Goal: Information Seeking & Learning: Learn about a topic

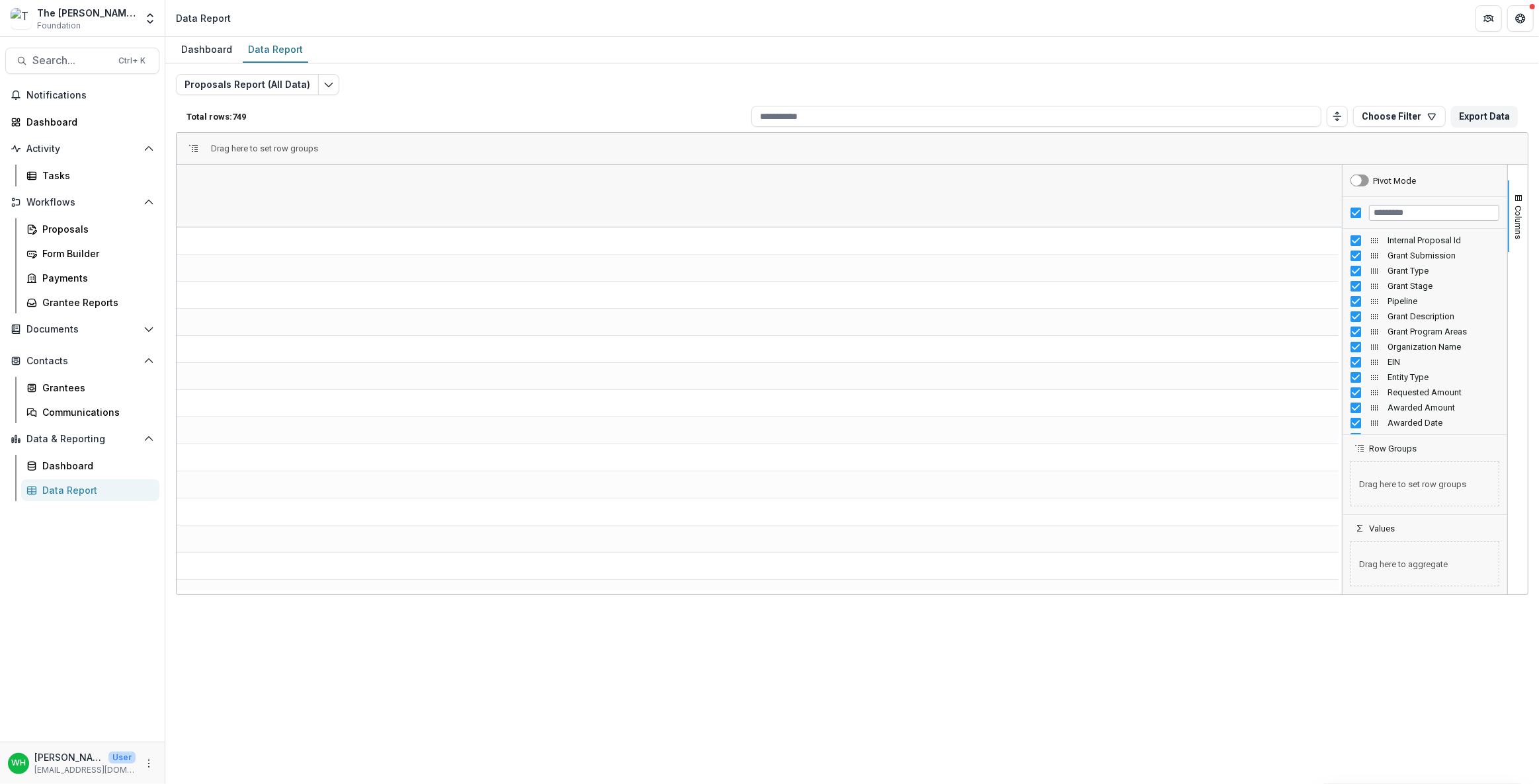
scroll to position [0, 1601]
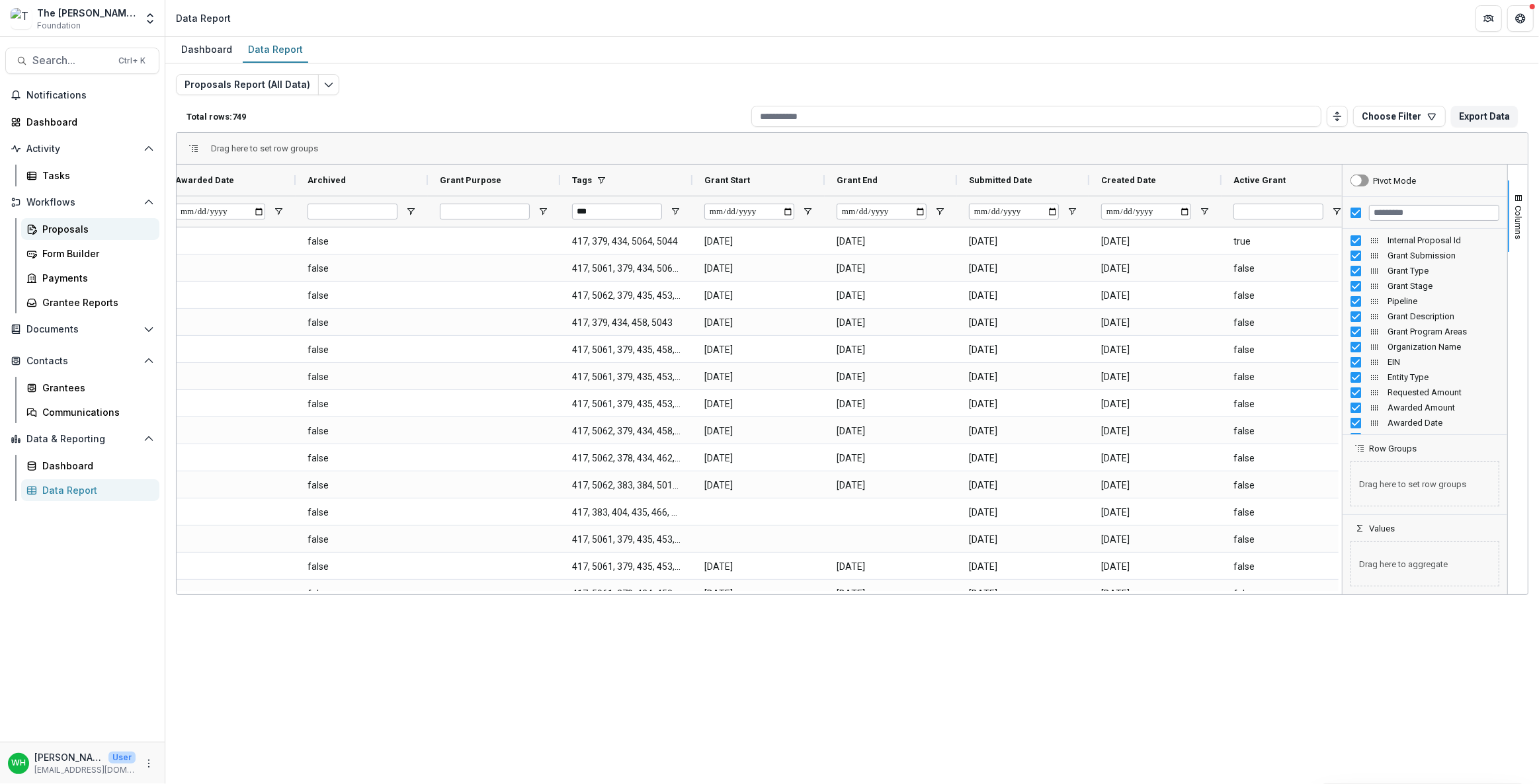
click at [80, 233] on div "Proposals" at bounding box center [95, 230] width 107 height 14
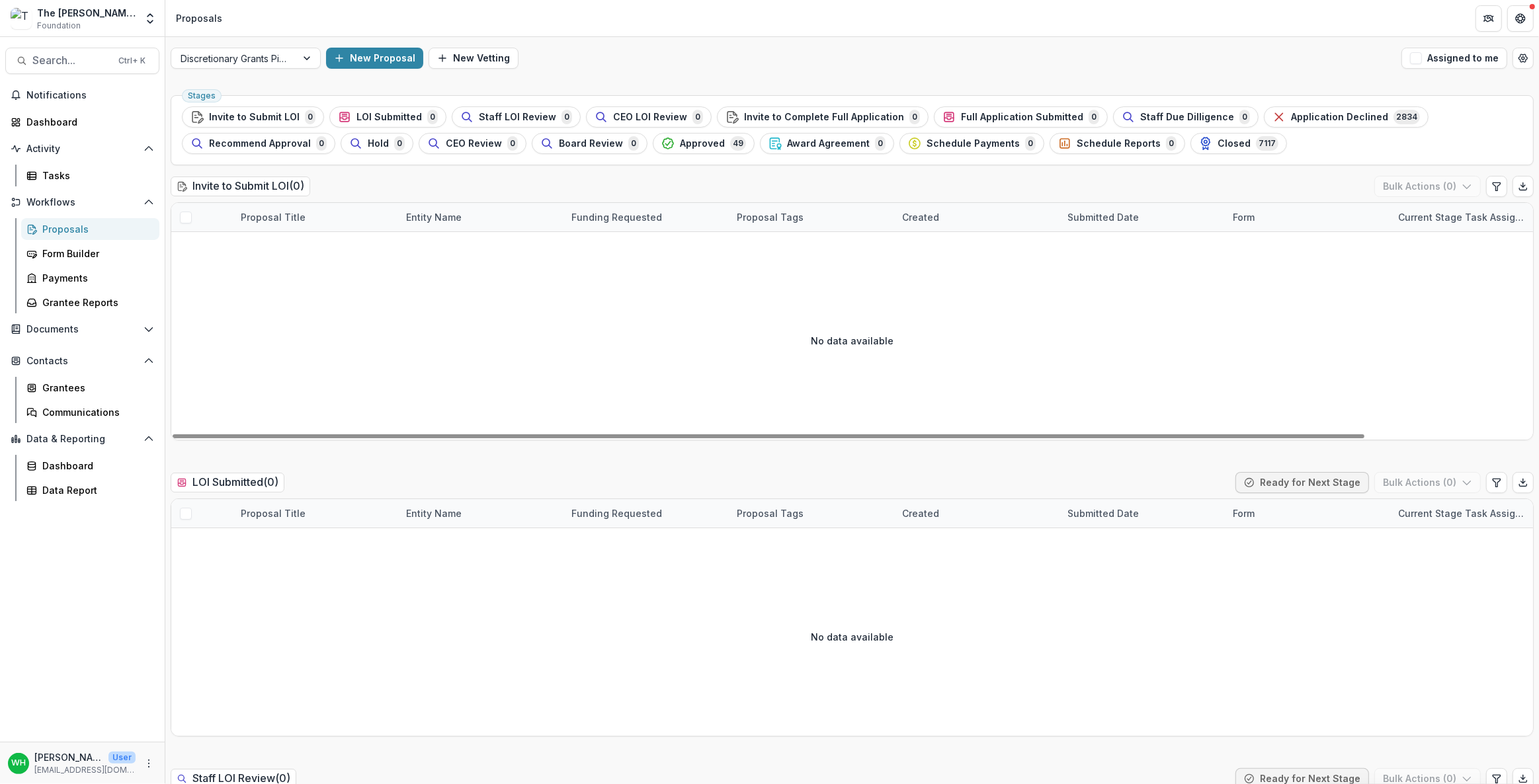
click at [72, 265] on div "Proposals Form Builder Payments Grantee Reports" at bounding box center [90, 266] width 149 height 95
click at [78, 280] on div "Payments" at bounding box center [95, 278] width 107 height 14
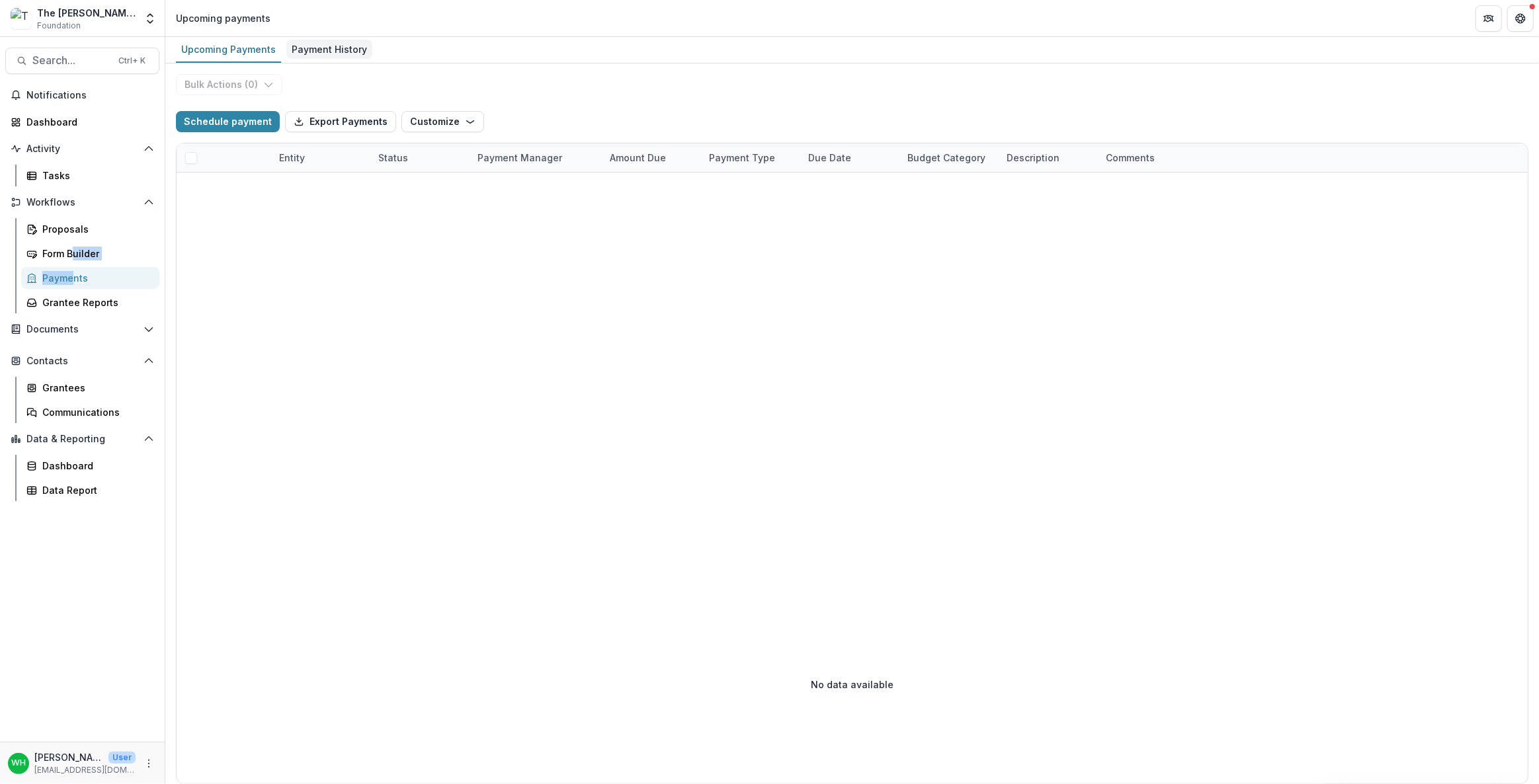
click at [328, 49] on div "Payment History" at bounding box center [328, 49] width 86 height 19
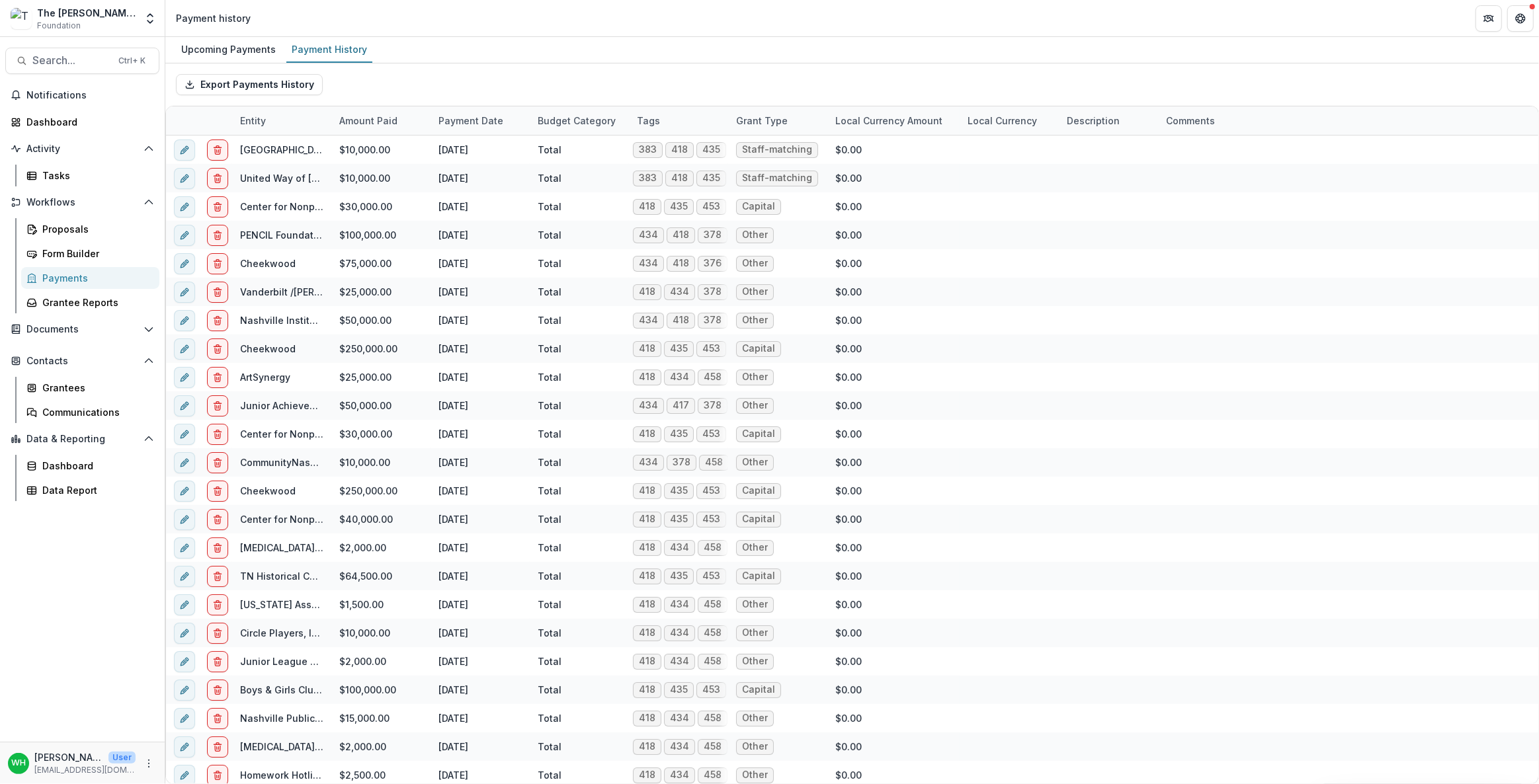
click at [970, 79] on div "Export Payments History" at bounding box center [852, 85] width 1374 height 42
drag, startPoint x: 781, startPoint y: 32, endPoint x: 789, endPoint y: 33, distance: 8.1
click at [780, 29] on header "Payment history" at bounding box center [852, 18] width 1374 height 36
click at [86, 220] on link "Proposals" at bounding box center [90, 229] width 139 height 22
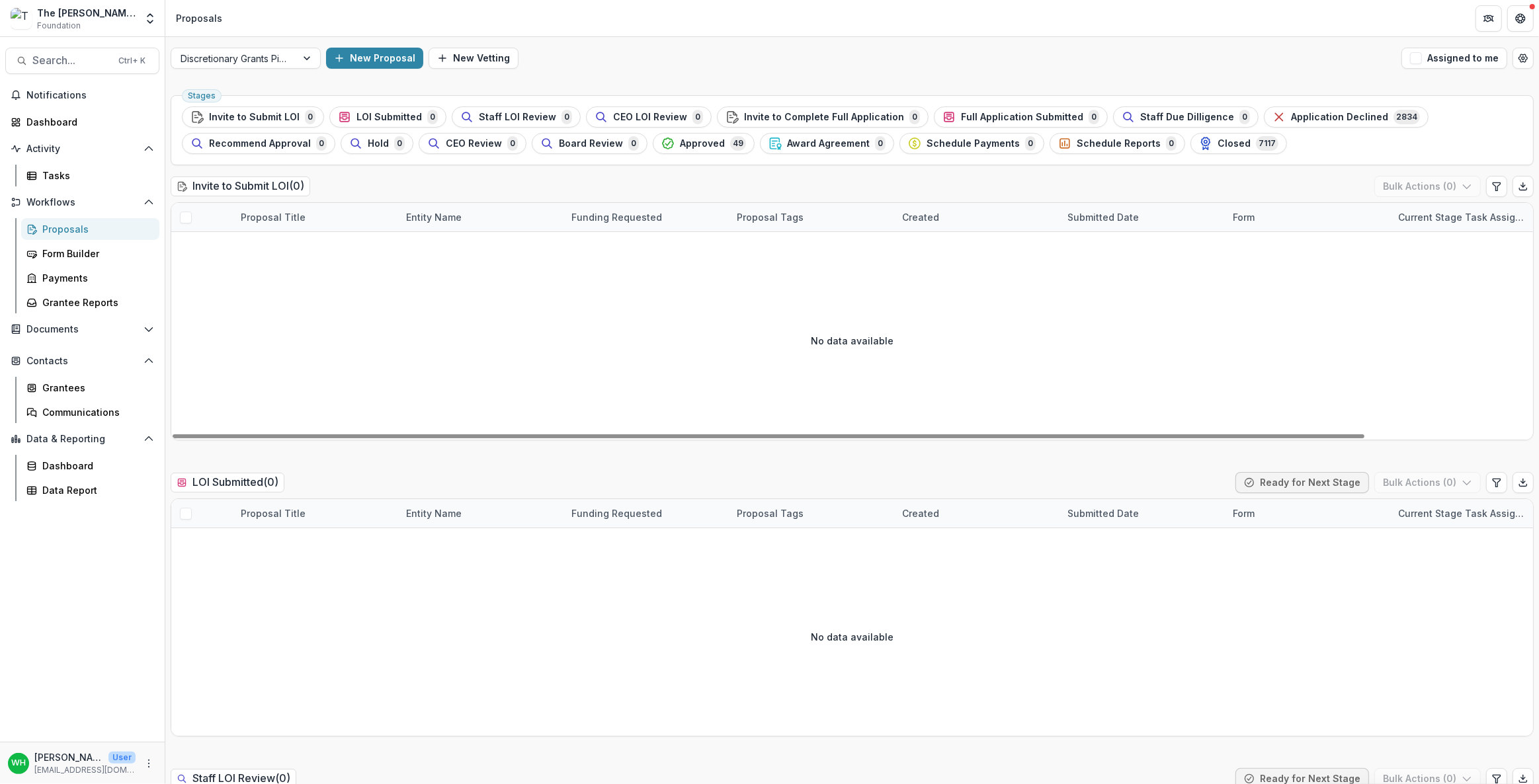
click at [919, 62] on div "New Proposal New Vetting" at bounding box center [861, 58] width 1070 height 21
click at [898, 70] on div "Discretionary Grants Pipeline New Proposal New Vetting Assigned to me" at bounding box center [852, 58] width 1374 height 42
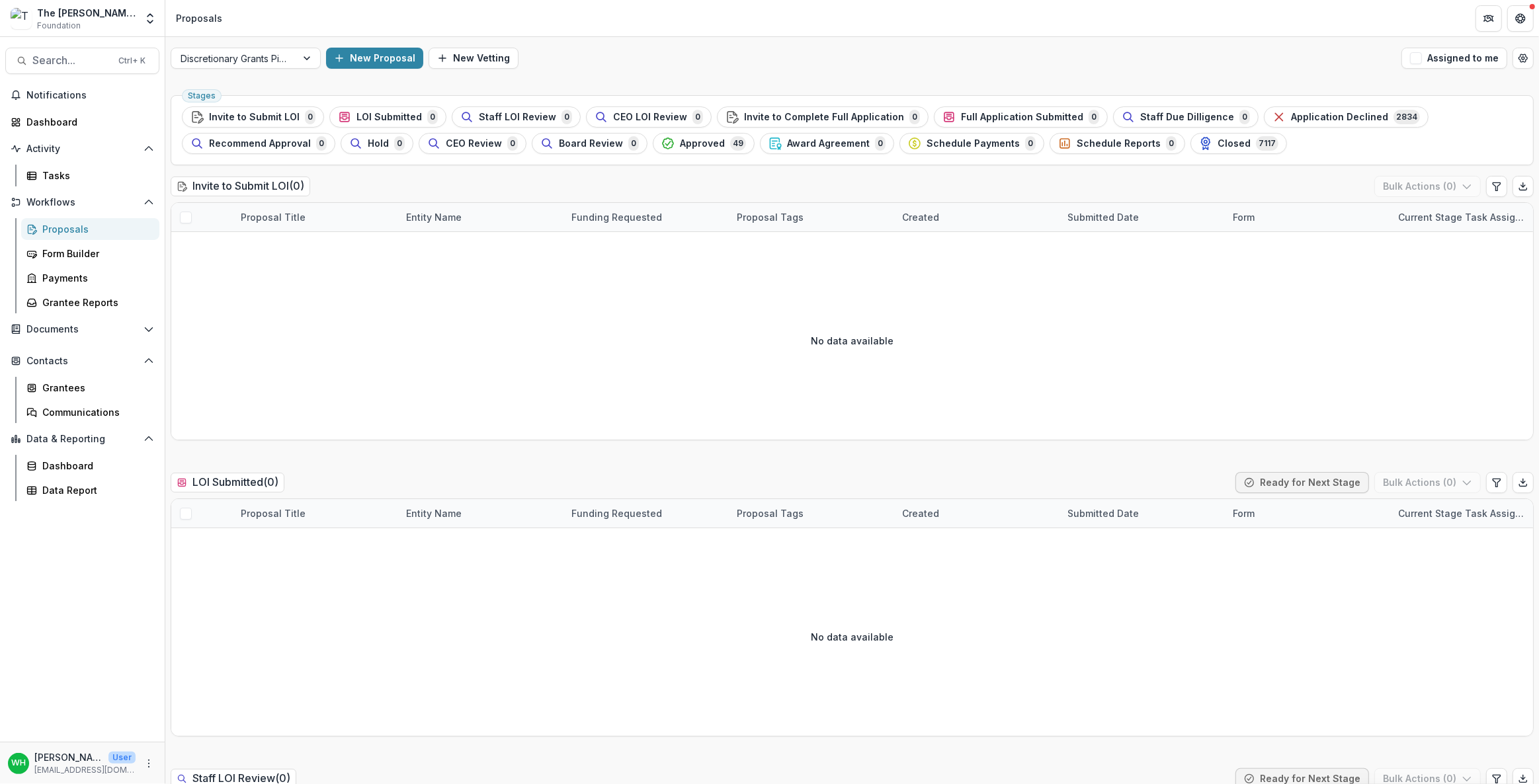
click at [894, 73] on div "Discretionary Grants Pipeline New Proposal New Vetting Assigned to me" at bounding box center [852, 58] width 1374 height 42
drag, startPoint x: 1185, startPoint y: 55, endPoint x: 1152, endPoint y: 64, distance: 34.2
click at [1185, 54] on div "New Proposal New Vetting" at bounding box center [861, 58] width 1070 height 21
click at [277, 56] on div at bounding box center [234, 58] width 107 height 17
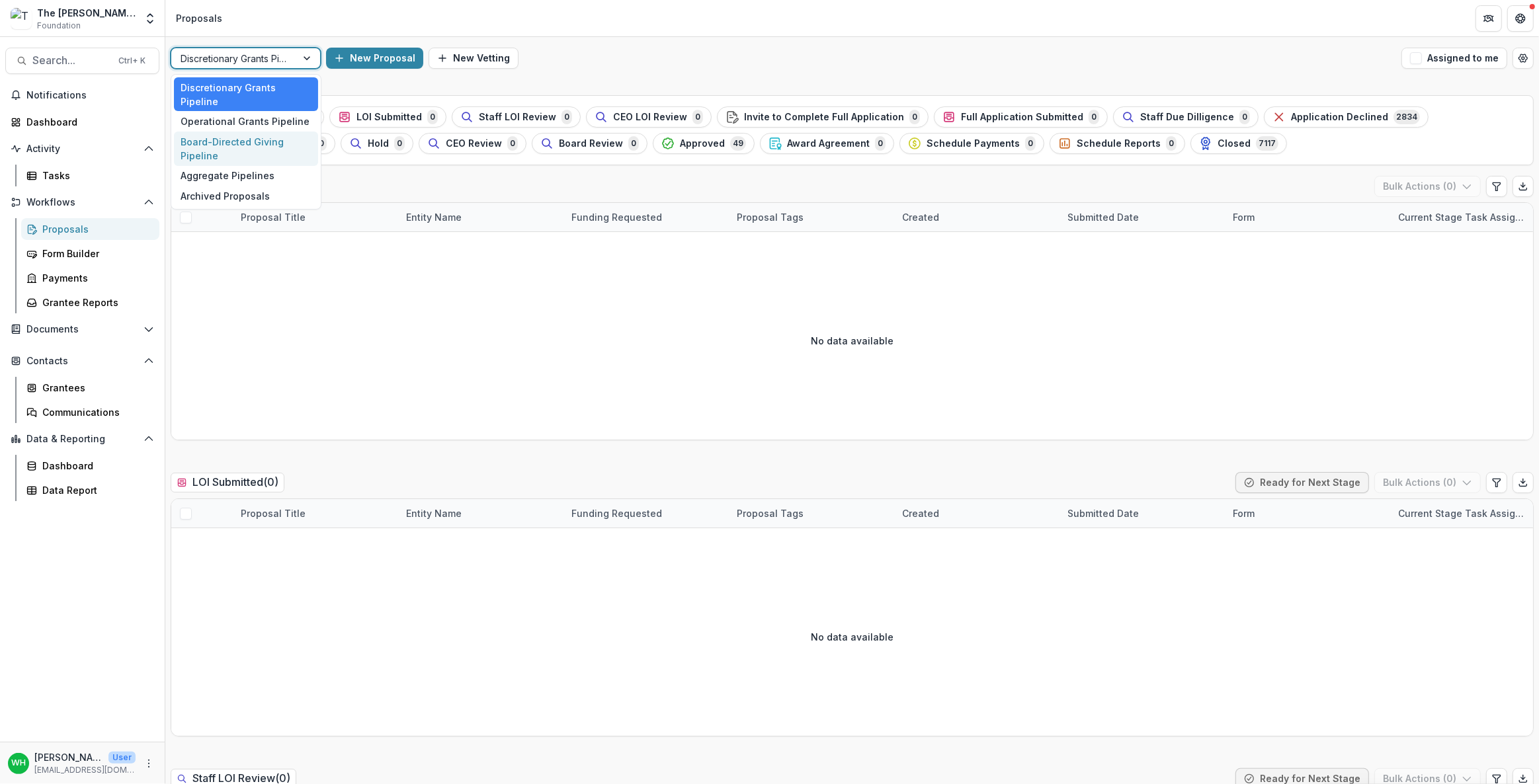
drag, startPoint x: 1159, startPoint y: 43, endPoint x: 1143, endPoint y: 29, distance: 21.3
click at [1159, 44] on div "5 results available. Use Up and Down to choose options, press Enter to select t…" at bounding box center [852, 58] width 1374 height 42
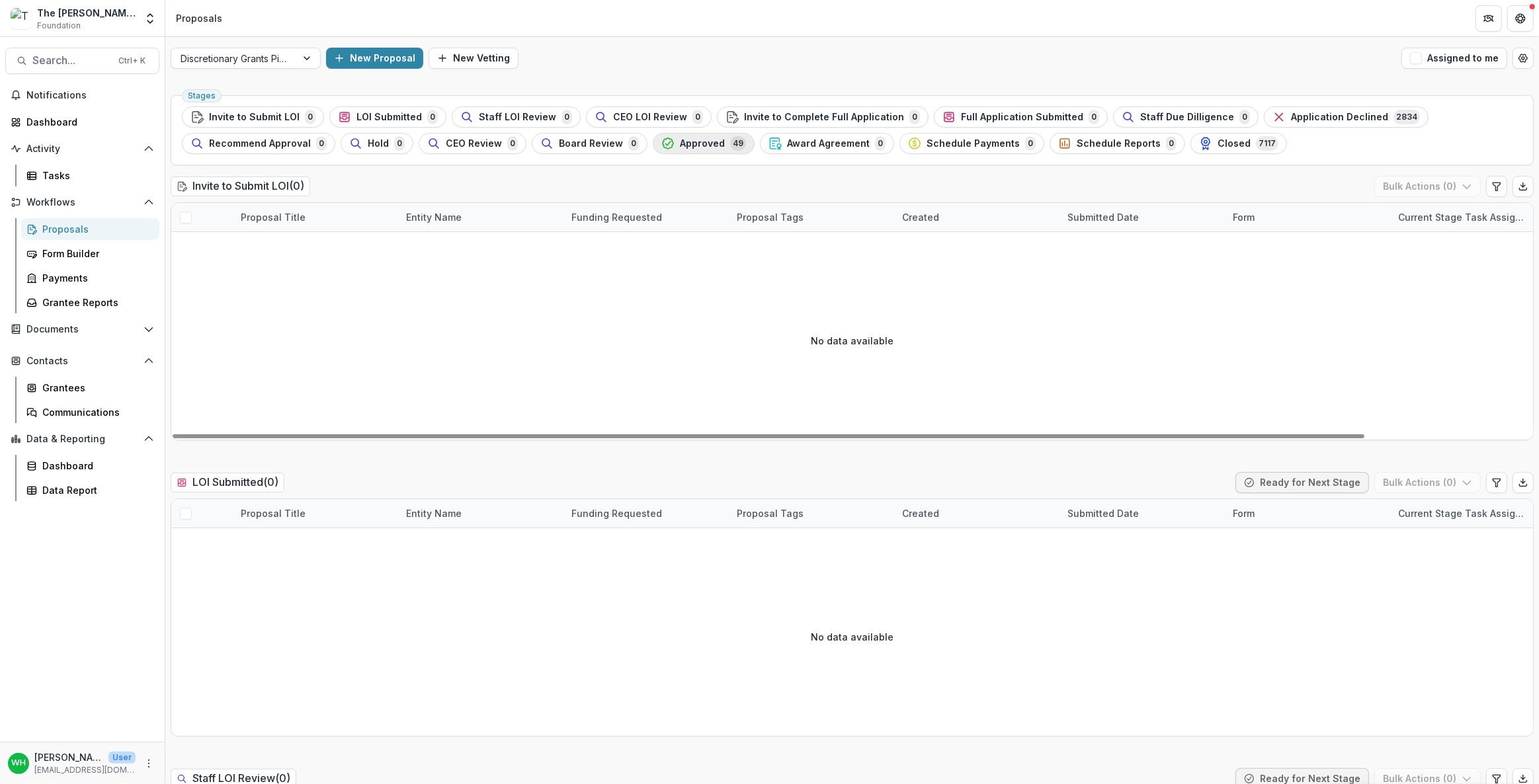
click at [724, 135] on button "Approved 49" at bounding box center [703, 144] width 102 height 21
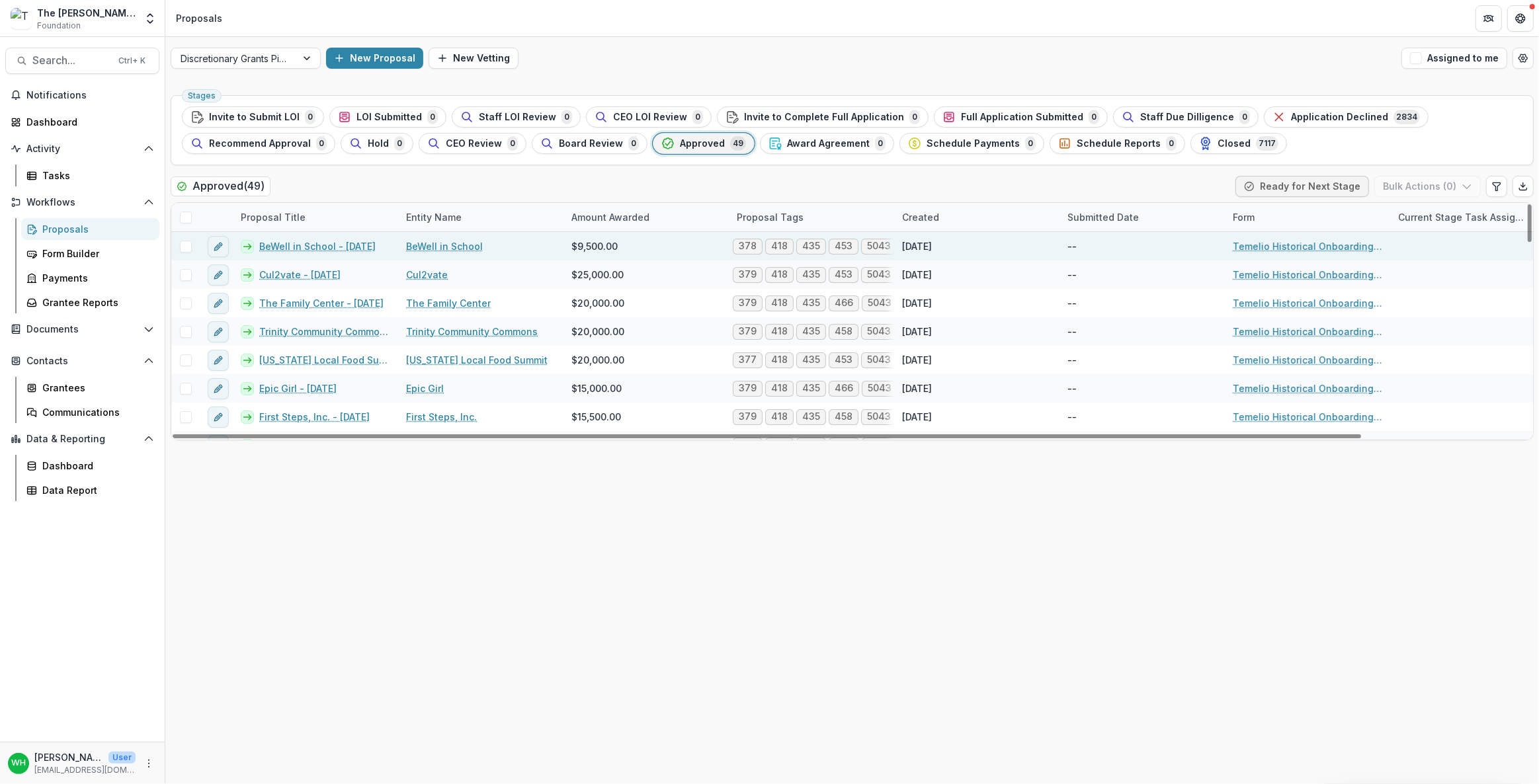
click at [321, 244] on link "BeWell in School - [DATE]" at bounding box center [318, 246] width 117 height 14
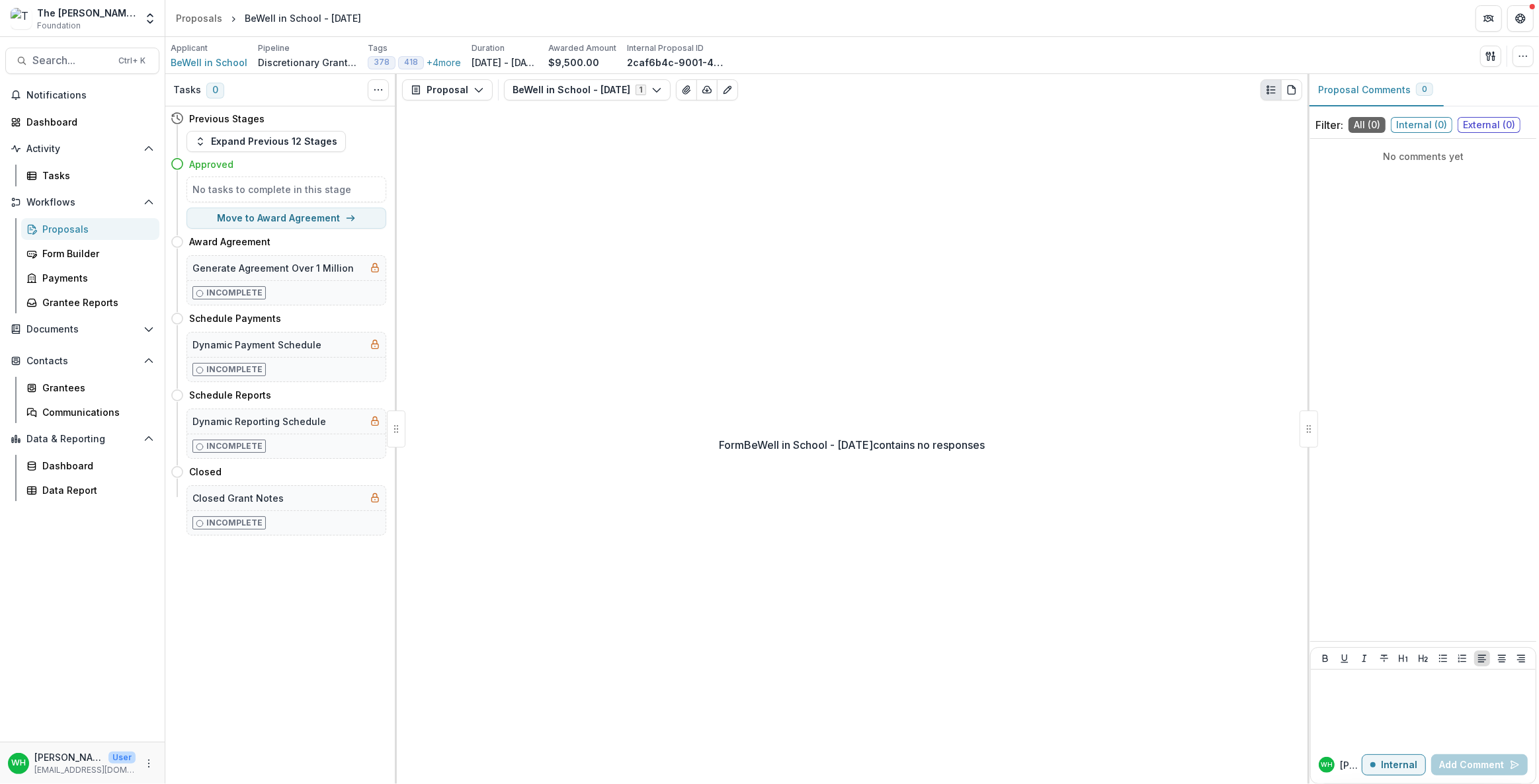
click at [962, 334] on div "Form BeWell in School - [DATE] contains no responses" at bounding box center [852, 445] width 911 height 679
click at [963, 341] on div "Form BeWell in School - [DATE] contains no responses" at bounding box center [852, 445] width 911 height 679
click at [781, 281] on div "Form BeWell in School - [DATE] contains no responses" at bounding box center [852, 445] width 911 height 679
click at [639, 312] on div "Form BeWell in School - [DATE] contains no responses" at bounding box center [852, 445] width 911 height 679
click at [1520, 55] on icon "button" at bounding box center [1523, 57] width 11 height 11
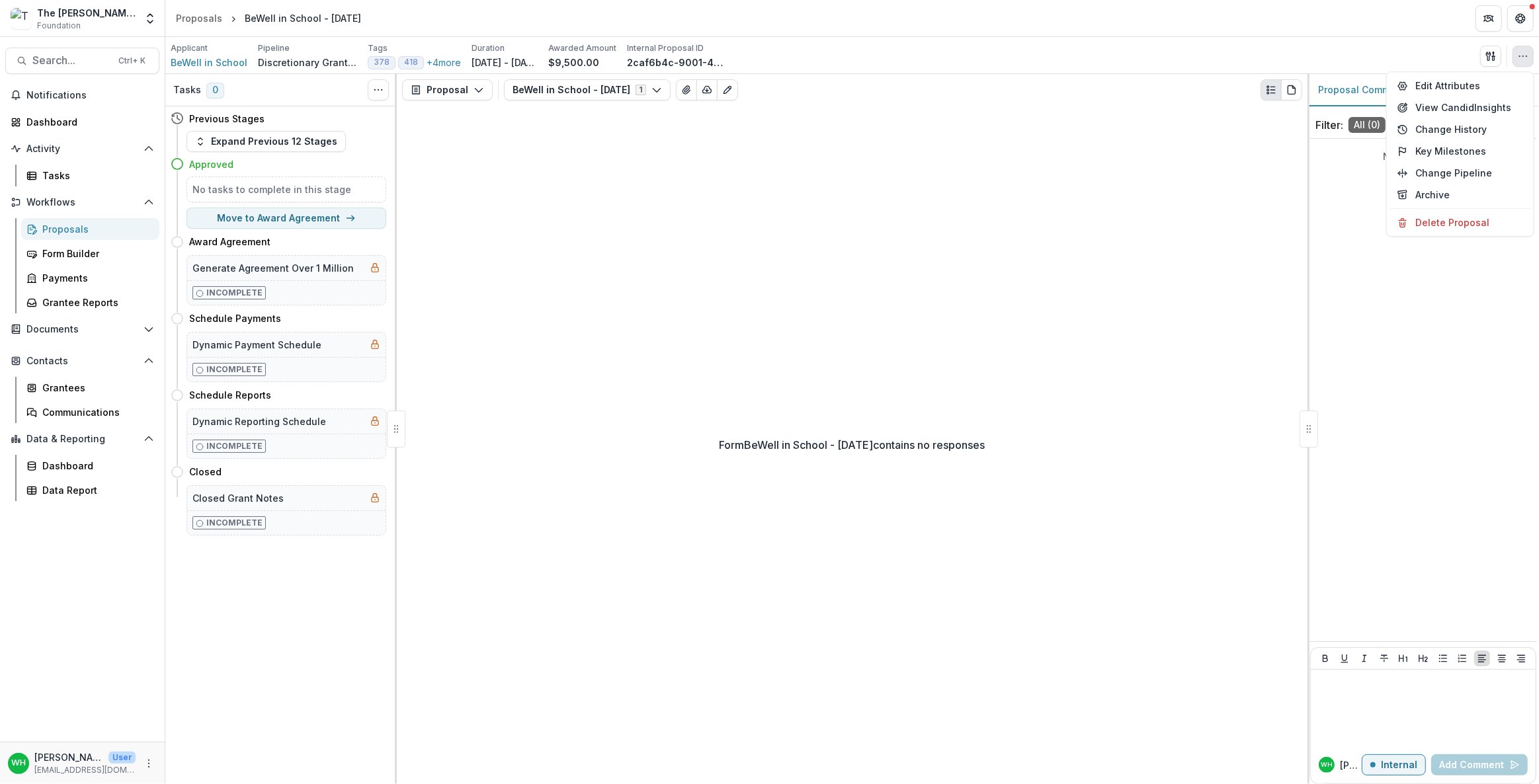
click at [728, 303] on div "Form BeWell in School - [DATE] contains no responses" at bounding box center [852, 445] width 911 height 679
click at [1520, 59] on icon "button" at bounding box center [1523, 57] width 11 height 11
click at [1457, 92] on button "Edit Attributes" at bounding box center [1460, 86] width 141 height 22
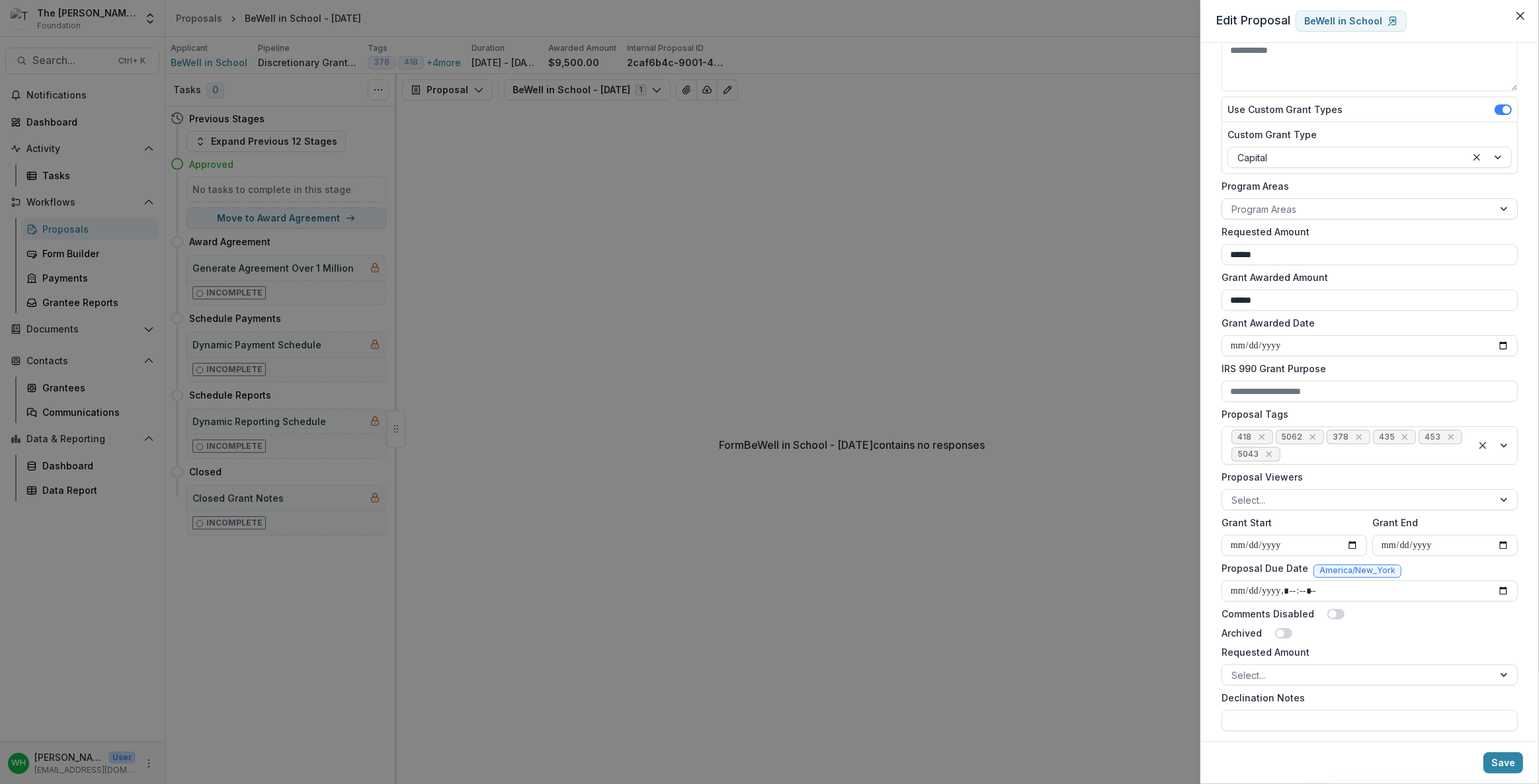
scroll to position [146, 0]
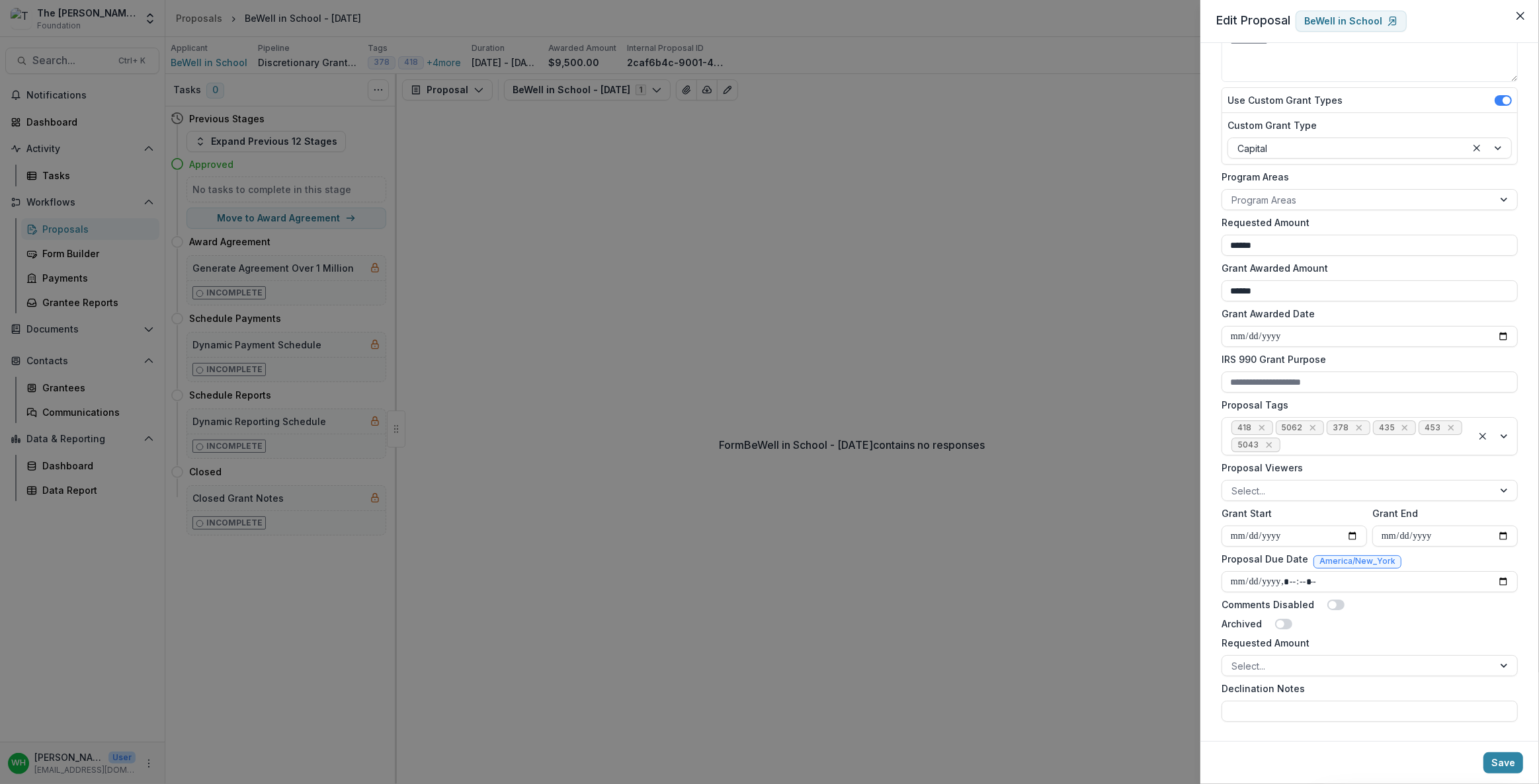
click at [1303, 307] on label "Grant Awarded Date" at bounding box center [1366, 314] width 289 height 14
click at [1303, 326] on input "Grant Awarded Date" at bounding box center [1370, 336] width 297 height 21
click at [1325, 443] on div at bounding box center [1373, 445] width 180 height 17
click at [1373, 400] on label "Proposal Tags" at bounding box center [1366, 405] width 289 height 14
click at [1286, 439] on input "Proposal Tags" at bounding box center [1284, 446] width 3 height 14
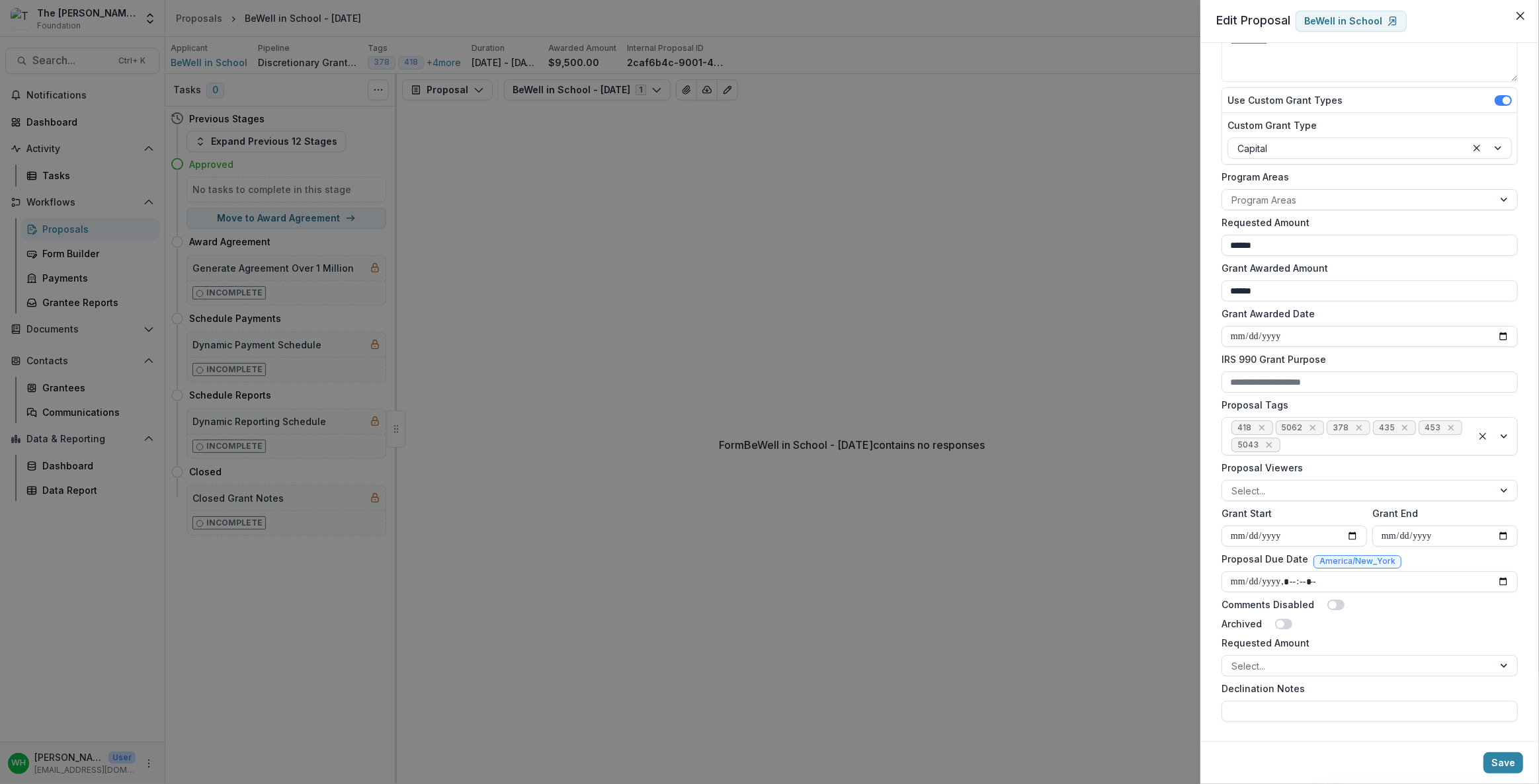
click at [1317, 400] on label "Proposal Tags" at bounding box center [1366, 405] width 289 height 14
click at [1286, 439] on input "Proposal Tags" at bounding box center [1284, 446] width 3 height 14
click at [1415, 634] on form "**********" at bounding box center [1370, 320] width 307 height 814
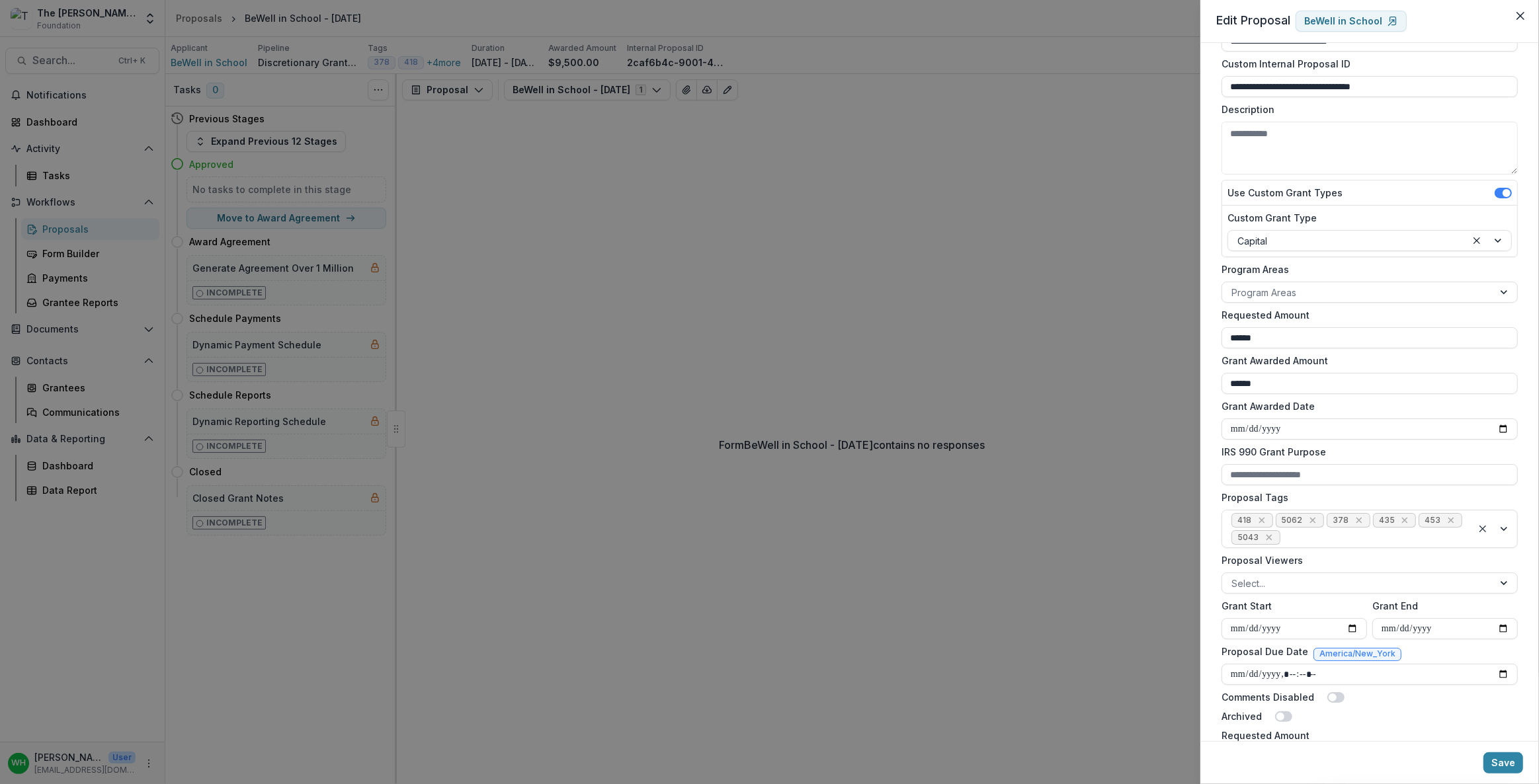
scroll to position [0, 0]
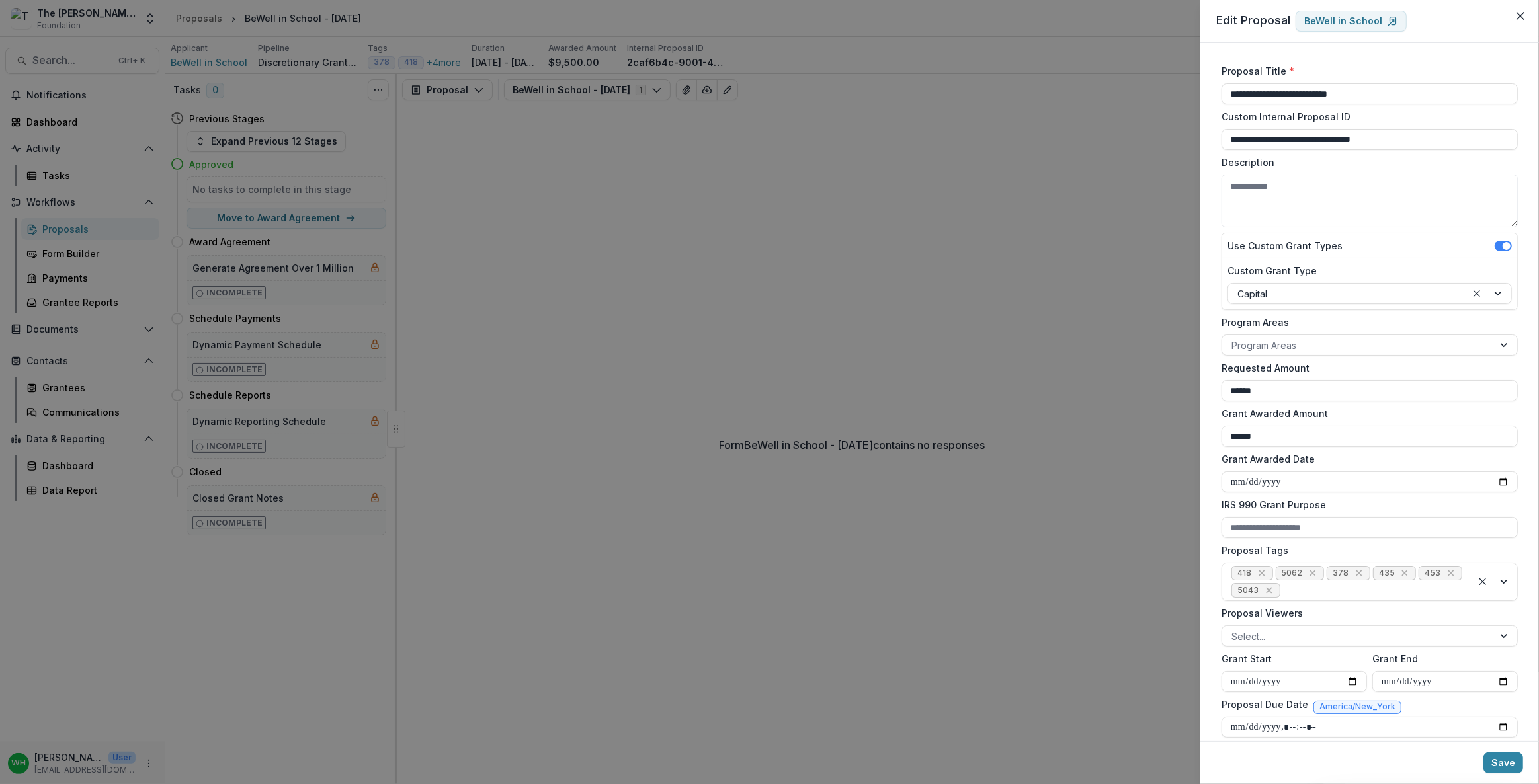
click at [911, 278] on div "**********" at bounding box center [769, 392] width 1539 height 784
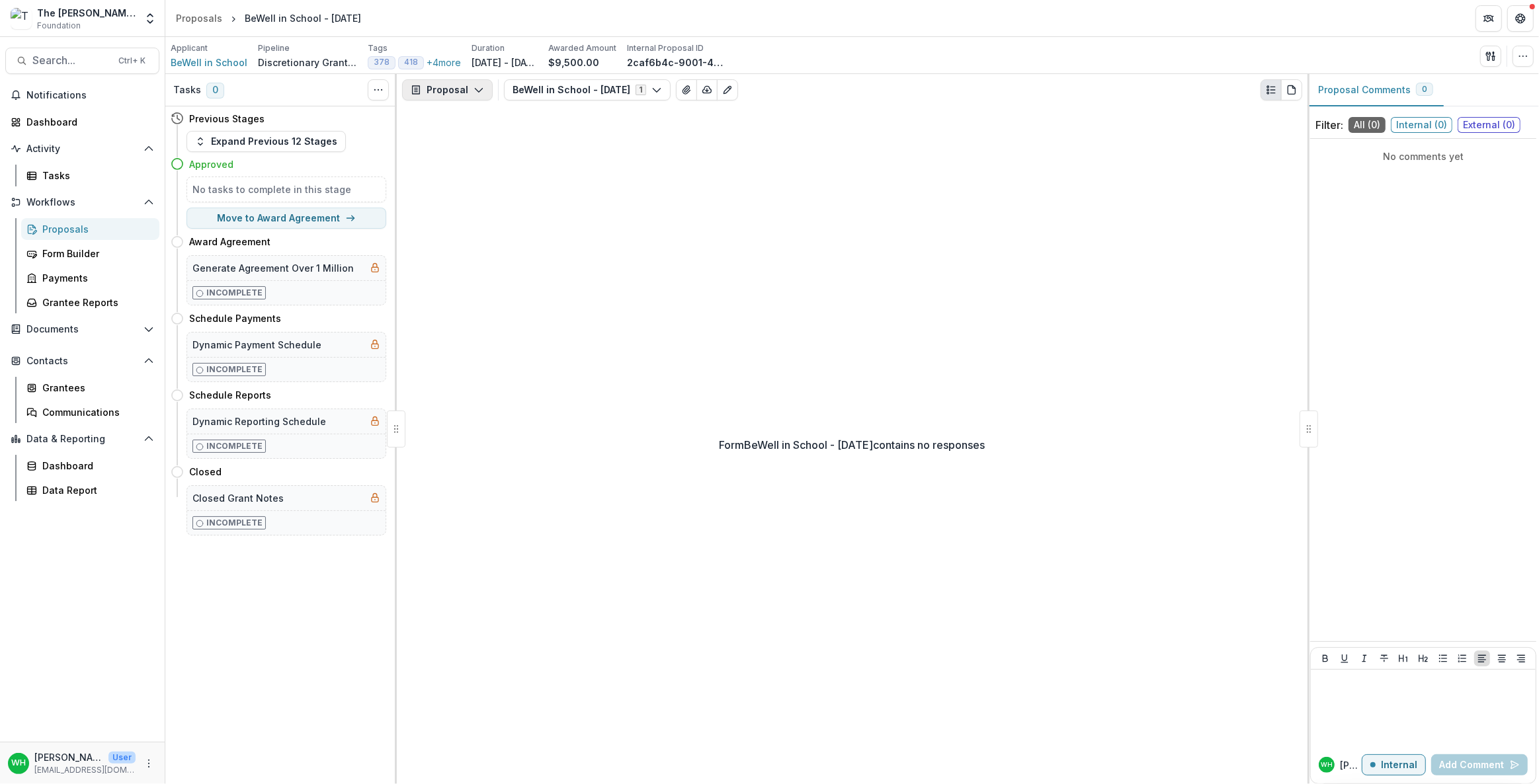
click at [481, 94] on icon "button" at bounding box center [479, 90] width 11 height 11
click at [463, 149] on button "Payments" at bounding box center [481, 141] width 152 height 22
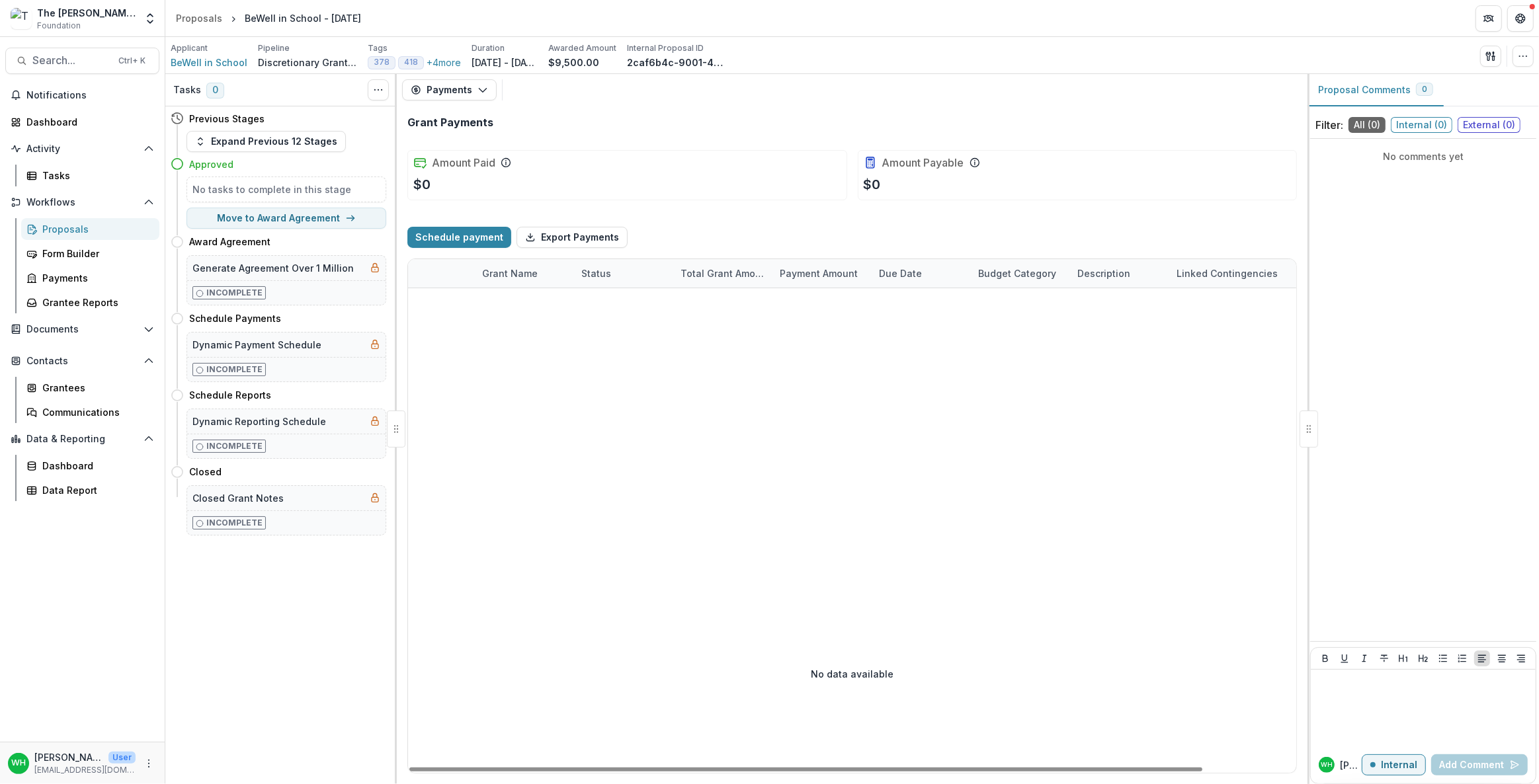
click at [956, 423] on div at bounding box center [904, 432] width 992 height 286
click at [724, 227] on div "Schedule payment Export Payments" at bounding box center [852, 237] width 890 height 42
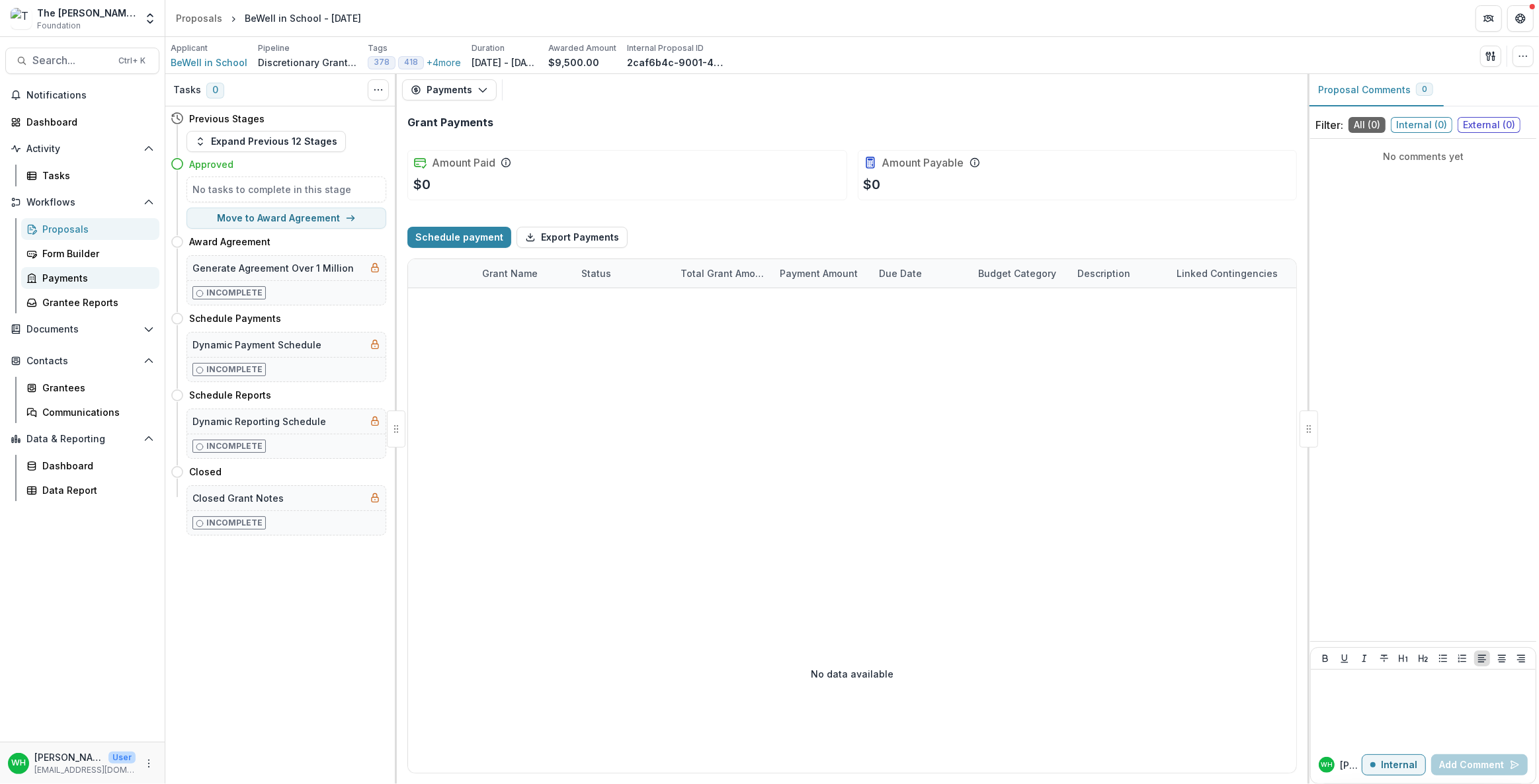
click at [83, 271] on div "Payments" at bounding box center [95, 278] width 107 height 14
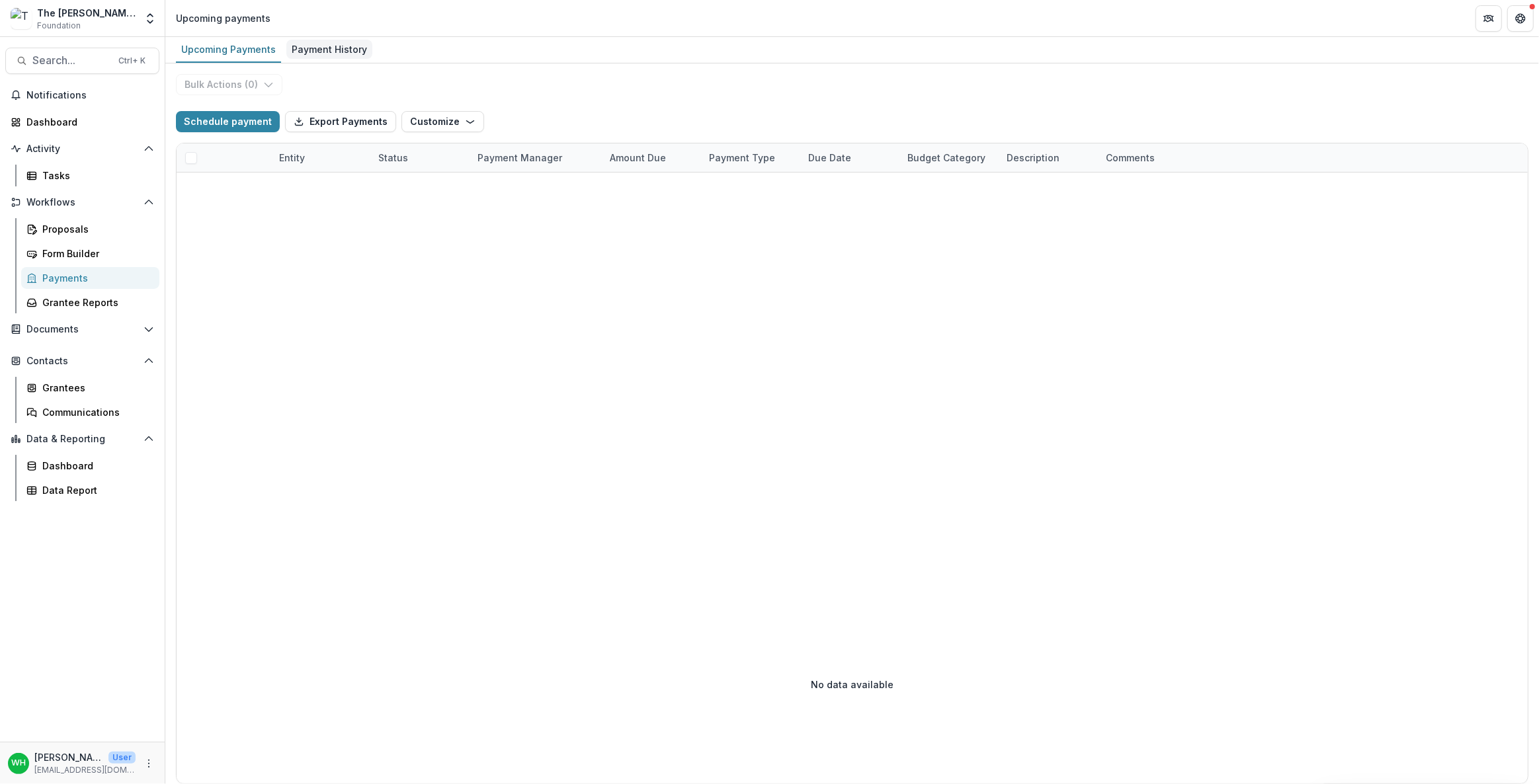
click at [336, 54] on div "Payment History" at bounding box center [328, 49] width 86 height 19
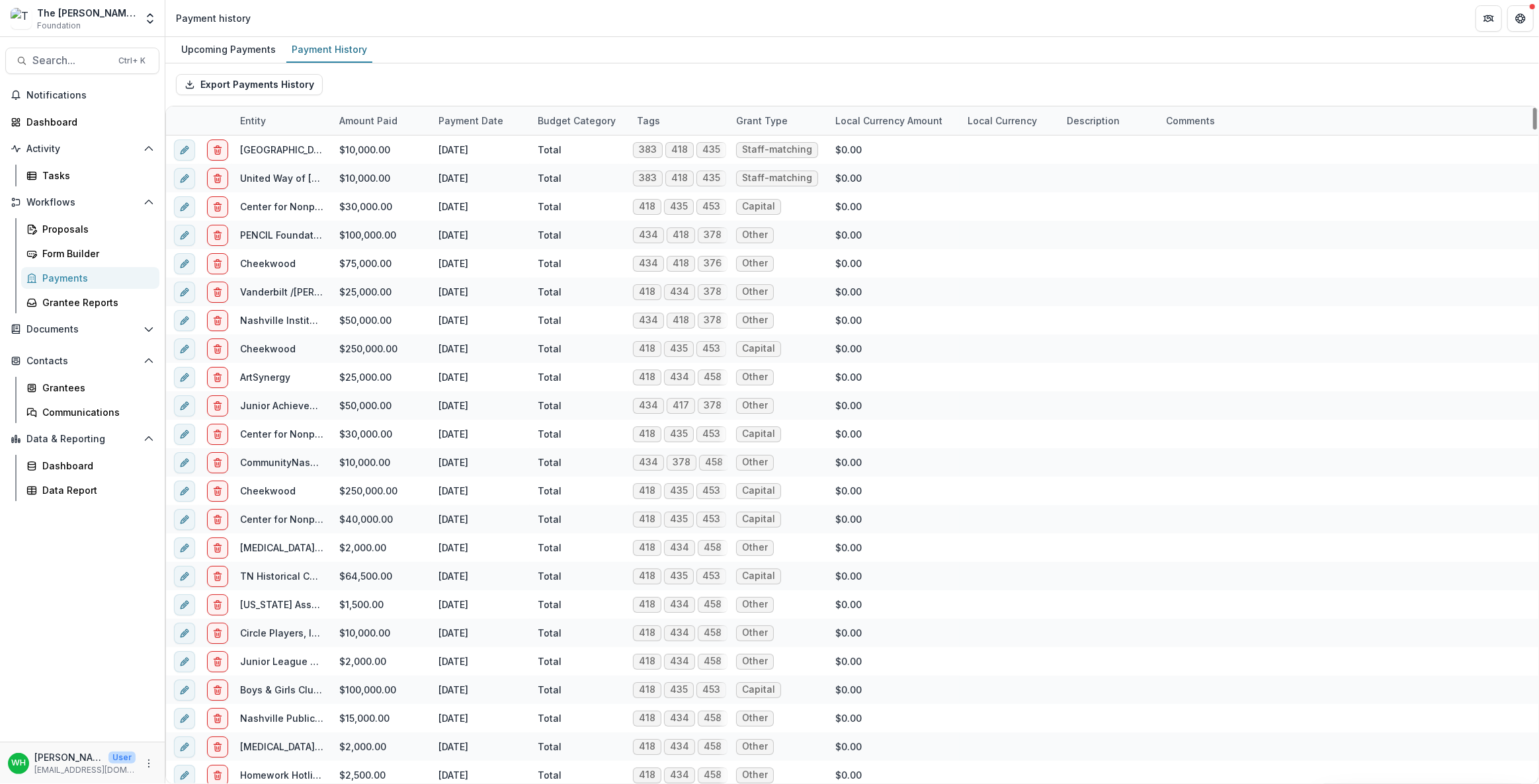
click at [764, 72] on div "Export Payments History" at bounding box center [852, 85] width 1374 height 42
click at [474, 123] on div "Payment Date" at bounding box center [471, 121] width 80 height 14
click at [497, 201] on span "Sort Descending" at bounding box center [495, 201] width 77 height 11
click at [479, 67] on div "Export Payments History" at bounding box center [852, 85] width 1374 height 42
click at [493, 123] on div "Payment Date" at bounding box center [471, 121] width 80 height 14
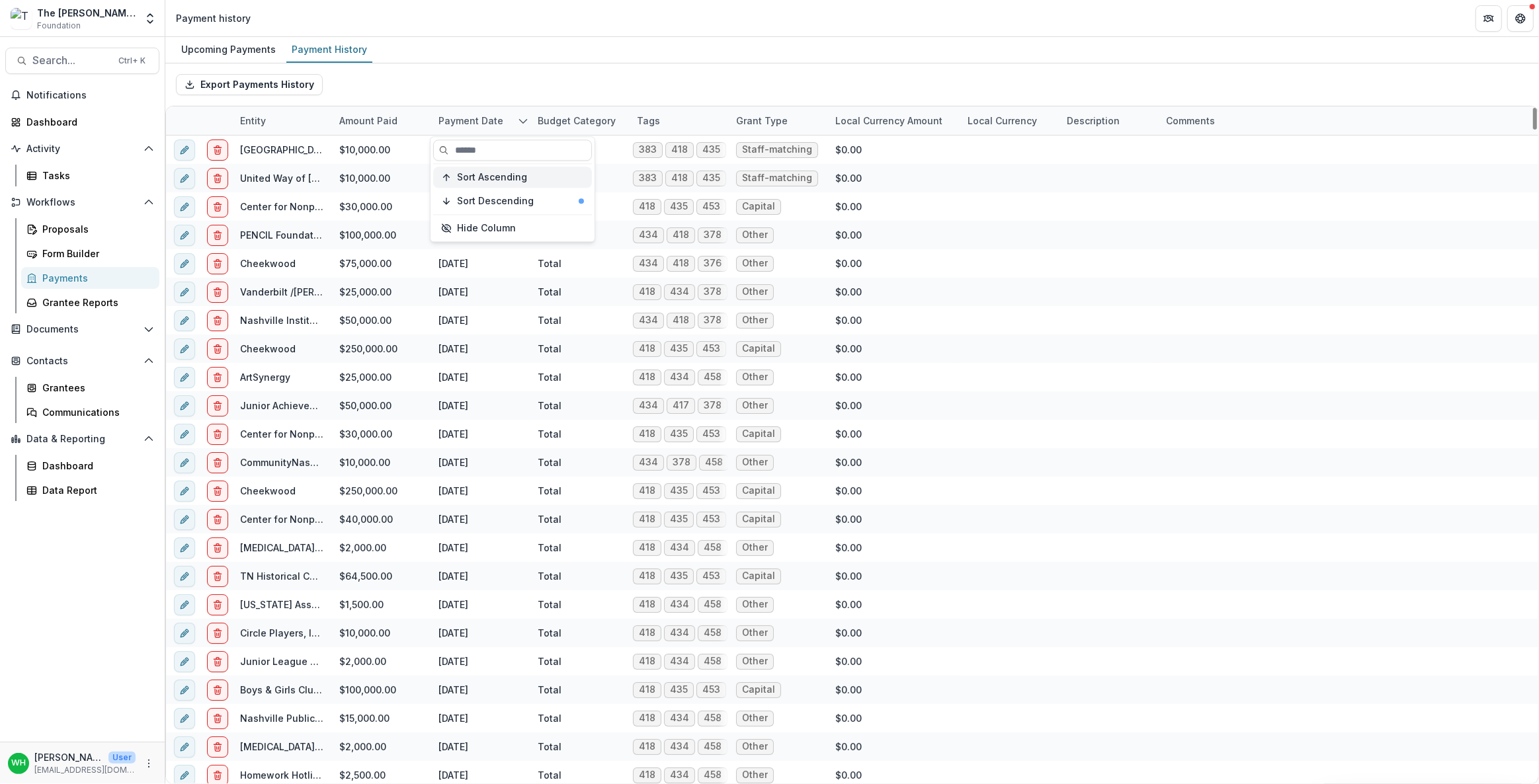
click at [523, 177] on span "Sort Ascending" at bounding box center [492, 177] width 70 height 11
click at [476, 87] on div "Export Payments History" at bounding box center [852, 85] width 1374 height 42
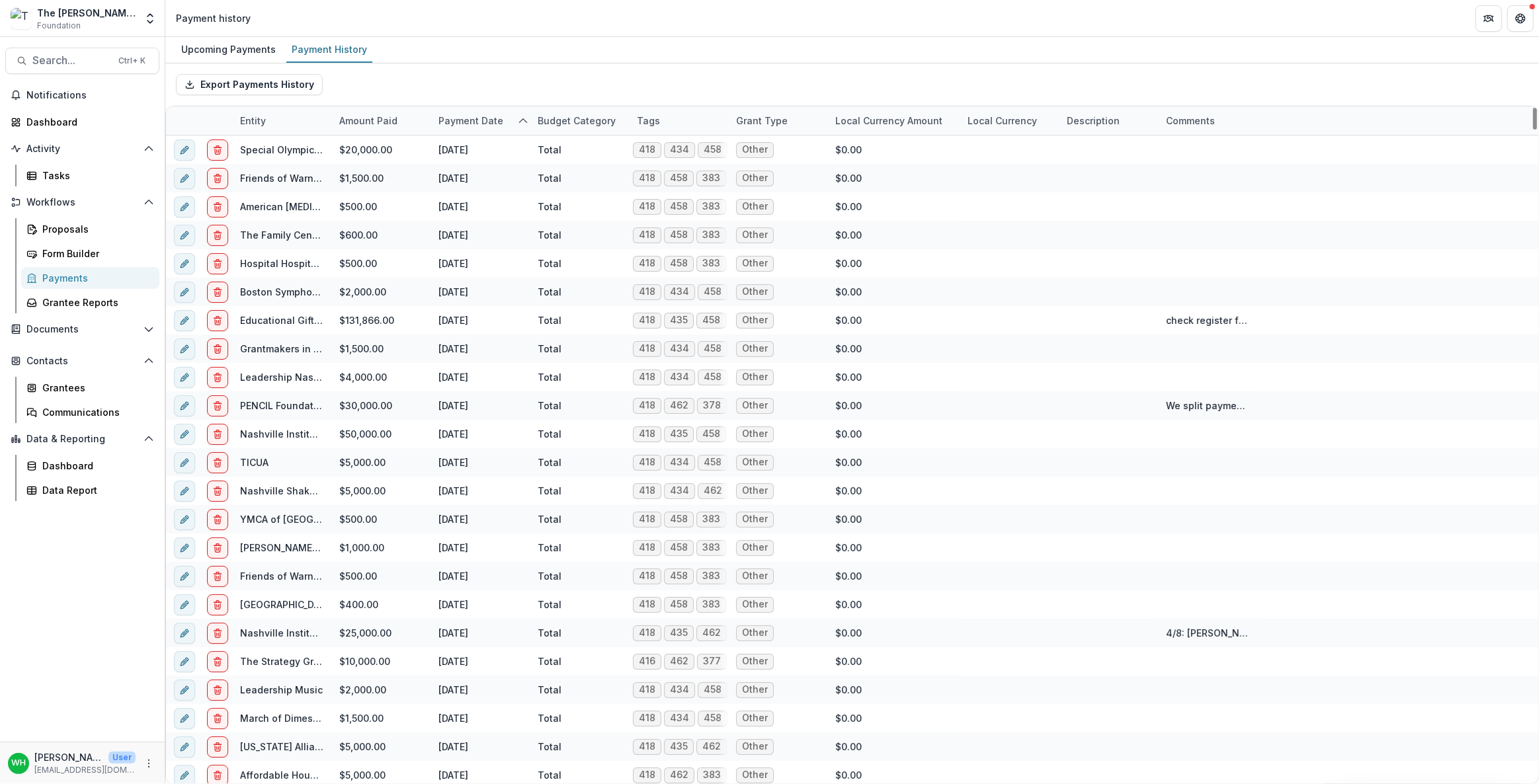
click at [487, 112] on div "Payment Date" at bounding box center [480, 121] width 99 height 28
click at [509, 208] on button "Sort Descending" at bounding box center [513, 201] width 159 height 21
click at [555, 78] on div "Export Payments History" at bounding box center [852, 85] width 1374 height 42
click at [479, 112] on div "Payment Date" at bounding box center [480, 121] width 99 height 28
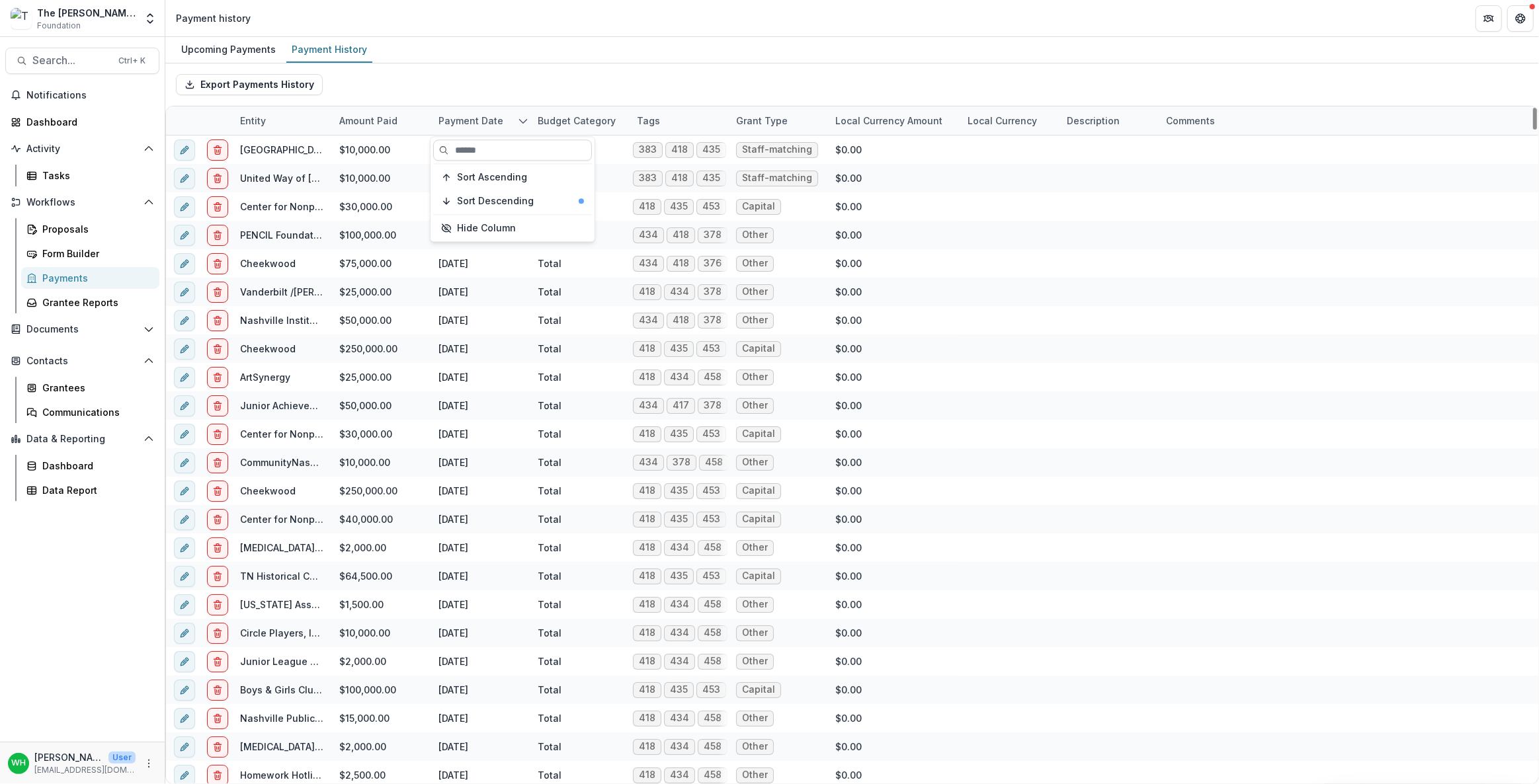
click at [526, 153] on input at bounding box center [513, 150] width 159 height 21
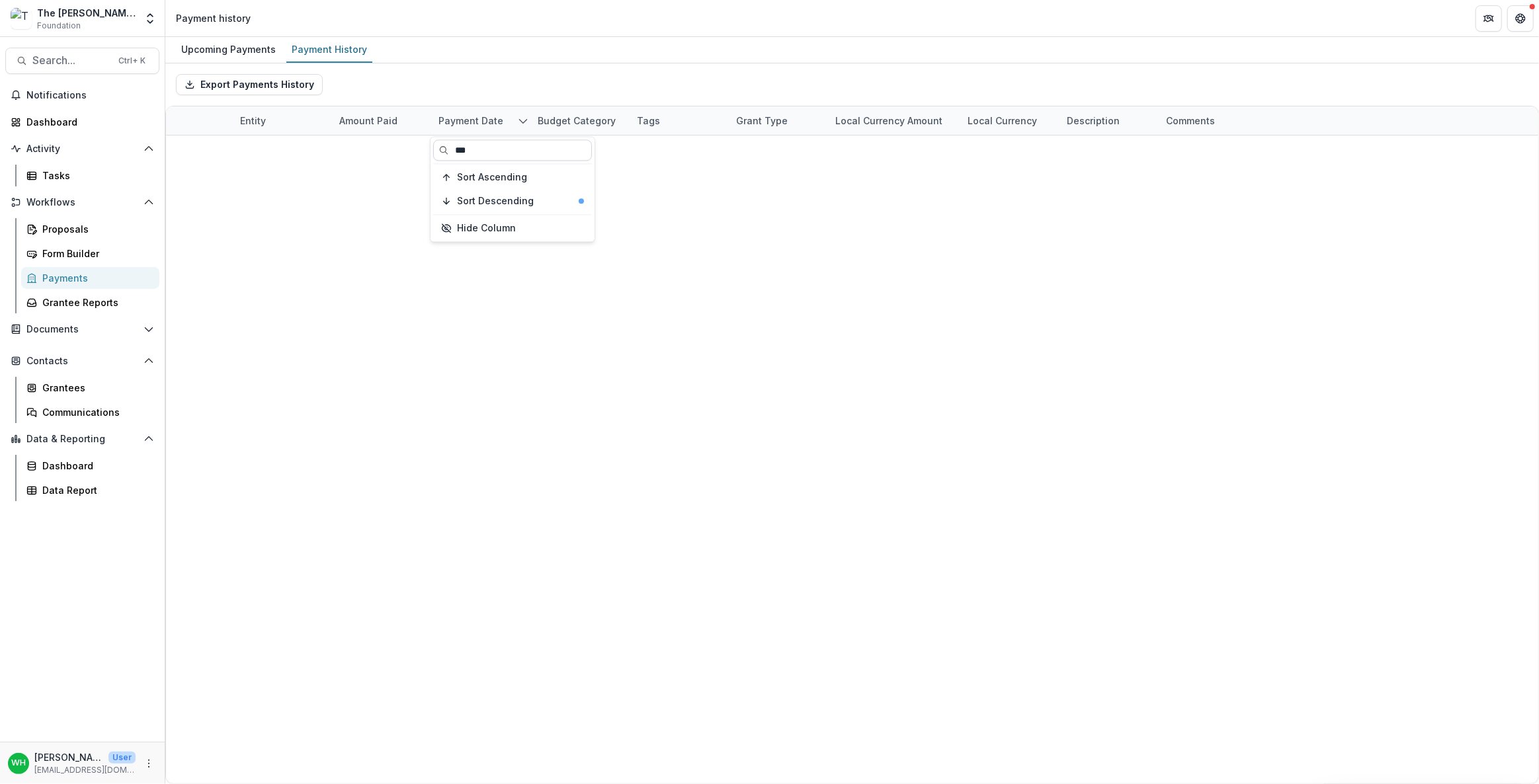
type input "****"
drag, startPoint x: 524, startPoint y: 148, endPoint x: 128, endPoint y: 136, distance: 396.2
click at [141, 140] on body "Skip to content The [PERSON_NAME] Foundation Data Sandbox Foundation Aggregate …" at bounding box center [769, 392] width 1539 height 784
drag, startPoint x: 457, startPoint y: 62, endPoint x: 463, endPoint y: 67, distance: 7.8
click at [458, 62] on div "Upcoming Payments Payment History" at bounding box center [852, 50] width 1374 height 26
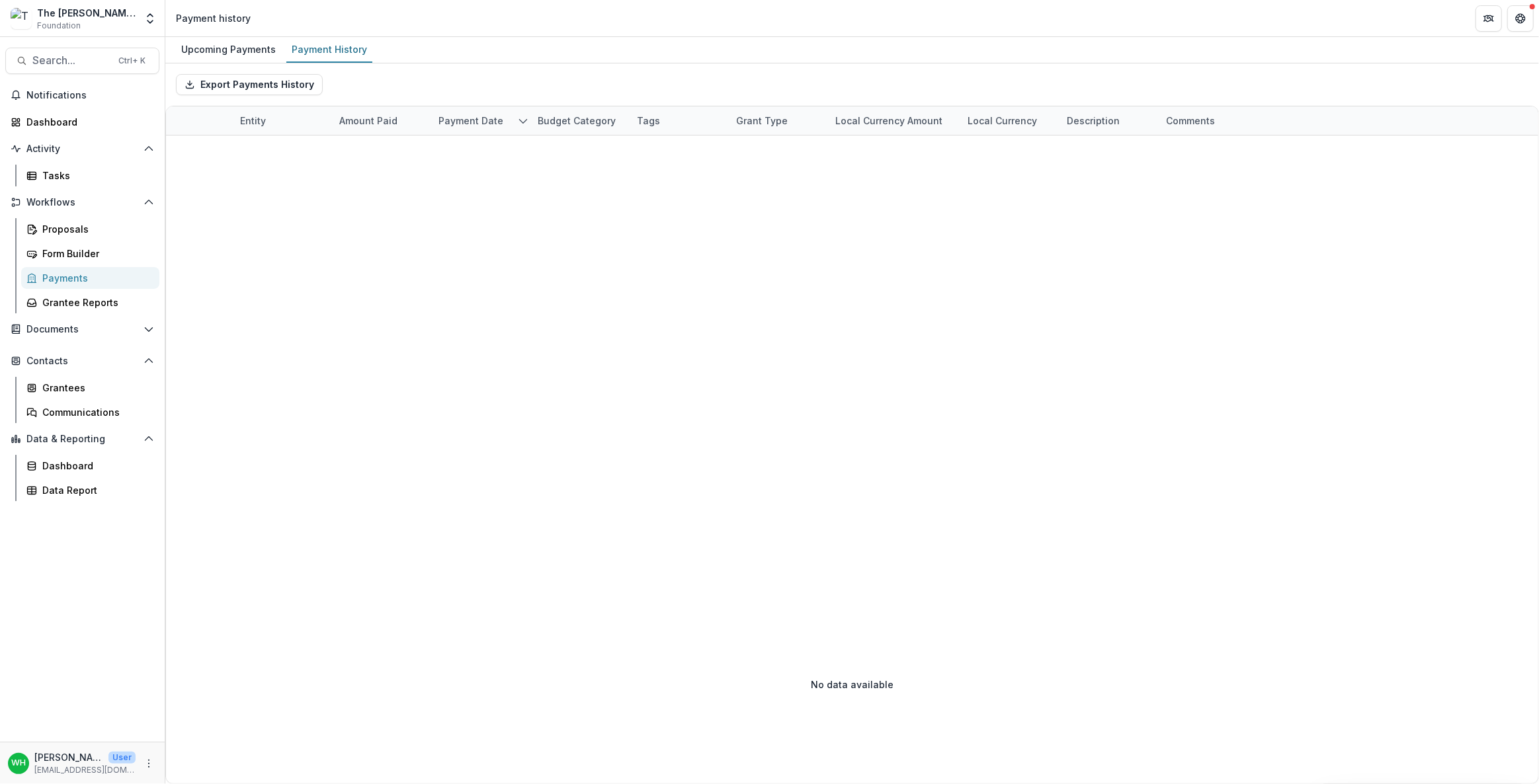
click at [489, 127] on div "Payment Date" at bounding box center [480, 121] width 99 height 28
click at [511, 147] on input "****" at bounding box center [513, 150] width 159 height 21
click at [509, 146] on input "****" at bounding box center [513, 150] width 159 height 21
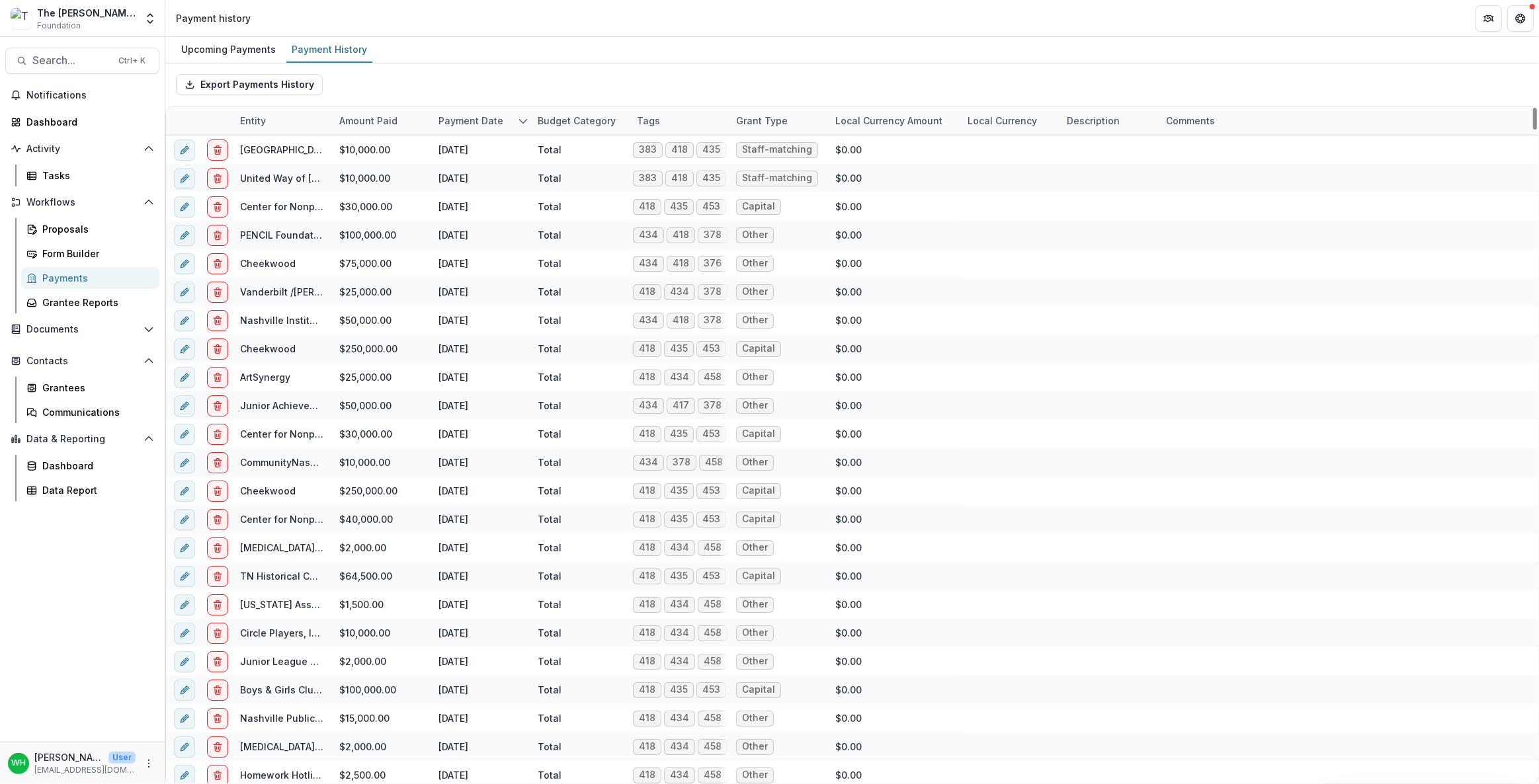
click at [567, 79] on div "Export Payments History" at bounding box center [852, 85] width 1374 height 42
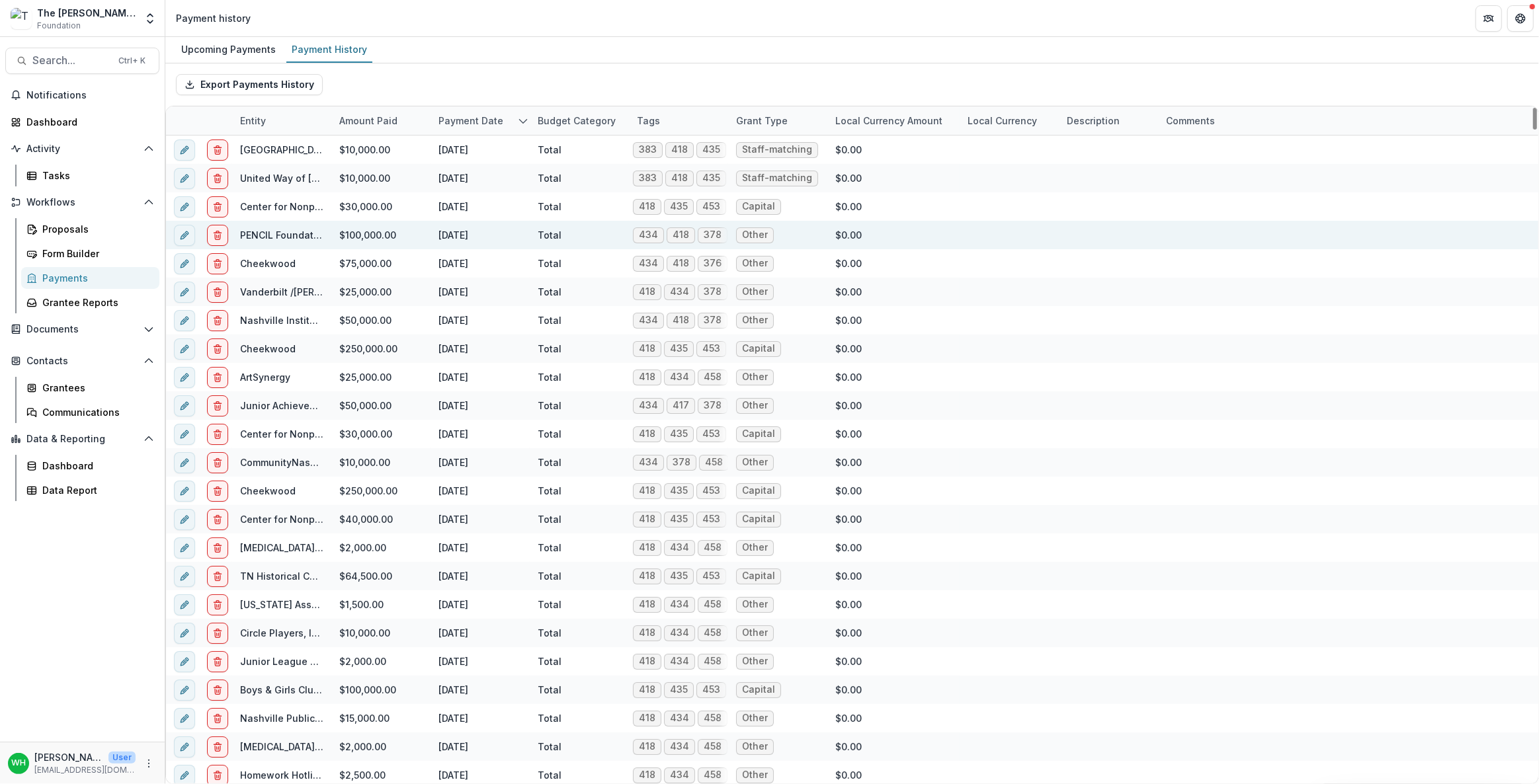
click at [273, 236] on link "PENCIL Foundation" at bounding box center [284, 235] width 88 height 11
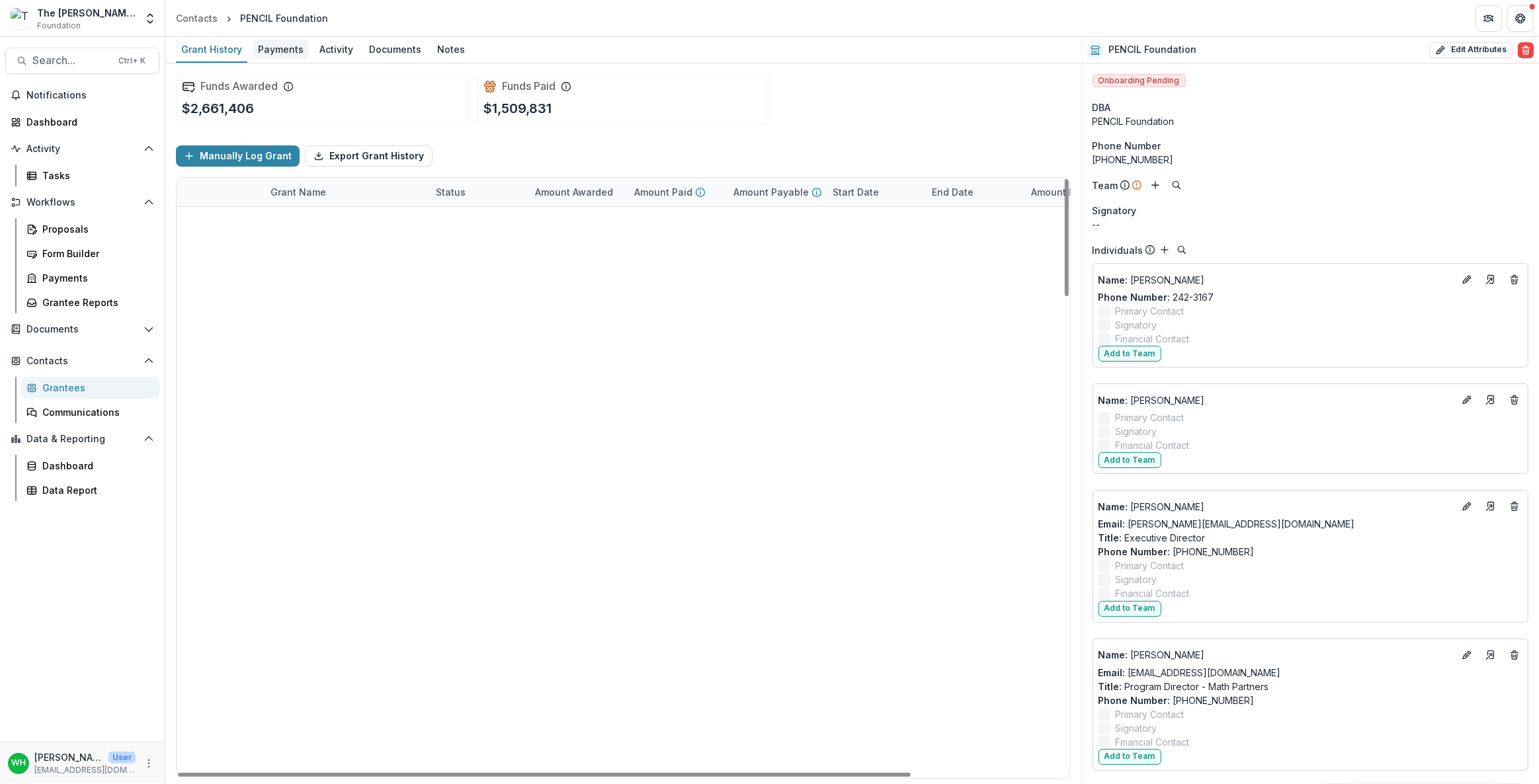
click at [270, 49] on div "Payments" at bounding box center [281, 49] width 57 height 19
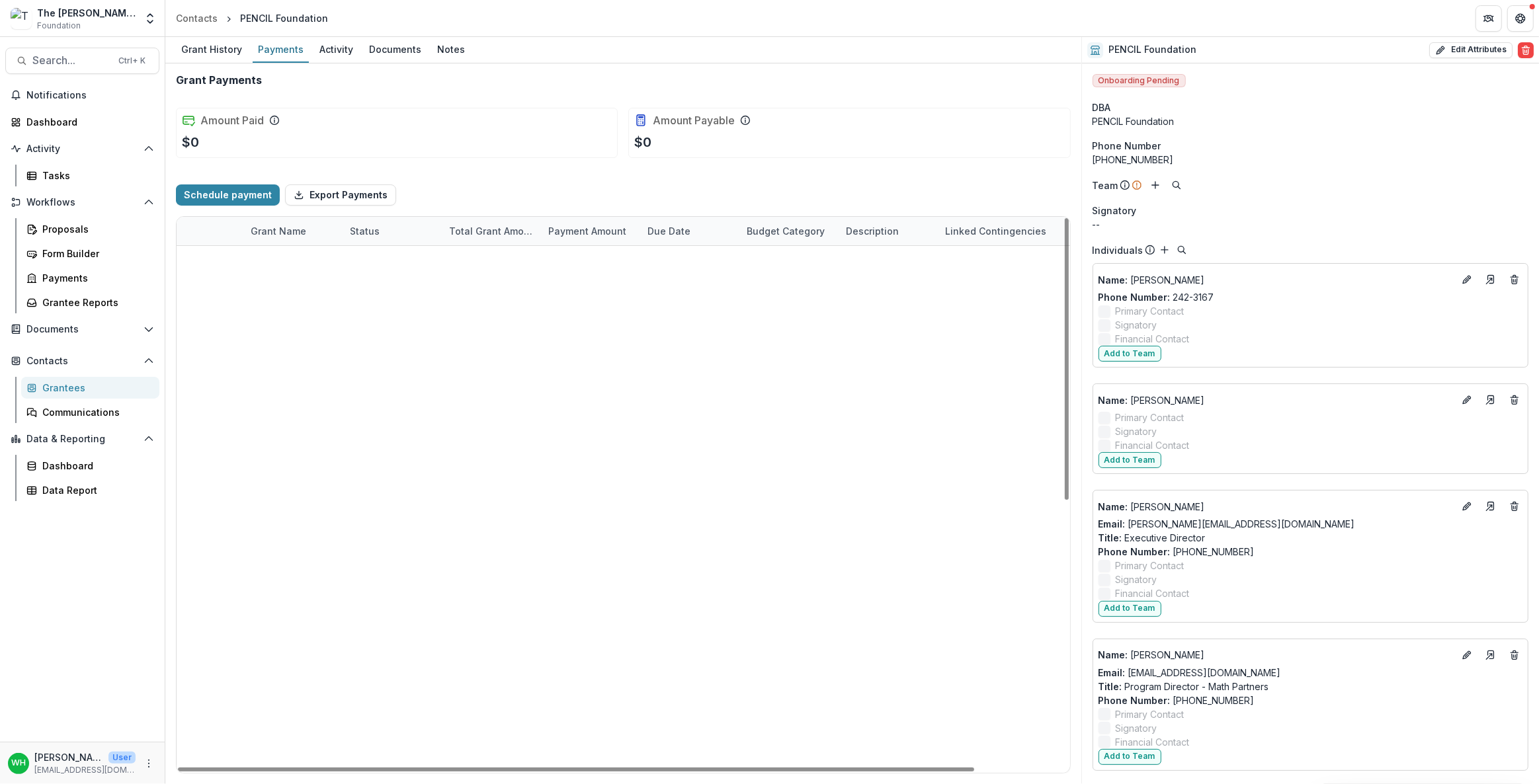
select select "****"
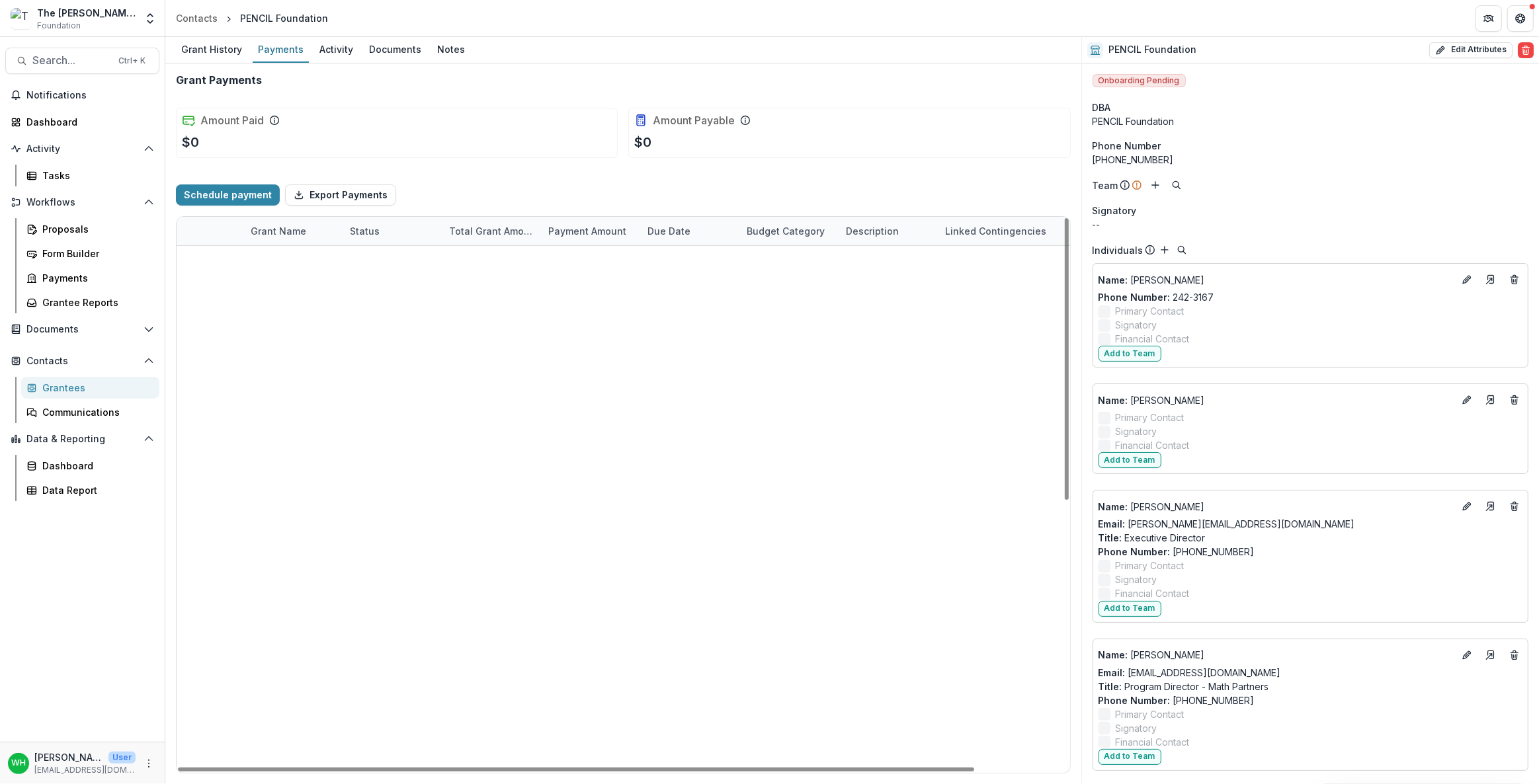
select select "****"
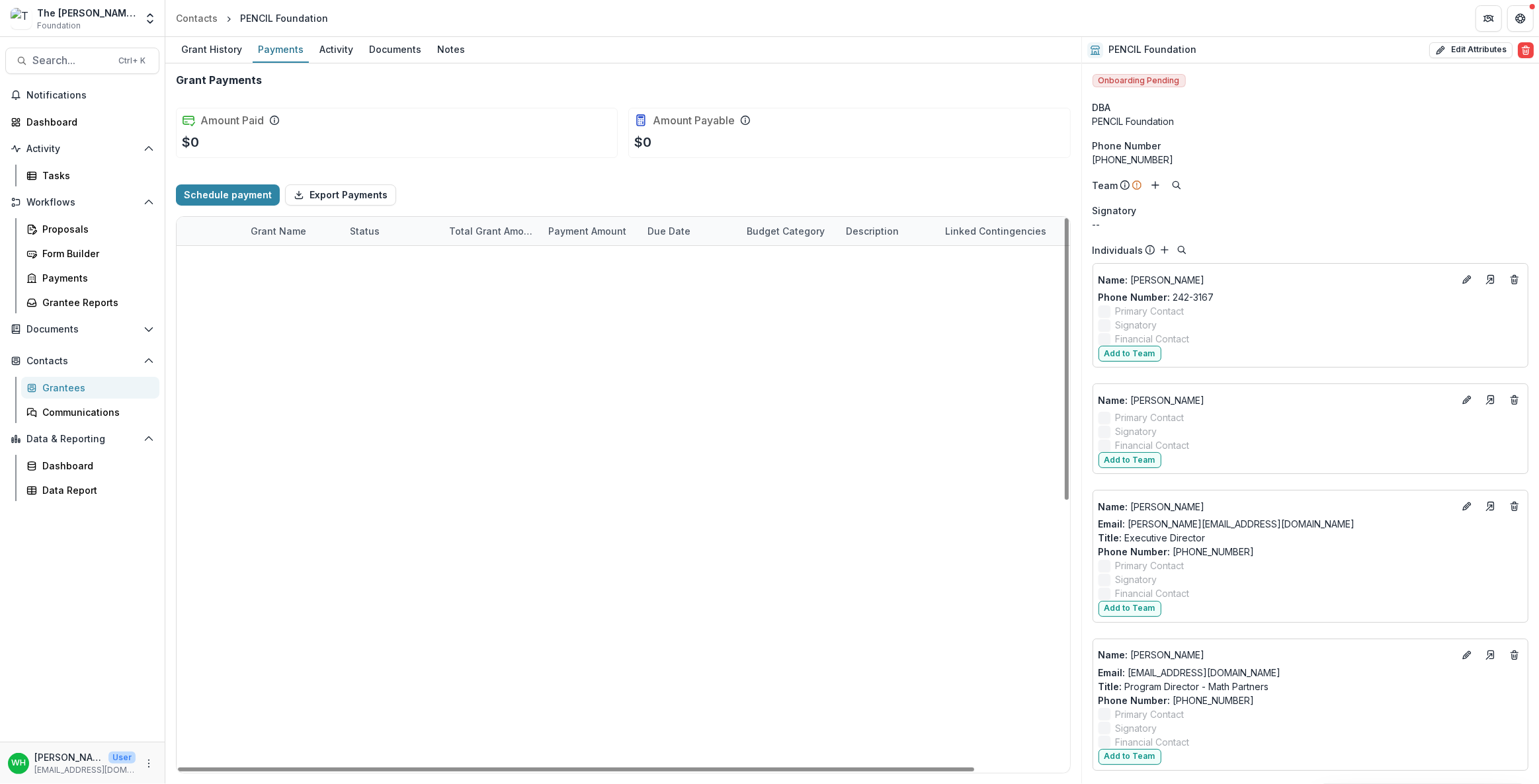
select select "****"
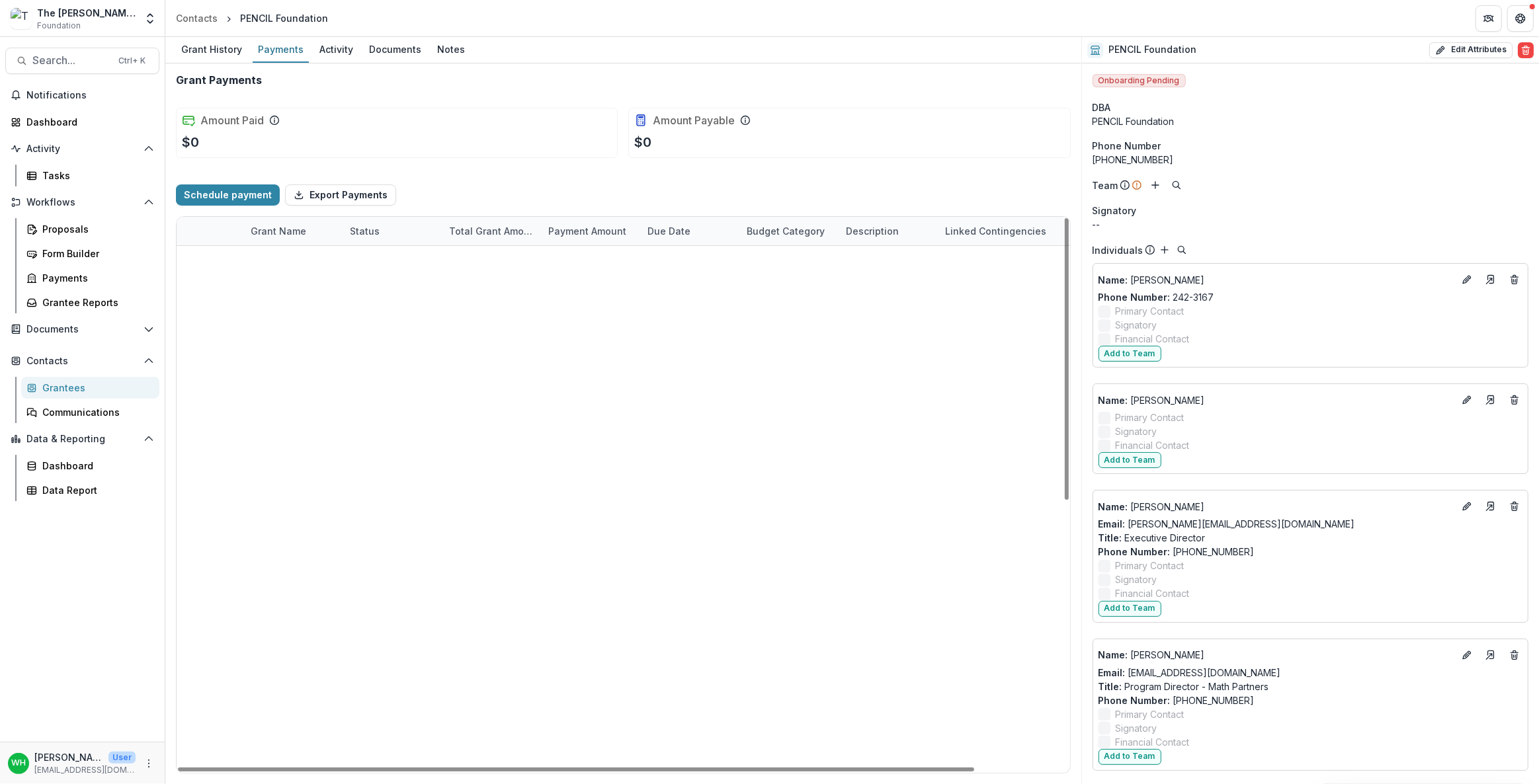
select select "****"
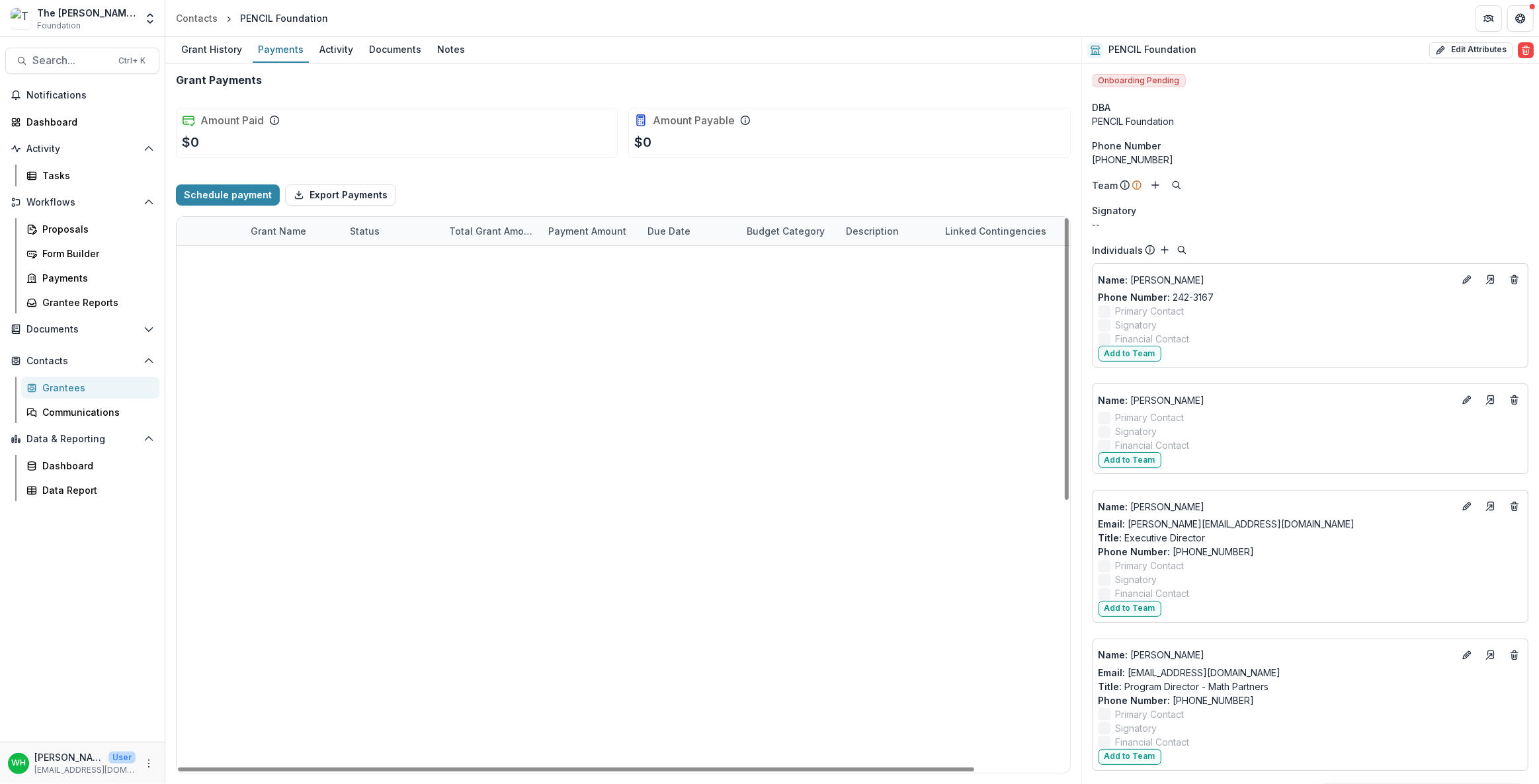
select select "****"
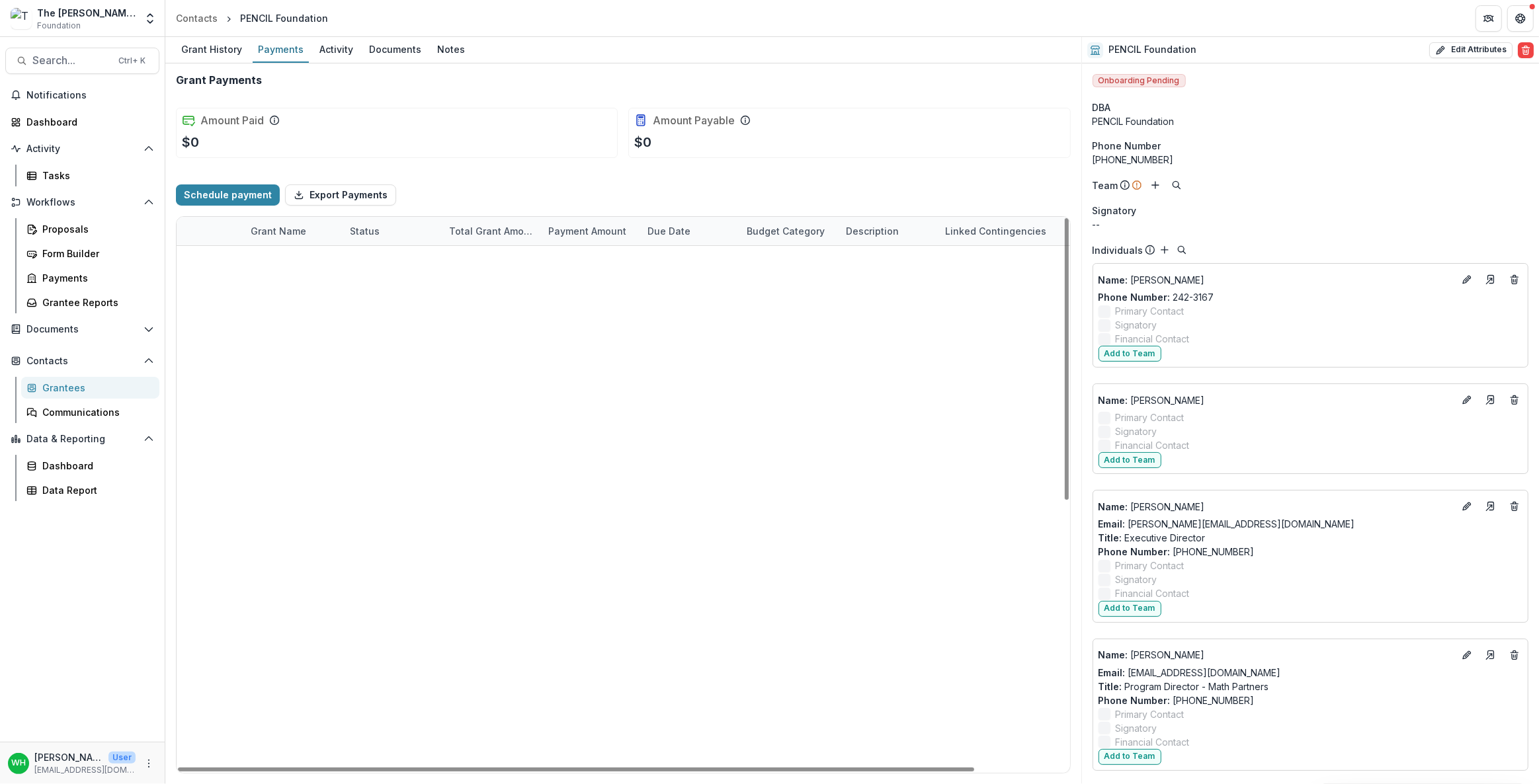
select select "****"
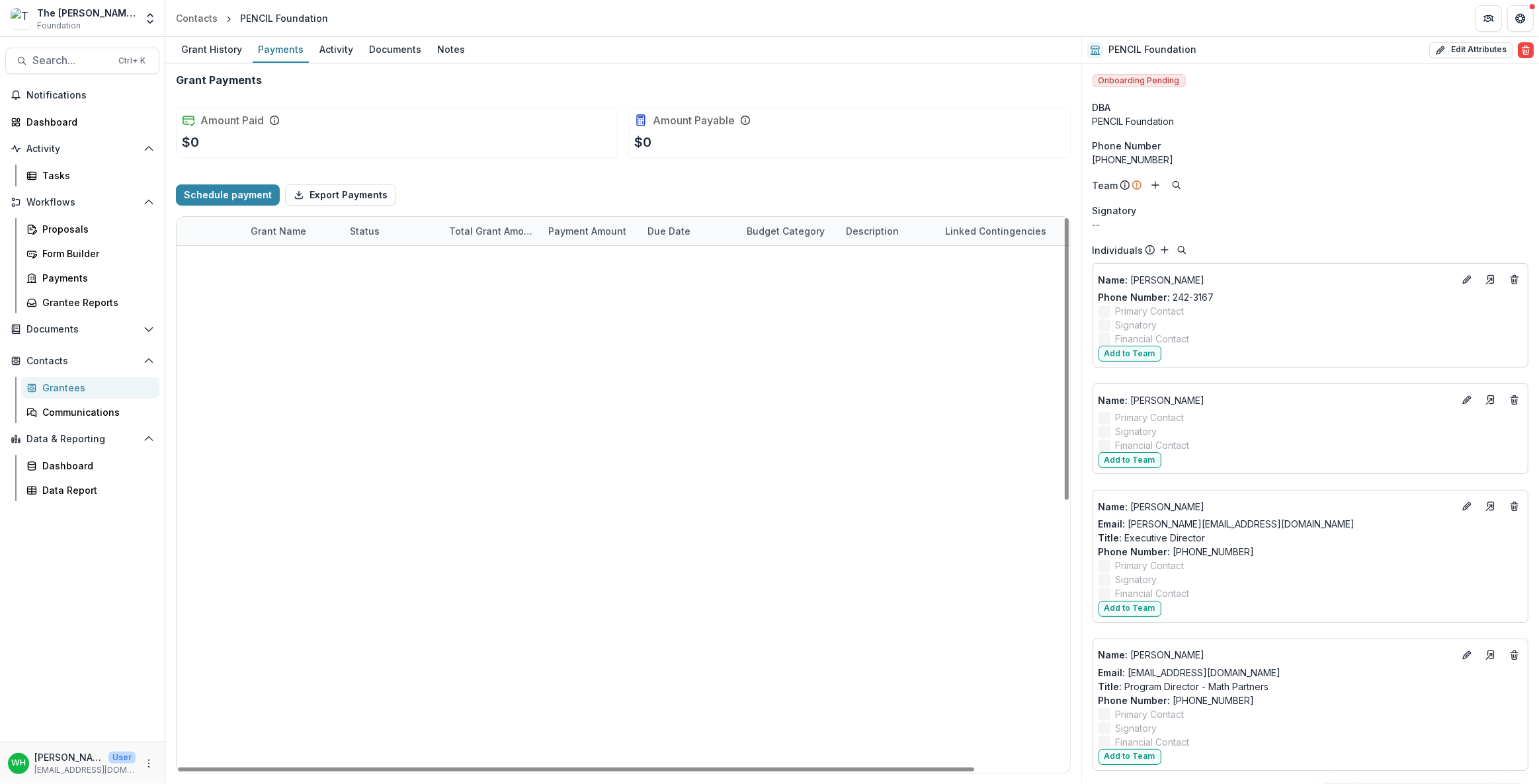
select select "****"
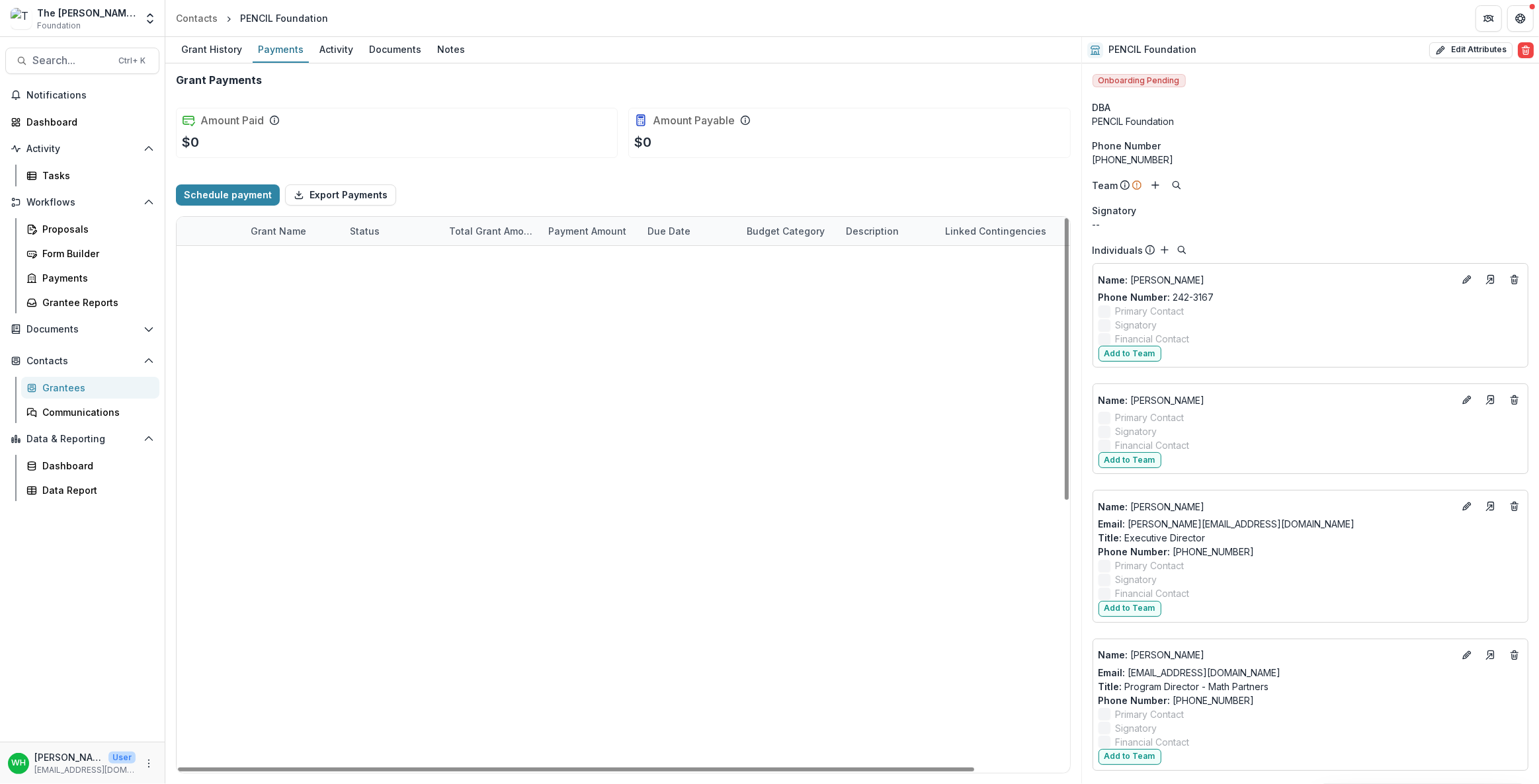
select select "****"
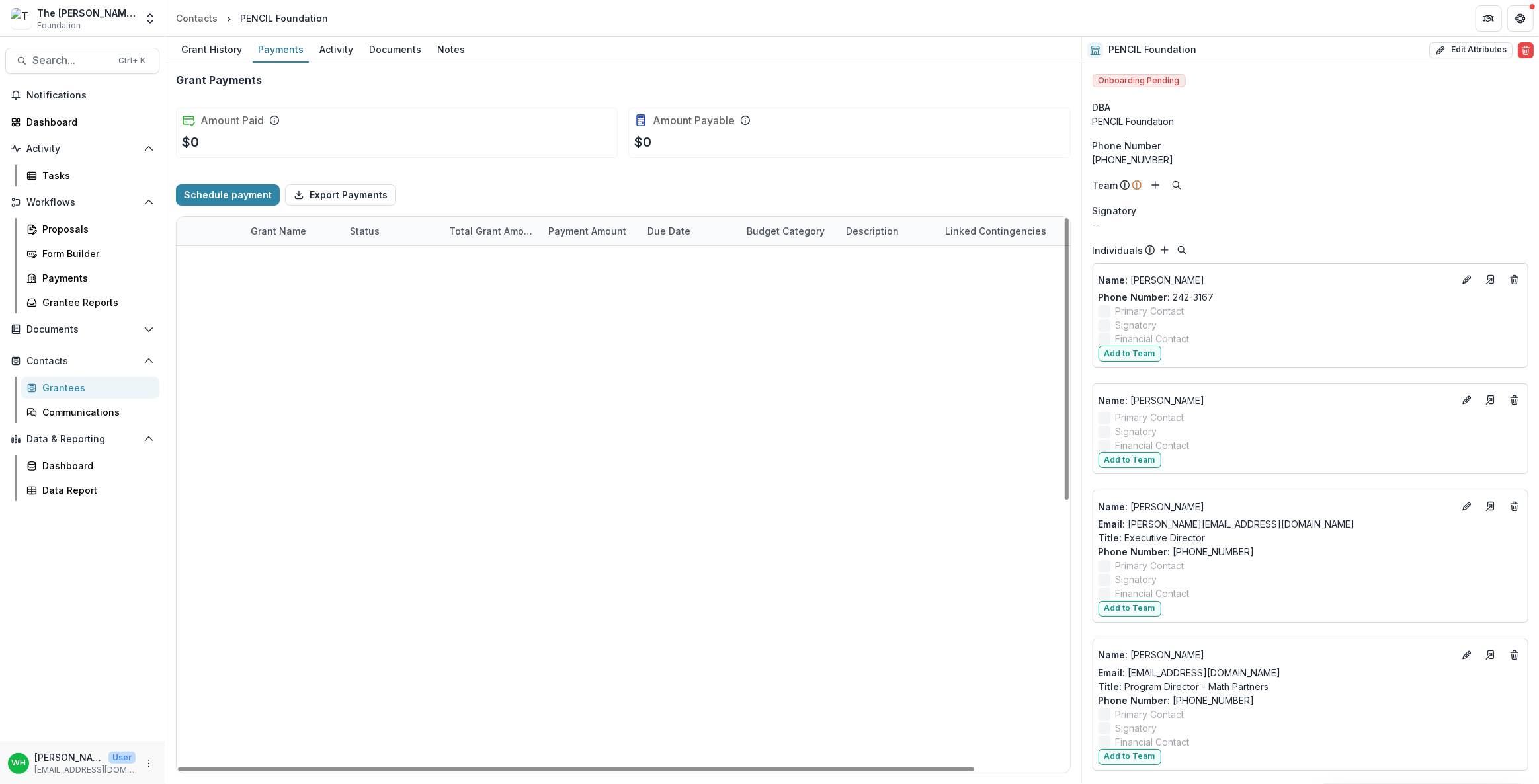
select select "****"
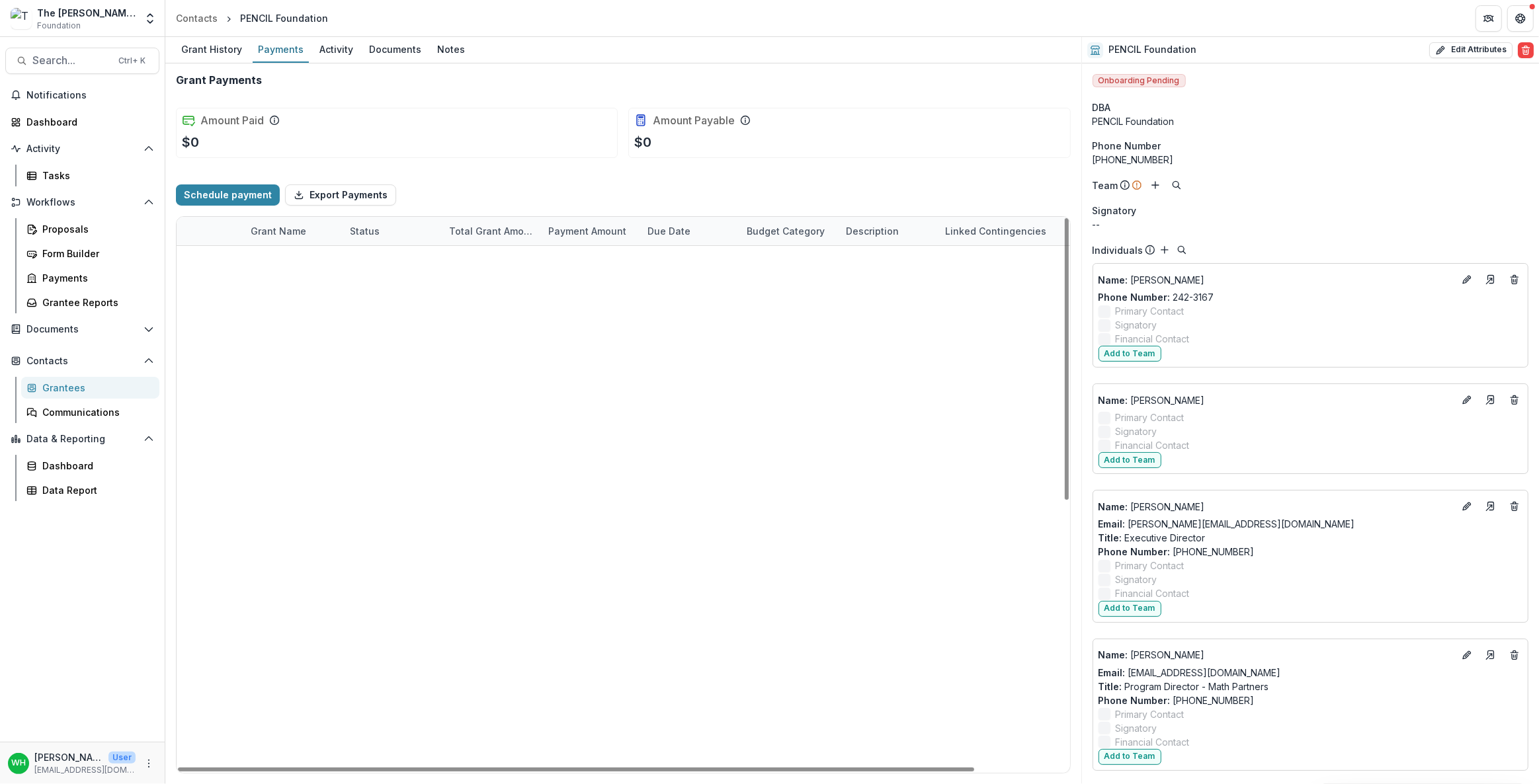
select select "****"
drag, startPoint x: 713, startPoint y: 263, endPoint x: 636, endPoint y: 266, distance: 77.1
click at [636, 265] on div "**********" at bounding box center [623, 260] width 894 height 28
drag, startPoint x: 724, startPoint y: 178, endPoint x: 678, endPoint y: 214, distance: 58.4
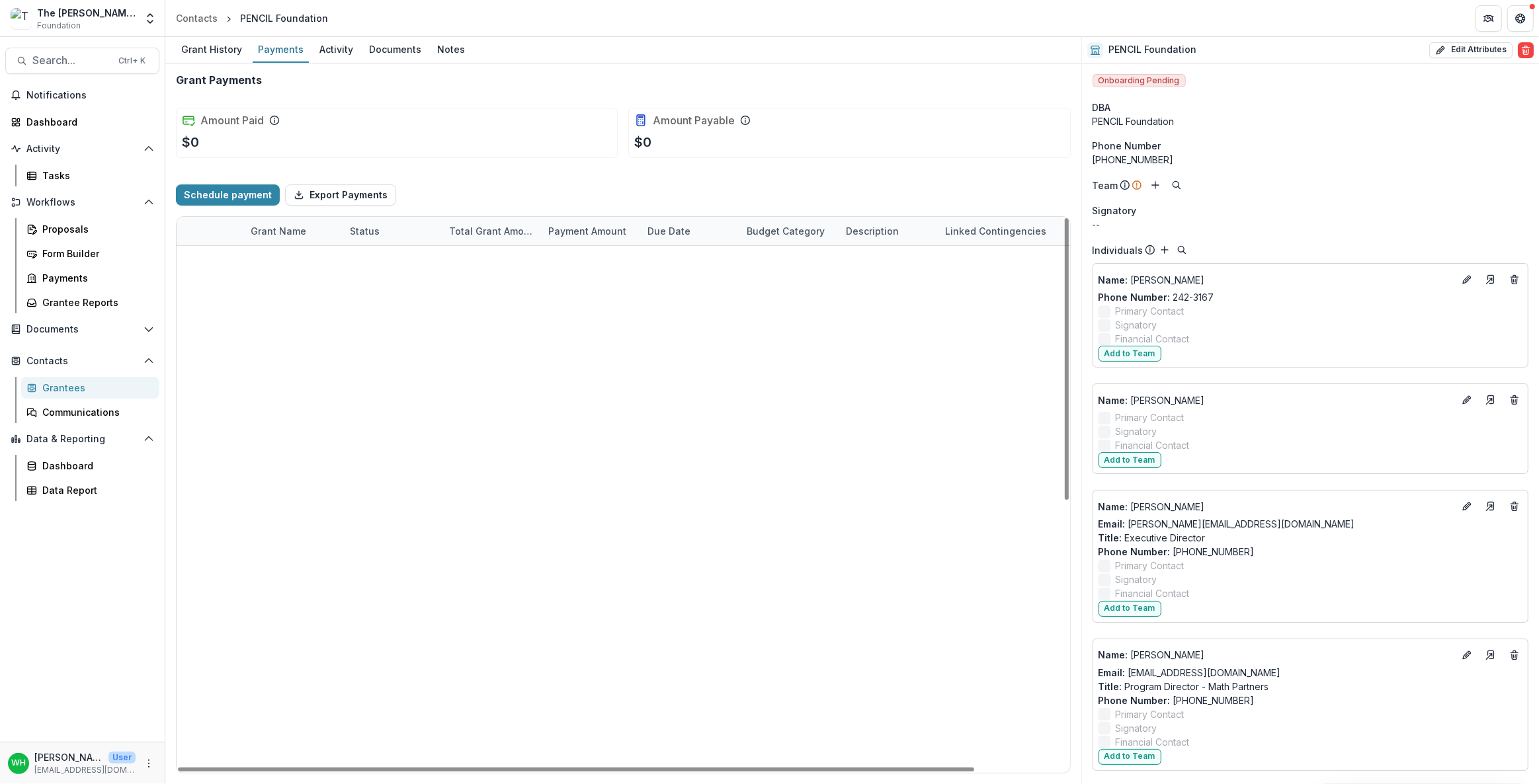
click at [723, 179] on div "Schedule payment Export Payments" at bounding box center [623, 195] width 895 height 42
click at [654, 232] on div "Due Date" at bounding box center [668, 231] width 59 height 14
click at [716, 316] on span "Sort Descending" at bounding box center [704, 312] width 77 height 11
click at [797, 175] on div "Schedule payment Export Payments" at bounding box center [623, 195] width 895 height 42
click at [673, 227] on div "Due Date" at bounding box center [668, 231] width 59 height 14
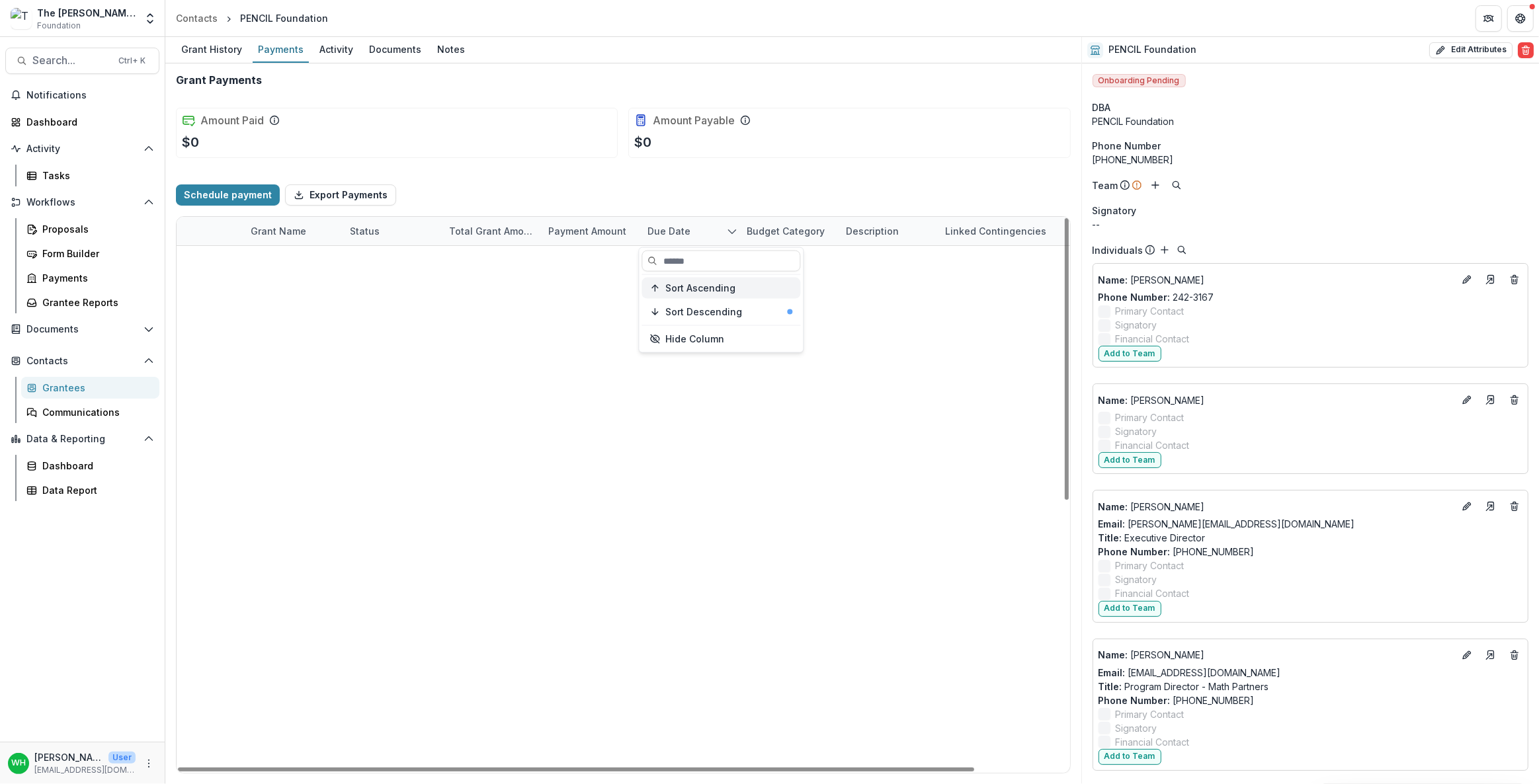
click at [720, 286] on span "Sort Ascending" at bounding box center [700, 288] width 70 height 11
select select "****"
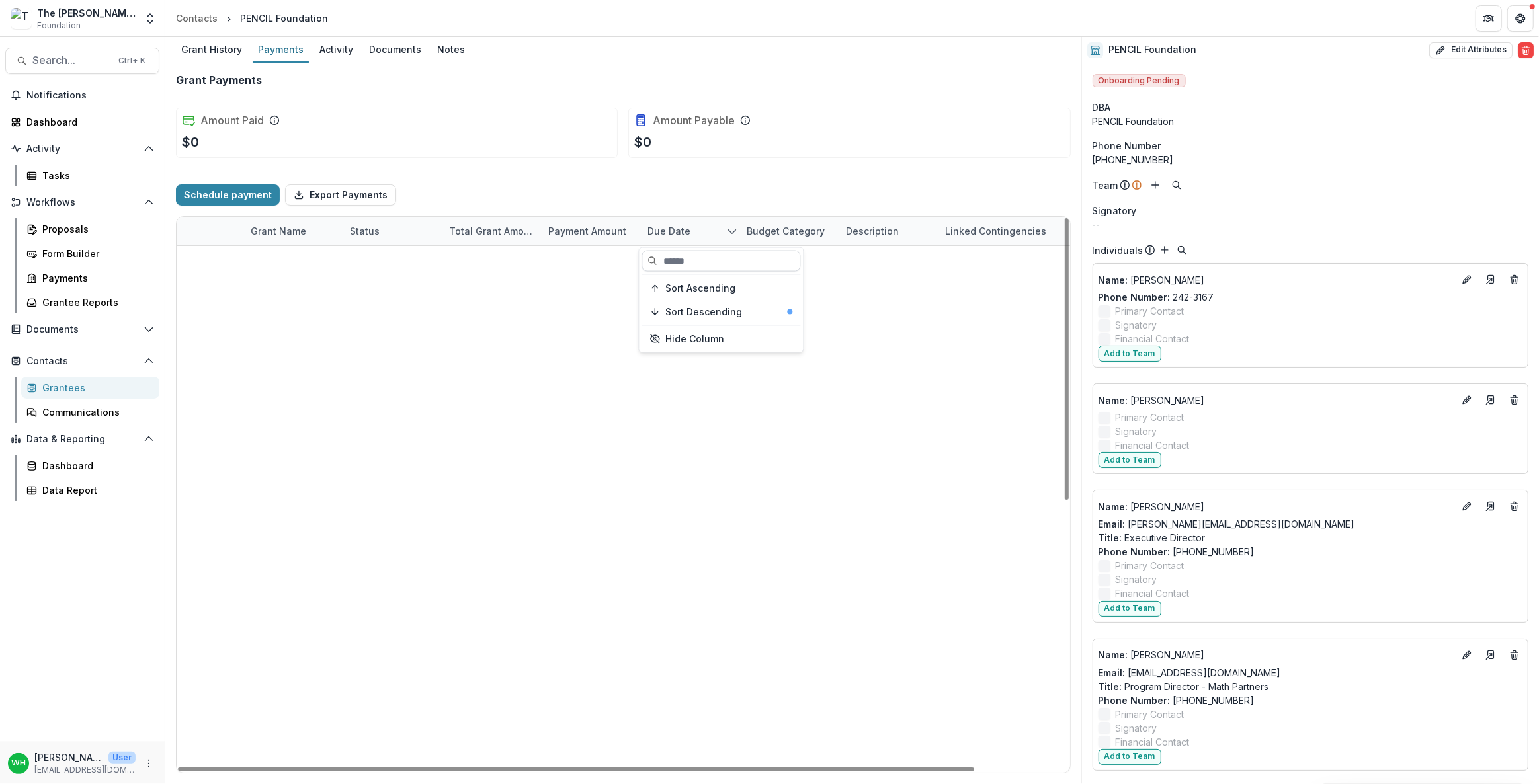
select select "****"
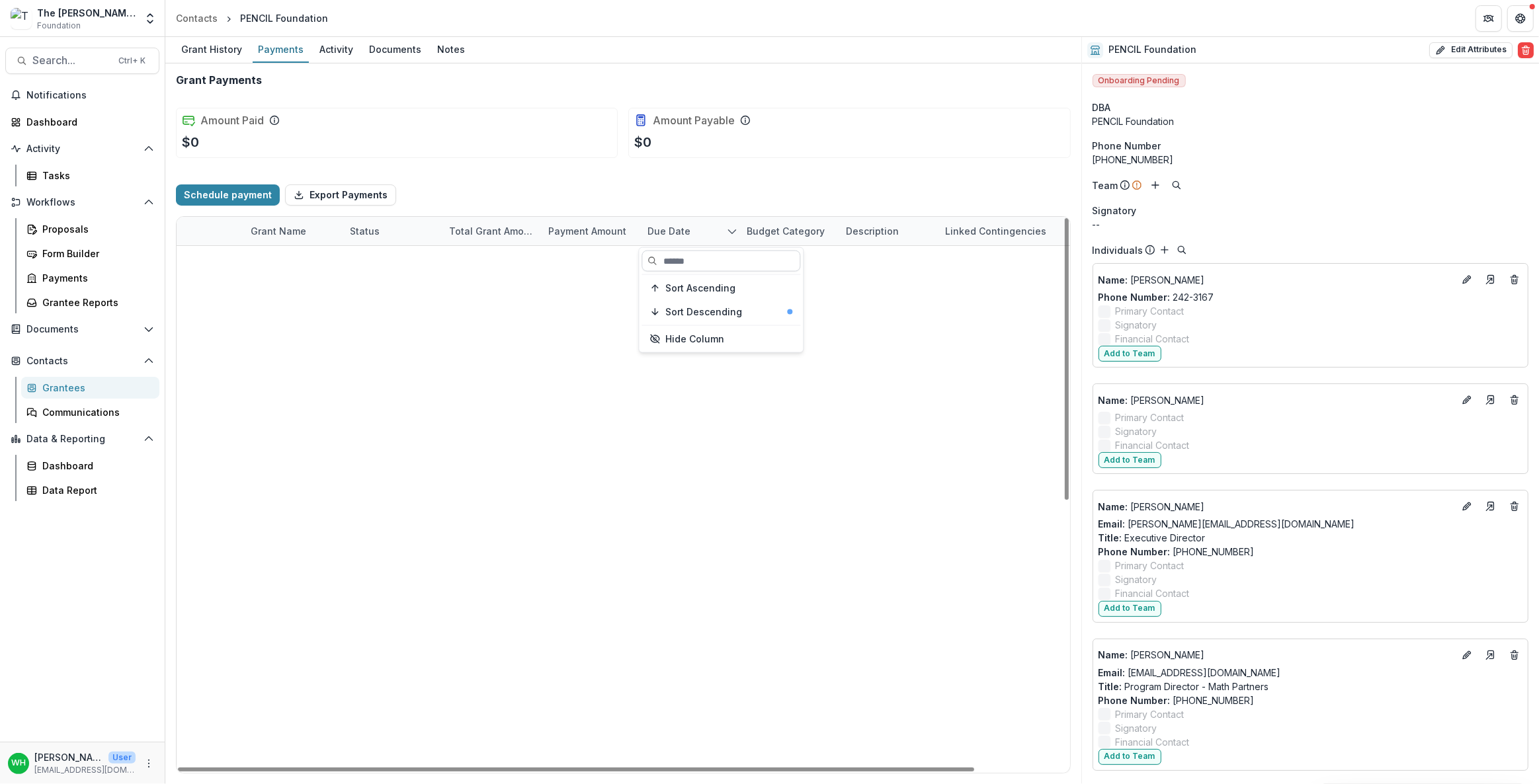
select select "****"
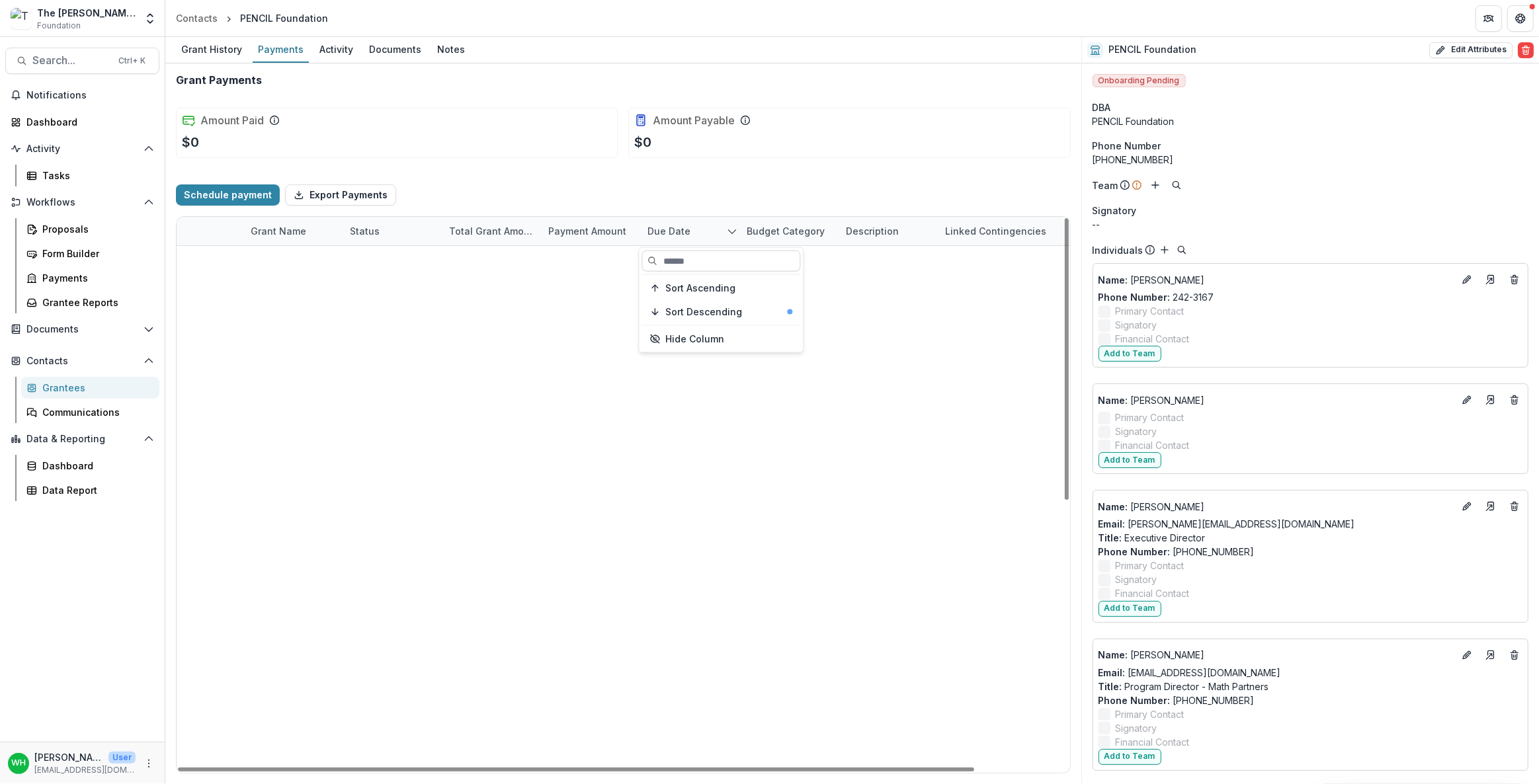
select select "****"
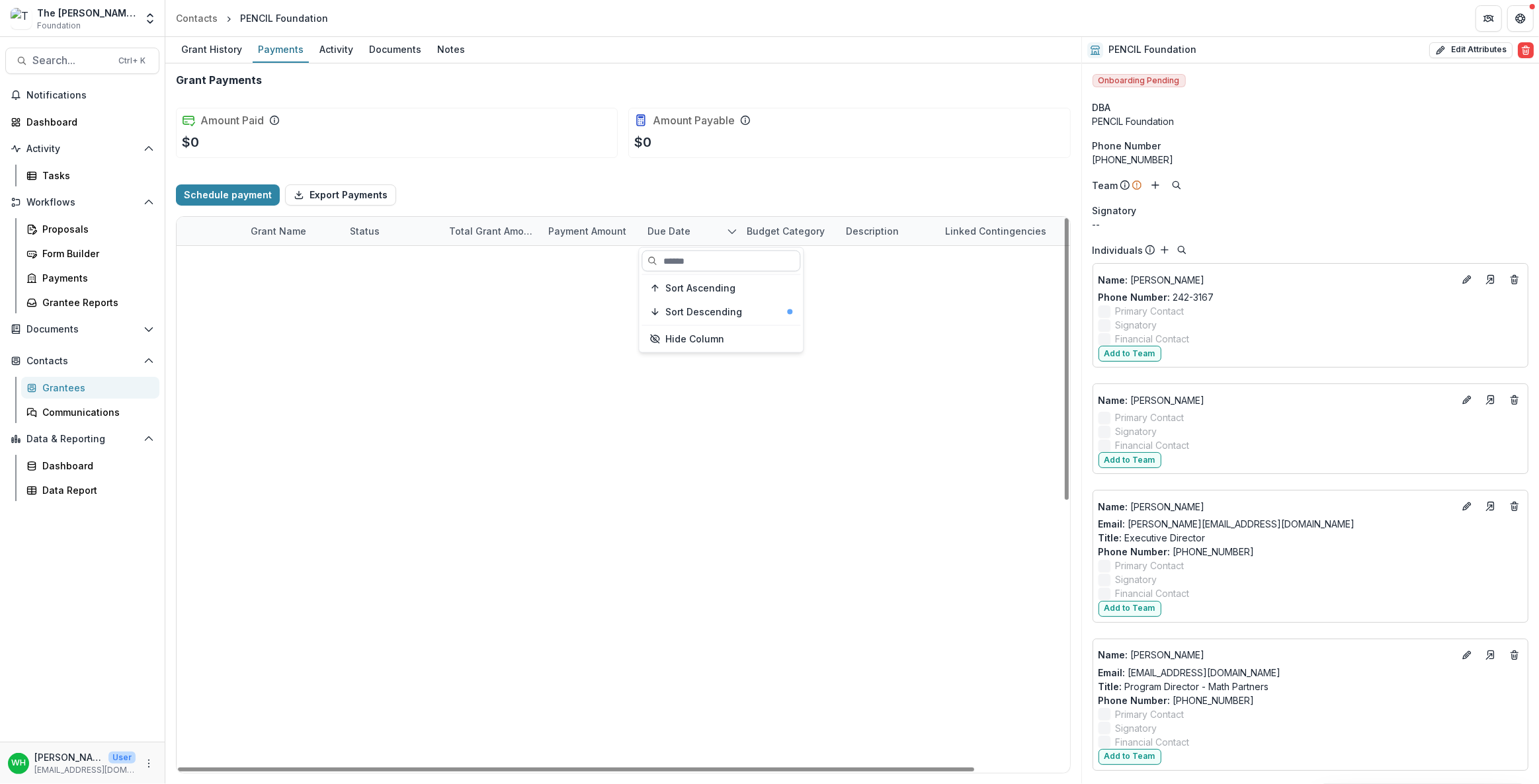
select select "****"
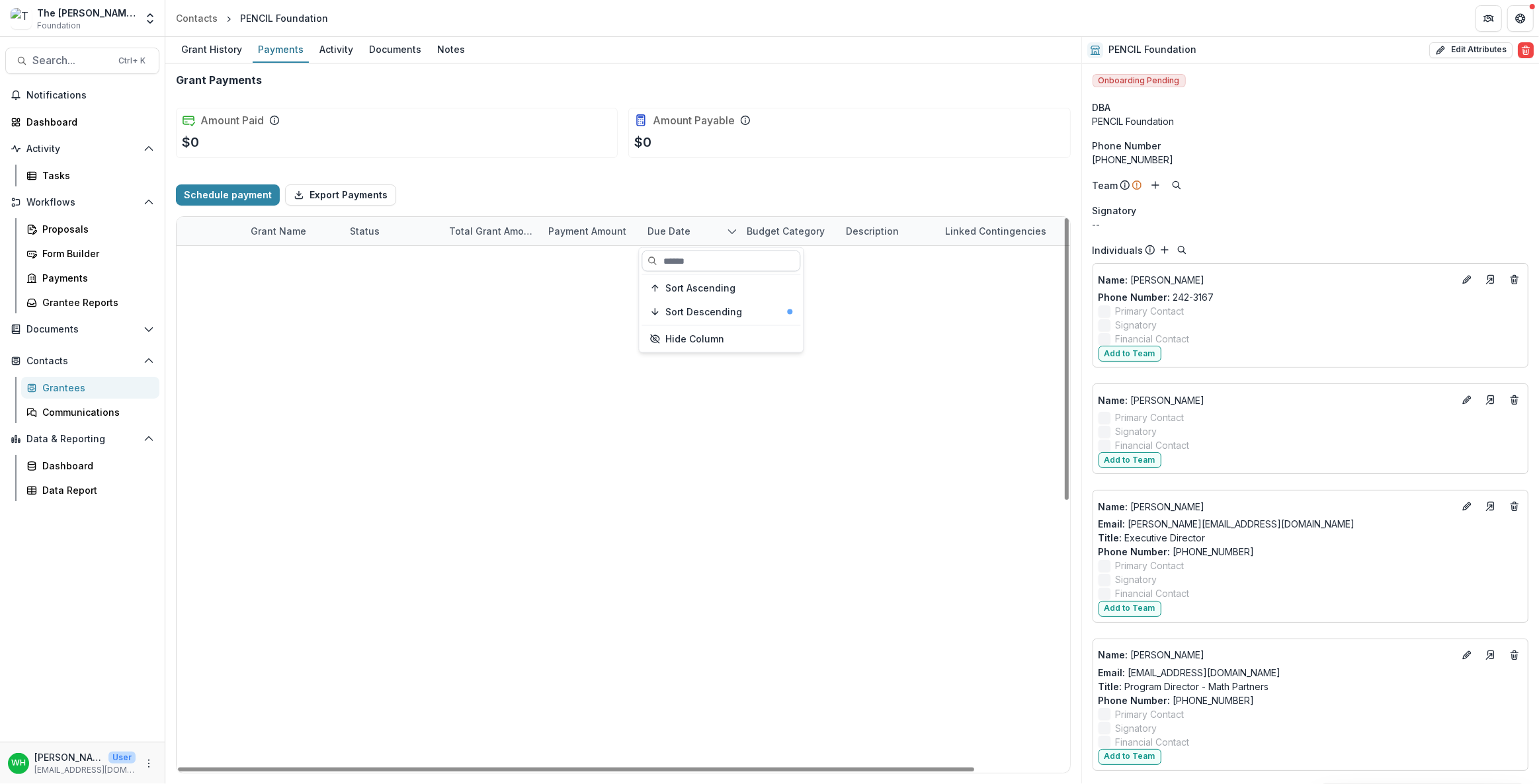
select select "****"
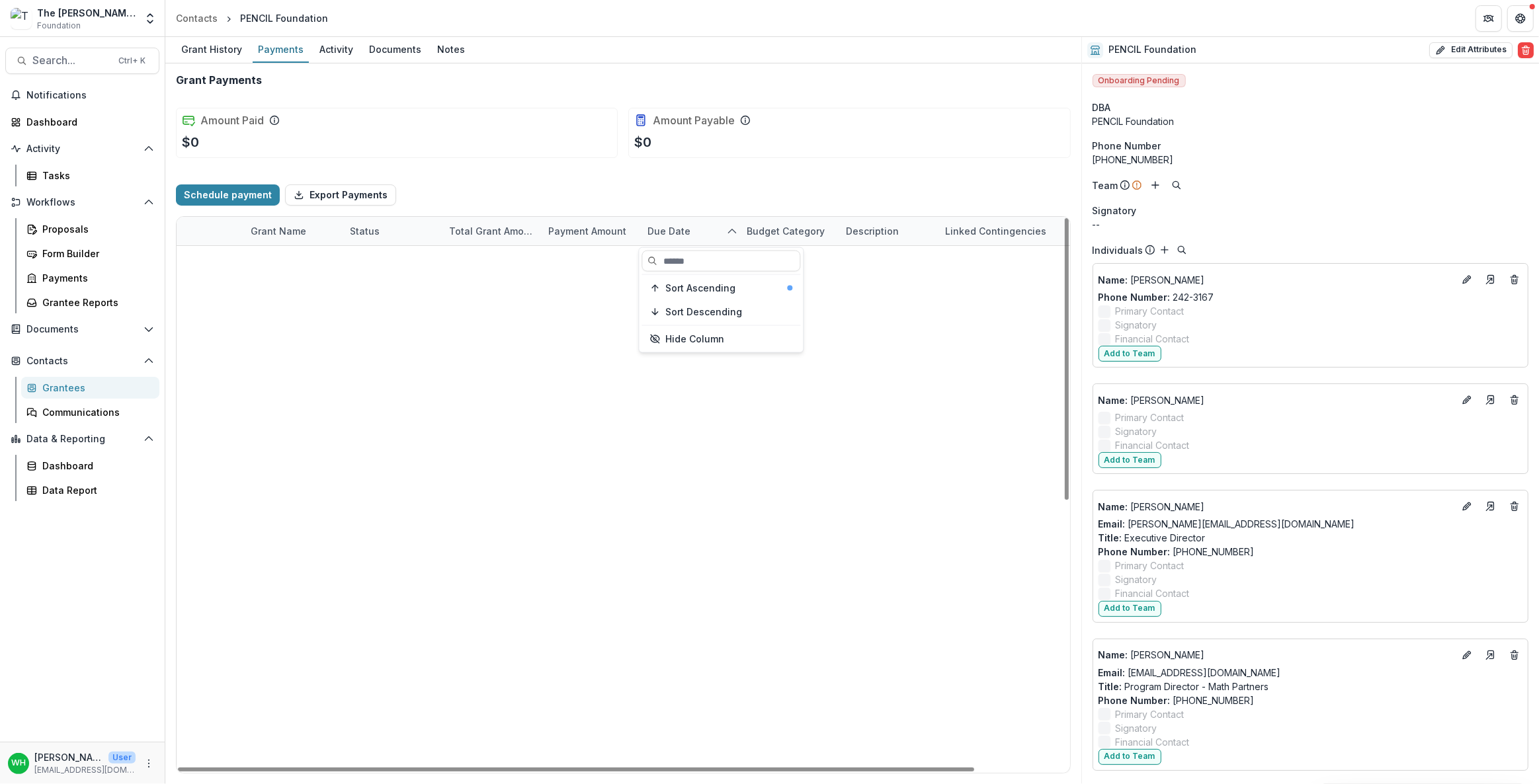
click at [748, 181] on div "Schedule payment Export Payments" at bounding box center [623, 195] width 895 height 42
click at [744, 186] on div "Schedule payment Export Payments" at bounding box center [623, 195] width 895 height 42
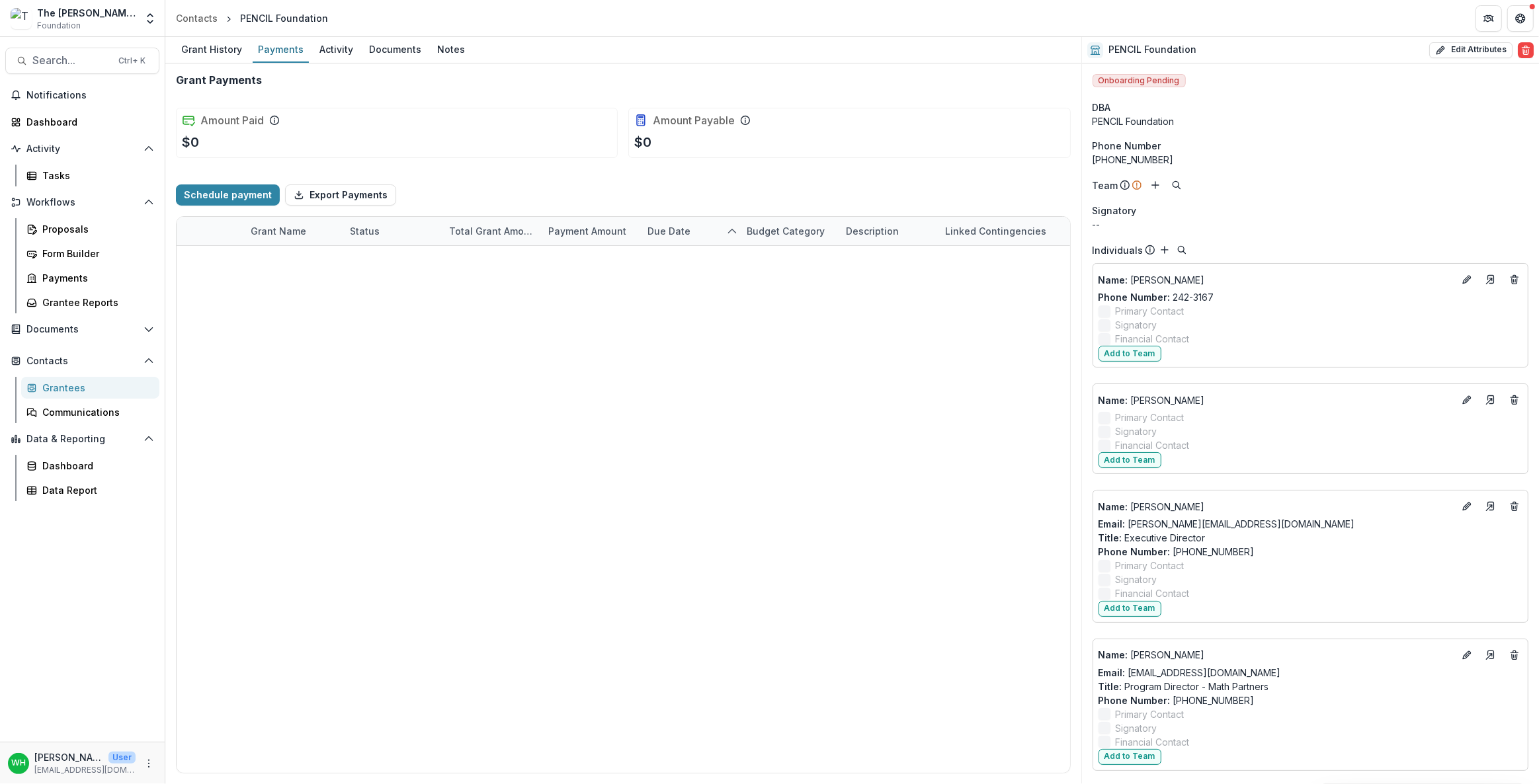
click at [743, 185] on div "Schedule payment Export Payments" at bounding box center [623, 195] width 895 height 42
click at [742, 186] on div "Schedule payment Export Payments" at bounding box center [623, 195] width 895 height 42
click at [742, 187] on div "Schedule payment Export Payments" at bounding box center [623, 195] width 895 height 42
click at [742, 185] on div "Schedule payment Export Payments" at bounding box center [623, 195] width 895 height 42
click at [736, 185] on div "Schedule payment Export Payments" at bounding box center [623, 195] width 895 height 42
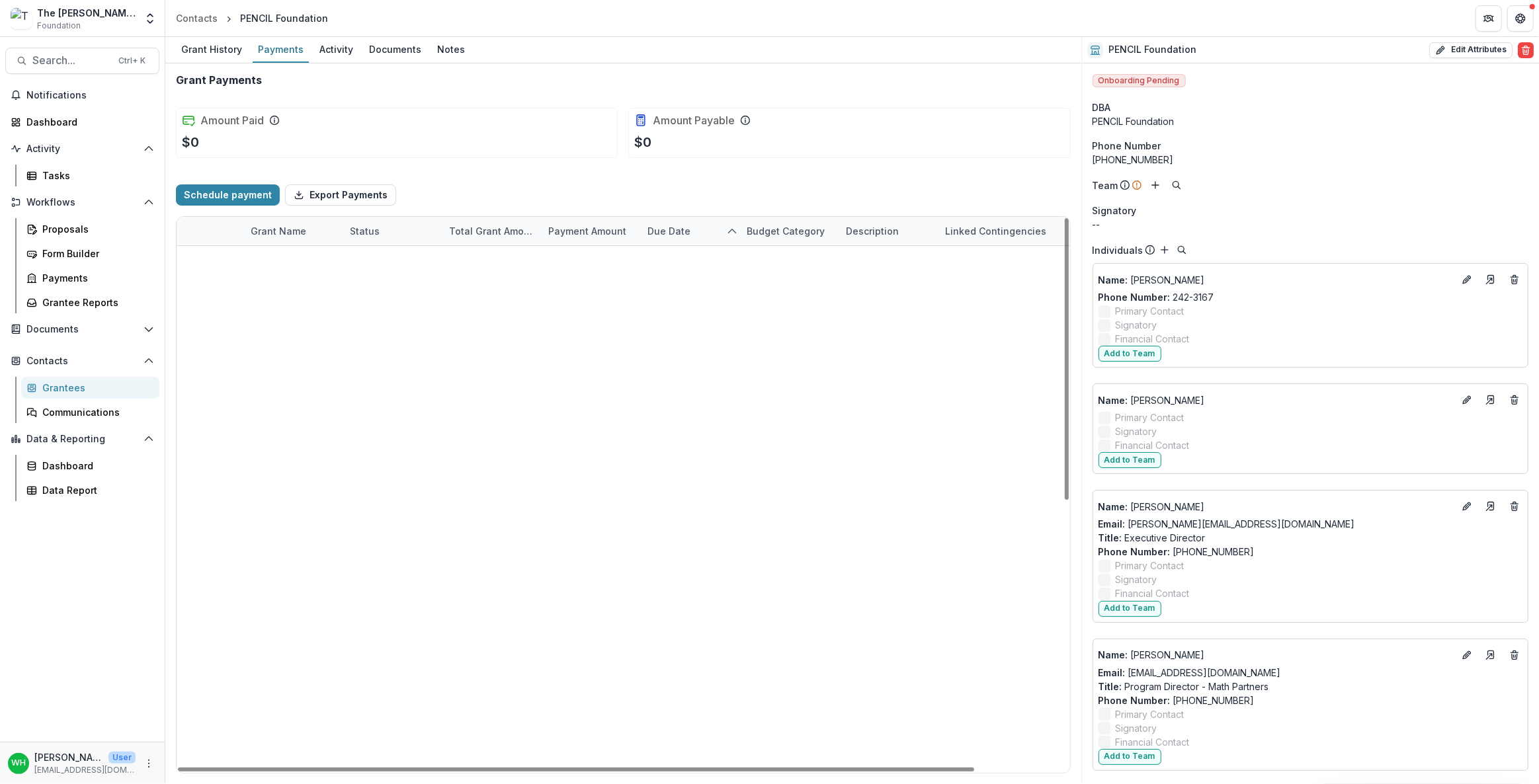
drag, startPoint x: 532, startPoint y: 190, endPoint x: 489, endPoint y: 186, distance: 43.2
click at [529, 190] on div "Schedule payment Export Payments" at bounding box center [623, 195] width 895 height 42
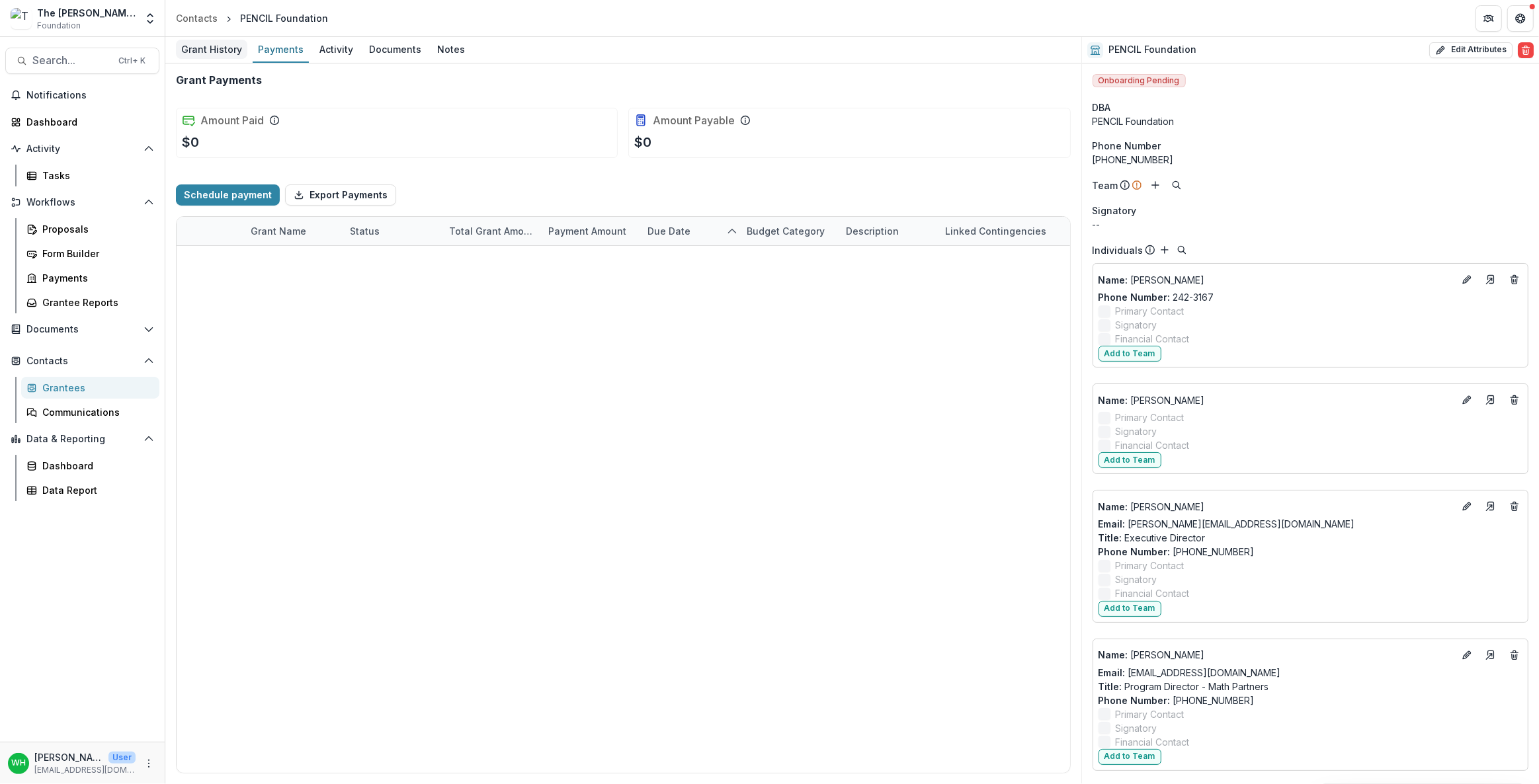
click at [209, 53] on div "Grant History" at bounding box center [211, 49] width 72 height 19
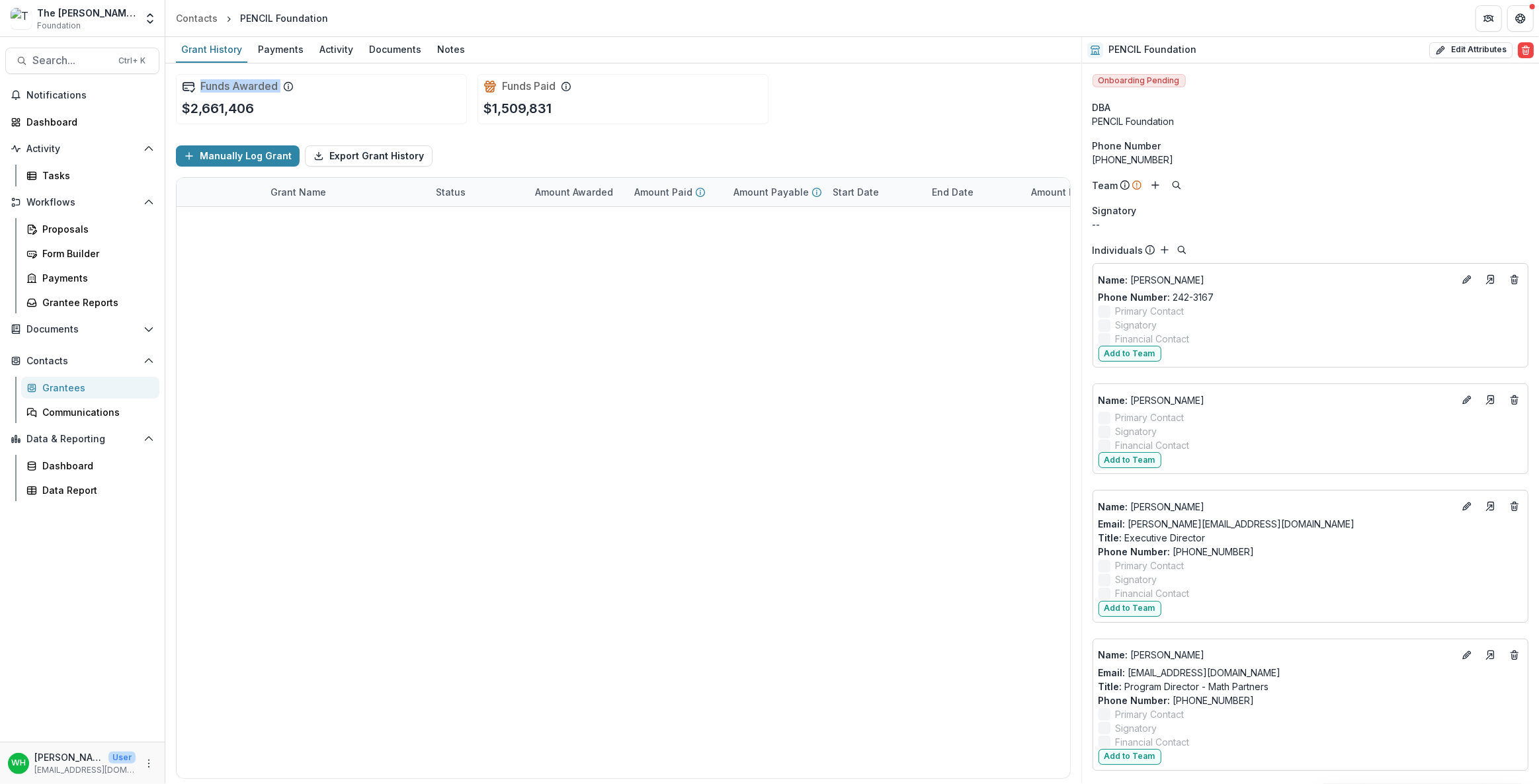
drag, startPoint x: 328, startPoint y: 115, endPoint x: 448, endPoint y: 81, distance: 124.7
click at [183, 88] on div "Funds Awarded $2,661,406" at bounding box center [321, 99] width 291 height 50
click at [414, 107] on div "Funds Awarded $2,661,406" at bounding box center [321, 99] width 291 height 50
click at [414, 102] on div "Funds Awarded $2,661,406" at bounding box center [321, 99] width 291 height 50
click at [412, 110] on div "Funds Awarded $2,661,406" at bounding box center [321, 99] width 291 height 50
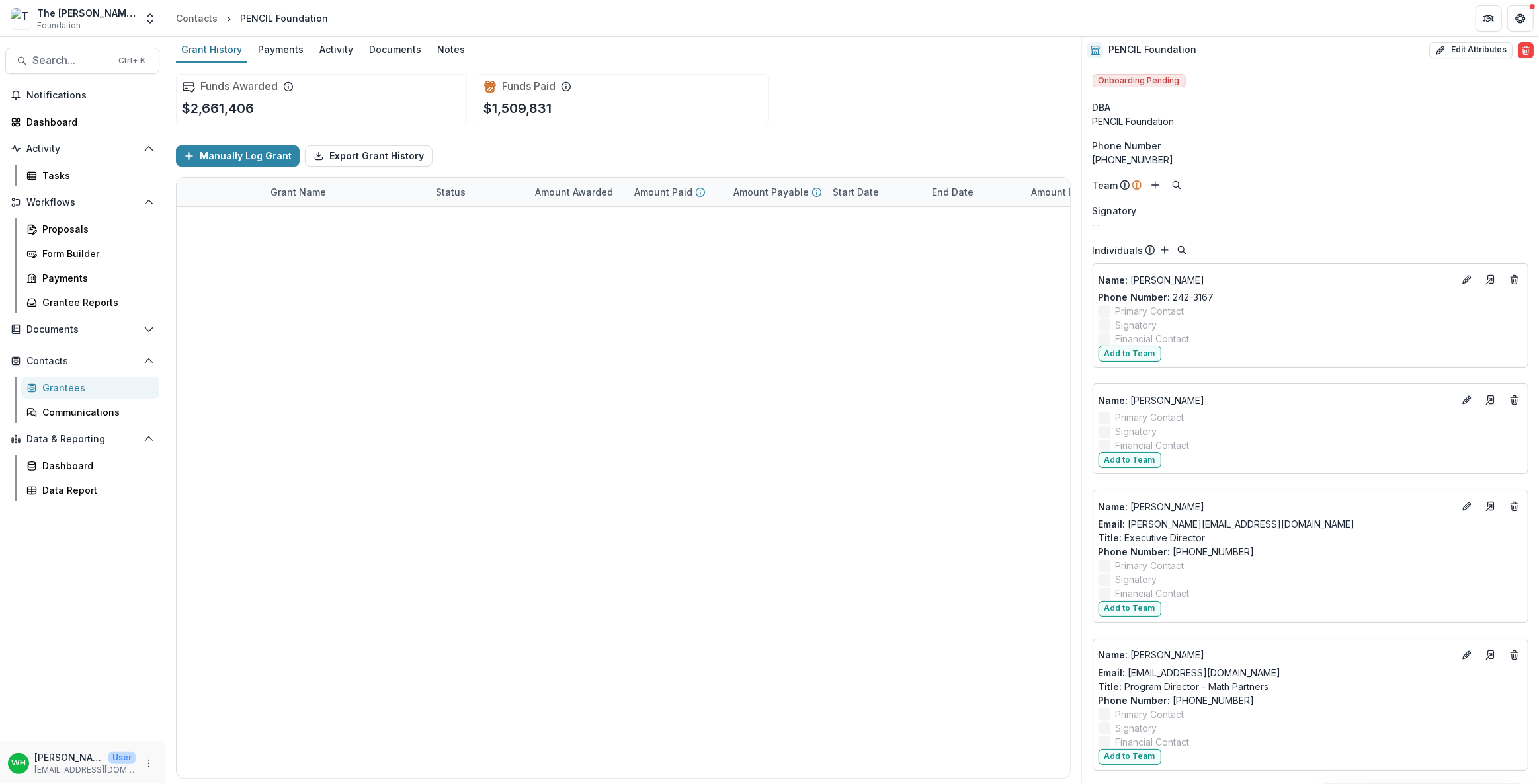
click at [685, 155] on div "Manually Log Grant Export Grant History" at bounding box center [623, 156] width 895 height 42
click at [348, 192] on div "Grant Name" at bounding box center [344, 192] width 165 height 28
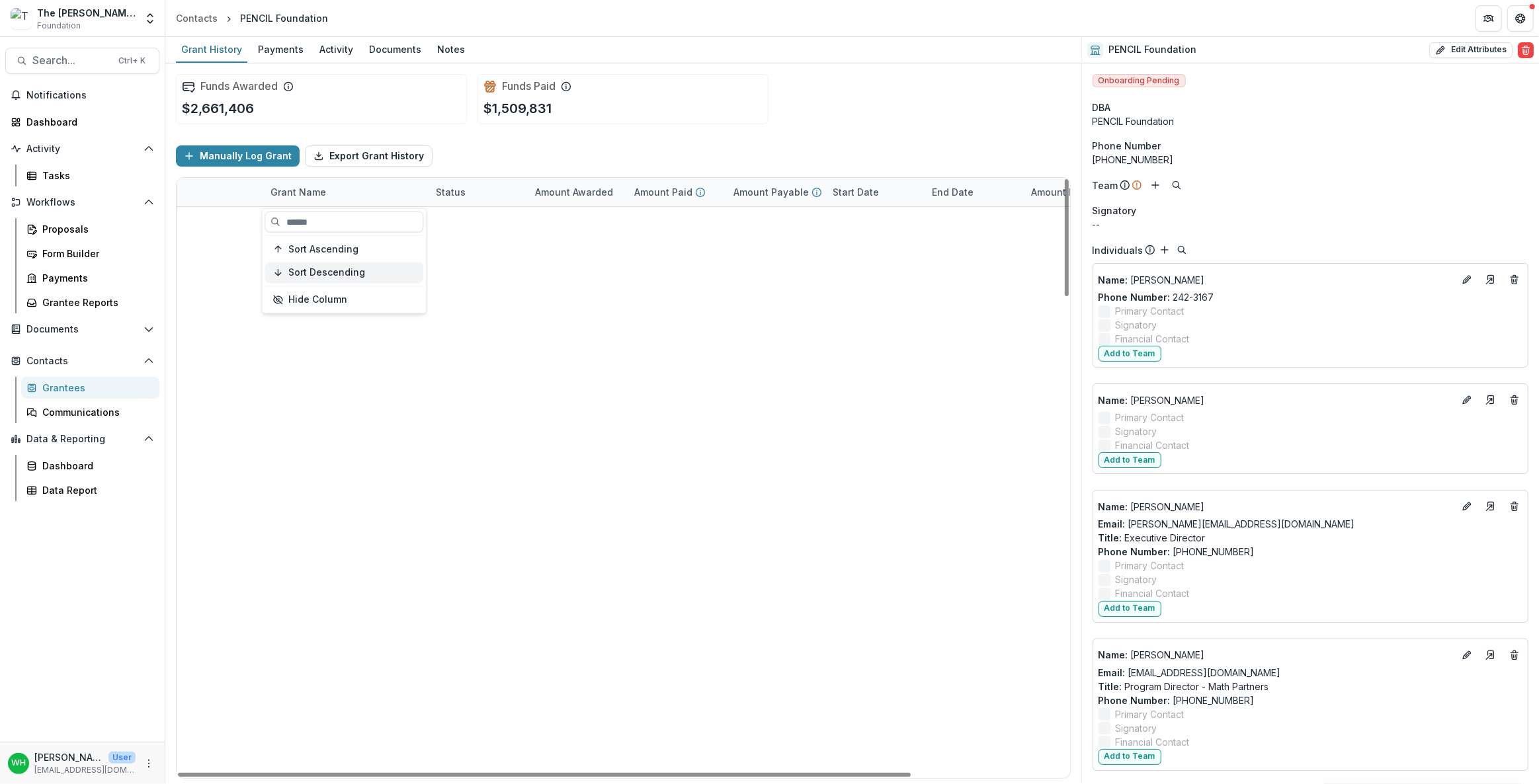
click at [371, 275] on div "Sort Descending" at bounding box center [352, 273] width 127 height 11
click at [833, 83] on div "Funds Awarded $2,661,406 Funds Paid $1,509,831" at bounding box center [623, 99] width 895 height 72
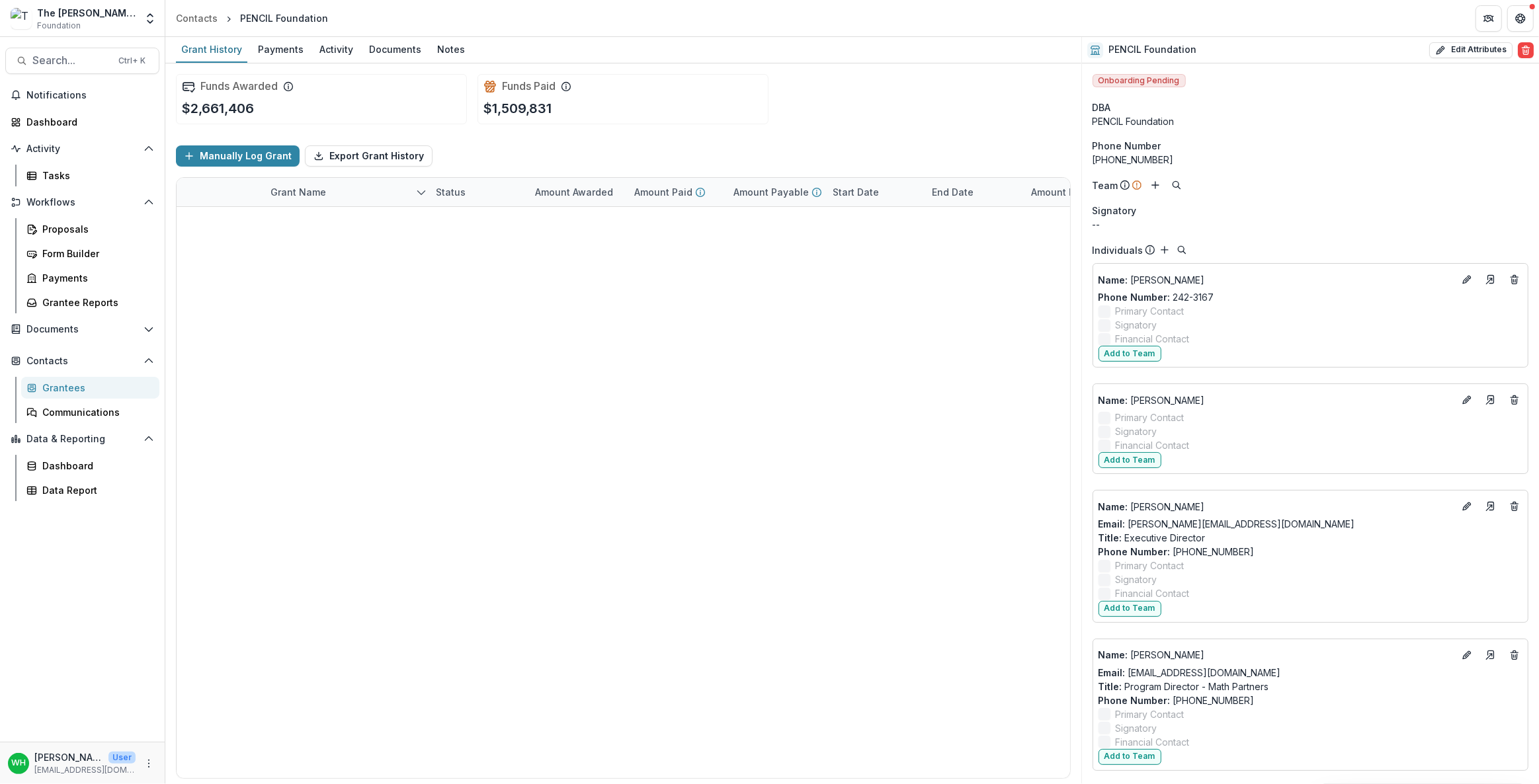
click at [845, 102] on div "Funds Awarded $2,661,406 Funds Paid $1,509,831" at bounding box center [623, 99] width 895 height 72
click at [849, 117] on div "Funds Awarded $2,661,406 Funds Paid $1,509,831" at bounding box center [623, 99] width 895 height 72
click at [819, 88] on div "Funds Awarded $2,661,406 Funds Paid $1,509,831" at bounding box center [623, 99] width 895 height 72
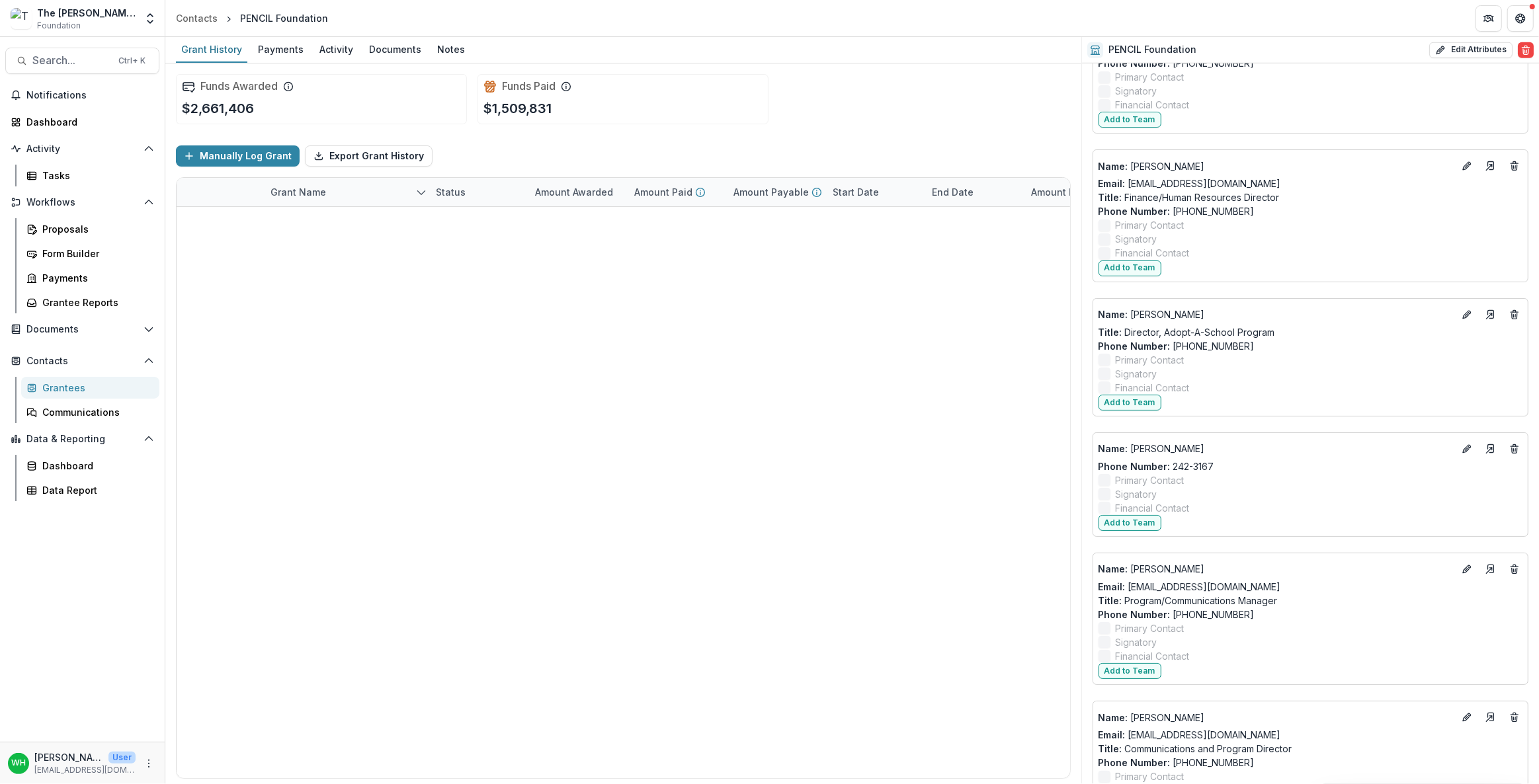
scroll to position [1623, 0]
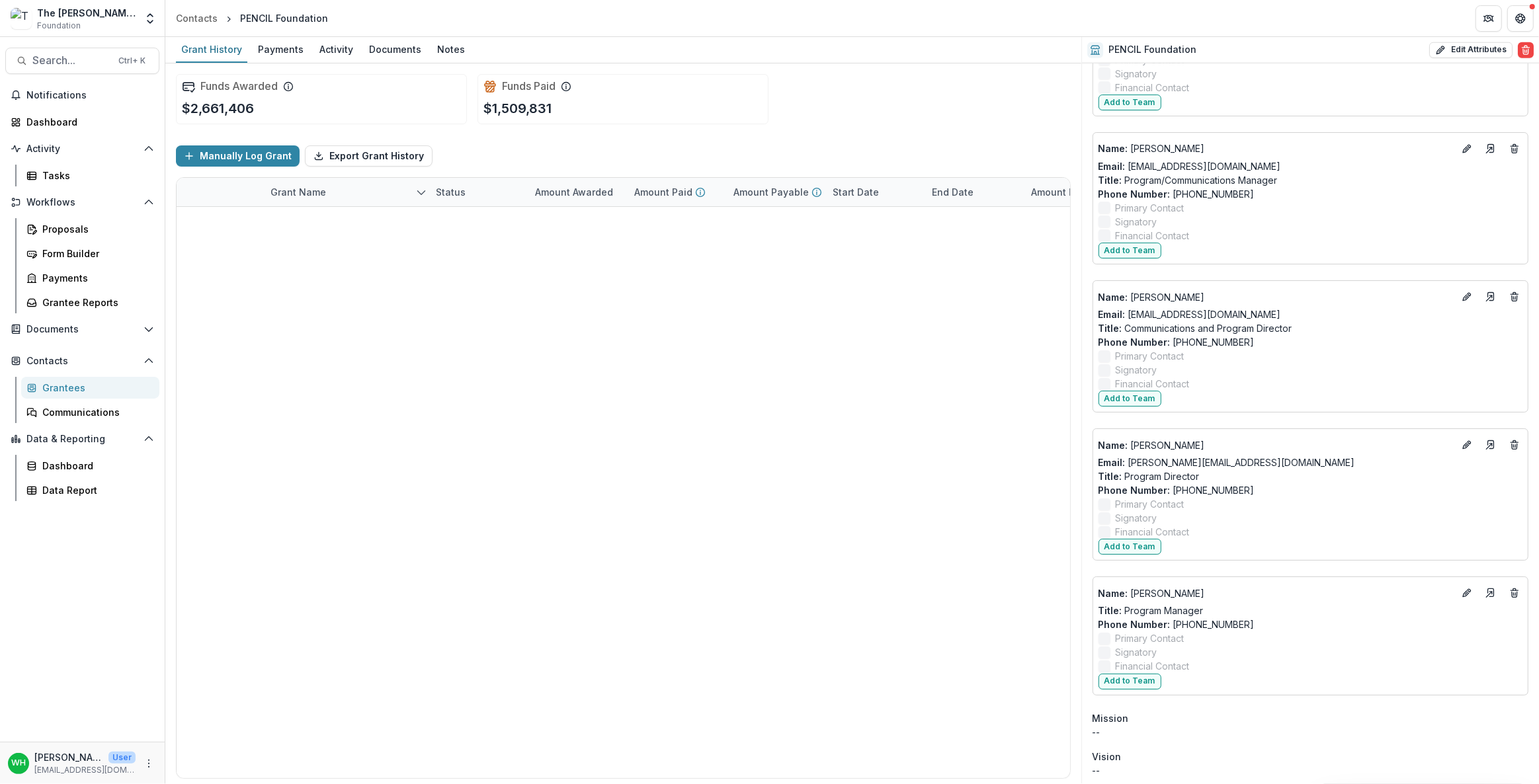
click at [80, 385] on div "Grantees" at bounding box center [95, 388] width 107 height 14
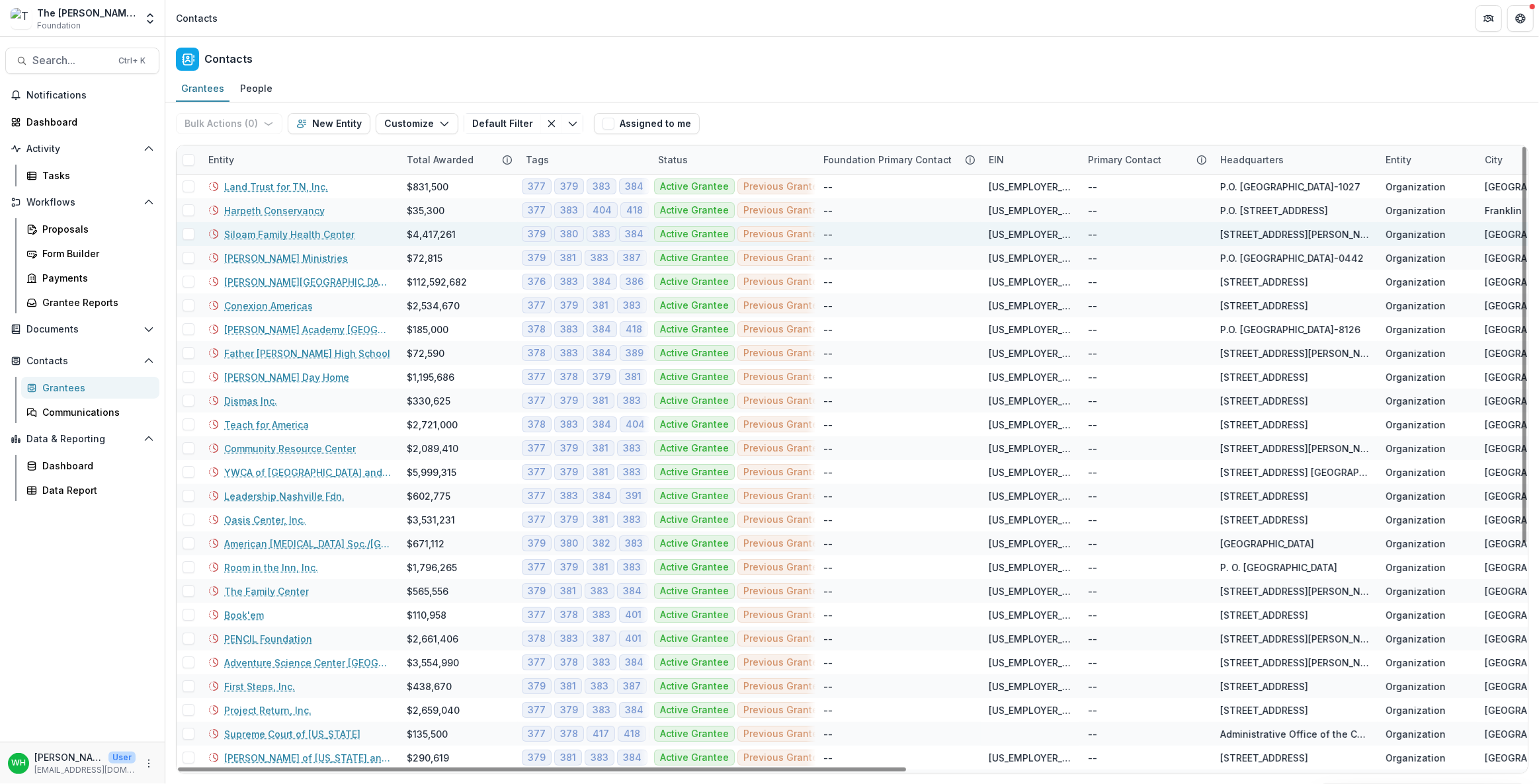
click at [246, 234] on link "Siloam Family Health Center" at bounding box center [290, 235] width 131 height 14
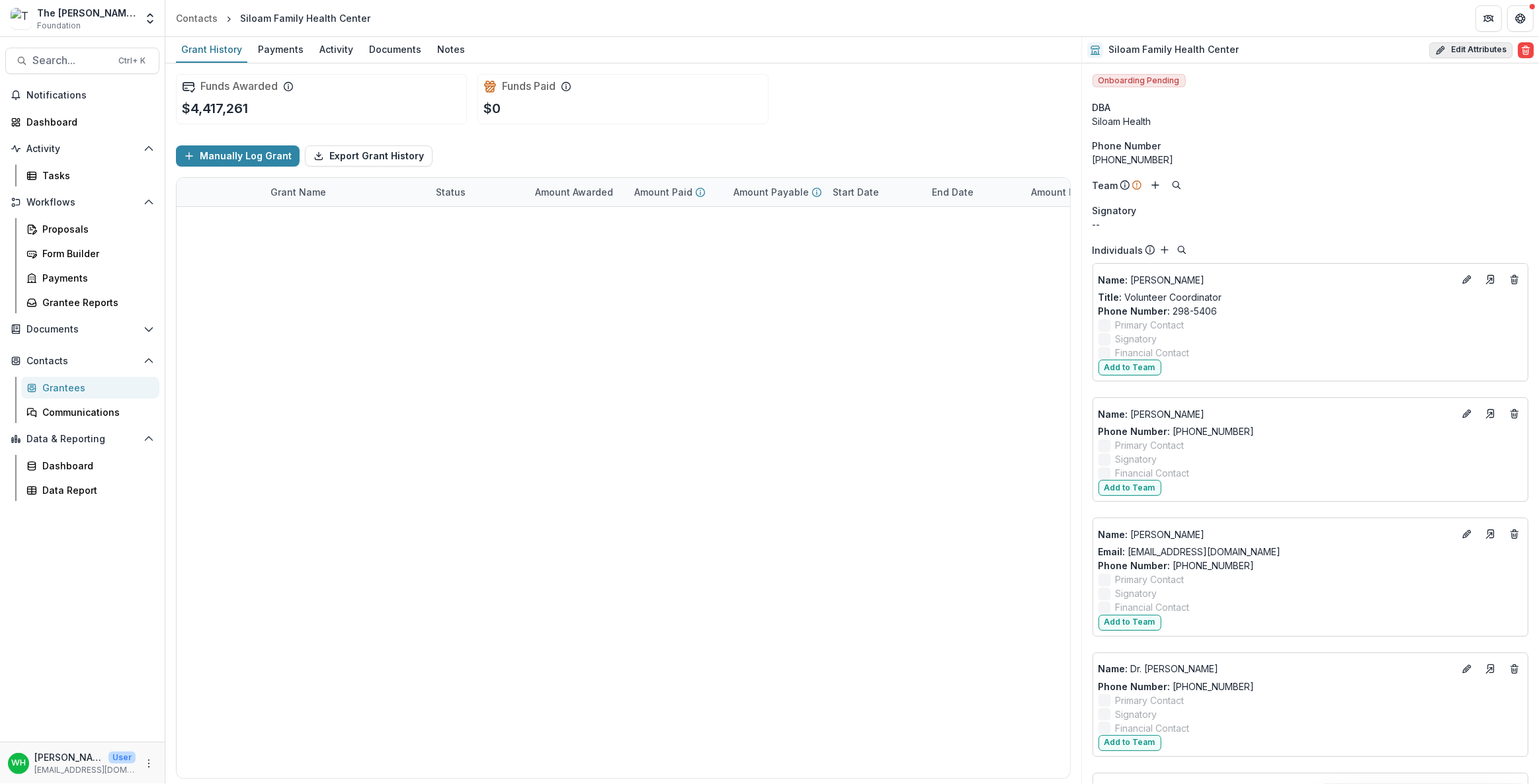
click at [1479, 55] on button "Edit Attributes" at bounding box center [1471, 50] width 83 height 16
select select
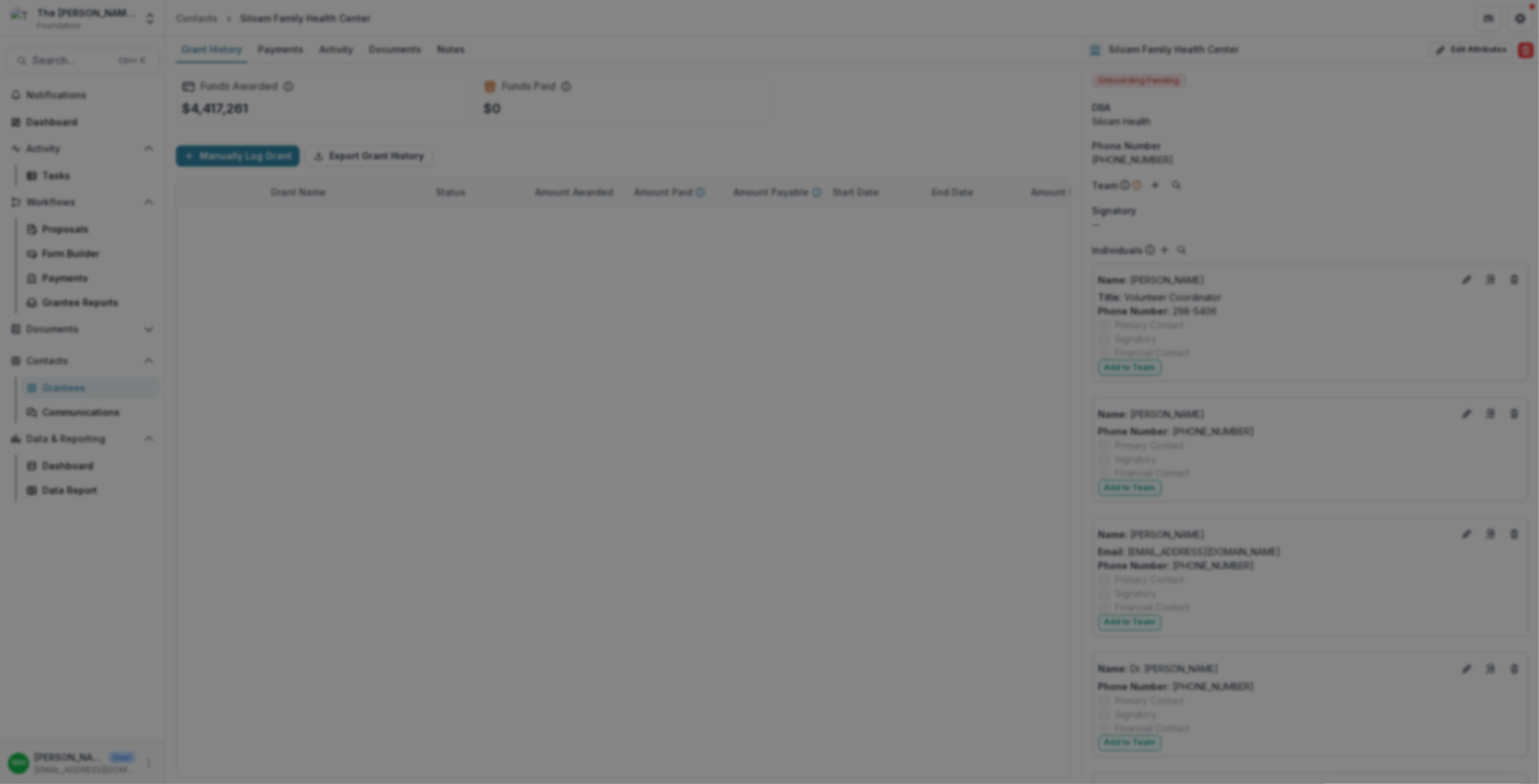
click at [1510, 26] on button "Close" at bounding box center [1520, 16] width 21 height 21
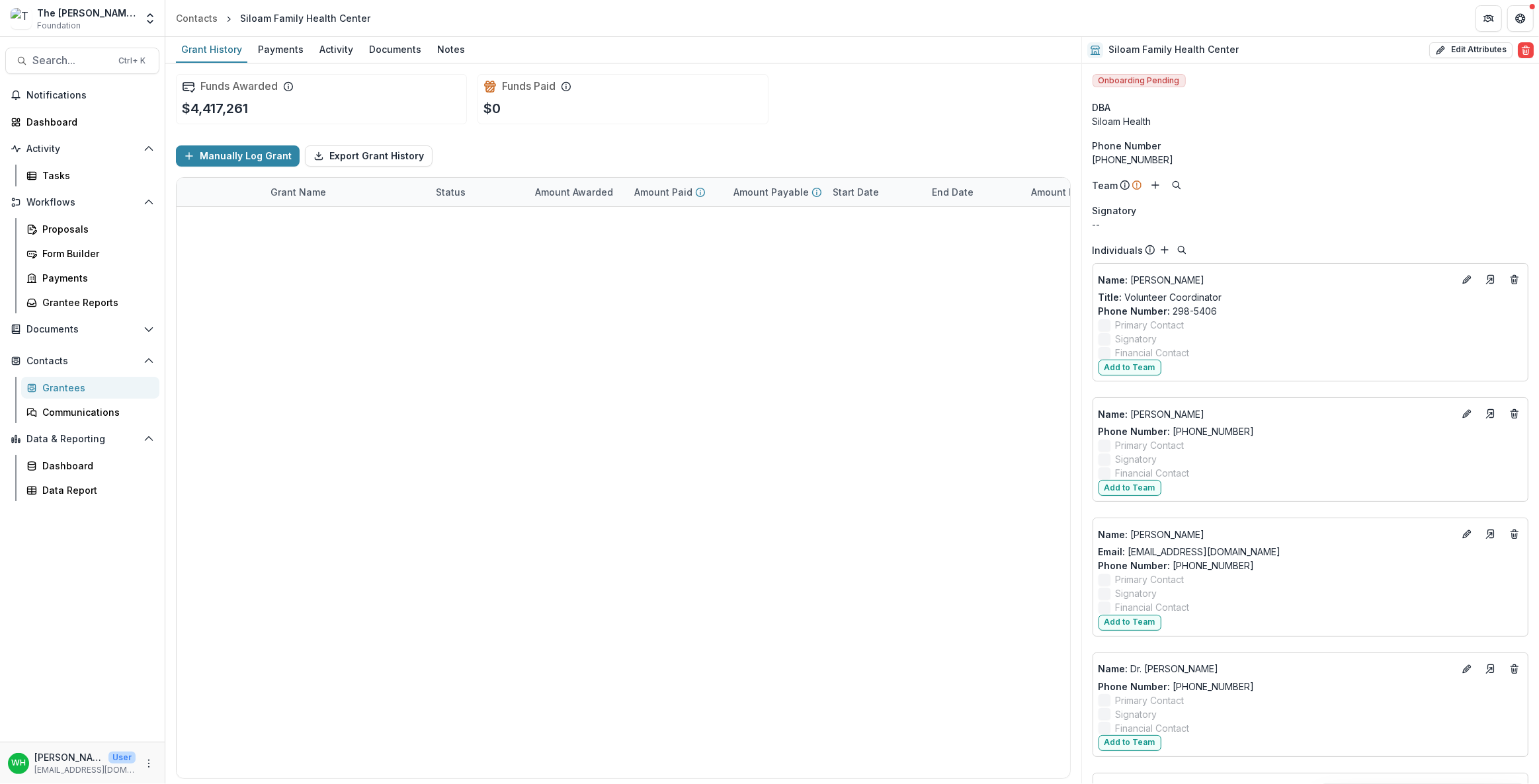
click at [932, 70] on div "Funds Awarded $4,417,261 Funds Paid $0" at bounding box center [623, 99] width 895 height 72
click at [875, 90] on div "Funds Awarded $4,417,261 Funds Paid $0" at bounding box center [623, 99] width 895 height 72
click at [892, 80] on div "Funds Awarded $4,417,261 Funds Paid $0" at bounding box center [623, 99] width 895 height 72
click at [899, 78] on div "Funds Awarded $4,417,261 Funds Paid $0" at bounding box center [623, 99] width 895 height 72
click at [871, 86] on div "Funds Awarded $4,417,261 Funds Paid $0" at bounding box center [623, 99] width 895 height 72
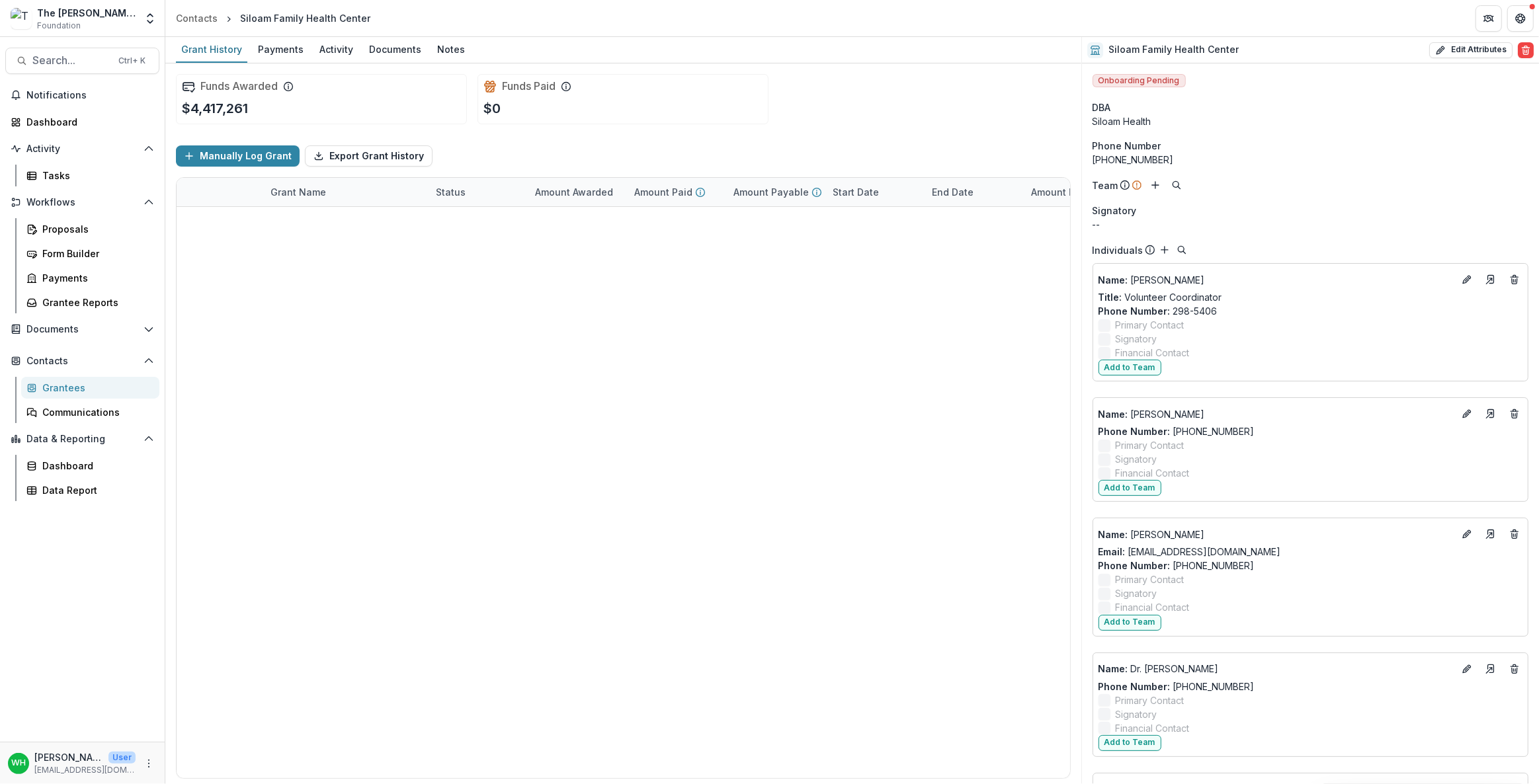
click at [871, 88] on div "Funds Awarded $4,417,261 Funds Paid $0" at bounding box center [623, 99] width 895 height 72
click at [872, 89] on div "Funds Awarded $4,417,261 Funds Paid $0" at bounding box center [623, 99] width 895 height 72
click at [895, 83] on div "Funds Awarded $4,417,261 Funds Paid $0" at bounding box center [623, 99] width 895 height 72
click at [70, 386] on div "Grantees" at bounding box center [95, 388] width 107 height 14
click at [70, 385] on div "Grantees" at bounding box center [95, 388] width 107 height 14
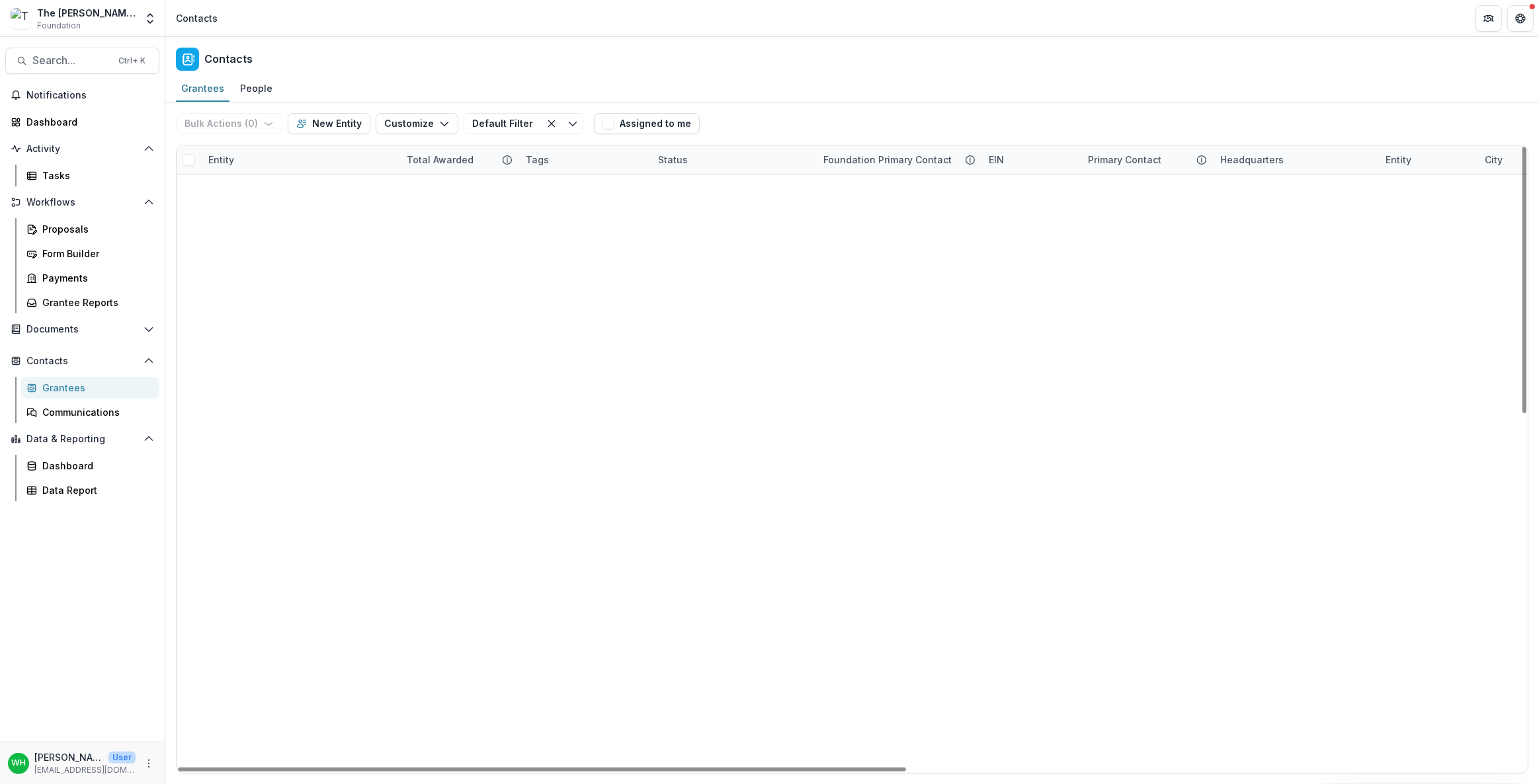
click at [299, 158] on div "Entity" at bounding box center [299, 160] width 199 height 28
click at [715, 159] on div "Status" at bounding box center [732, 160] width 165 height 28
click at [266, 159] on div "Entity" at bounding box center [299, 160] width 199 height 28
click at [260, 181] on input at bounding box center [283, 189] width 159 height 21
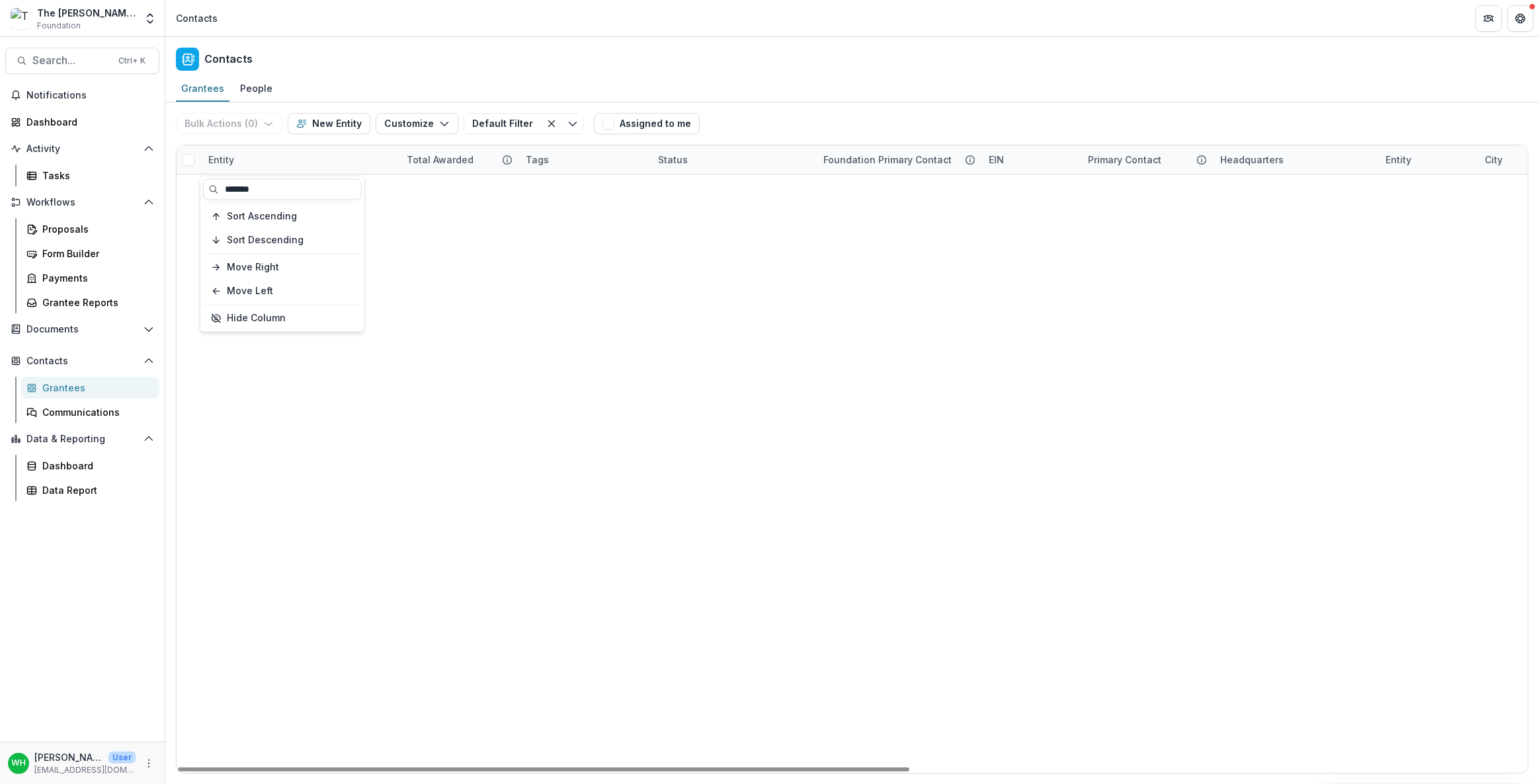
type input "******"
click at [499, 175] on div "Second Harvest Food Bank of Middle [US_STATE] $3,772,275 377 379 381 383 384 38…" at bounding box center [852, 175] width 1352 height 0
click at [313, 186] on link "Second Harvest Food Bank of [GEOGRAPHIC_DATA][US_STATE]" at bounding box center [307, 187] width 167 height 14
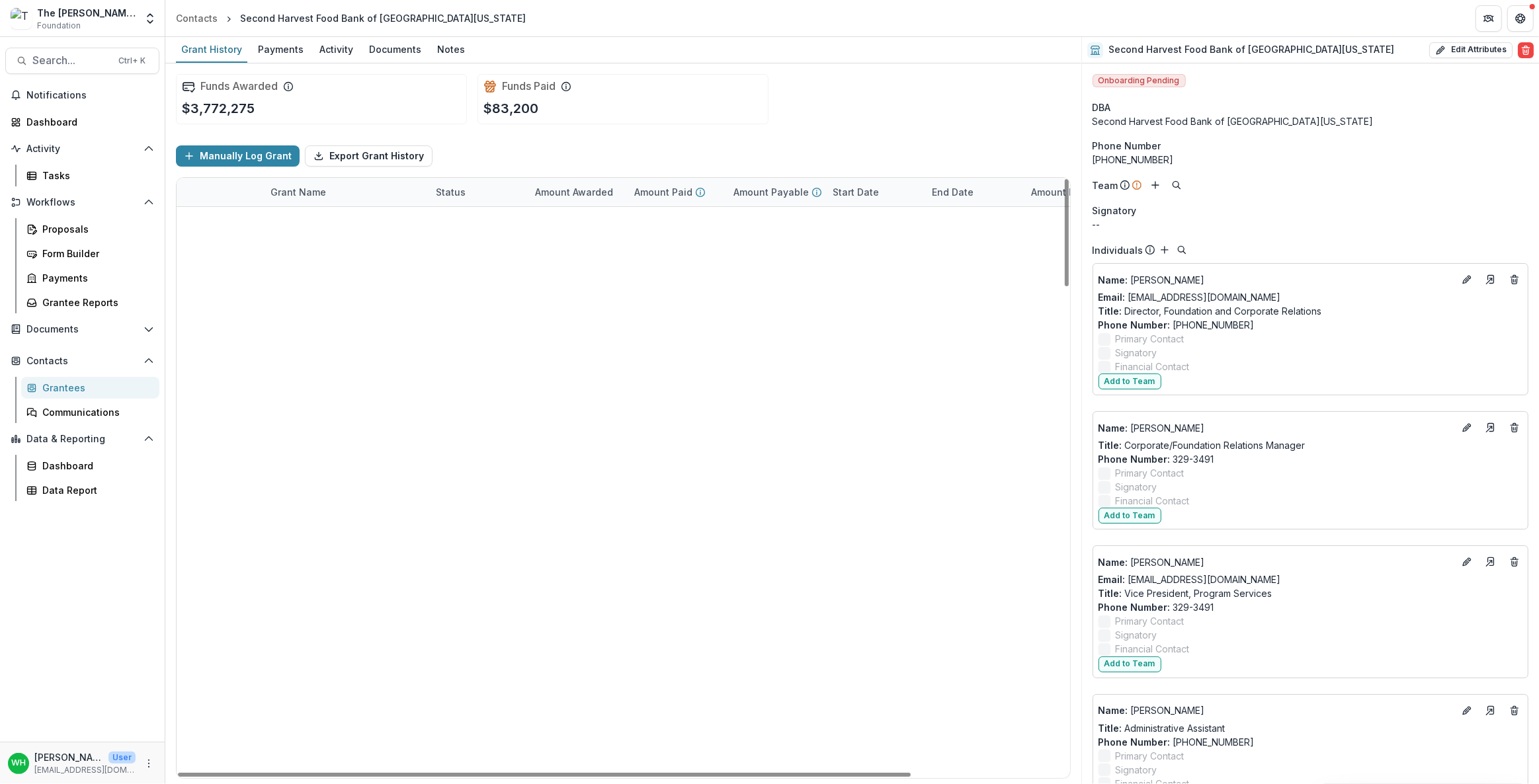
click at [568, 199] on div "Amount Awarded" at bounding box center [577, 192] width 99 height 28
click at [609, 276] on span "Sort Descending" at bounding box center [591, 273] width 77 height 11
click at [842, 115] on div "Funds Awarded $3,772,275 Funds Paid $83,200" at bounding box center [623, 99] width 895 height 72
click at [549, 189] on div "Amount Awarded" at bounding box center [570, 192] width 87 height 14
click at [727, 112] on div "Funds Paid $83,200" at bounding box center [623, 99] width 291 height 50
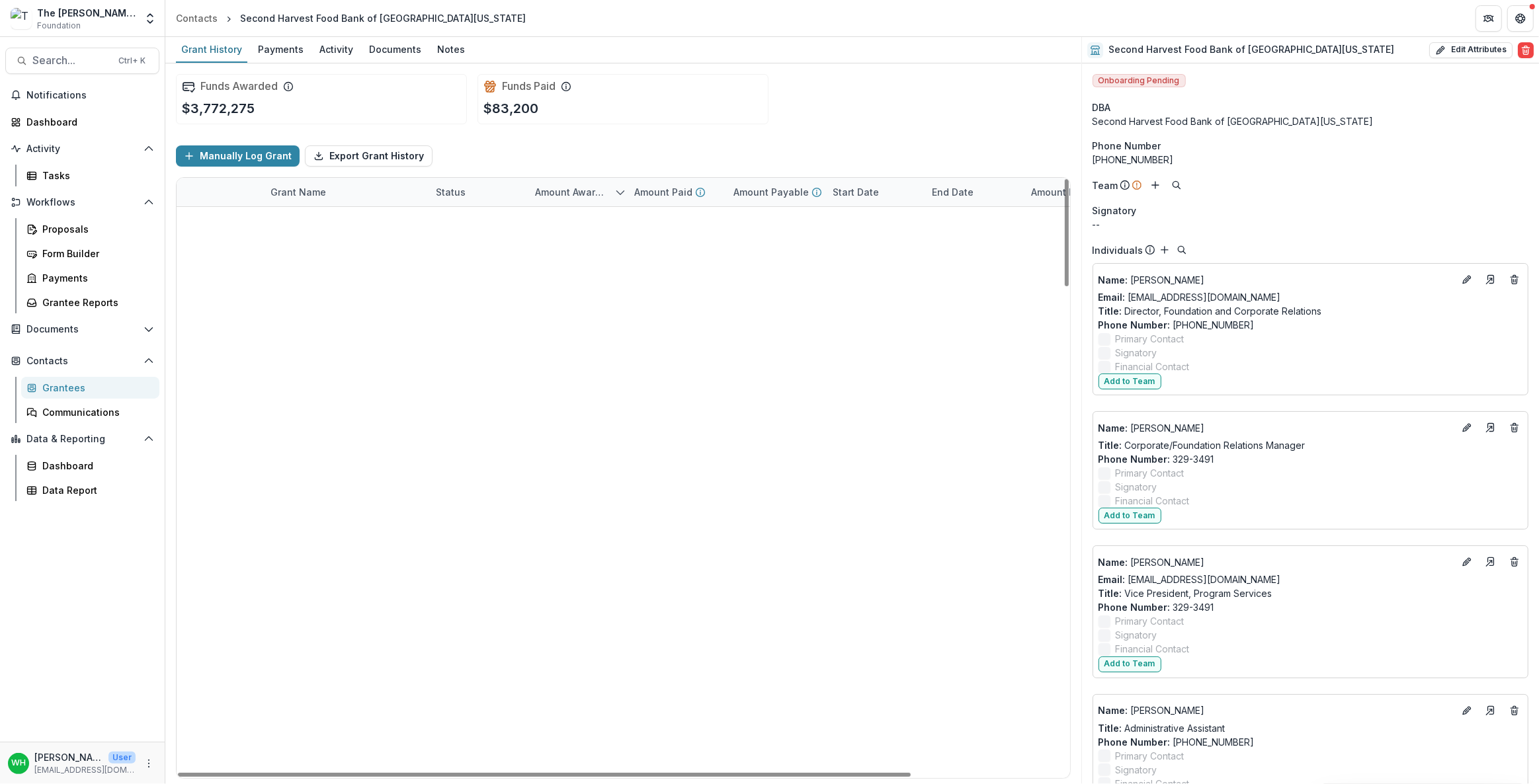
scroll to position [1021, 0]
drag, startPoint x: 668, startPoint y: 387, endPoint x: 628, endPoint y: 235, distance: 157.2
click at [628, 207] on div "Second Harvest Food Bank of Middle [US_STATE] - [DATE] Closed $30,000 $0 $30,00…" at bounding box center [623, 207] width 894 height 0
click at [665, 207] on div "Second Harvest Food Bank of Middle [US_STATE] - [DATE] Closed $35,000 $0 $35,00…" at bounding box center [623, 207] width 894 height 0
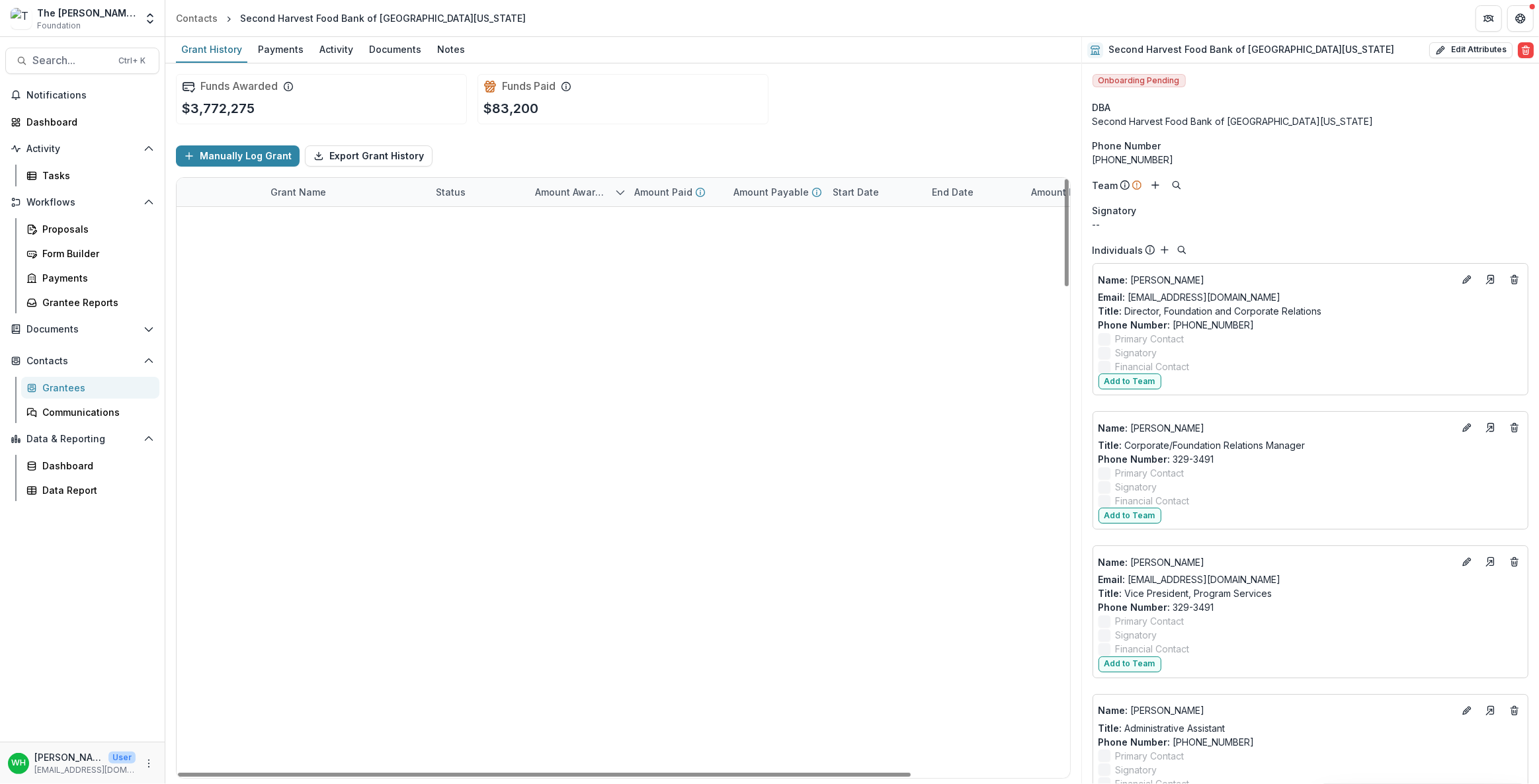
scroll to position [841, 0]
click at [918, 97] on div "Funds Awarded $3,772,275 Funds Paid $83,200" at bounding box center [623, 99] width 895 height 72
click at [893, 111] on div "Funds Awarded $3,772,275 Funds Paid $83,200" at bounding box center [623, 99] width 895 height 72
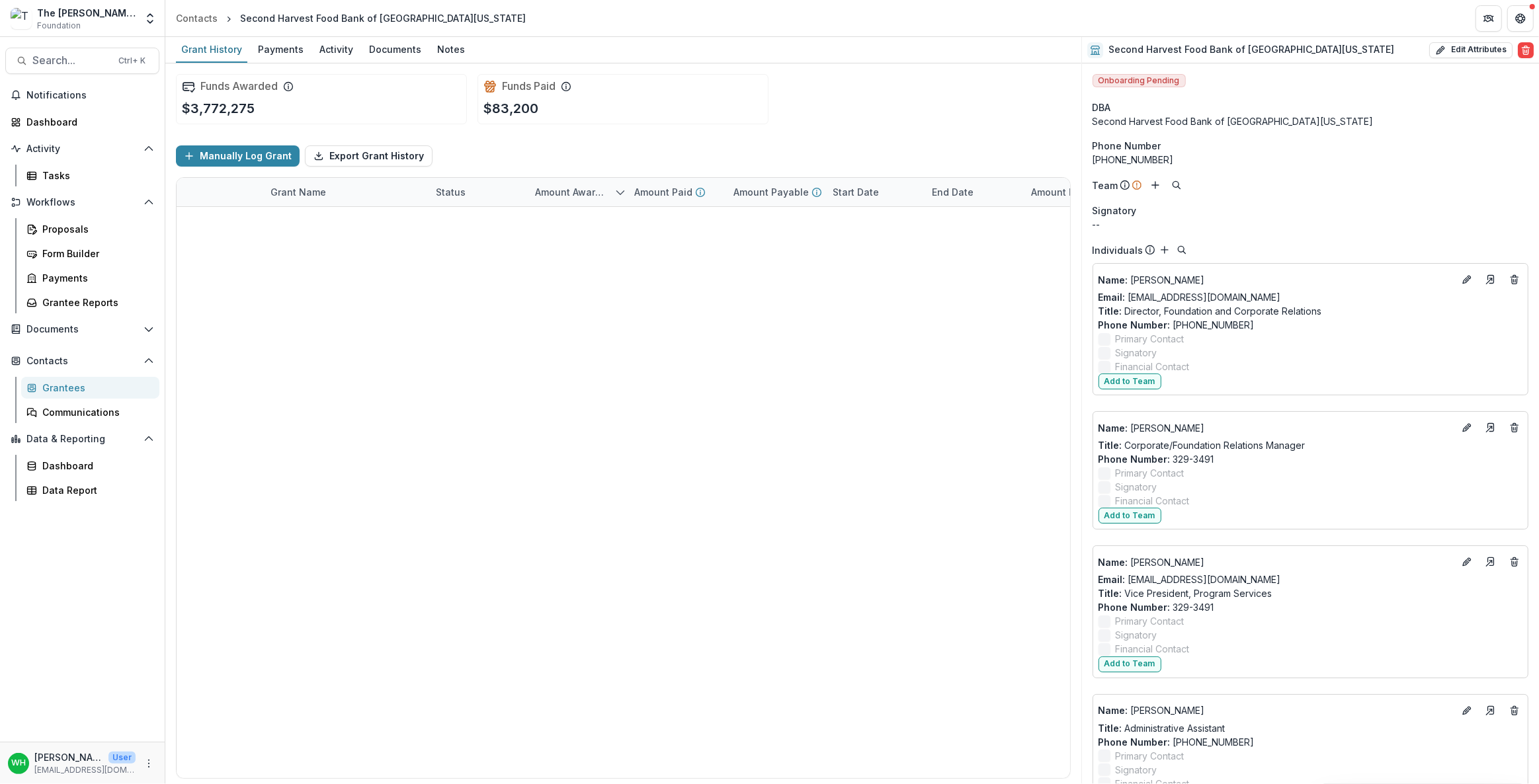
click at [836, 168] on div "Manually Log Grant Export Grant History" at bounding box center [623, 156] width 895 height 42
click at [732, 120] on div "Funds Paid $83,200" at bounding box center [623, 99] width 291 height 50
click at [853, 67] on div "Funds Awarded $3,772,275 Funds Paid $83,200" at bounding box center [623, 99] width 895 height 72
click at [268, 46] on div "Payments" at bounding box center [281, 49] width 57 height 19
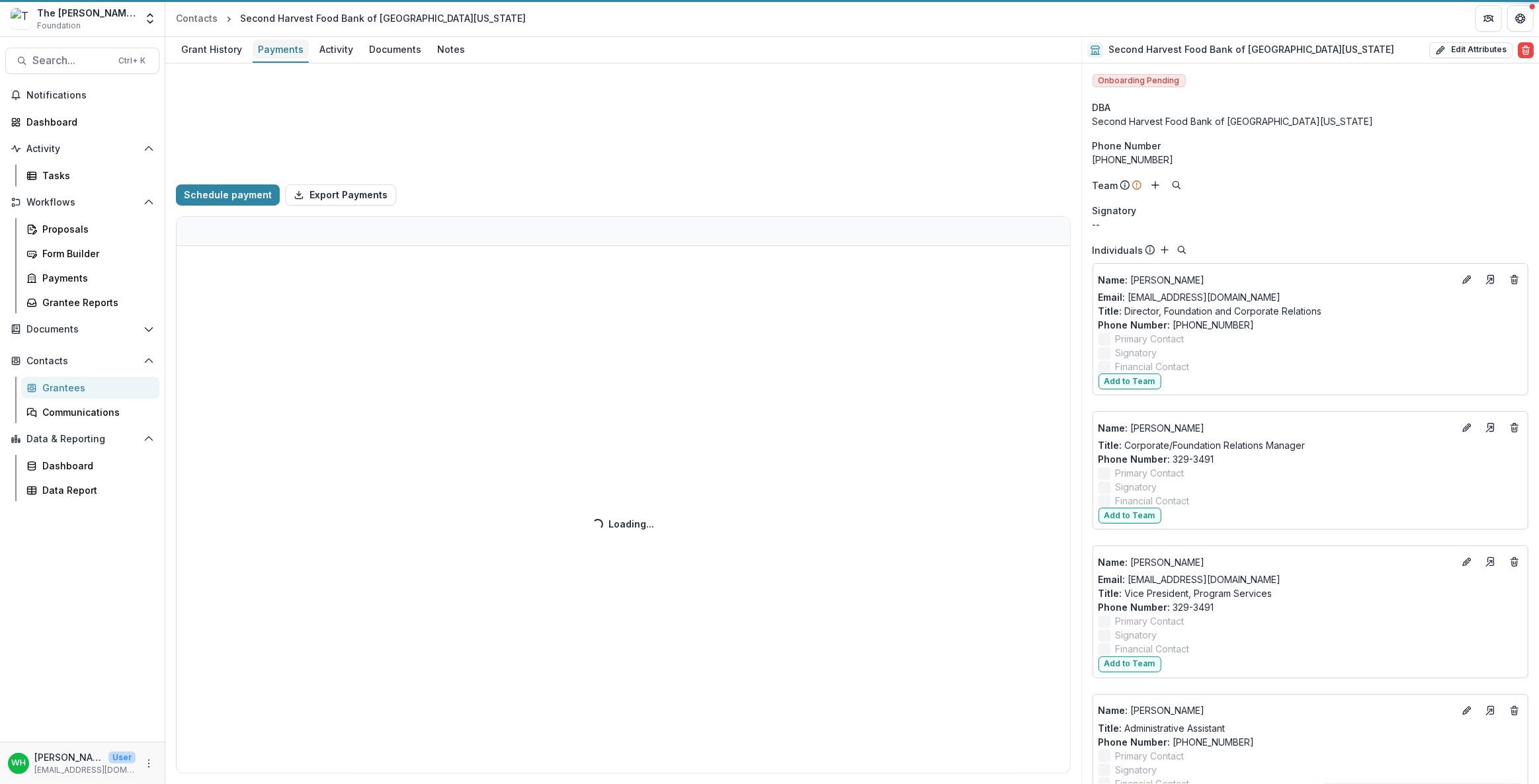
select select "****"
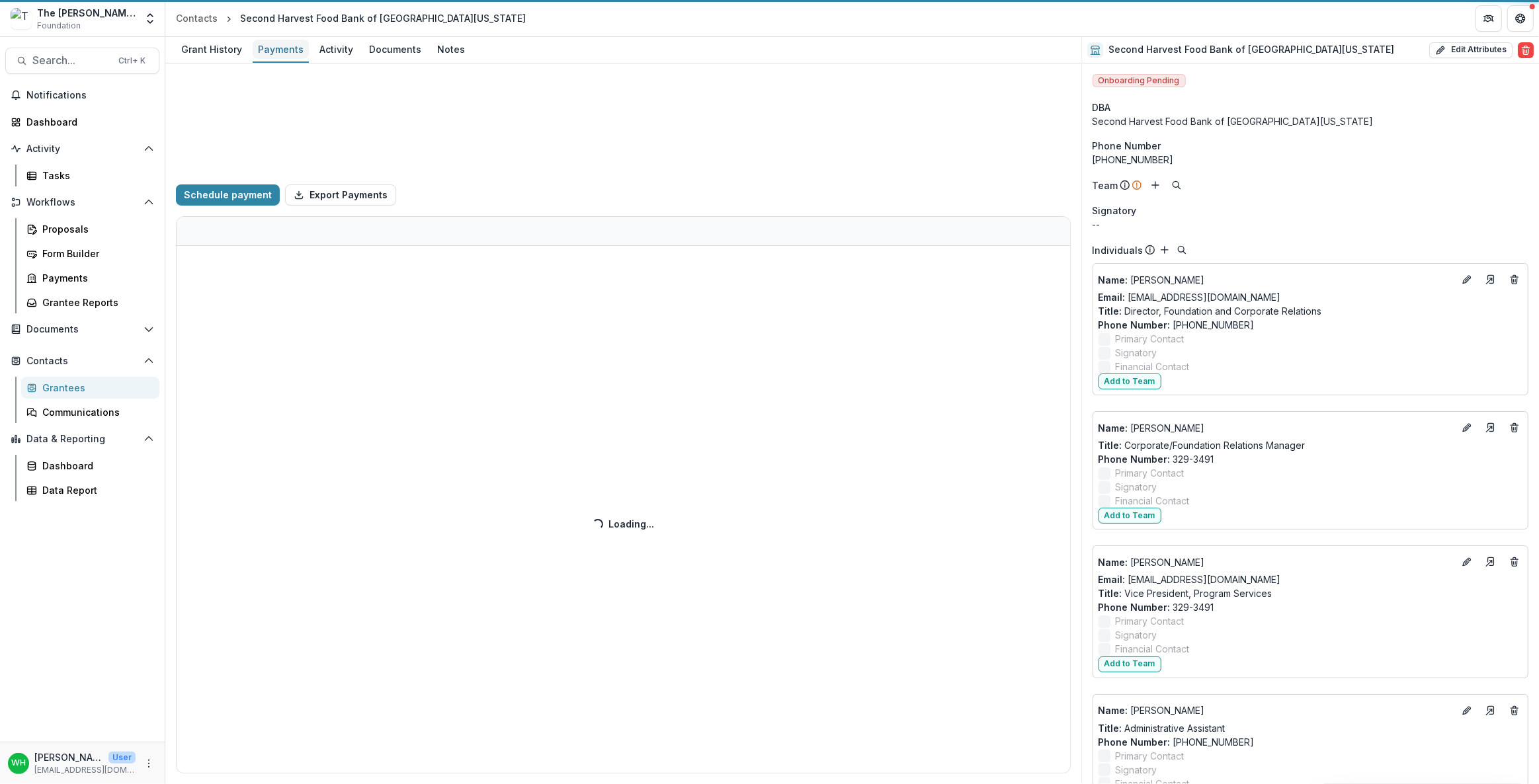
select select "****"
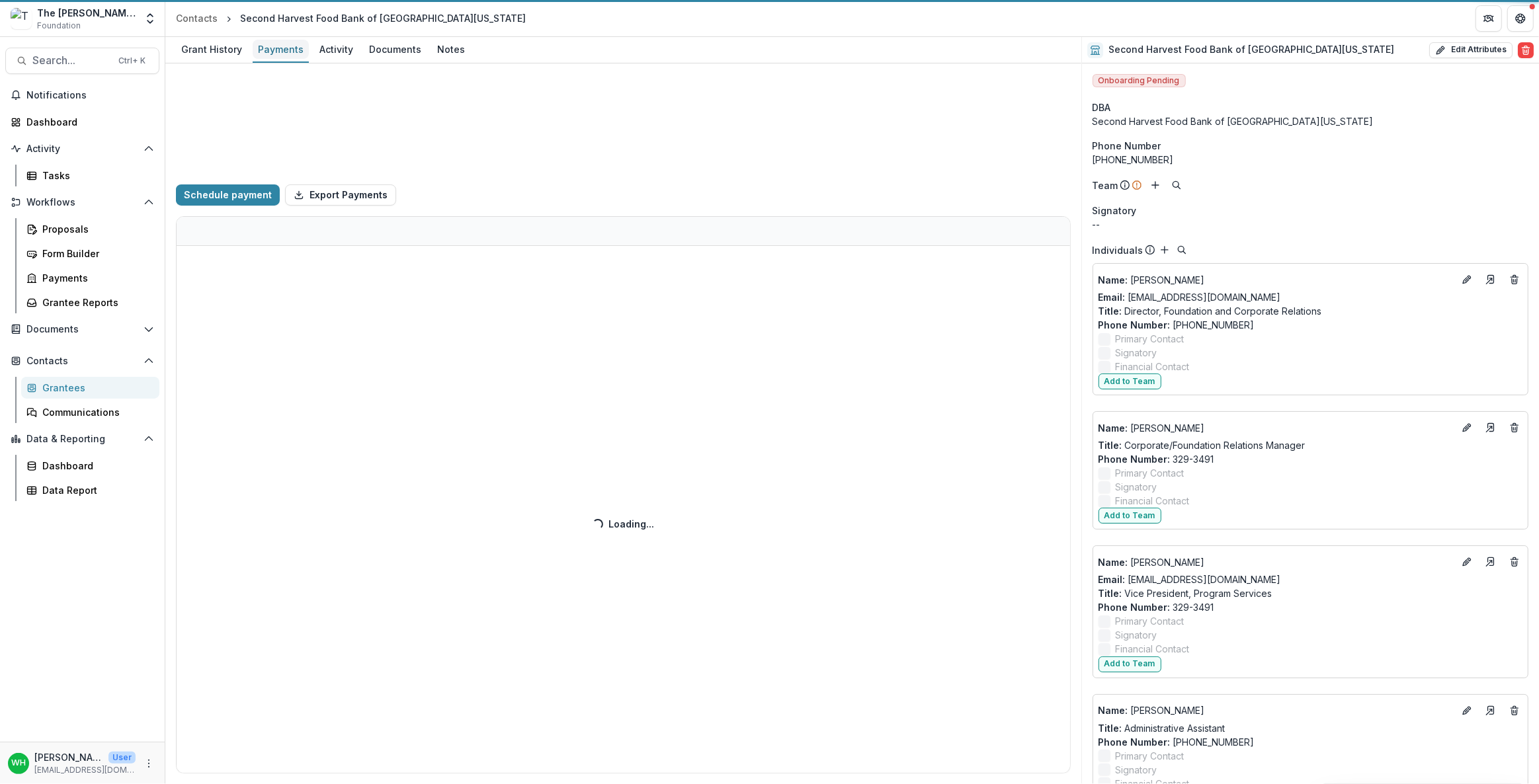
select select "****"
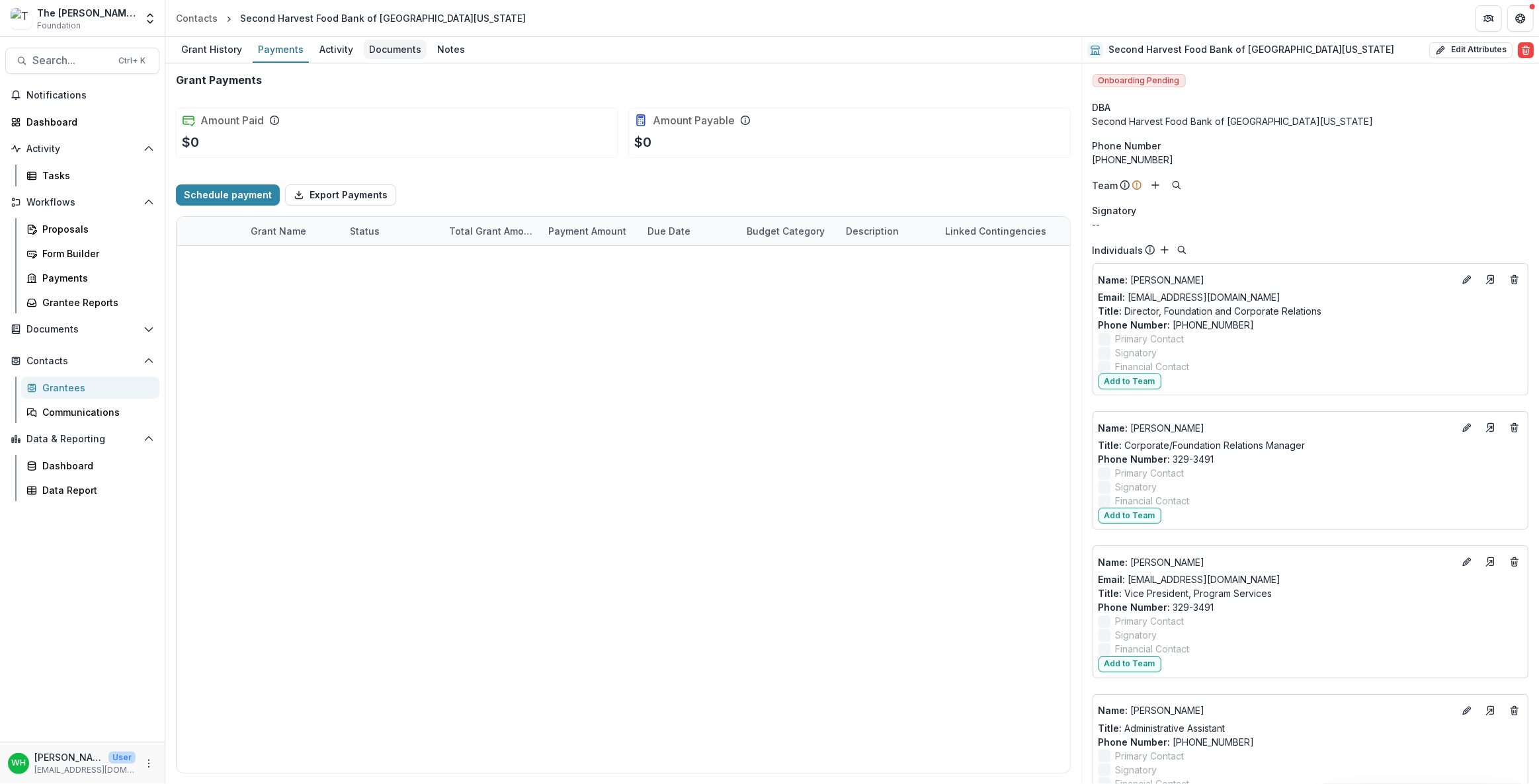
select select "****"
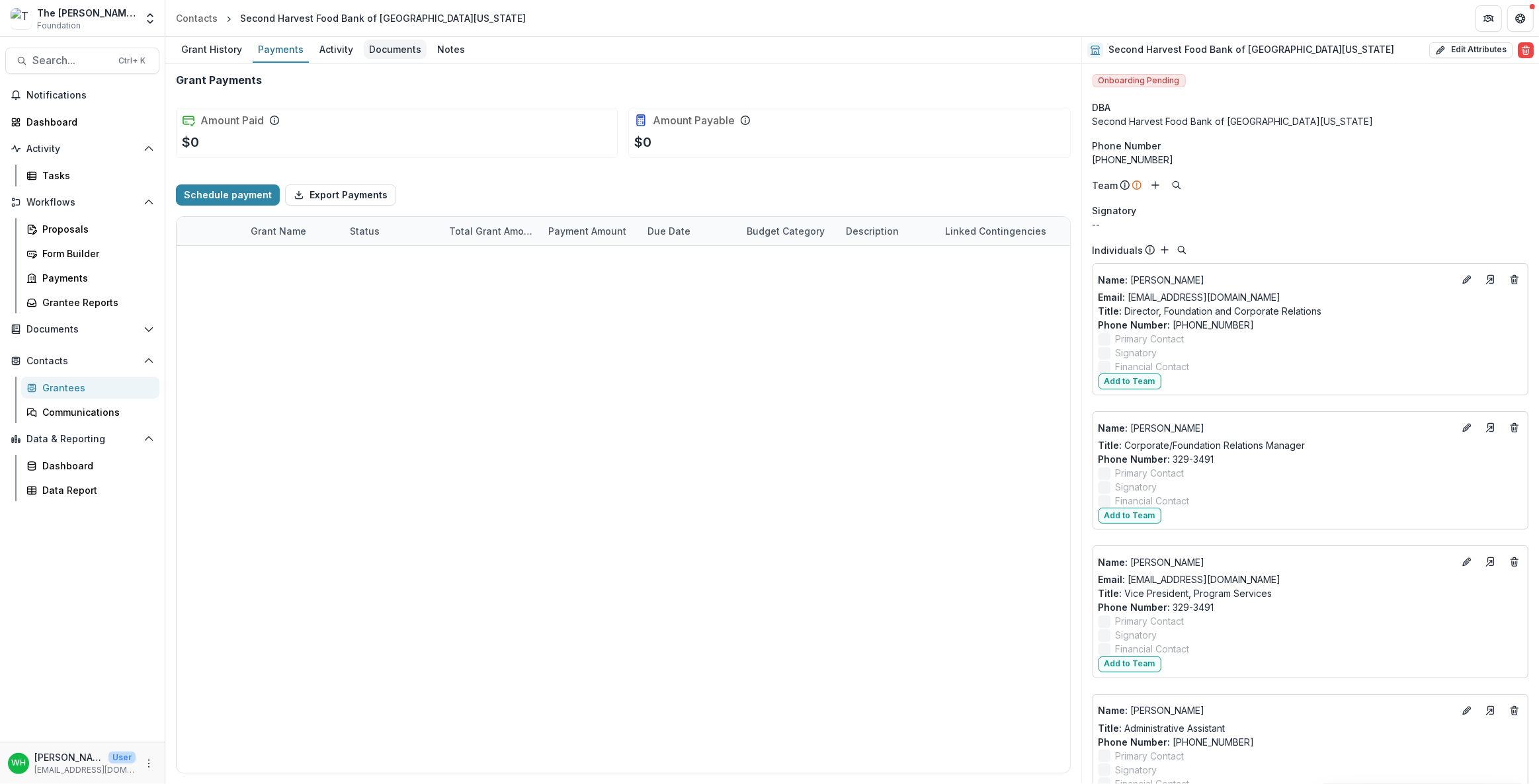
select select "****"
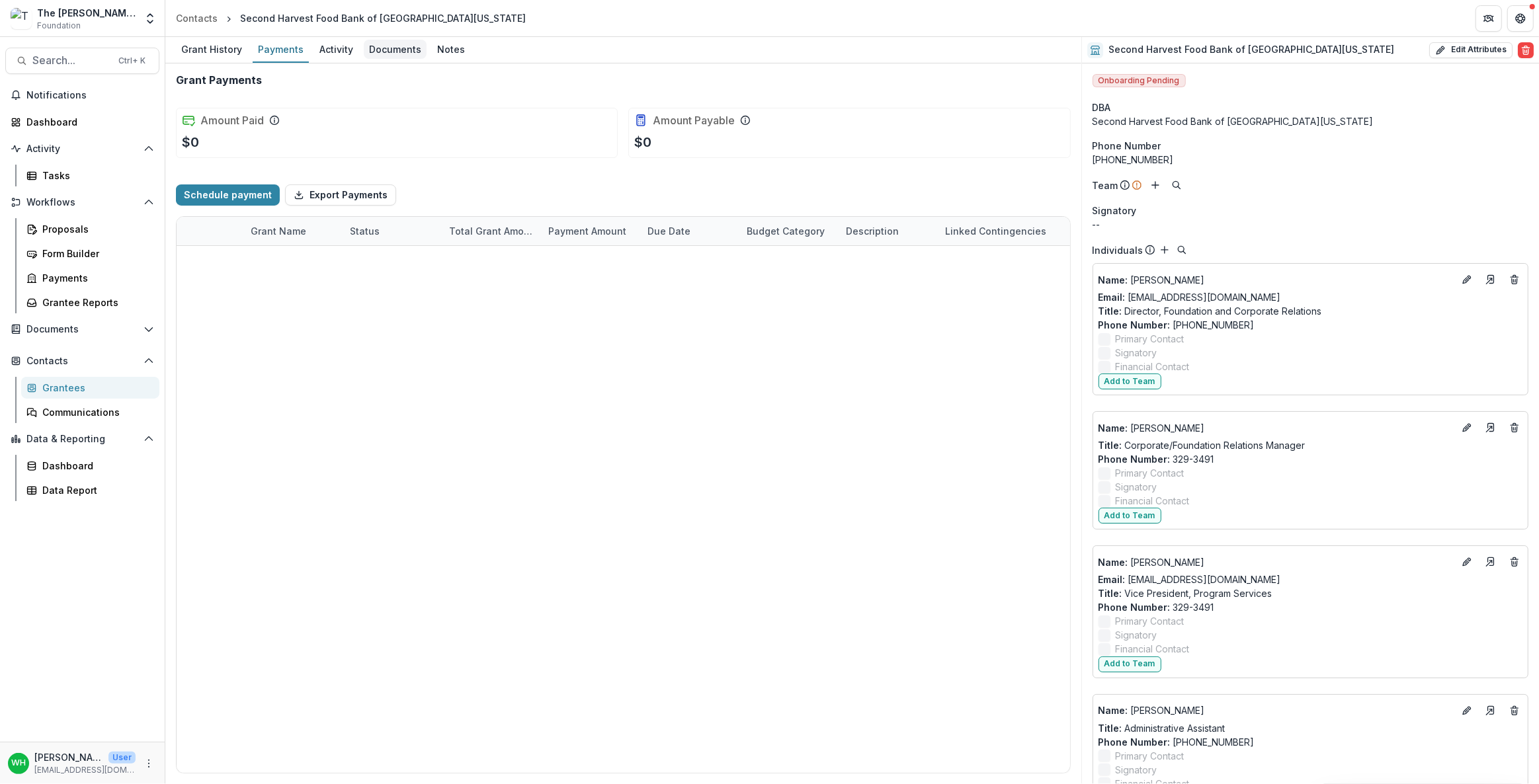
select select "****"
click at [318, 46] on div "Activity" at bounding box center [336, 49] width 44 height 19
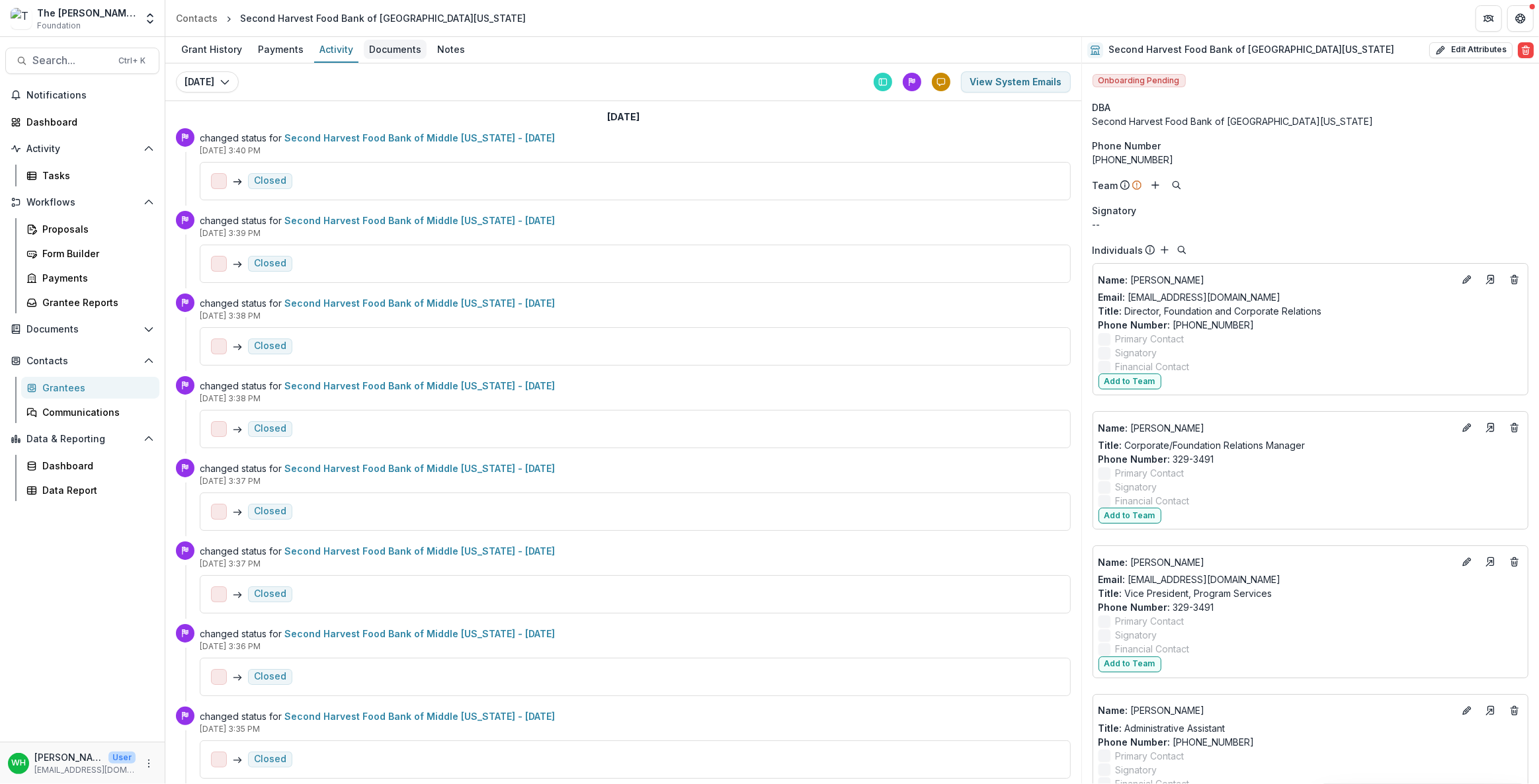
click at [389, 51] on div "Documents" at bounding box center [395, 49] width 63 height 19
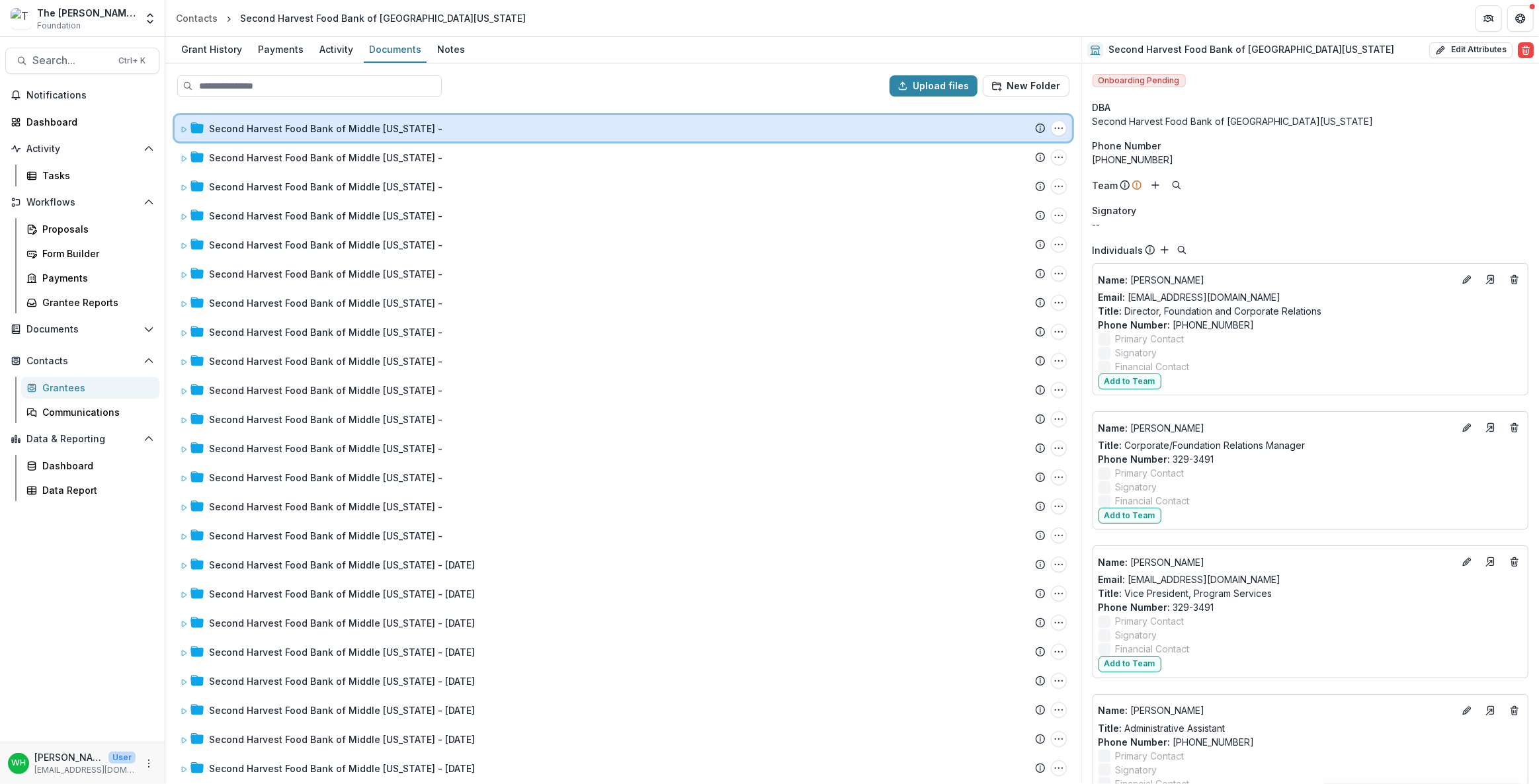
click at [181, 127] on icon at bounding box center [184, 129] width 8 height 8
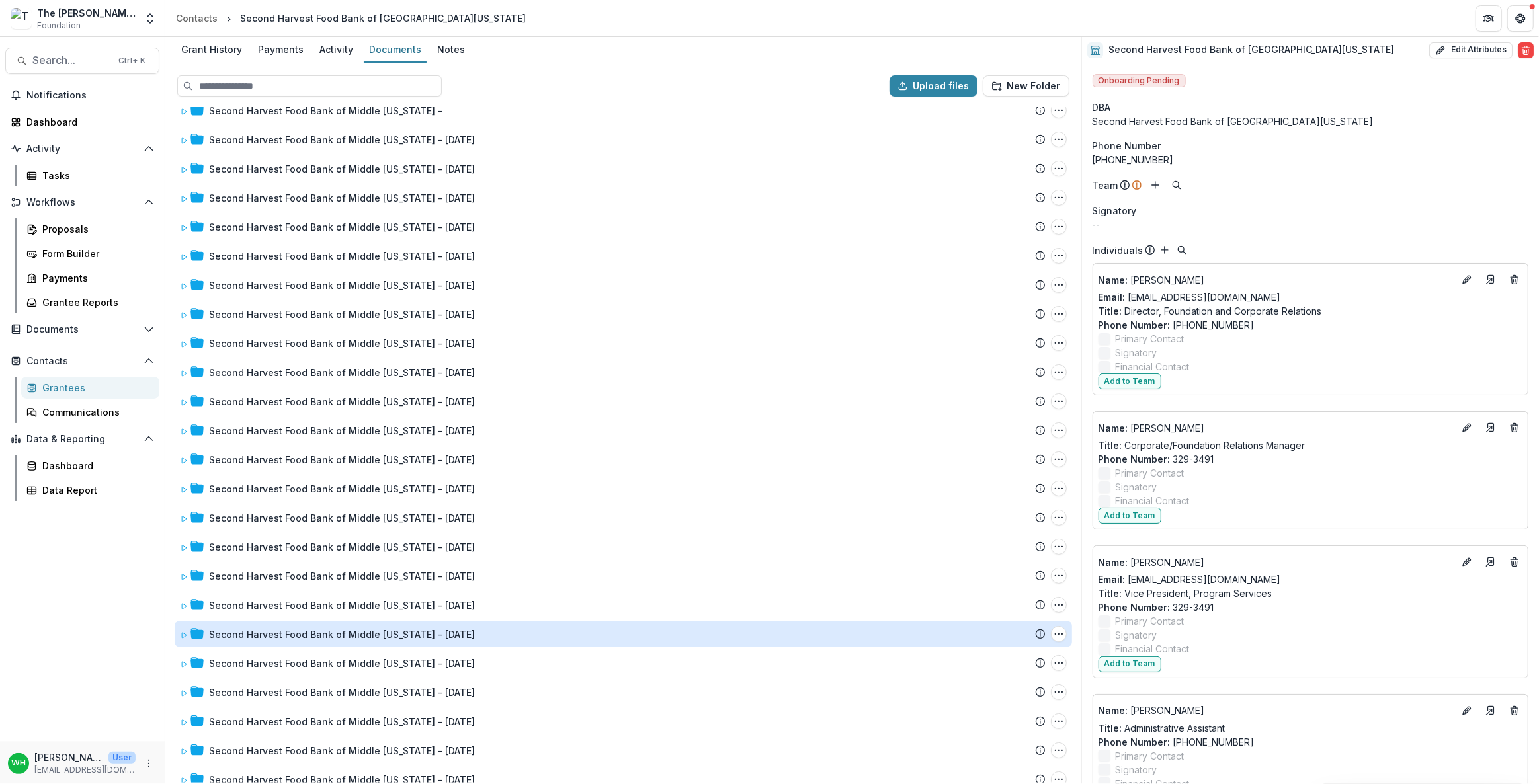
scroll to position [481, 0]
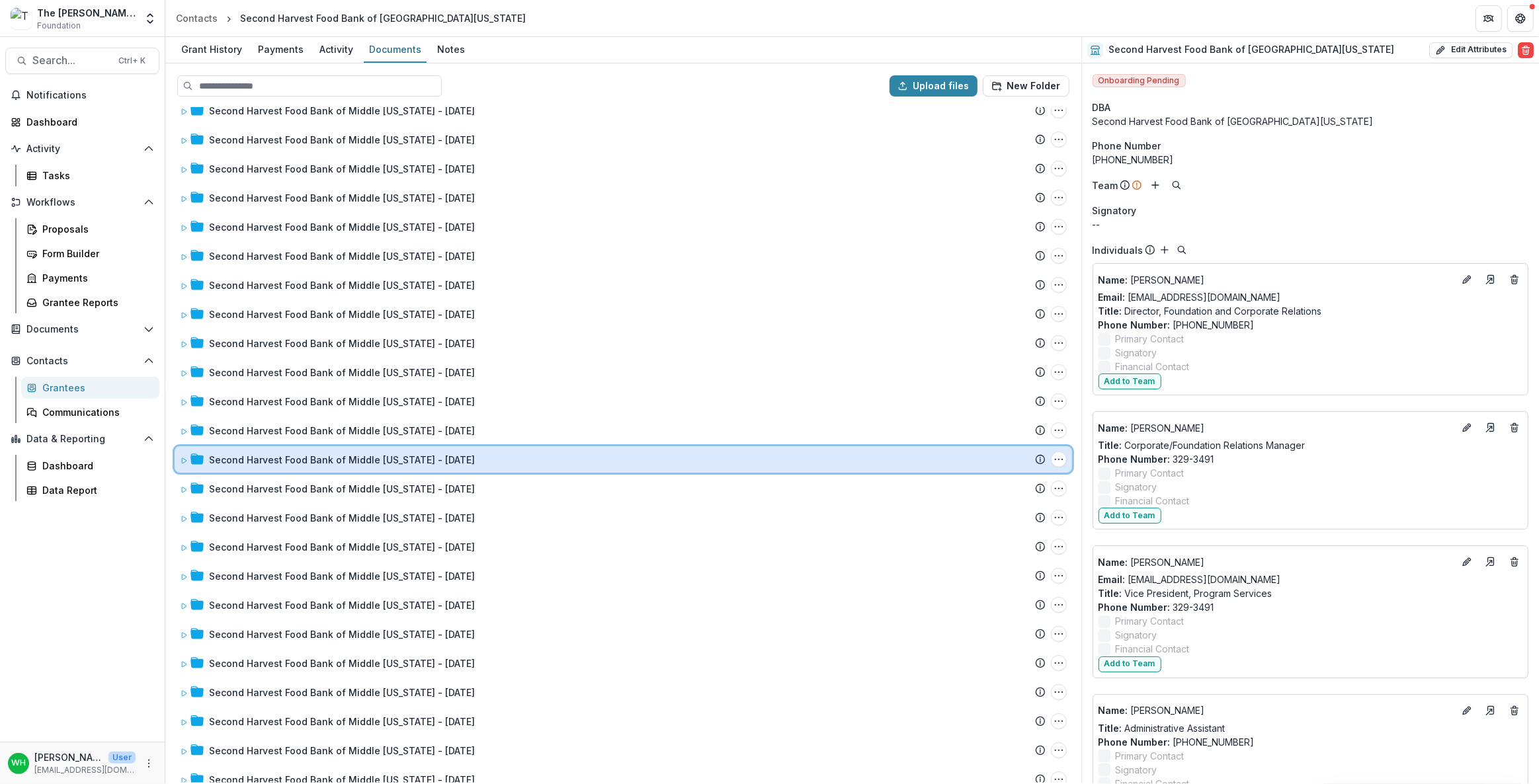
click at [187, 457] on icon at bounding box center [184, 461] width 8 height 8
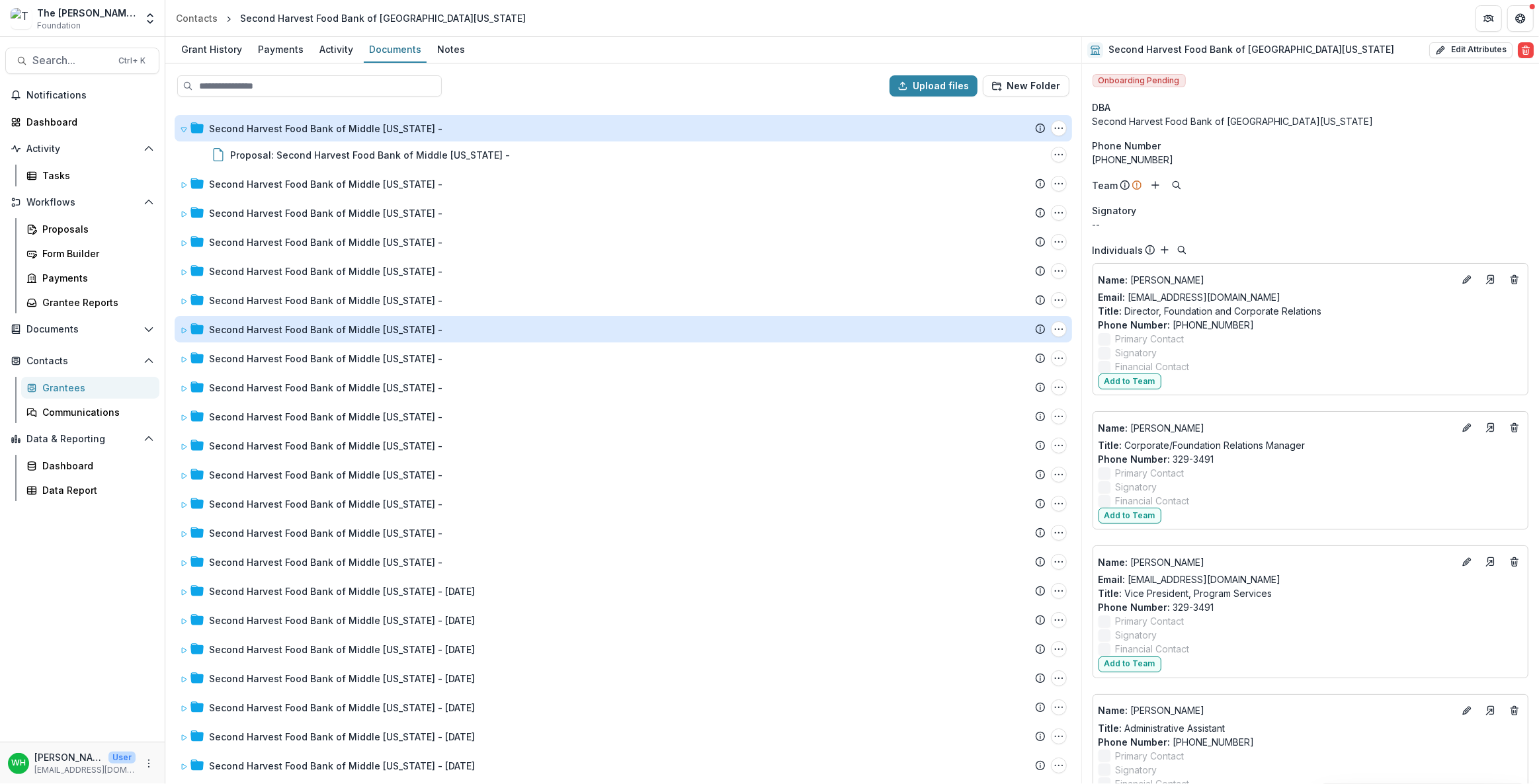
scroll to position [0, 0]
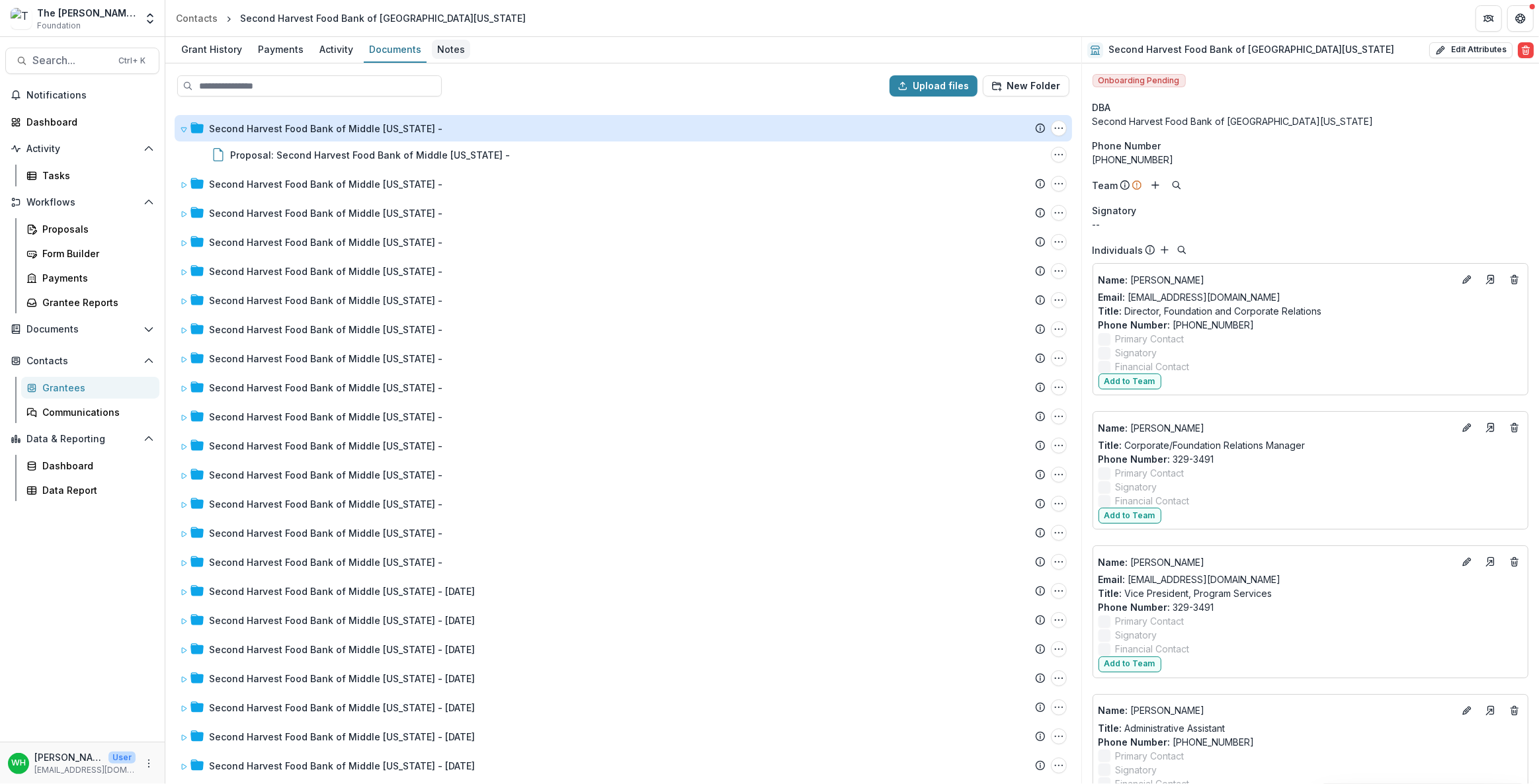
click at [453, 51] on div "Notes" at bounding box center [450, 49] width 38 height 19
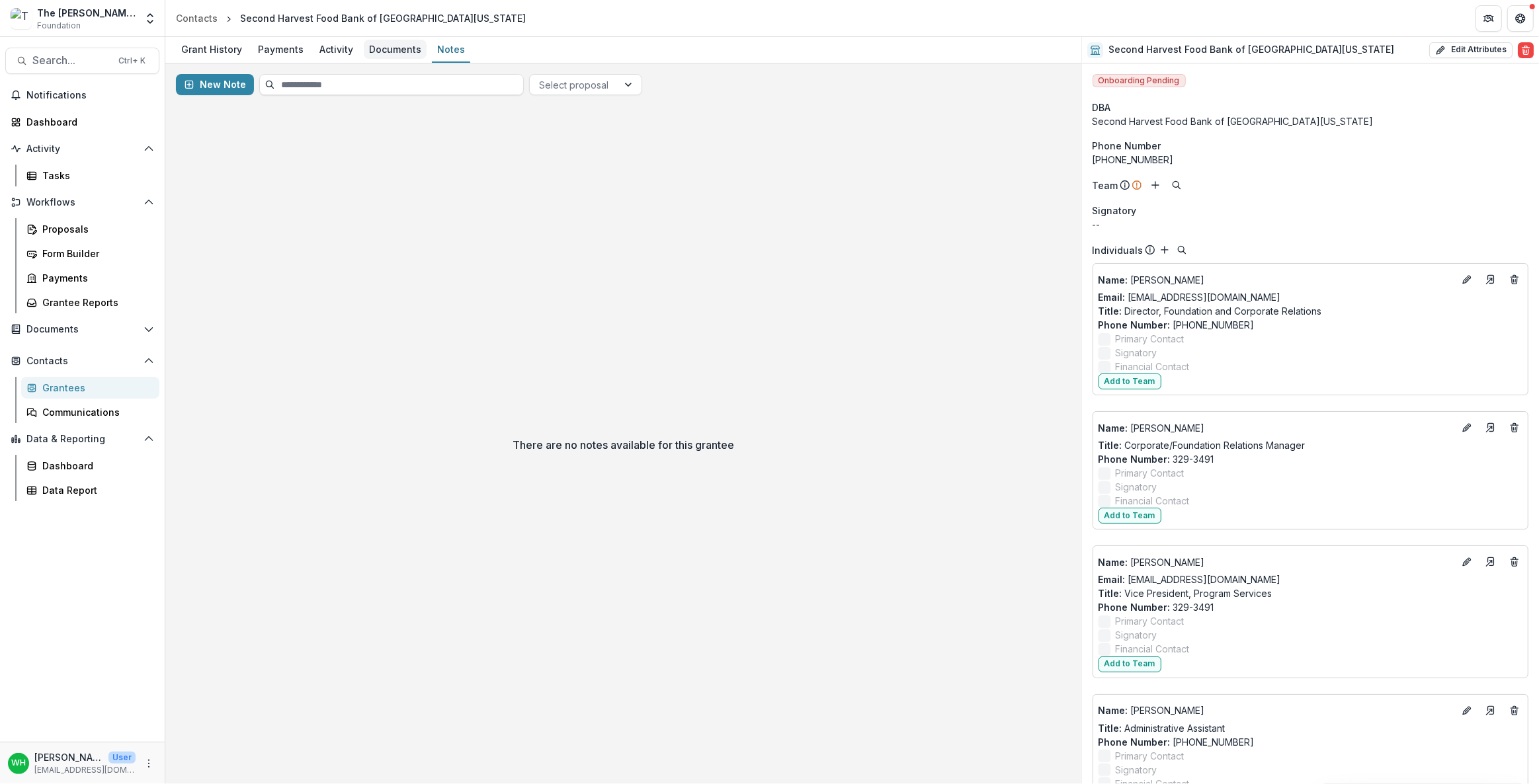
click at [387, 49] on div "Documents" at bounding box center [395, 49] width 63 height 19
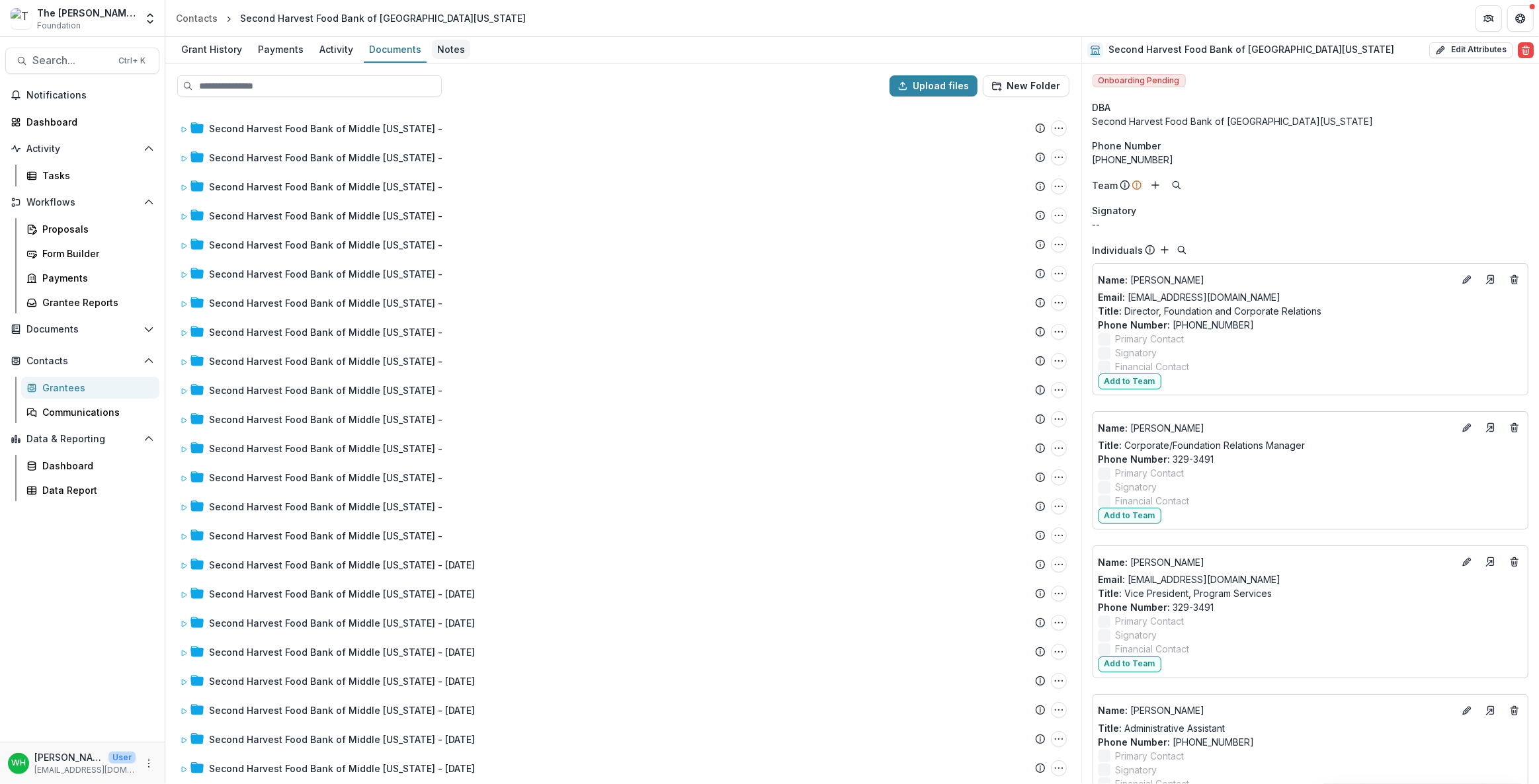
click at [443, 51] on div "Notes" at bounding box center [450, 49] width 38 height 19
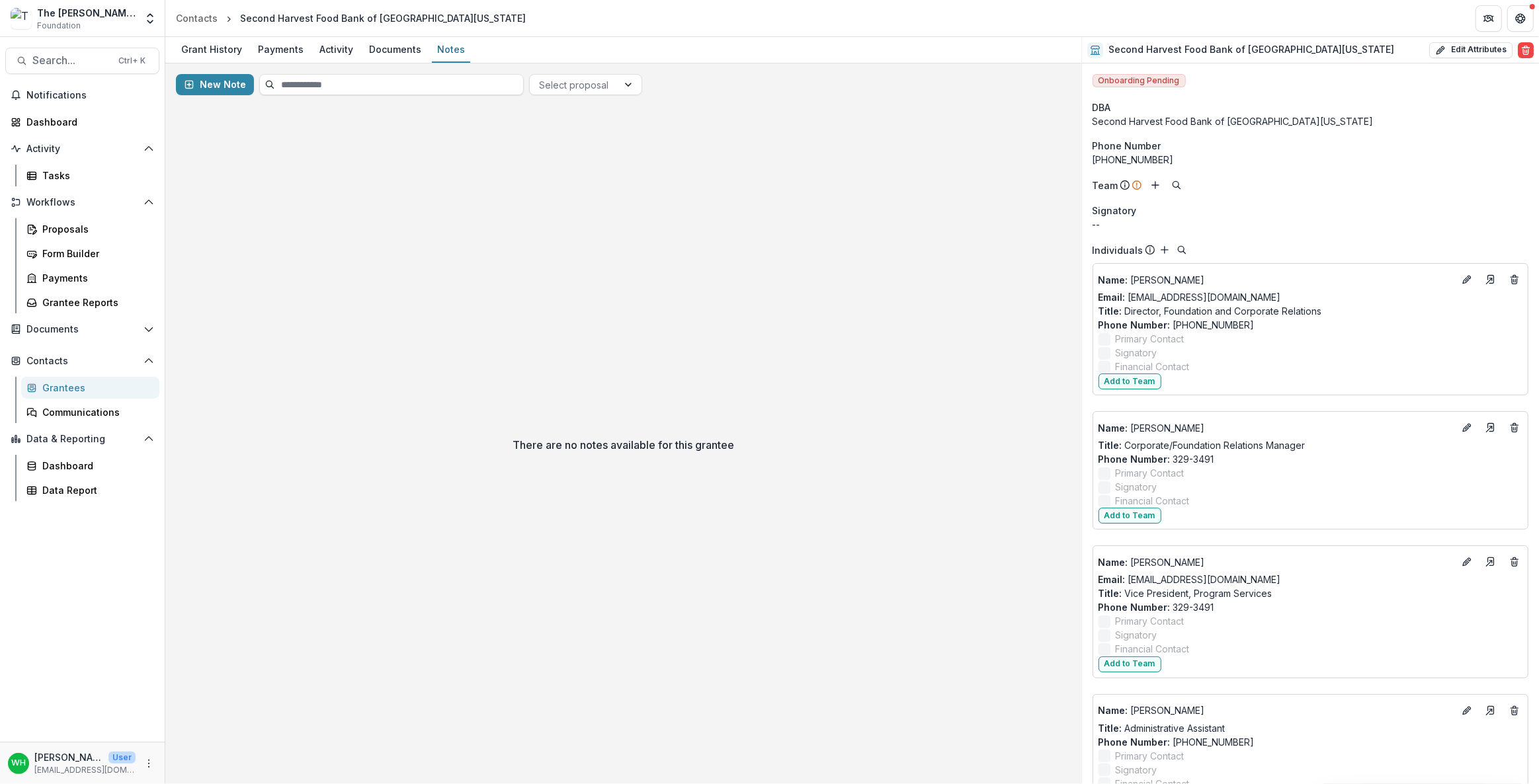
click at [487, 336] on div "There are no notes available for this grantee" at bounding box center [623, 445] width 917 height 679
drag, startPoint x: 389, startPoint y: 54, endPoint x: 396, endPoint y: 58, distance: 8.1
click at [389, 55] on div "Documents" at bounding box center [395, 49] width 63 height 19
click at [273, 50] on div "Payments" at bounding box center [281, 49] width 57 height 19
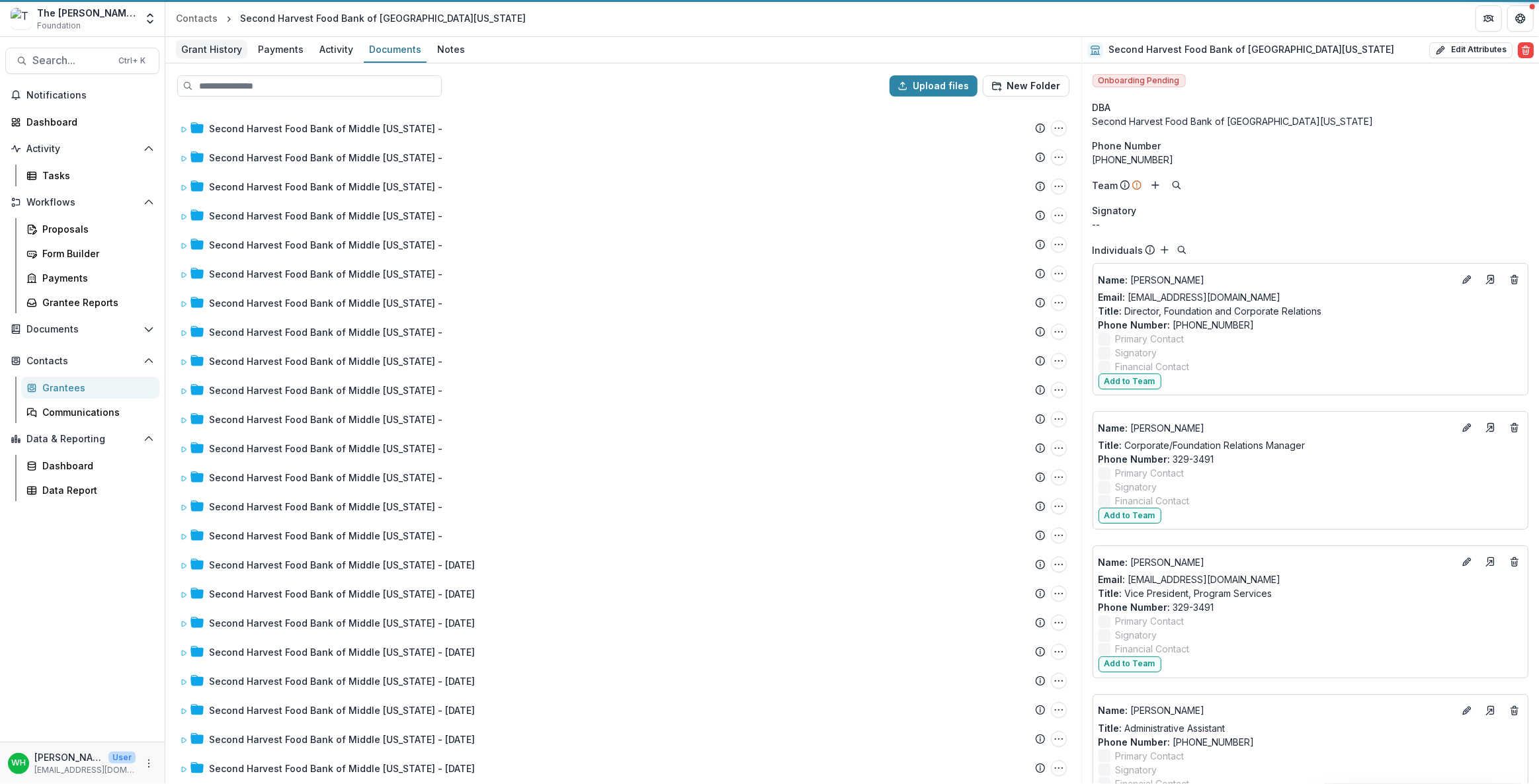
click at [201, 49] on div "Grant History" at bounding box center [211, 49] width 72 height 19
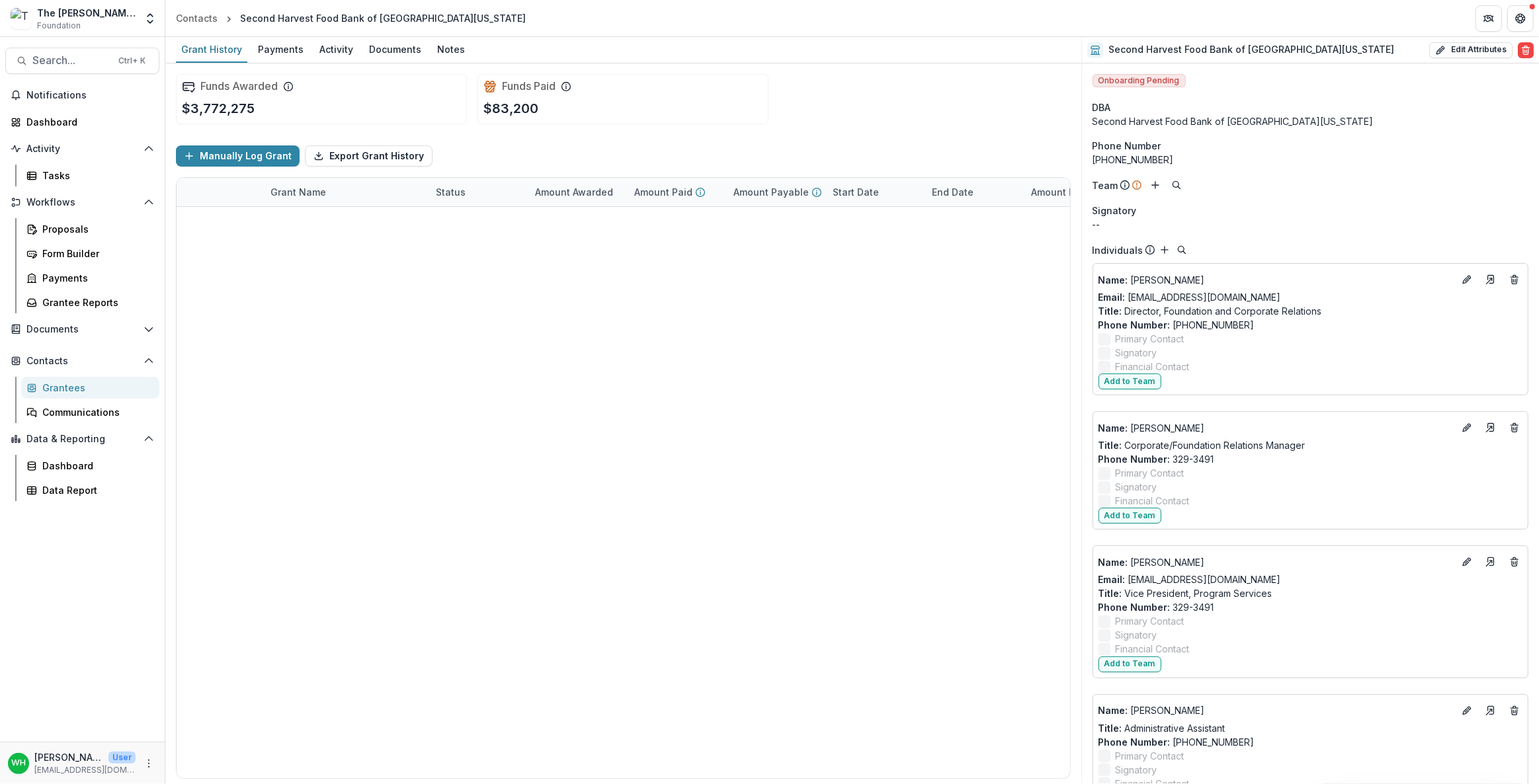
click at [907, 79] on div "Funds Awarded $3,772,275 Funds Paid $83,200" at bounding box center [623, 99] width 895 height 72
click at [1449, 52] on button "Edit Attributes" at bounding box center [1471, 50] width 83 height 16
select select
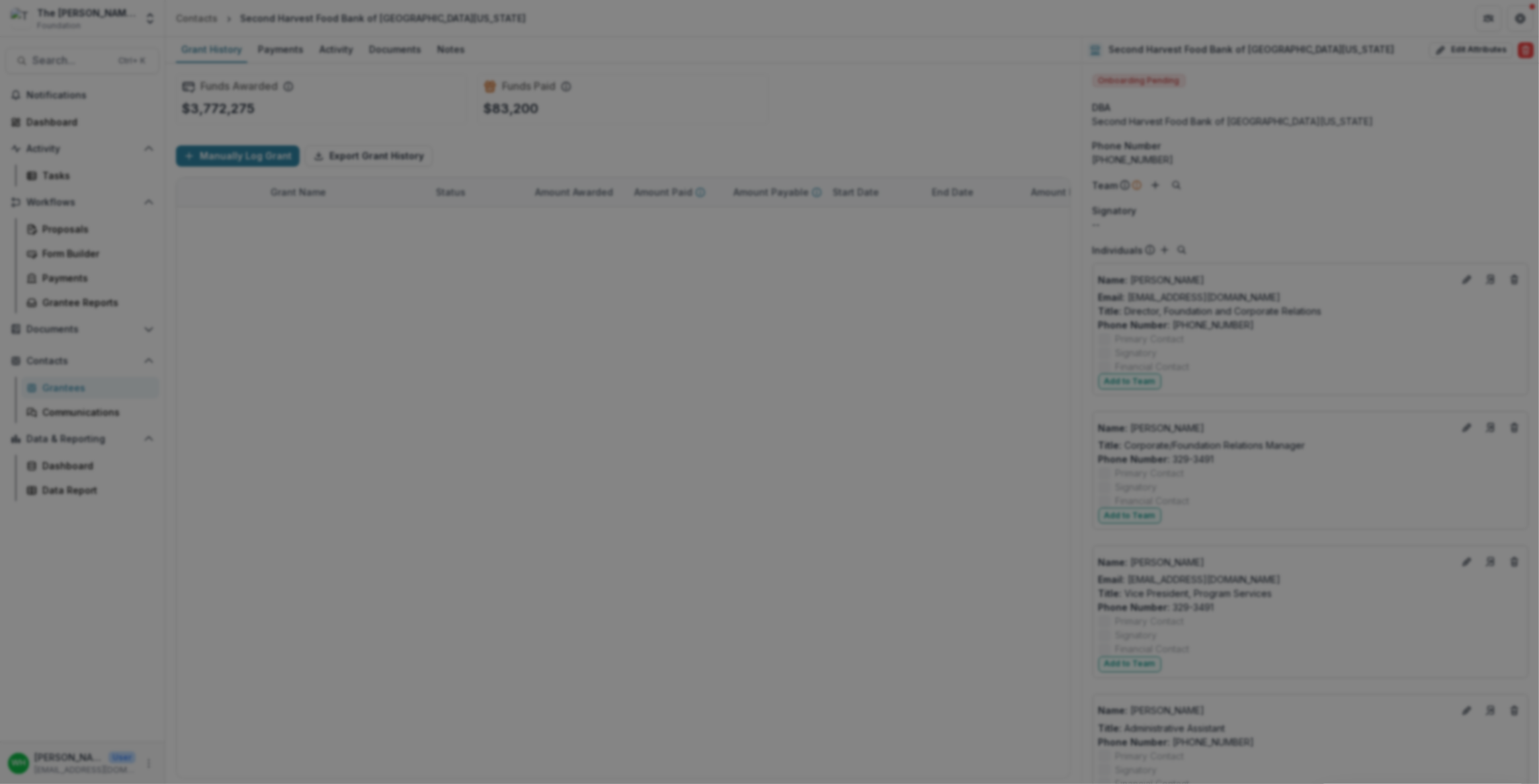
click at [1517, 19] on icon "Close" at bounding box center [1520, 15] width 8 height 8
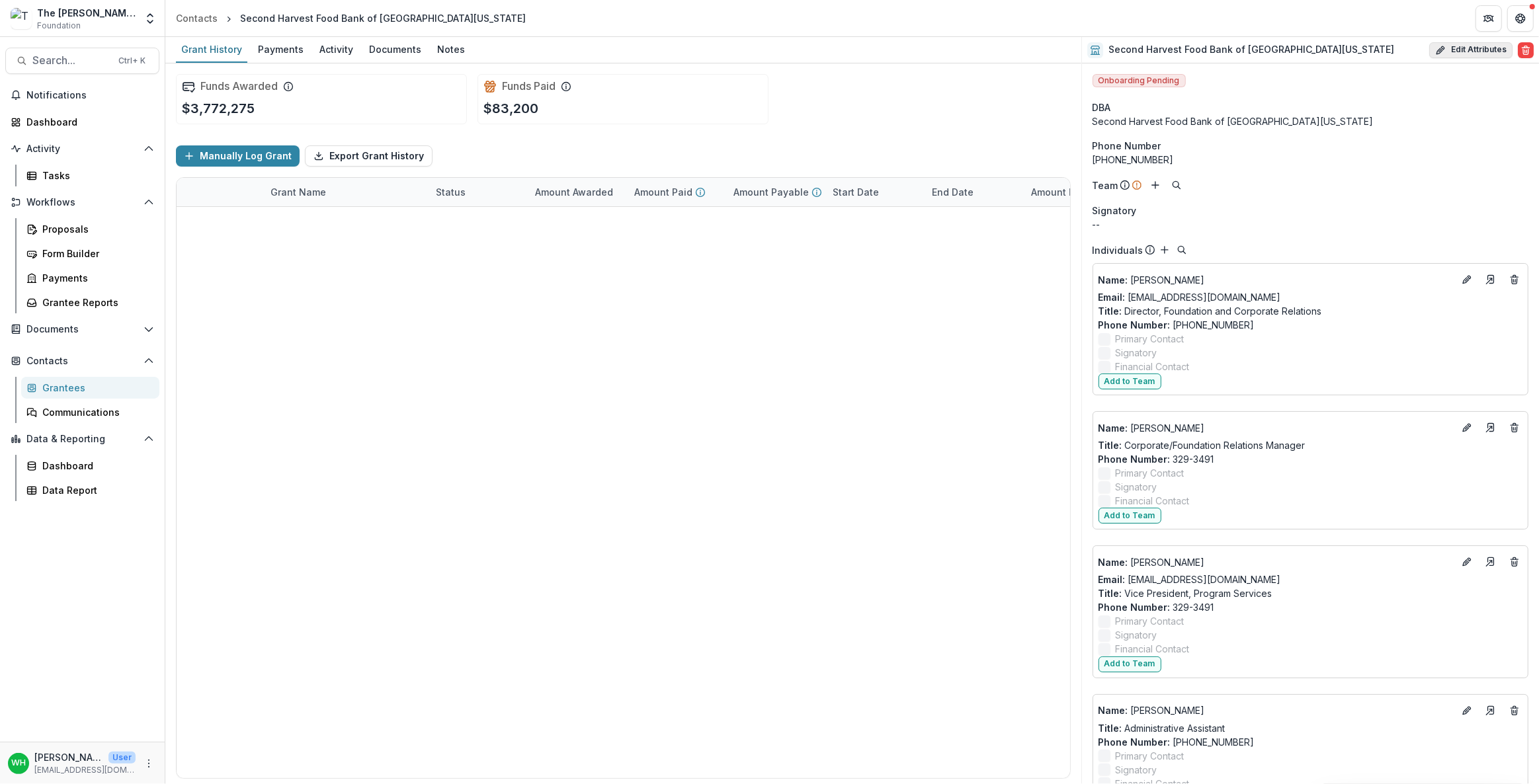
click at [1455, 51] on button "Edit Attributes" at bounding box center [1471, 50] width 83 height 16
select select
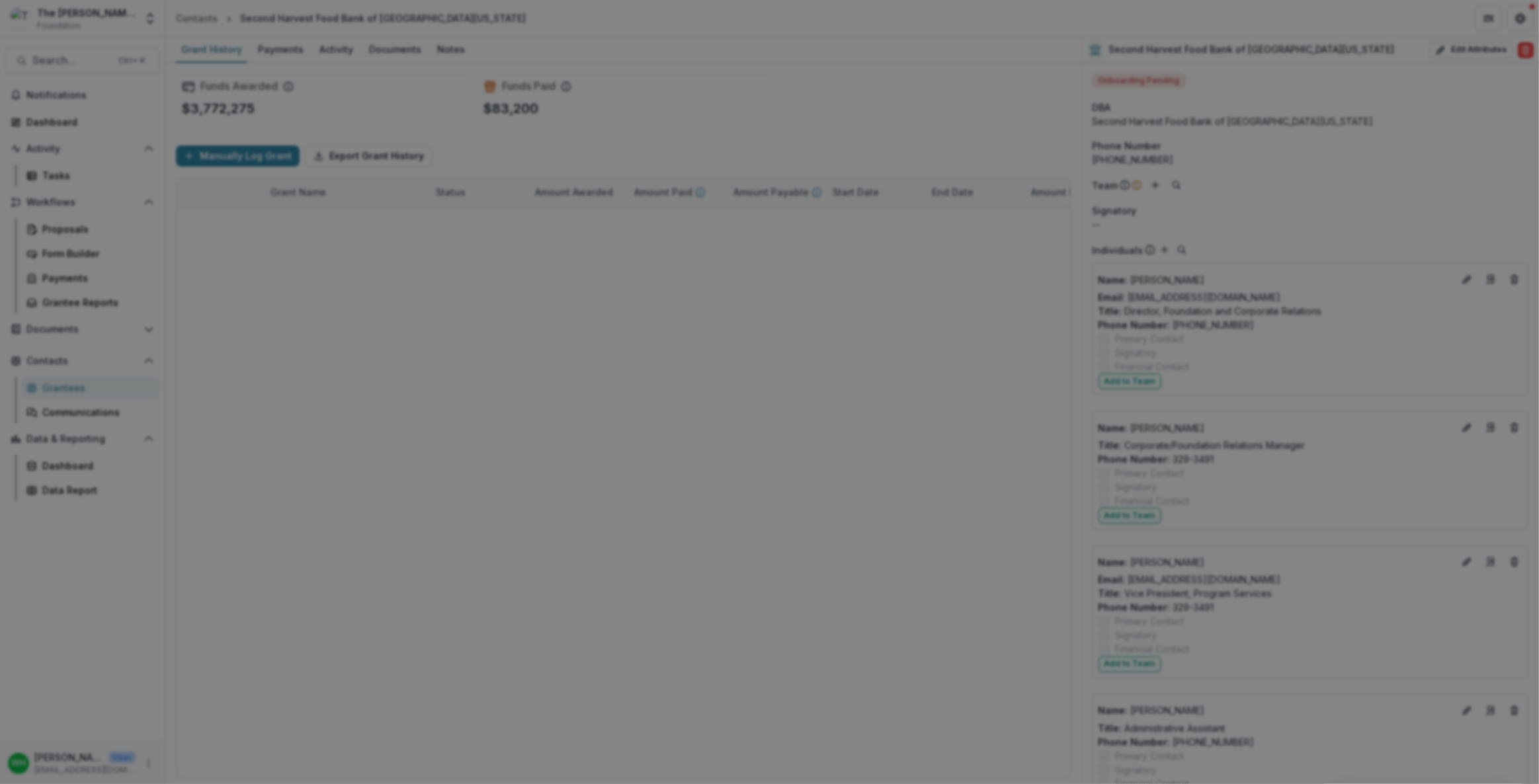
scroll to position [721, 0]
click at [1510, 26] on button "Close" at bounding box center [1520, 16] width 21 height 21
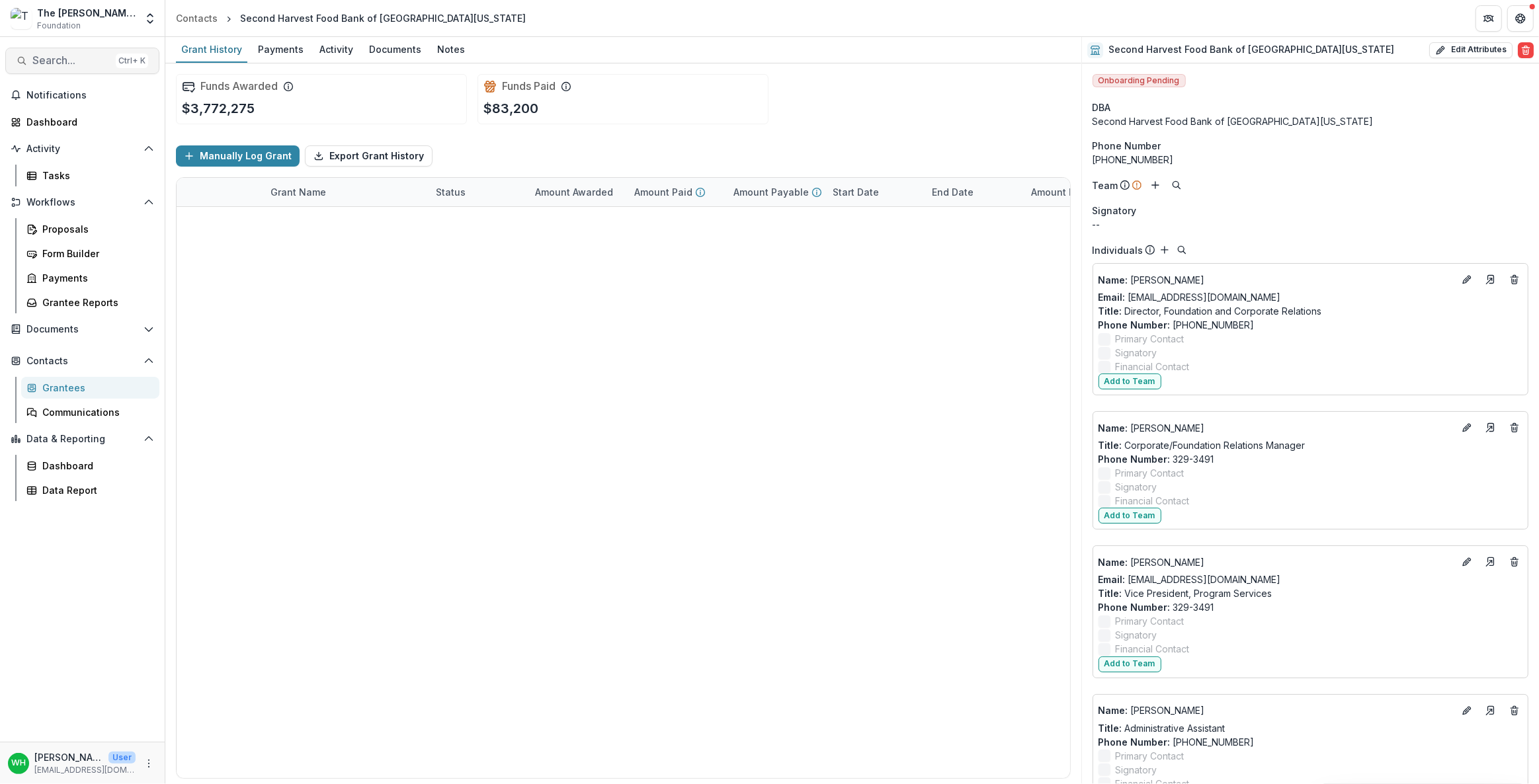
click at [78, 54] on span "Search..." at bounding box center [72, 60] width 78 height 12
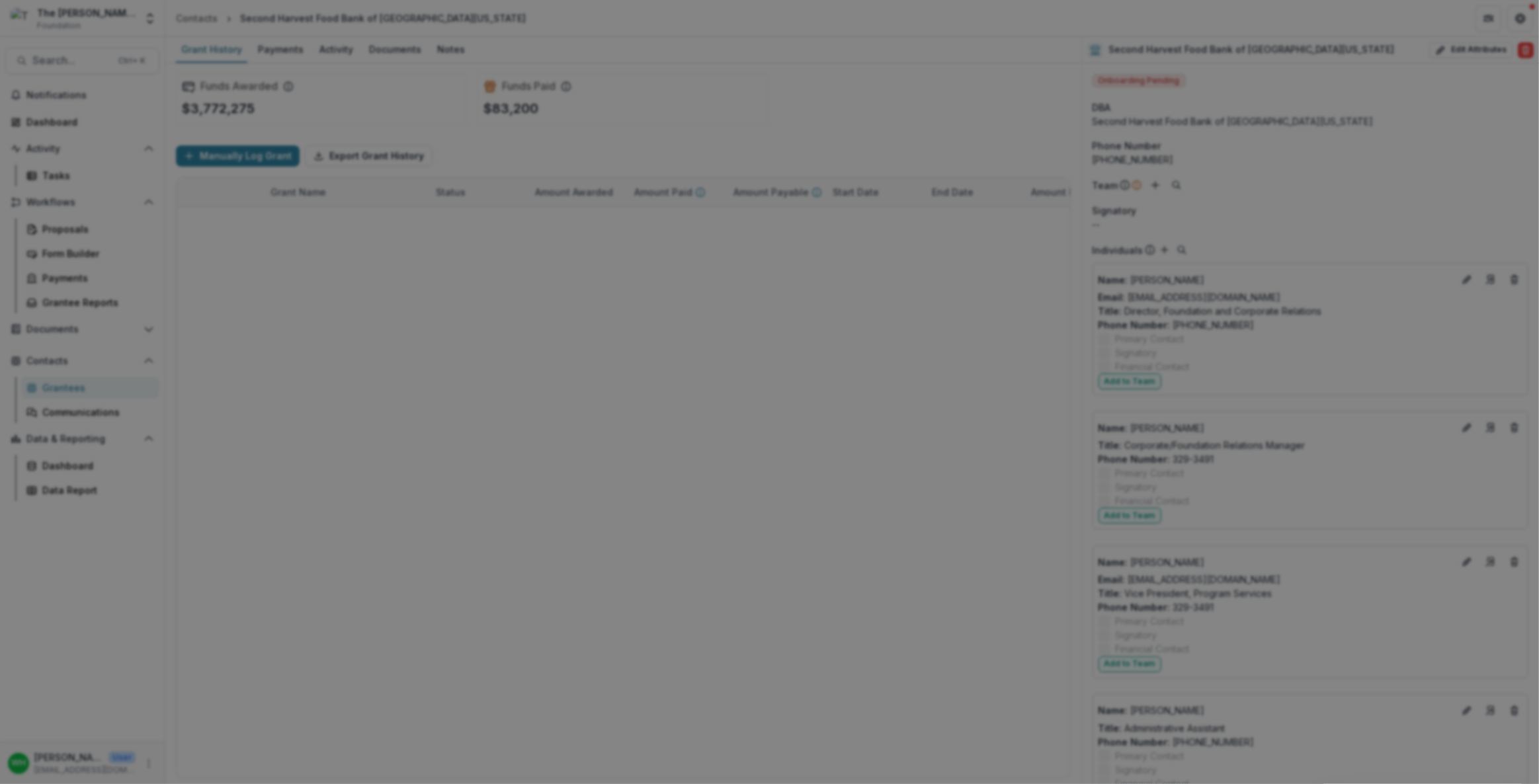
type input "**********"
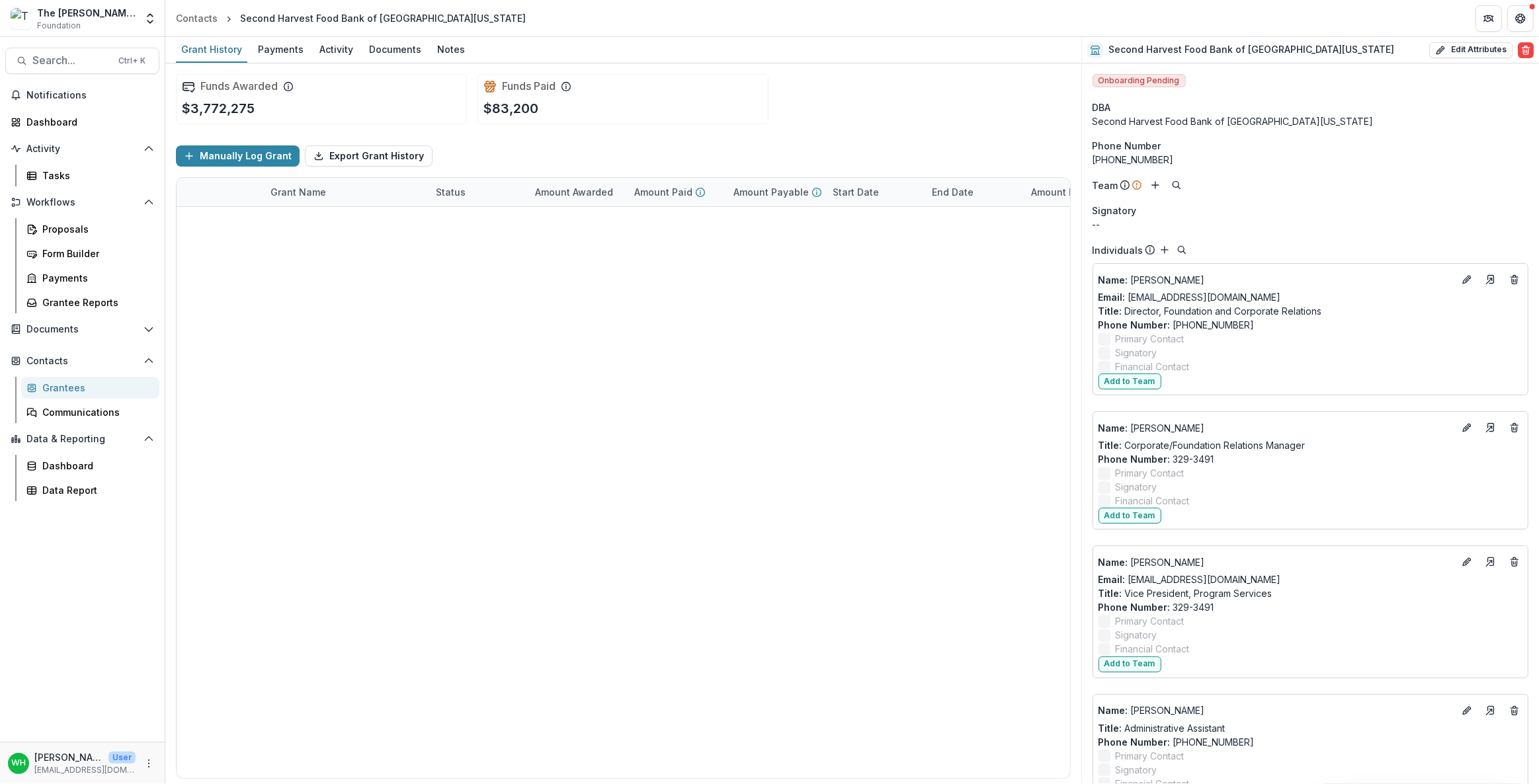
click at [853, 138] on div "Manually Log Grant Export Grant History" at bounding box center [623, 156] width 895 height 42
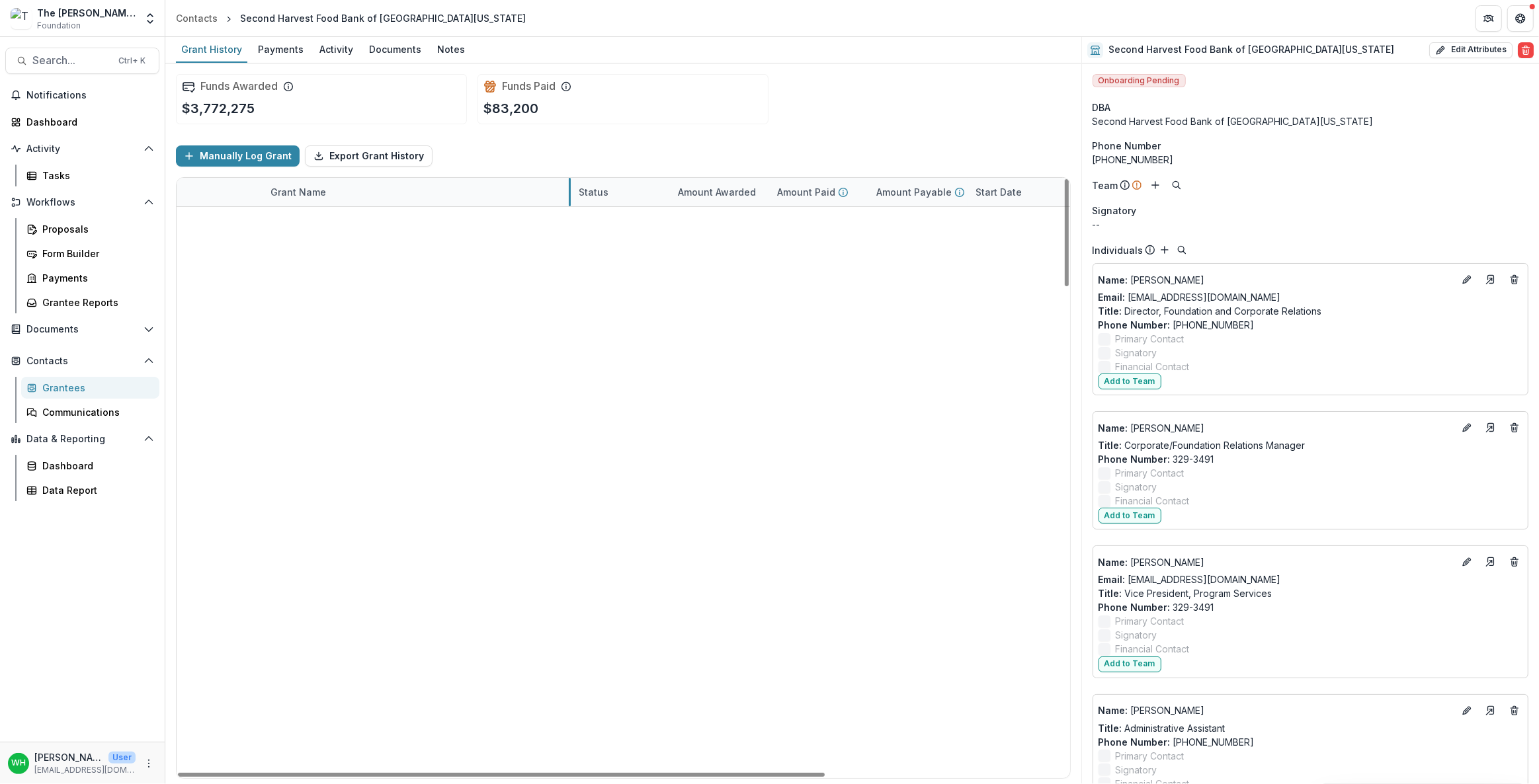
drag, startPoint x: 427, startPoint y: 193, endPoint x: 437, endPoint y: 220, distance: 28.8
click at [294, 222] on link "Second Harvest Food Bank of Middle [US_STATE] -" at bounding box center [387, 222] width 233 height 14
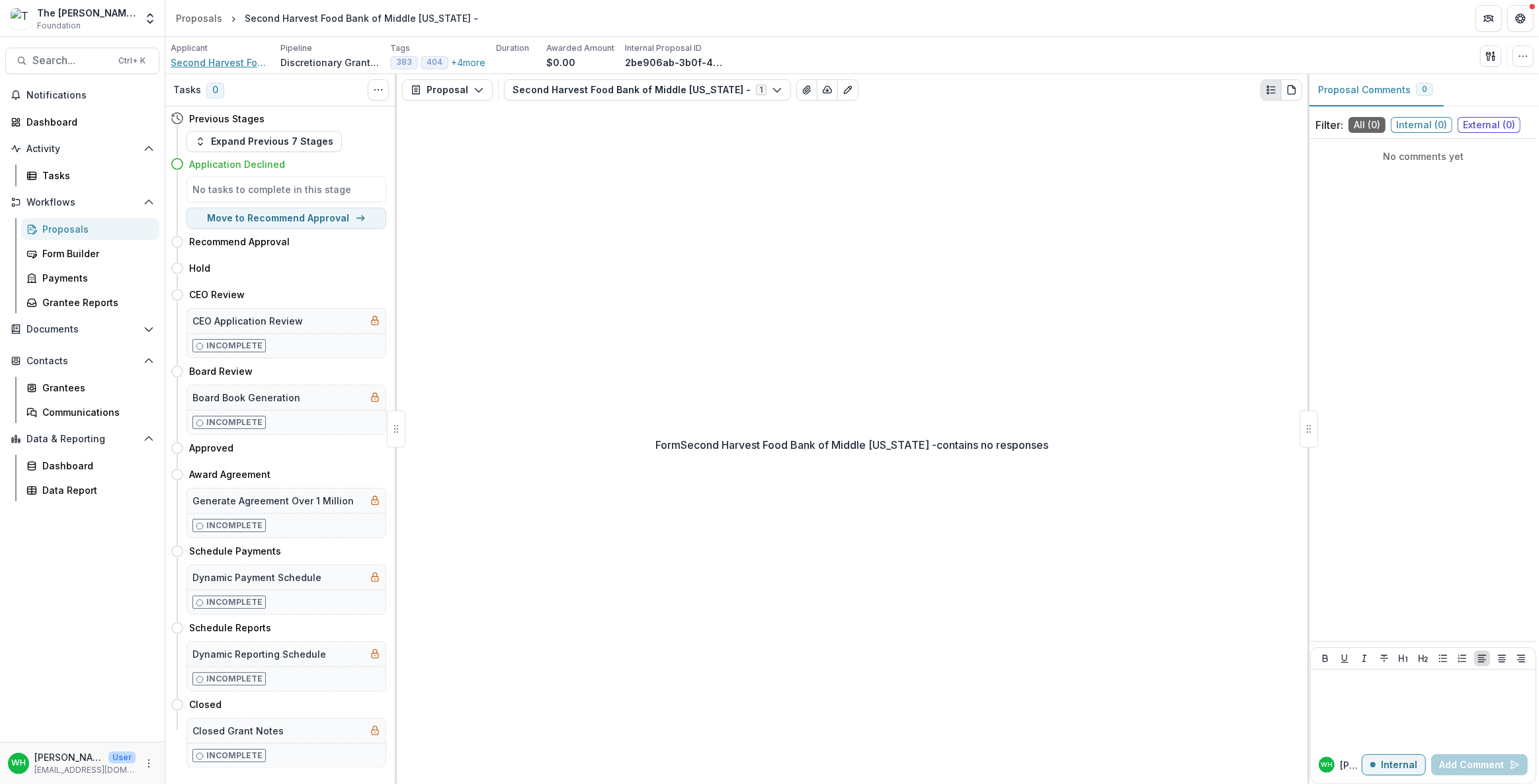
click at [230, 62] on span "Second Harvest Food Bank of [GEOGRAPHIC_DATA][US_STATE]" at bounding box center [220, 63] width 99 height 14
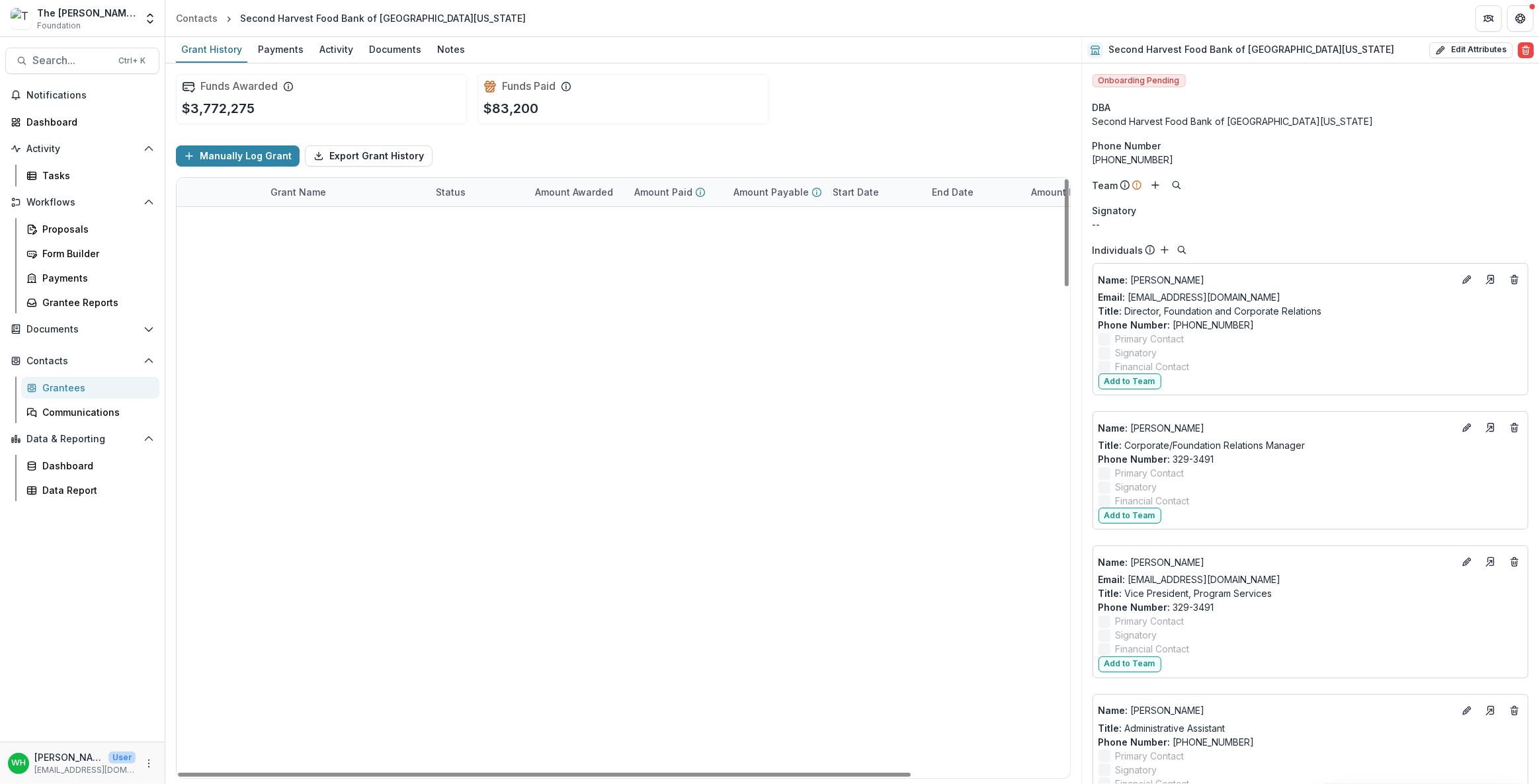
click at [944, 91] on div "Funds Awarded $3,772,275 Funds Paid $83,200" at bounding box center [623, 99] width 895 height 72
click at [898, 136] on div "Manually Log Grant Export Grant History" at bounding box center [623, 156] width 895 height 42
click at [837, 128] on div "Funds Awarded $3,772,275 Funds Paid $83,200" at bounding box center [623, 99] width 895 height 72
click at [59, 227] on div "Proposals" at bounding box center [95, 230] width 107 height 14
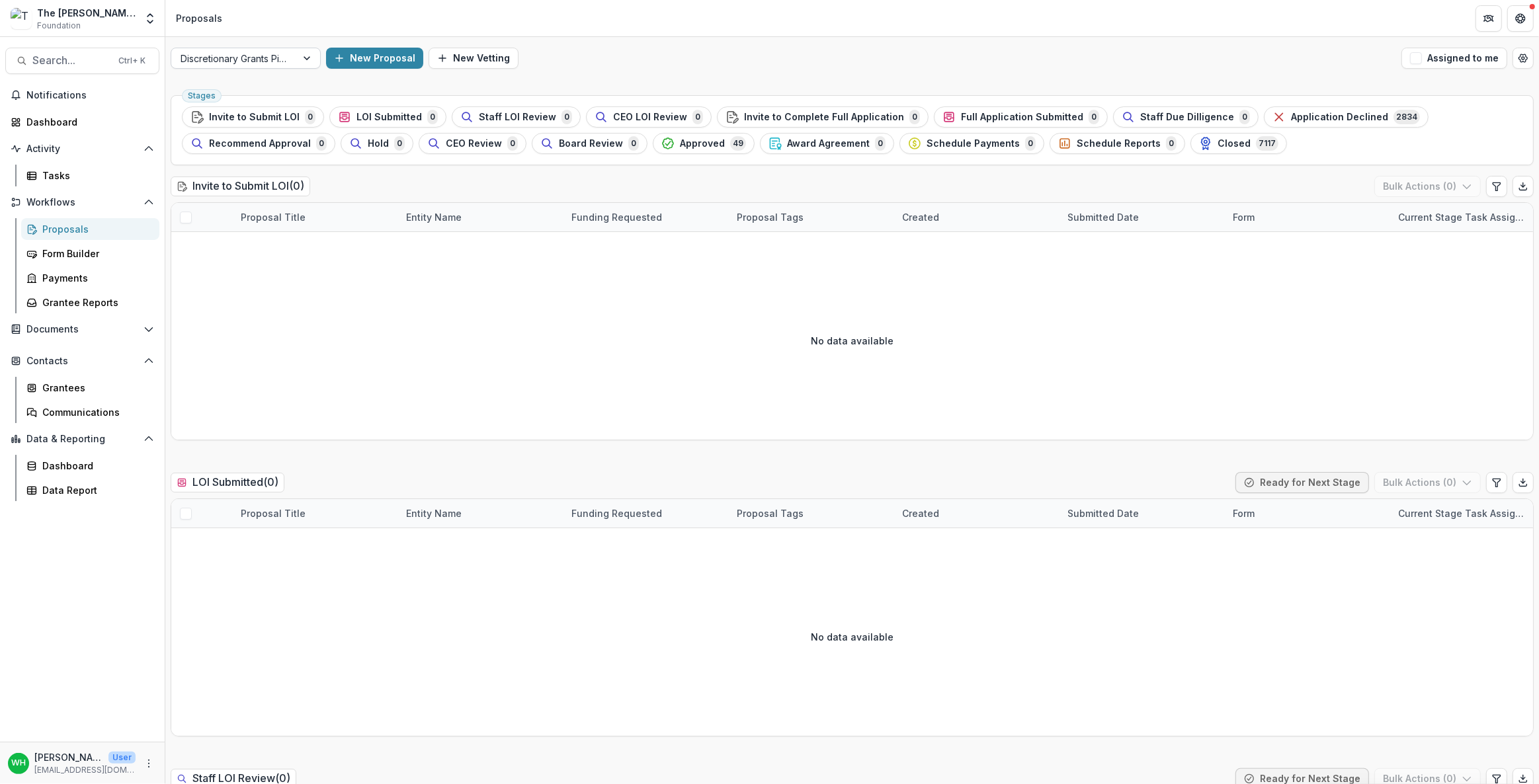
click at [308, 57] on div at bounding box center [308, 58] width 24 height 19
click at [834, 33] on header "Proposals" at bounding box center [852, 18] width 1374 height 36
click at [705, 147] on span "Approved" at bounding box center [702, 144] width 45 height 11
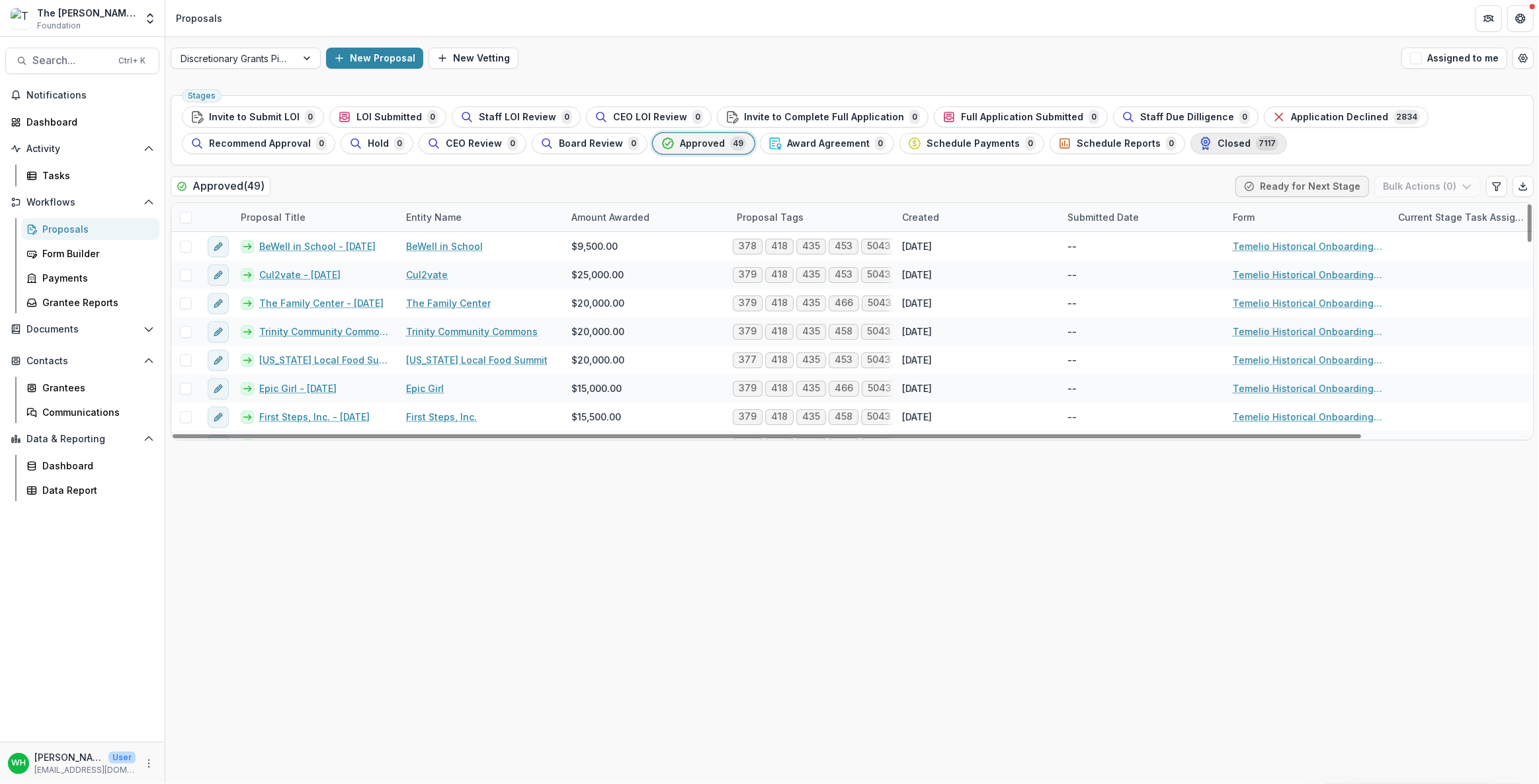
click at [1211, 149] on div "Closed 7117" at bounding box center [1239, 143] width 79 height 14
click at [274, 215] on div "Proposal Title" at bounding box center [273, 217] width 80 height 14
click at [444, 212] on div "Entity Name" at bounding box center [434, 217] width 72 height 14
click at [629, 216] on div "Amount Awarded" at bounding box center [610, 217] width 94 height 14
click at [789, 215] on div "Proposal Tags" at bounding box center [771, 217] width 83 height 14
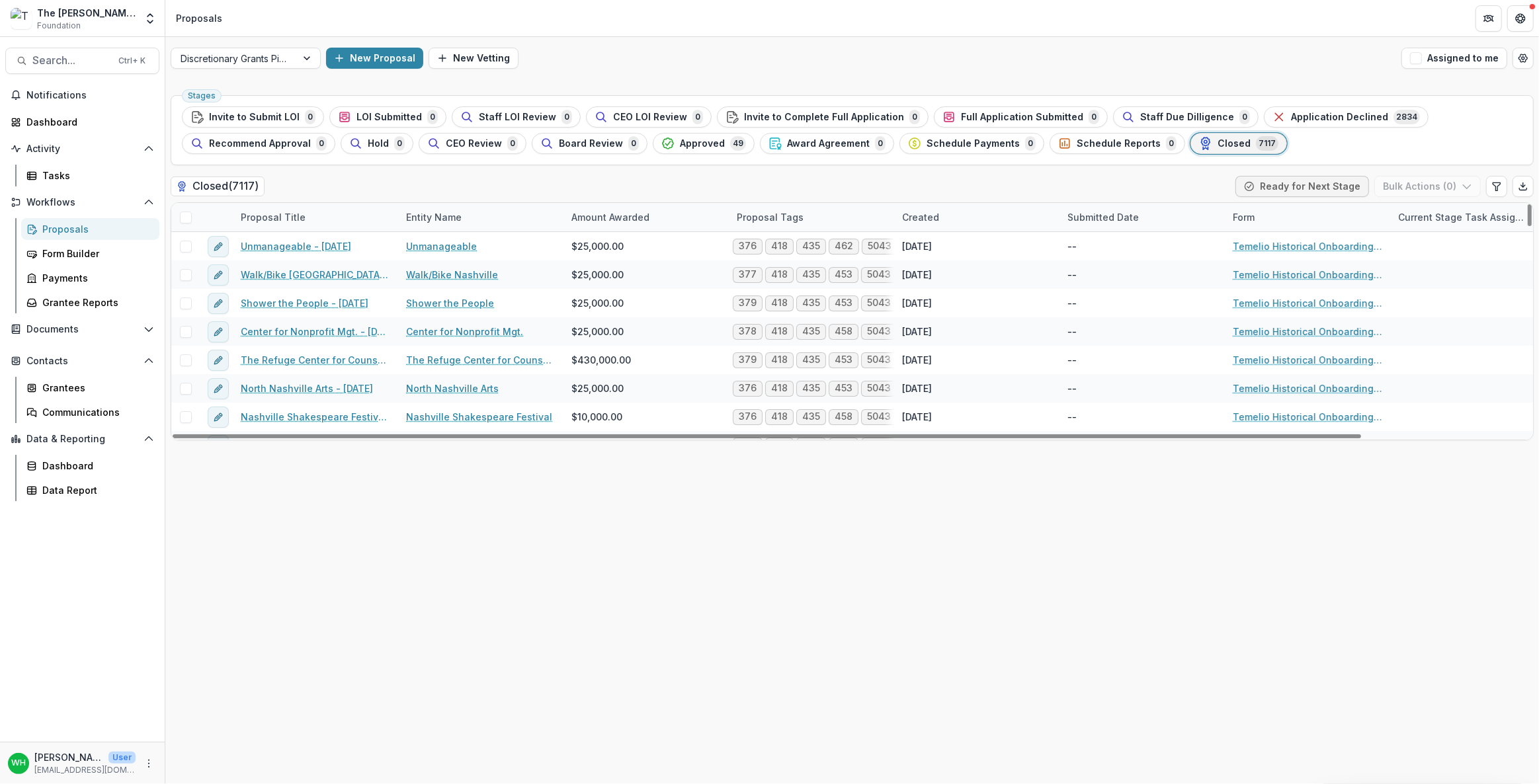
click at [1292, 708] on div "Stages Invite to Submit LOI 0 LOI Submitted 0 Staff LOI Review 0 CEO LOI Review…" at bounding box center [852, 437] width 1374 height 695
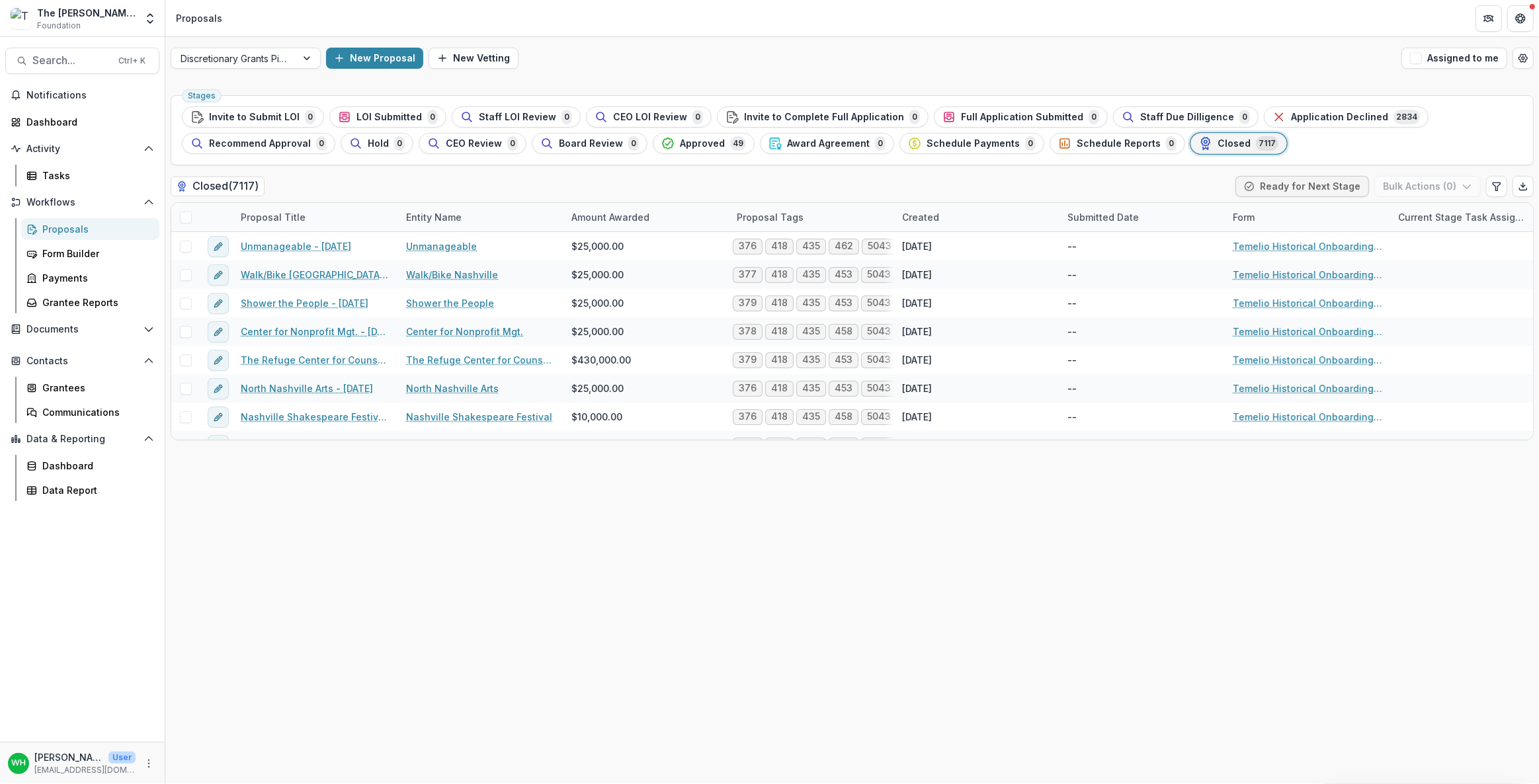
click at [1292, 675] on div "Stages Invite to Submit LOI 0 LOI Submitted 0 Staff LOI Review 0 CEO LOI Review…" at bounding box center [852, 437] width 1374 height 695
click at [309, 57] on div at bounding box center [308, 58] width 24 height 19
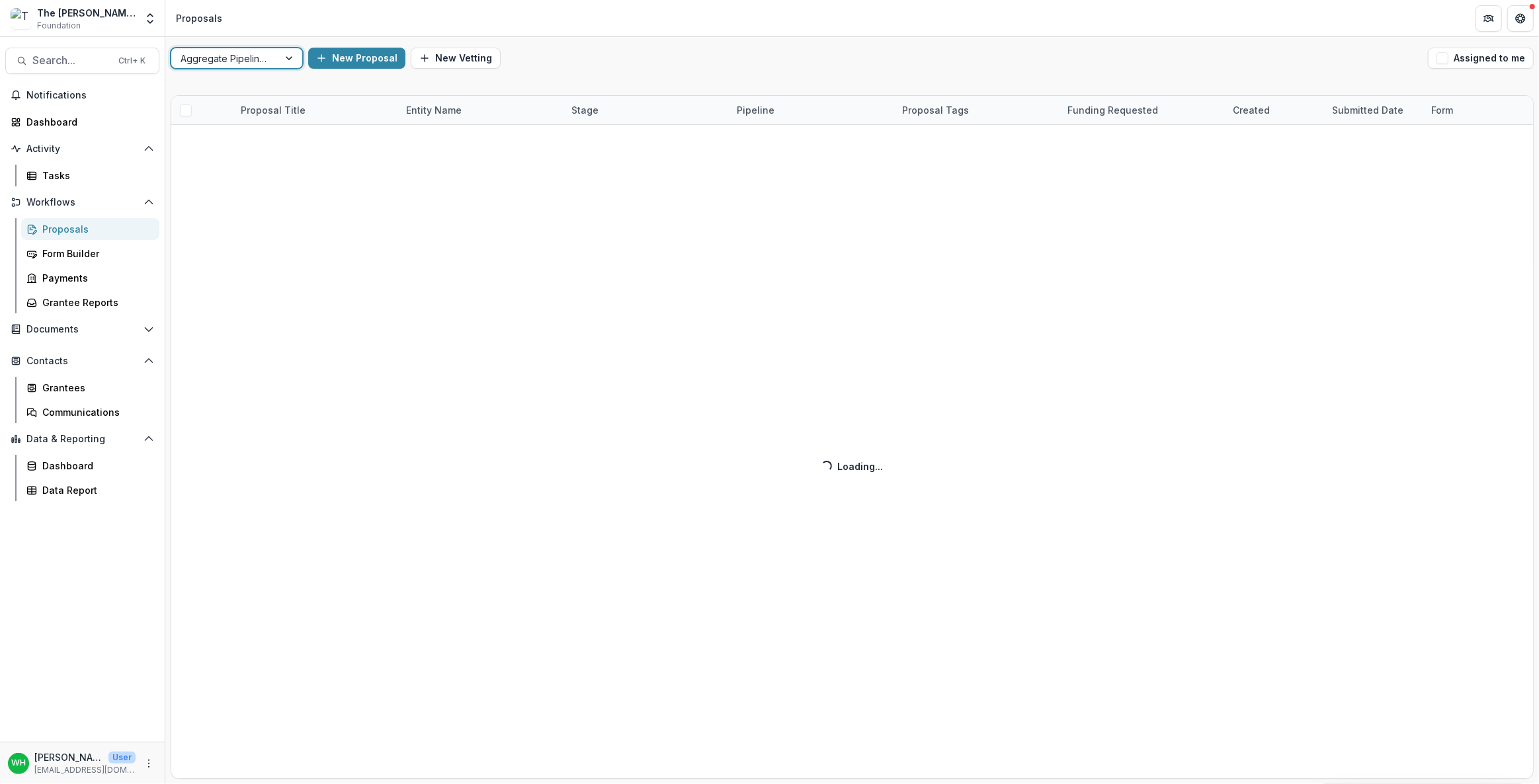
click at [1002, 51] on div "New Proposal New Vetting" at bounding box center [865, 58] width 1114 height 21
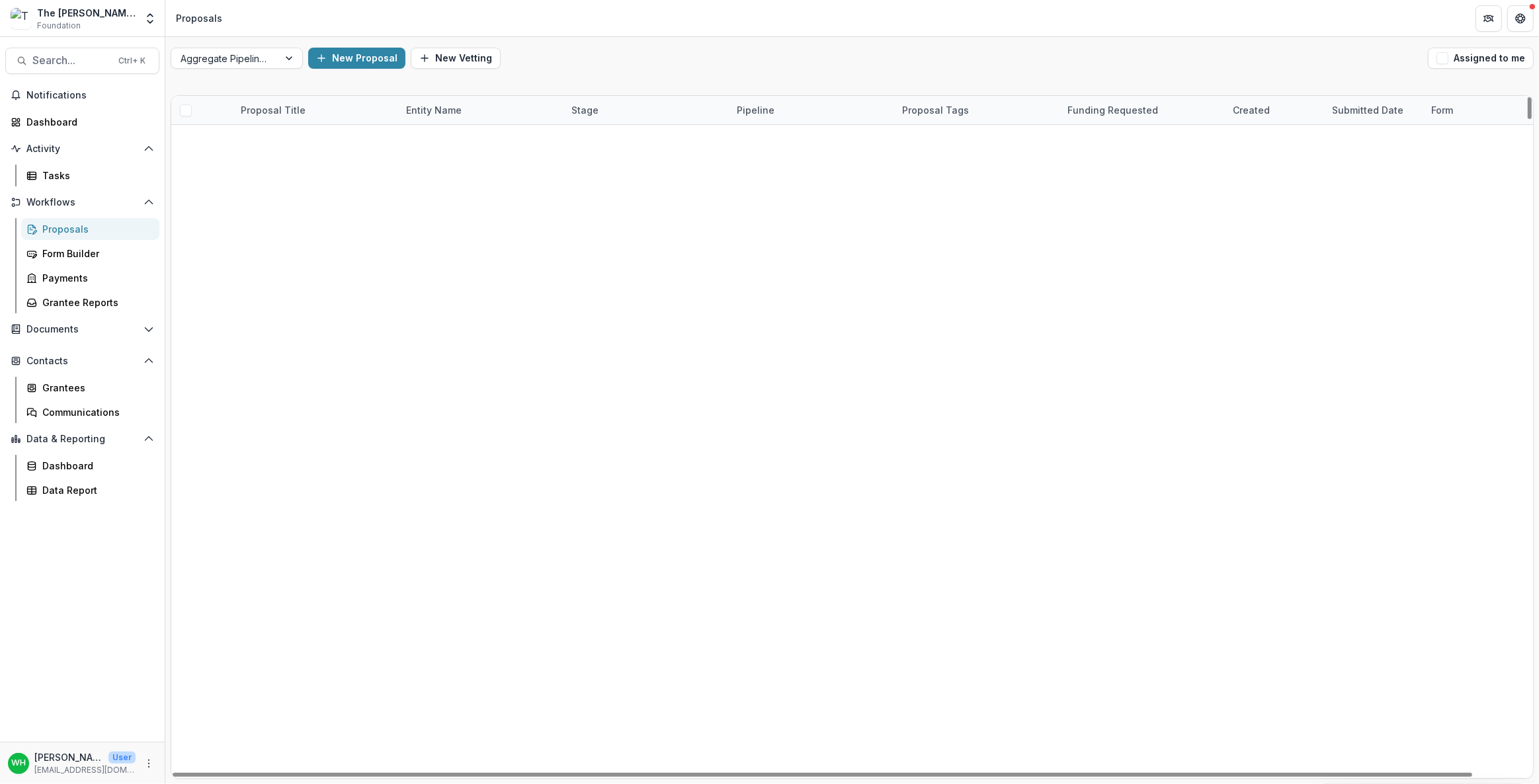
click at [438, 107] on div "Entity Name" at bounding box center [434, 110] width 72 height 14
click at [869, 56] on div "New Proposal New Vetting" at bounding box center [865, 58] width 1114 height 21
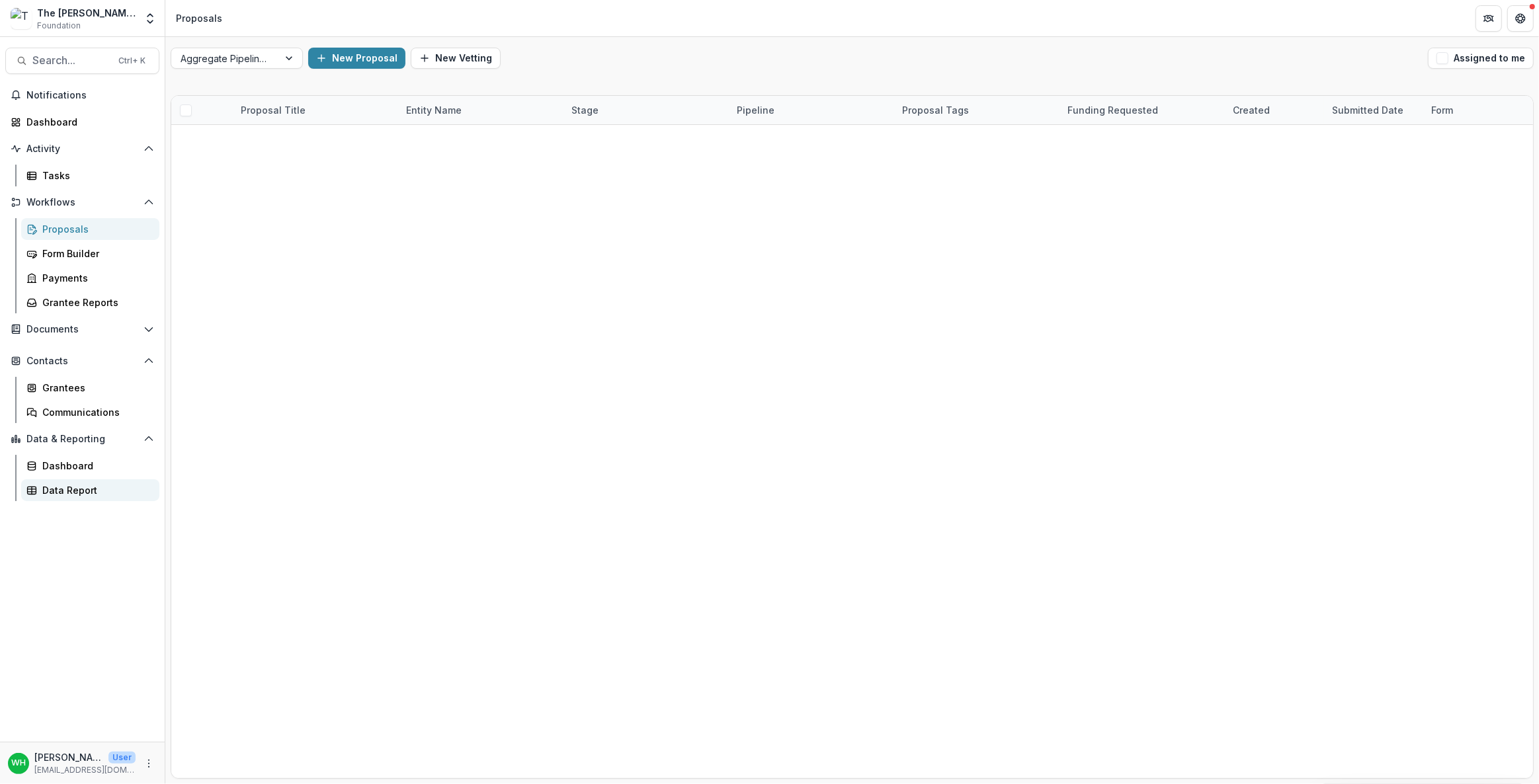
click at [90, 491] on div "Data Report" at bounding box center [95, 491] width 107 height 14
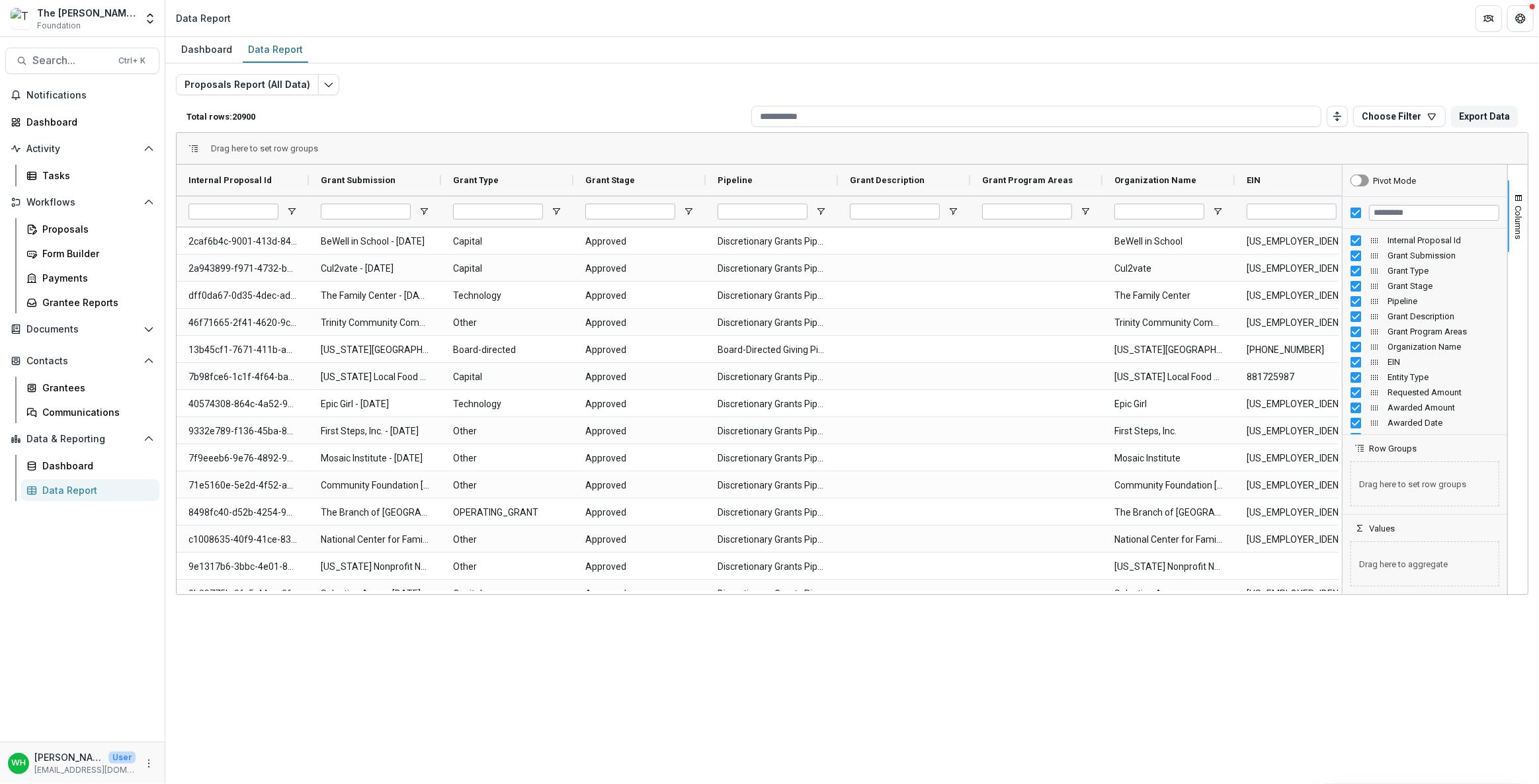
click at [492, 97] on div "Proposals Report (All Data) Total rows: 20900 Choose Filter Personal Filters Te…" at bounding box center [852, 319] width 1353 height 489
click at [781, 59] on div "Dashboard Data Report" at bounding box center [852, 50] width 1374 height 26
click at [325, 86] on polyline "Edit selected report" at bounding box center [328, 85] width 7 height 4
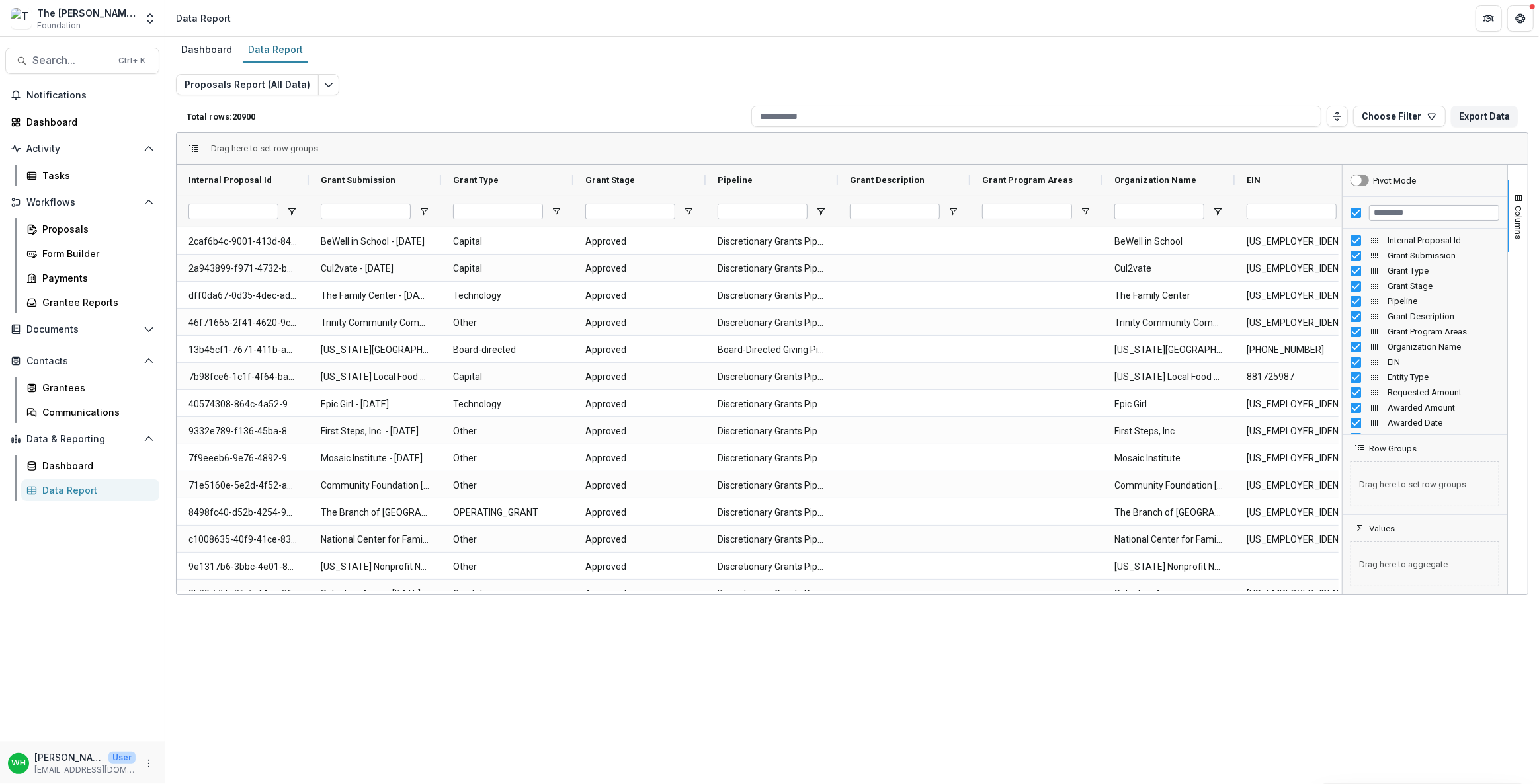
click at [657, 80] on div "Proposals Report (All Data) Total rows: 20900 Choose Filter Personal Filters Te…" at bounding box center [852, 319] width 1353 height 489
click at [989, 74] on div "Proposals Report (All Data) Total rows: 20900 Choose Filter Personal Filters Te…" at bounding box center [852, 319] width 1353 height 489
click at [997, 75] on div "Proposals Report (All Data) Total rows: 20900 Choose Filter Personal Filters Te…" at bounding box center [852, 319] width 1353 height 489
click at [1000, 70] on div "Proposals Report (All Data) Total rows: 20900 Choose Filter Personal Filters Te…" at bounding box center [852, 313] width 1374 height 500
click at [1521, 206] on span "Columns" at bounding box center [1519, 222] width 10 height 34
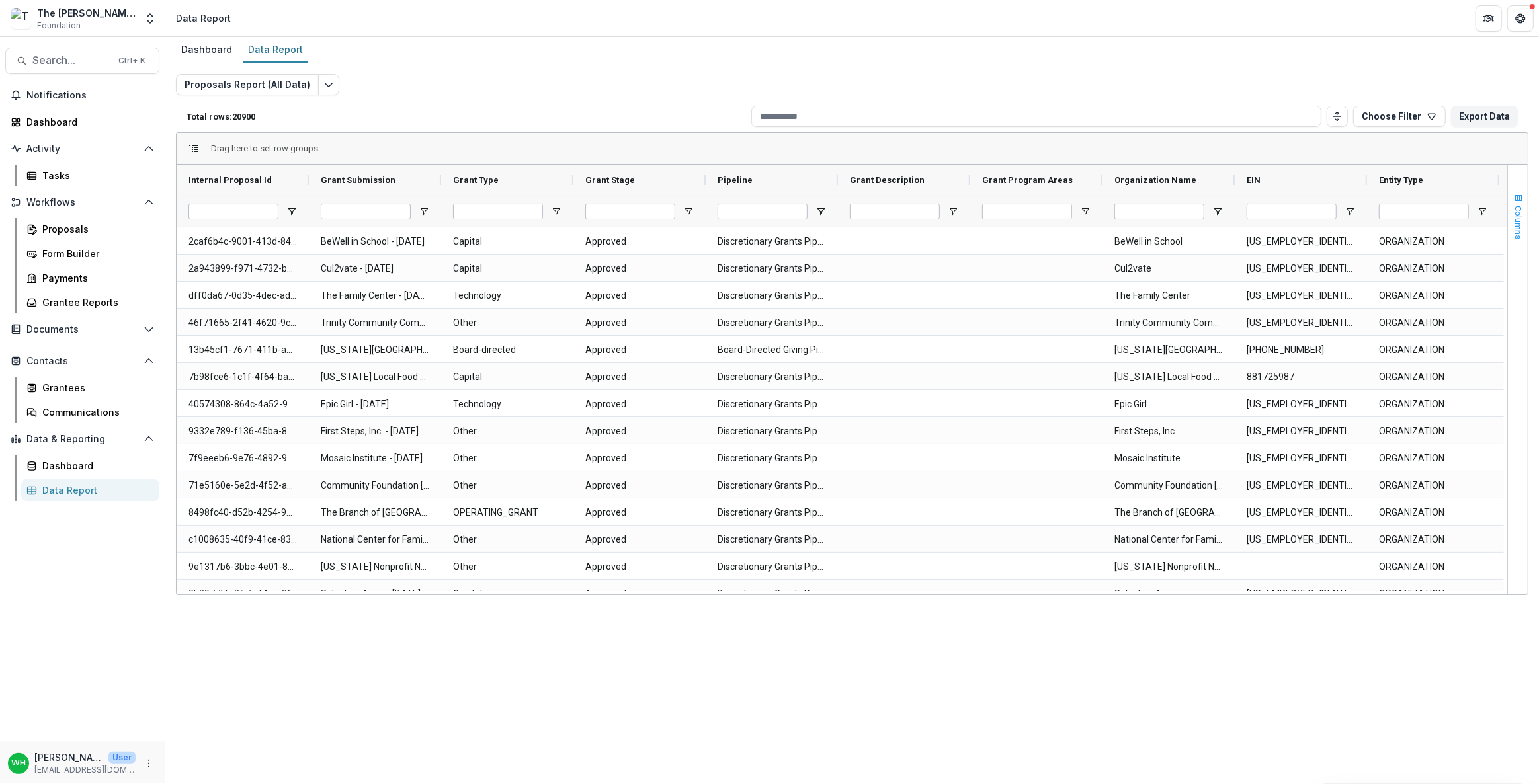
click at [1521, 206] on span "Columns" at bounding box center [1519, 222] width 10 height 34
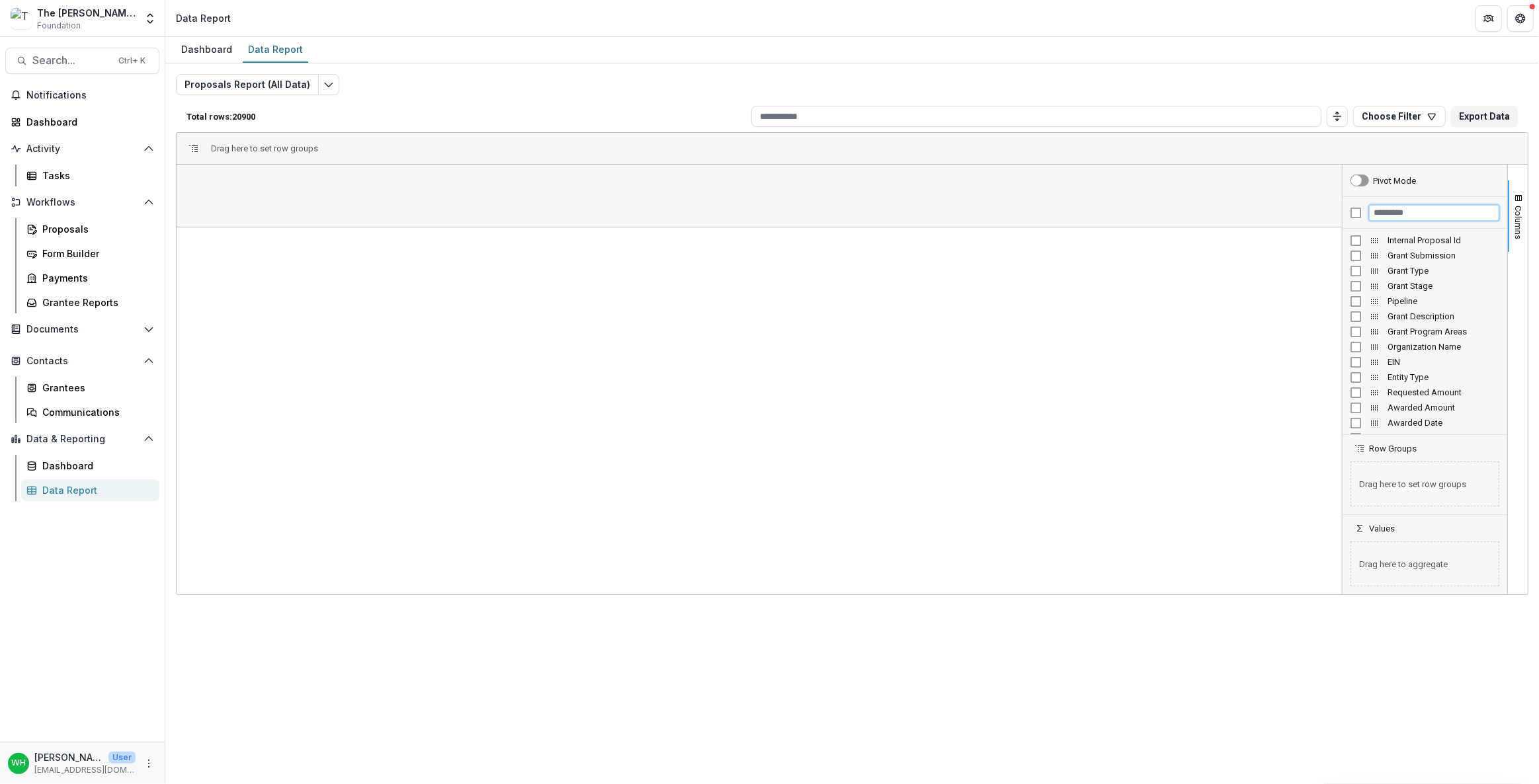
click at [1407, 212] on input "Filter Columns Input" at bounding box center [1435, 213] width 131 height 16
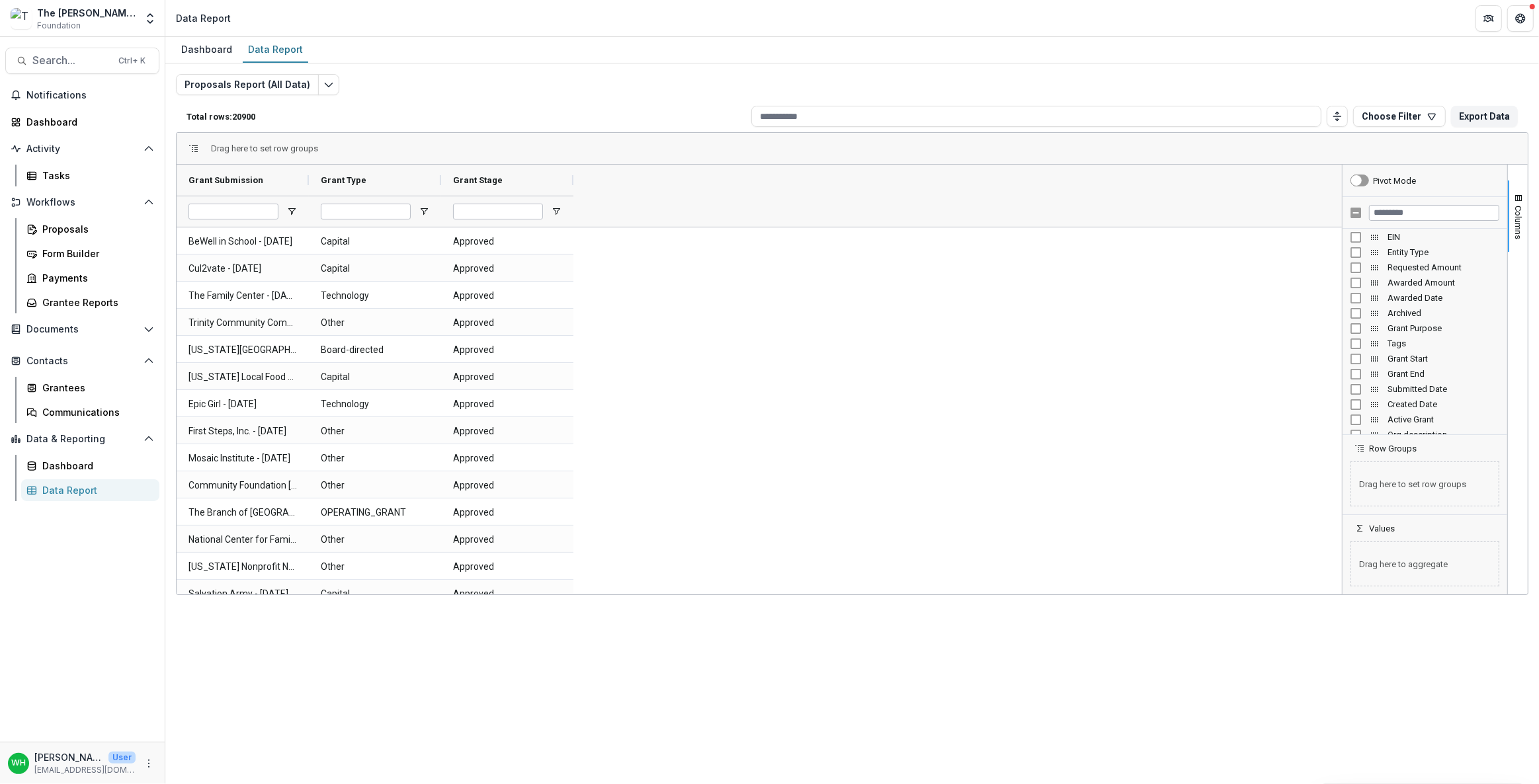
scroll to position [120, 0]
click at [1349, 334] on div "Grant Purpose" at bounding box center [1425, 333] width 165 height 15
click at [377, 214] on input "Grant Type Filter Input" at bounding box center [366, 212] width 90 height 16
click at [352, 211] on input "Grant Type Filter Input" at bounding box center [366, 212] width 90 height 16
click at [425, 212] on span "Open Filter Menu" at bounding box center [424, 212] width 11 height 11
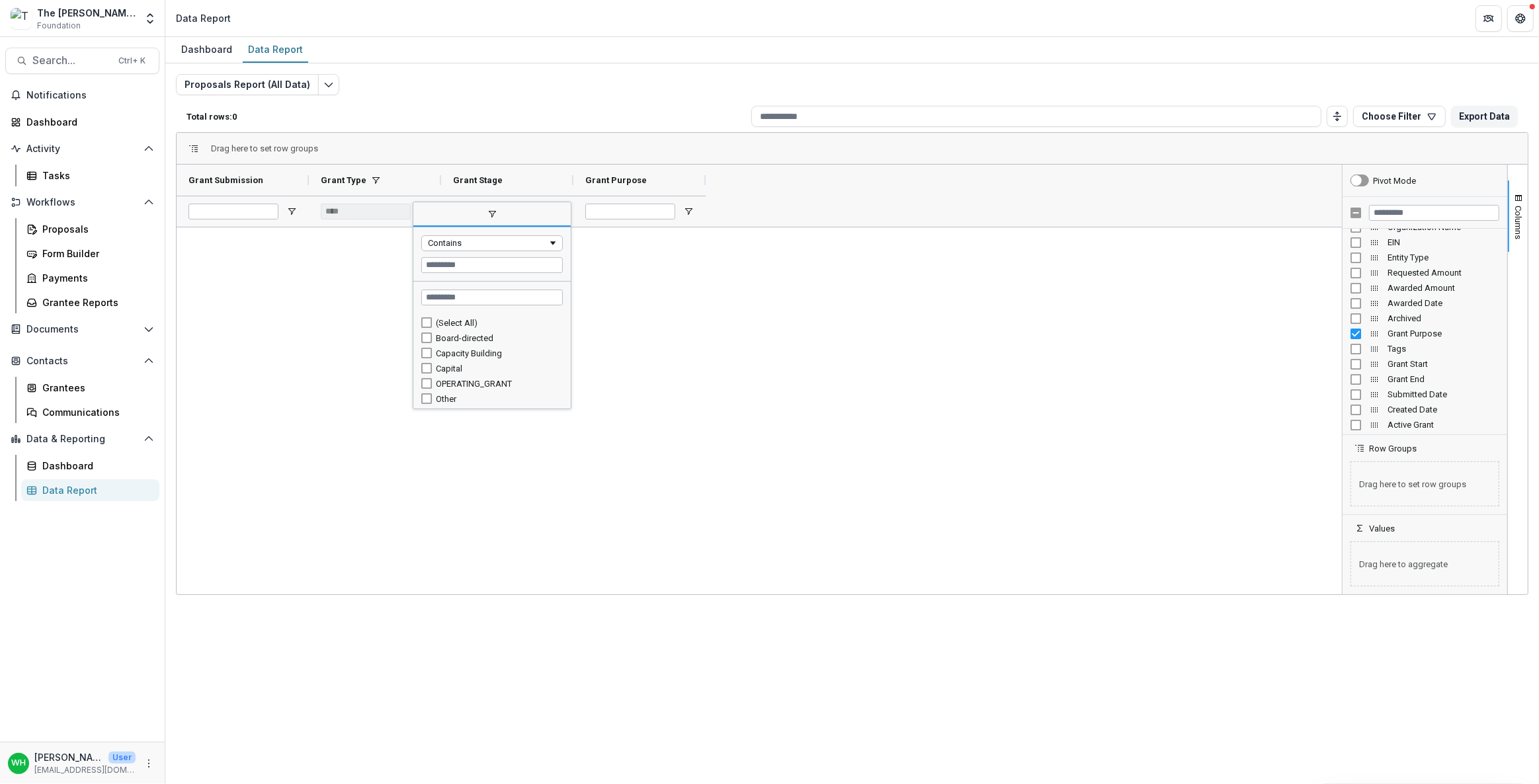
click at [424, 343] on div "Board-directed" at bounding box center [492, 338] width 141 height 15
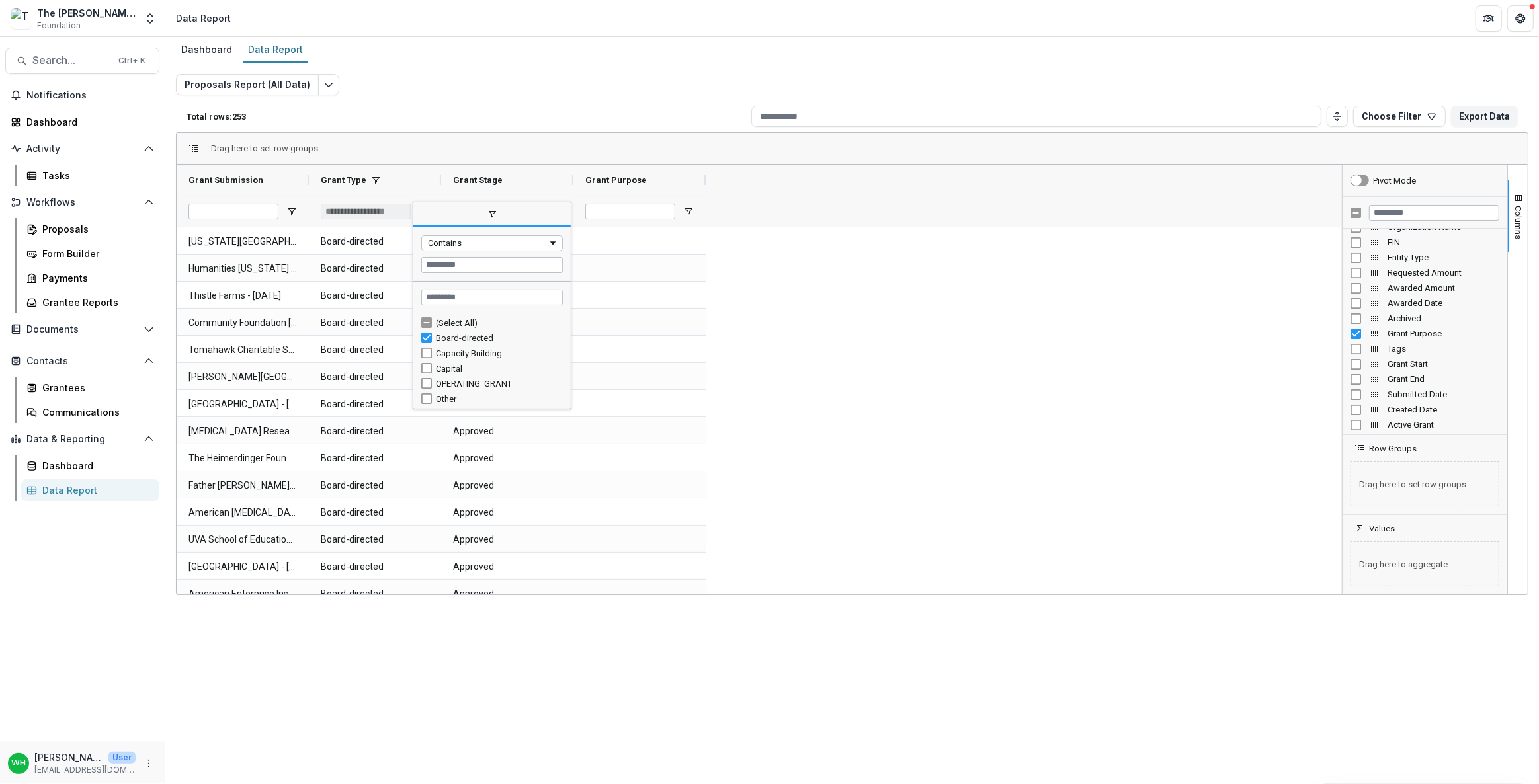
click at [532, 98] on div "Proposals Report (All Data) Total rows: 253 Choose Filter Personal Filters Team…" at bounding box center [852, 319] width 1353 height 489
drag, startPoint x: 310, startPoint y: 117, endPoint x: 341, endPoint y: 118, distance: 31.0
click at [341, 117] on div "Total rows: 253 Choose Filter Personal Filters Team Filters Temelio Filters No …" at bounding box center [852, 117] width 1353 height 32
click at [420, 207] on span "Open Filter Menu" at bounding box center [424, 212] width 11 height 11
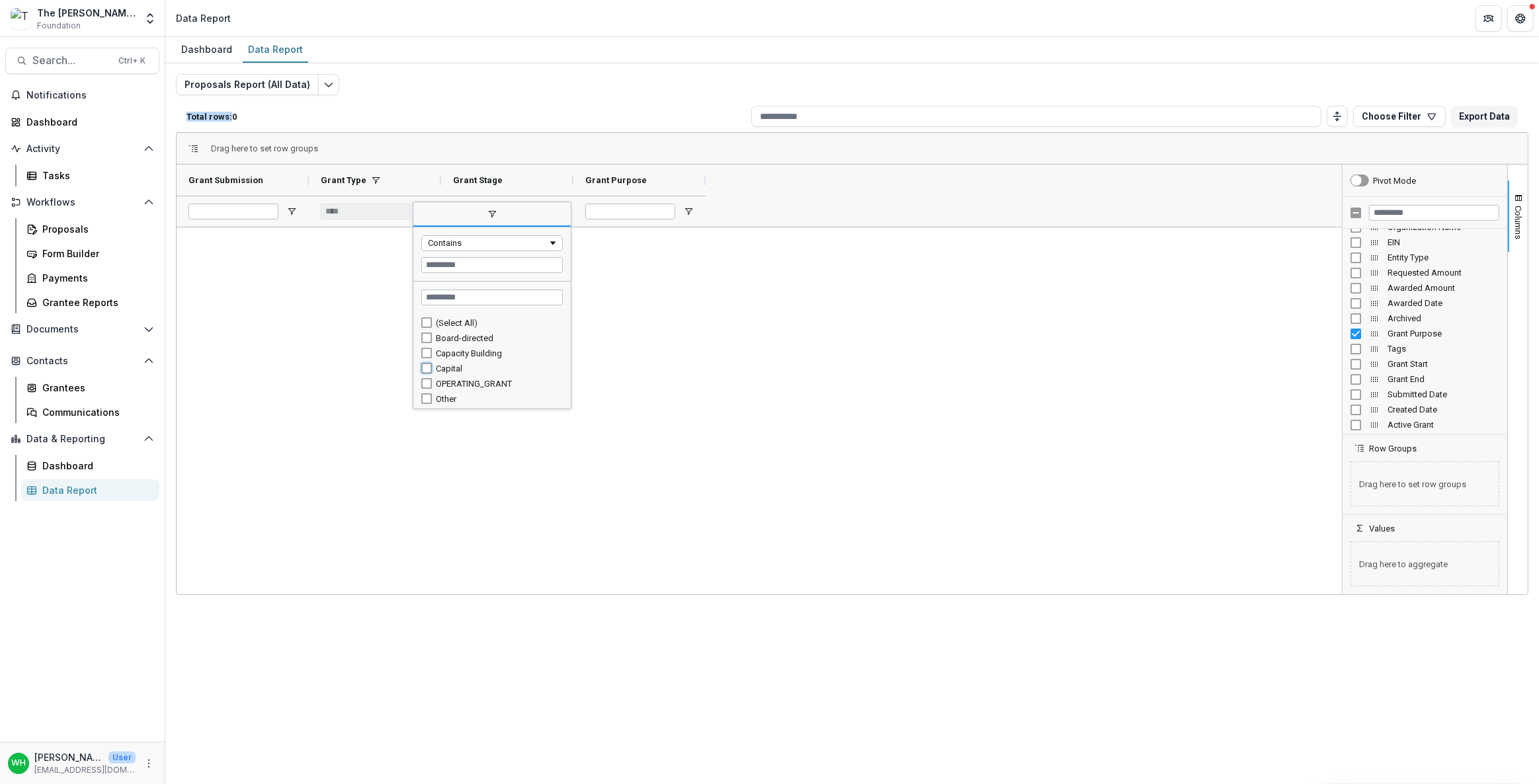
type input "**********"
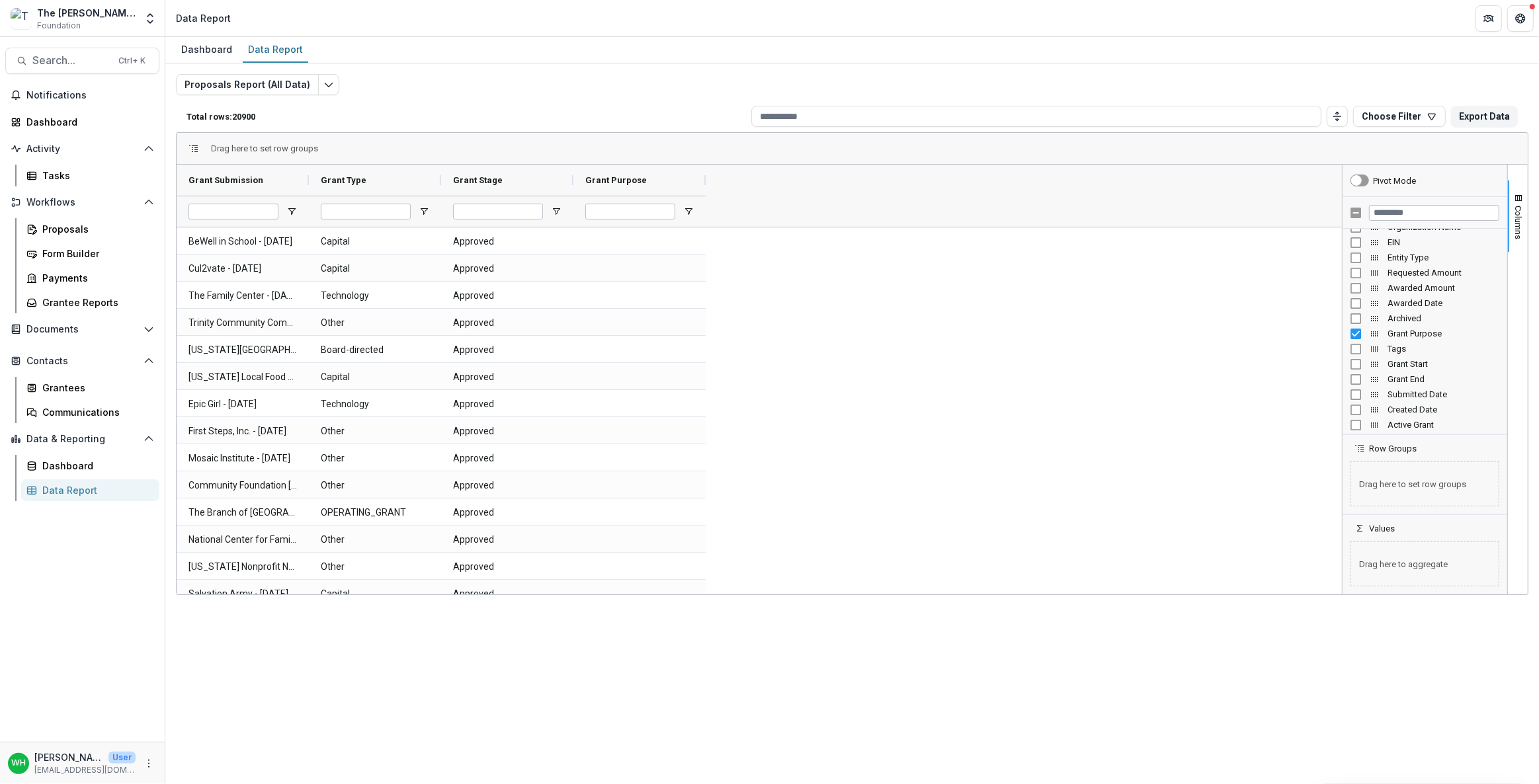
click at [557, 82] on div "Proposals Report (All Data) Total rows: 20900 Choose Filter Personal Filters Te…" at bounding box center [852, 319] width 1353 height 489
click at [517, 74] on div "Proposals Report (All Data) Total rows: 20900 Choose Filter Personal Filters Te…" at bounding box center [852, 319] width 1353 height 489
click at [470, 212] on input "Grant Stage Filter Input" at bounding box center [498, 212] width 90 height 16
click at [557, 211] on span "Open Filter Menu" at bounding box center [556, 212] width 11 height 11
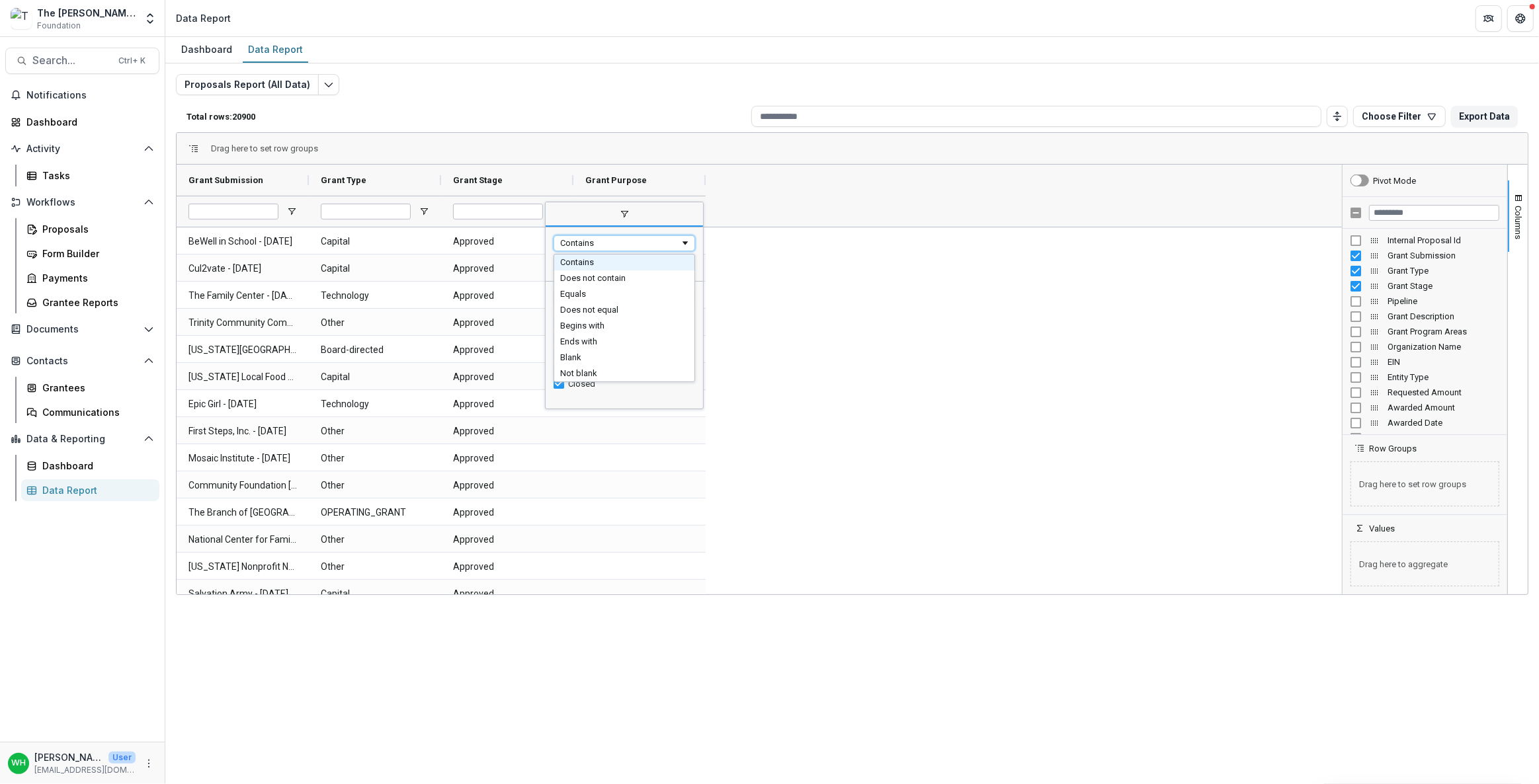
click at [686, 241] on span "Filtering operator" at bounding box center [685, 244] width 11 height 11
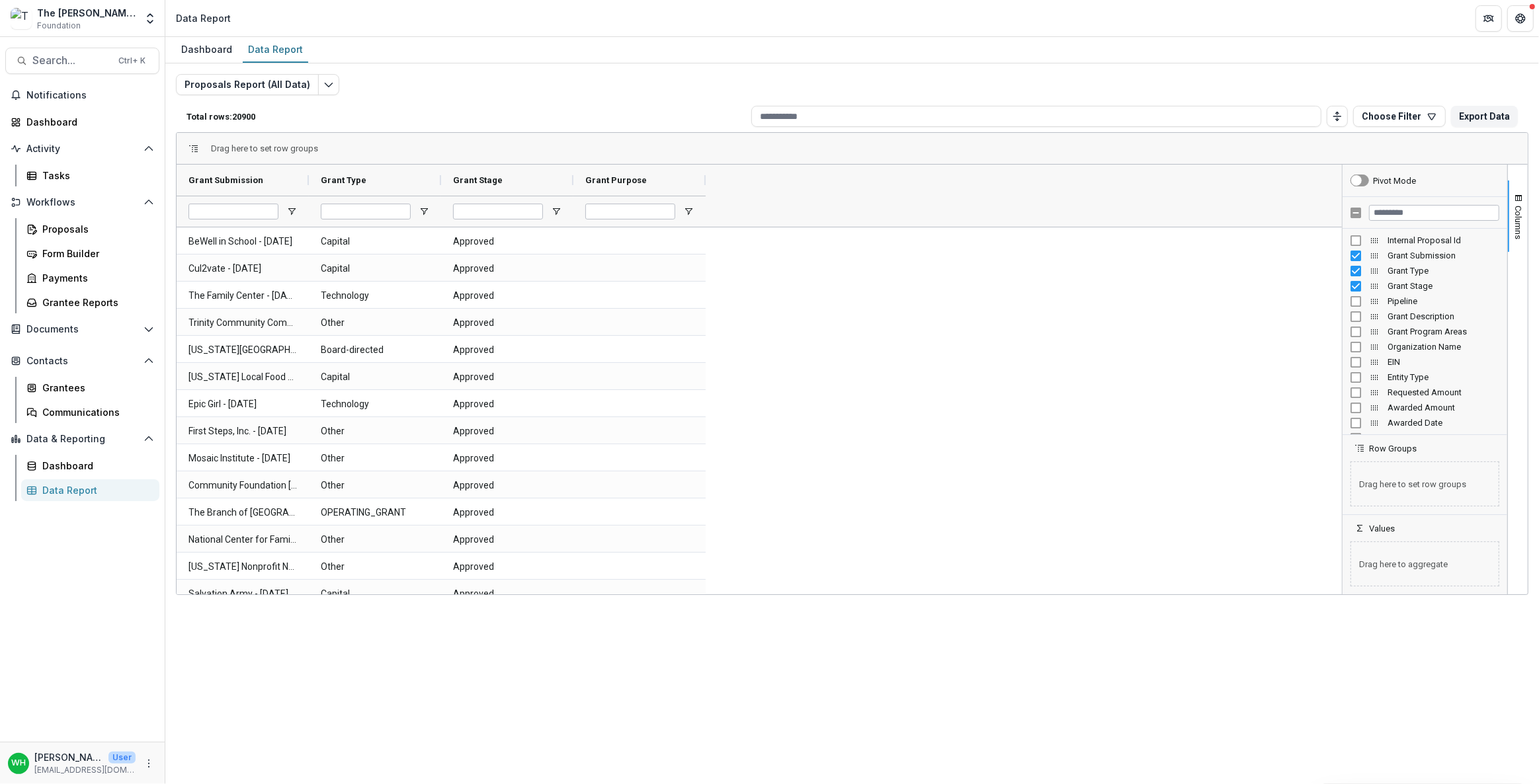
click at [664, 128] on div "Total rows: 20900 Choose Filter Personal Filters Team Filters Temelio Filters N…" at bounding box center [852, 117] width 1353 height 32
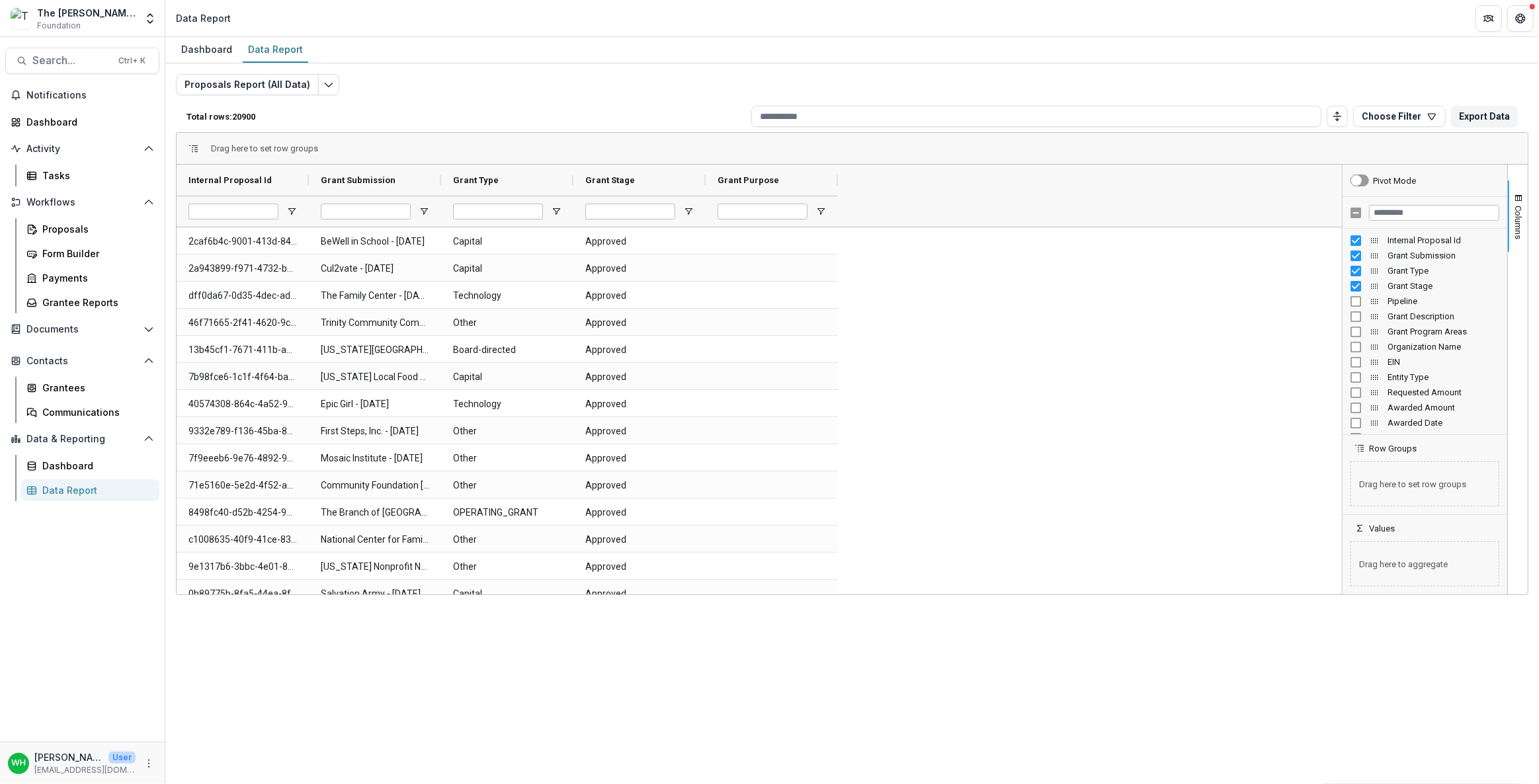
drag, startPoint x: 1349, startPoint y: 199, endPoint x: 1349, endPoint y: 213, distance: 14.0
click at [1349, 200] on div at bounding box center [1425, 213] width 165 height 32
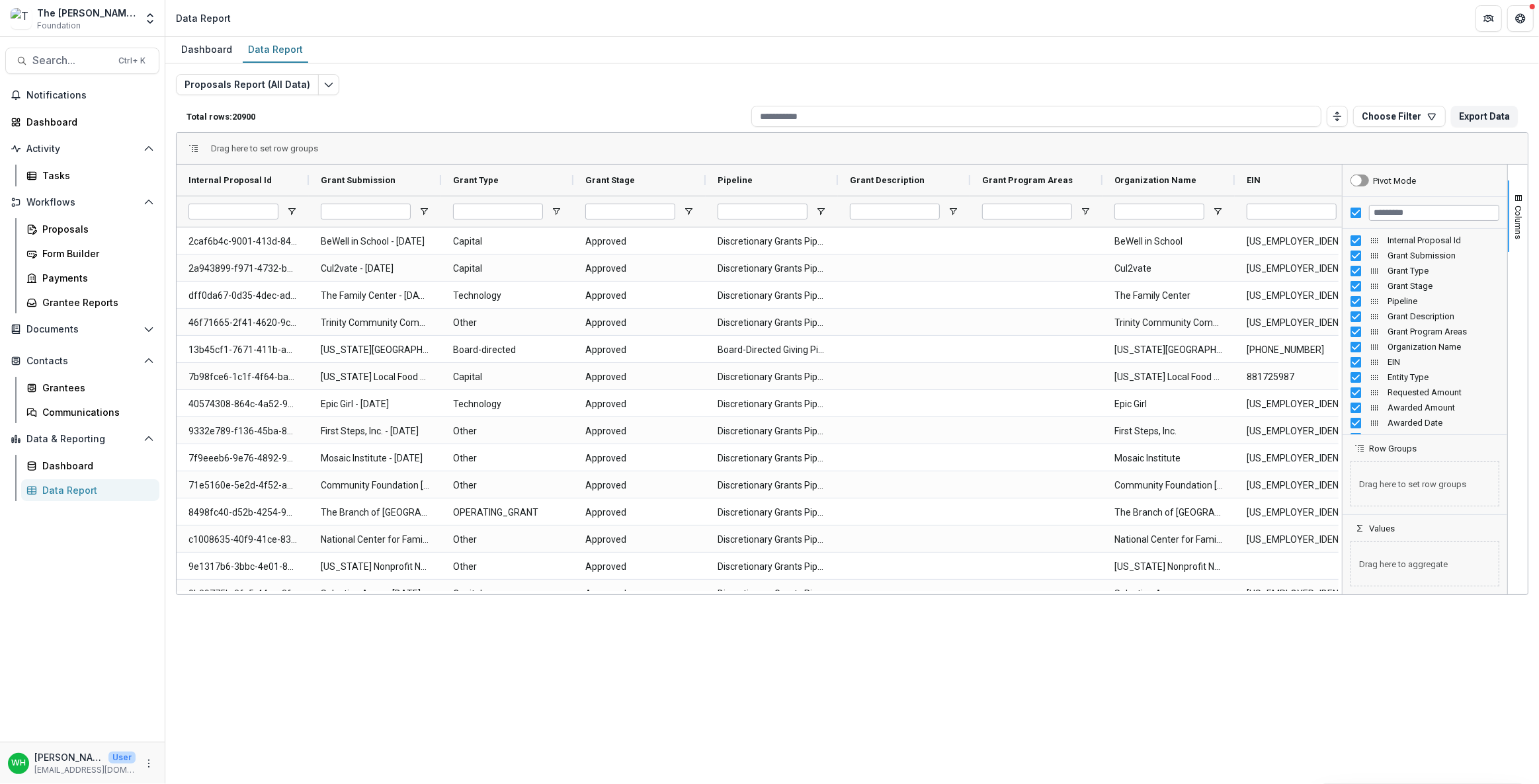
click at [1370, 178] on div "Pivot Mode" at bounding box center [1385, 181] width 70 height 32
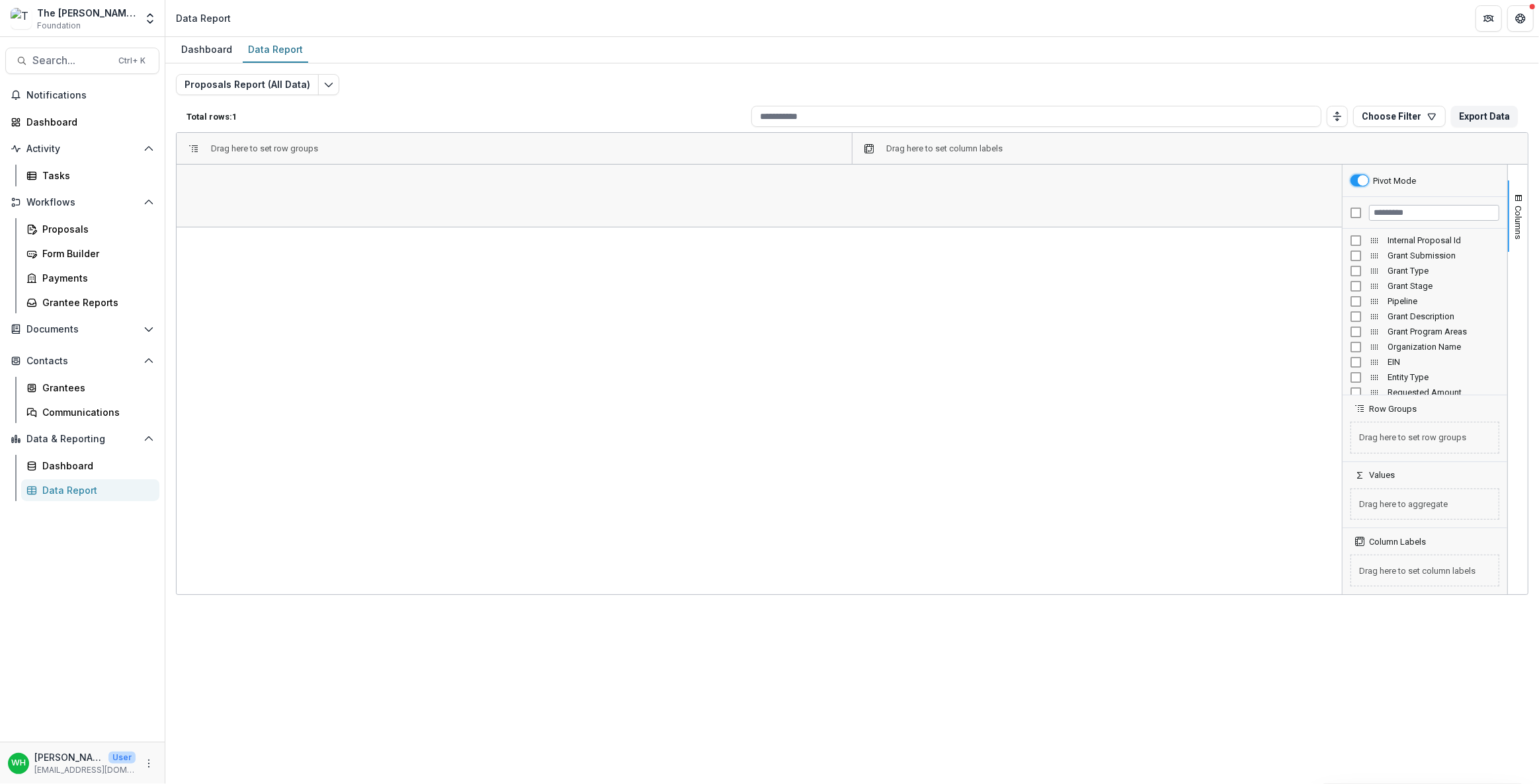
click at [1354, 186] on div "Pivot Mode" at bounding box center [1385, 181] width 70 height 32
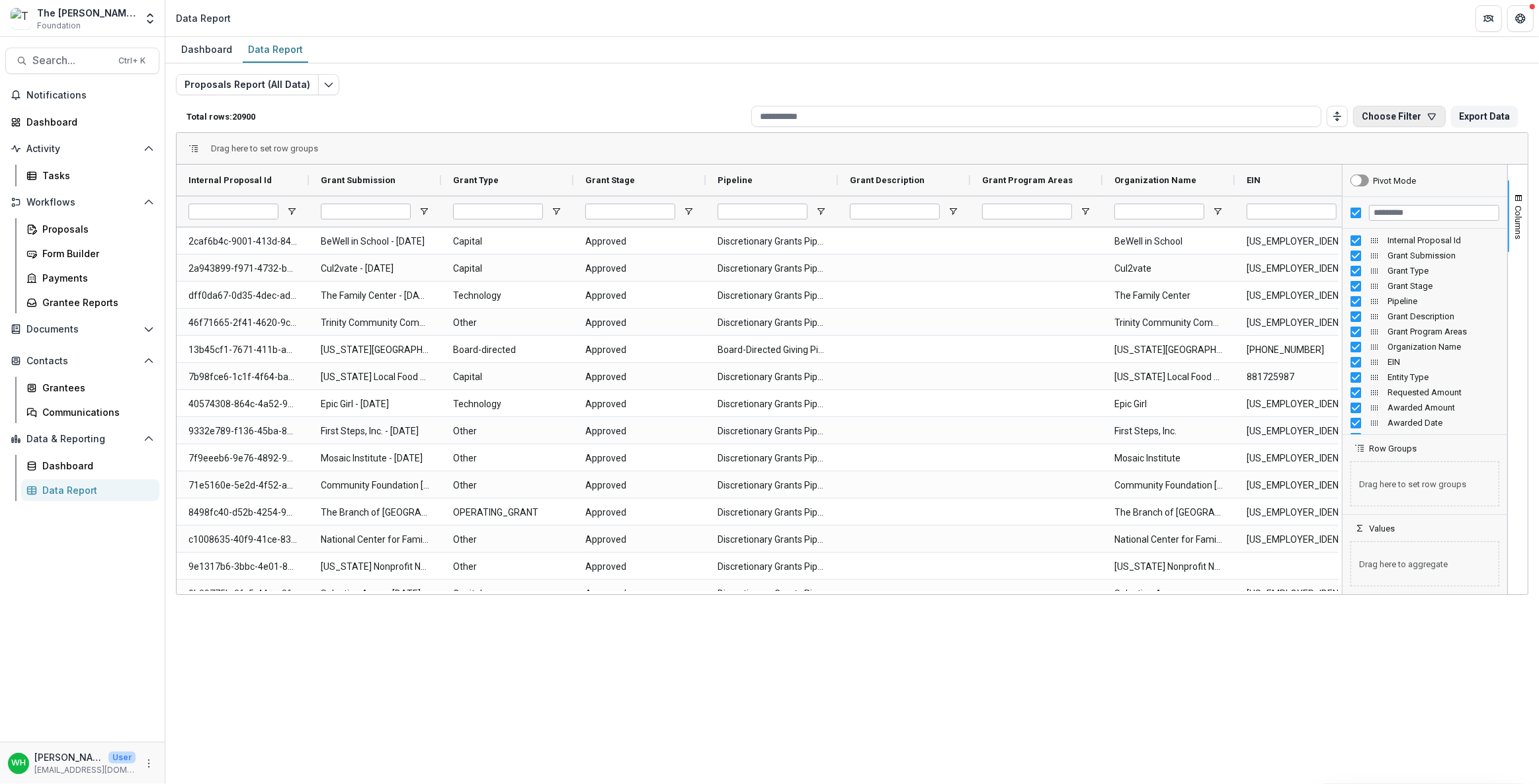
click at [1428, 115] on icon "button" at bounding box center [1432, 117] width 11 height 11
click at [847, 698] on div "Dashboard Data Report Proposals Report (All Data) Total rows: 20900 Choose Filt…" at bounding box center [852, 411] width 1374 height 748
click at [551, 121] on div "Total rows: 20900 Choose Filter Personal Filters Team Filters Temelio Filters N…" at bounding box center [852, 117] width 1353 height 32
click at [531, 93] on div "Proposals Report (All Data) Total rows: 20900 Choose Filter Personal Filters Te…" at bounding box center [852, 319] width 1353 height 489
click at [1329, 682] on div "Dashboard Data Report Proposals Report (All Data) Total rows: 20900 Choose Filt…" at bounding box center [852, 411] width 1374 height 748
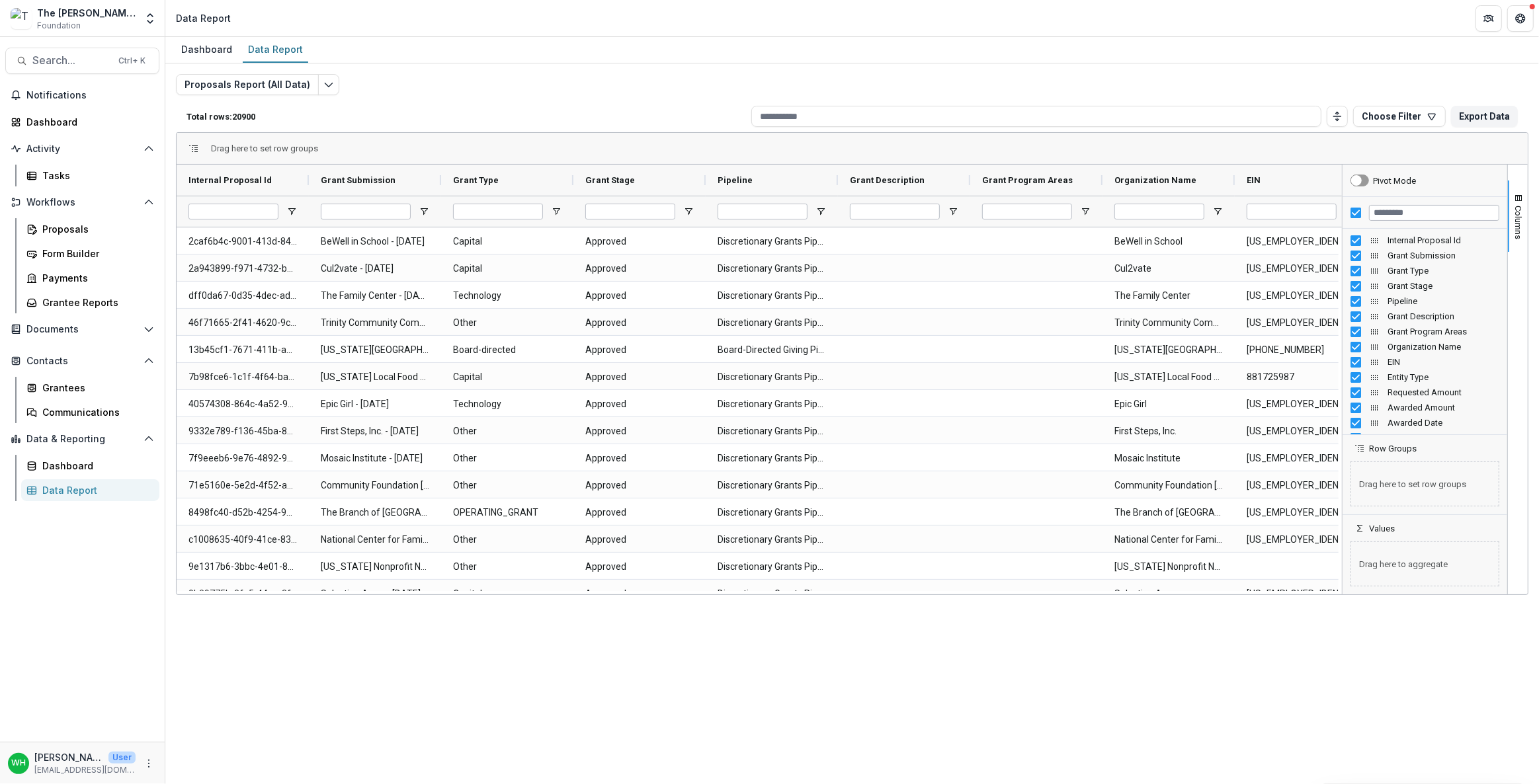
click at [447, 650] on div "Dashboard Data Report Proposals Report (All Data) Total rows: 20900 Choose Filt…" at bounding box center [852, 411] width 1374 height 748
click at [581, 709] on div "Dashboard Data Report Proposals Report (All Data) Total rows: 20900 Choose Filt…" at bounding box center [852, 411] width 1374 height 748
click at [545, 59] on div "Dashboard Data Report" at bounding box center [852, 50] width 1374 height 26
click at [504, 89] on div "Proposals Report (All Data) Total rows: 20900 Choose Filter Personal Filters Te…" at bounding box center [852, 319] width 1353 height 489
click at [970, 645] on div "Dashboard Data Report Proposals Report (All Data) Total rows: 20900 Choose Filt…" at bounding box center [852, 411] width 1374 height 748
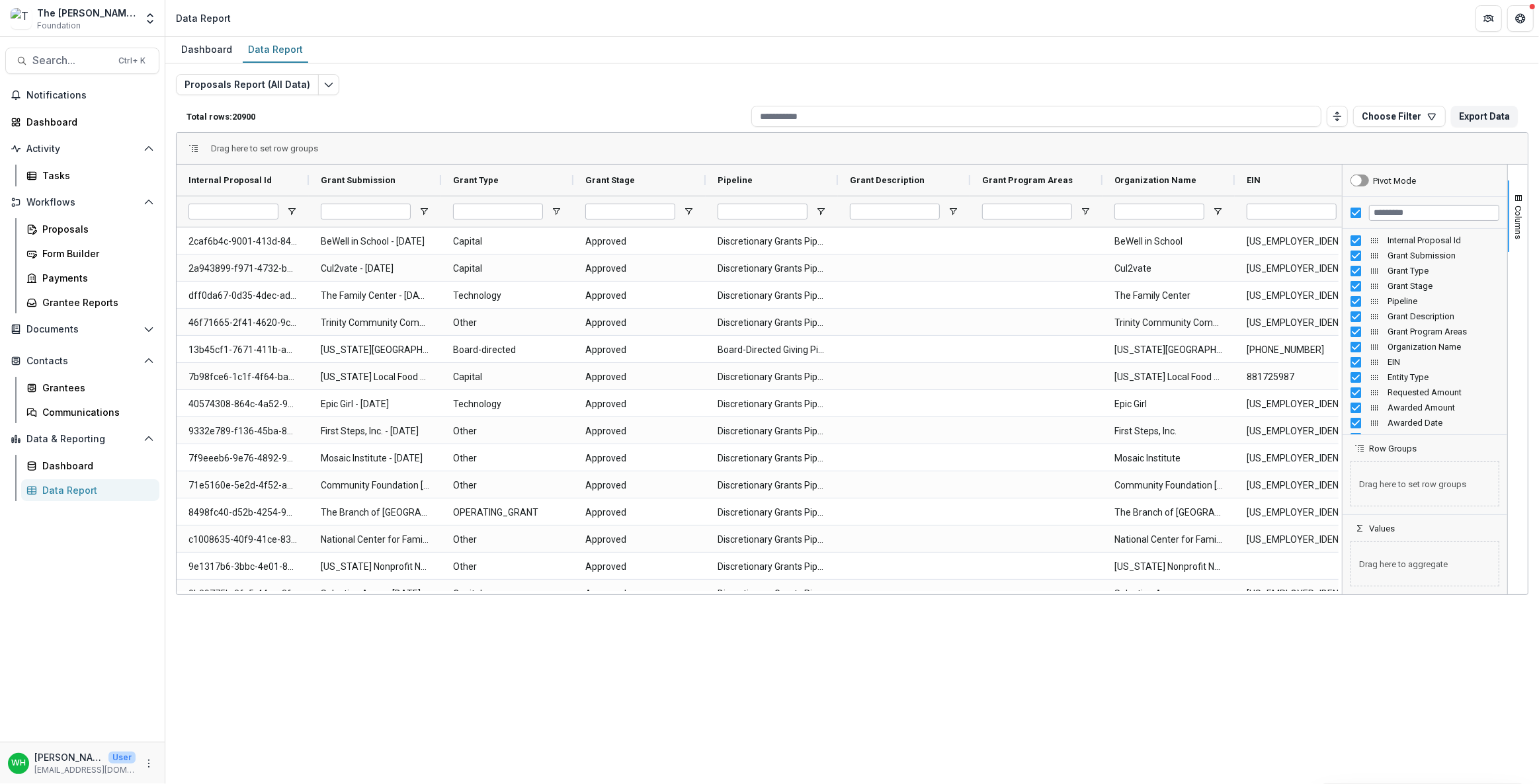
click at [1072, 666] on div "Dashboard Data Report Proposals Report (All Data) Total rows: 20900 Choose Filt…" at bounding box center [852, 411] width 1374 height 748
click at [1065, 667] on div "Dashboard Data Report Proposals Report (All Data) Total rows: 20900 Choose Filt…" at bounding box center [852, 411] width 1374 height 748
click at [1065, 665] on div "Dashboard Data Report Proposals Report (All Data) Total rows: 20900 Choose Filt…" at bounding box center [852, 411] width 1374 height 748
click at [1065, 663] on div "Dashboard Data Report Proposals Report (All Data) Total rows: 20900 Choose Filt…" at bounding box center [852, 411] width 1374 height 748
click at [1523, 217] on span "Columns" at bounding box center [1519, 222] width 10 height 34
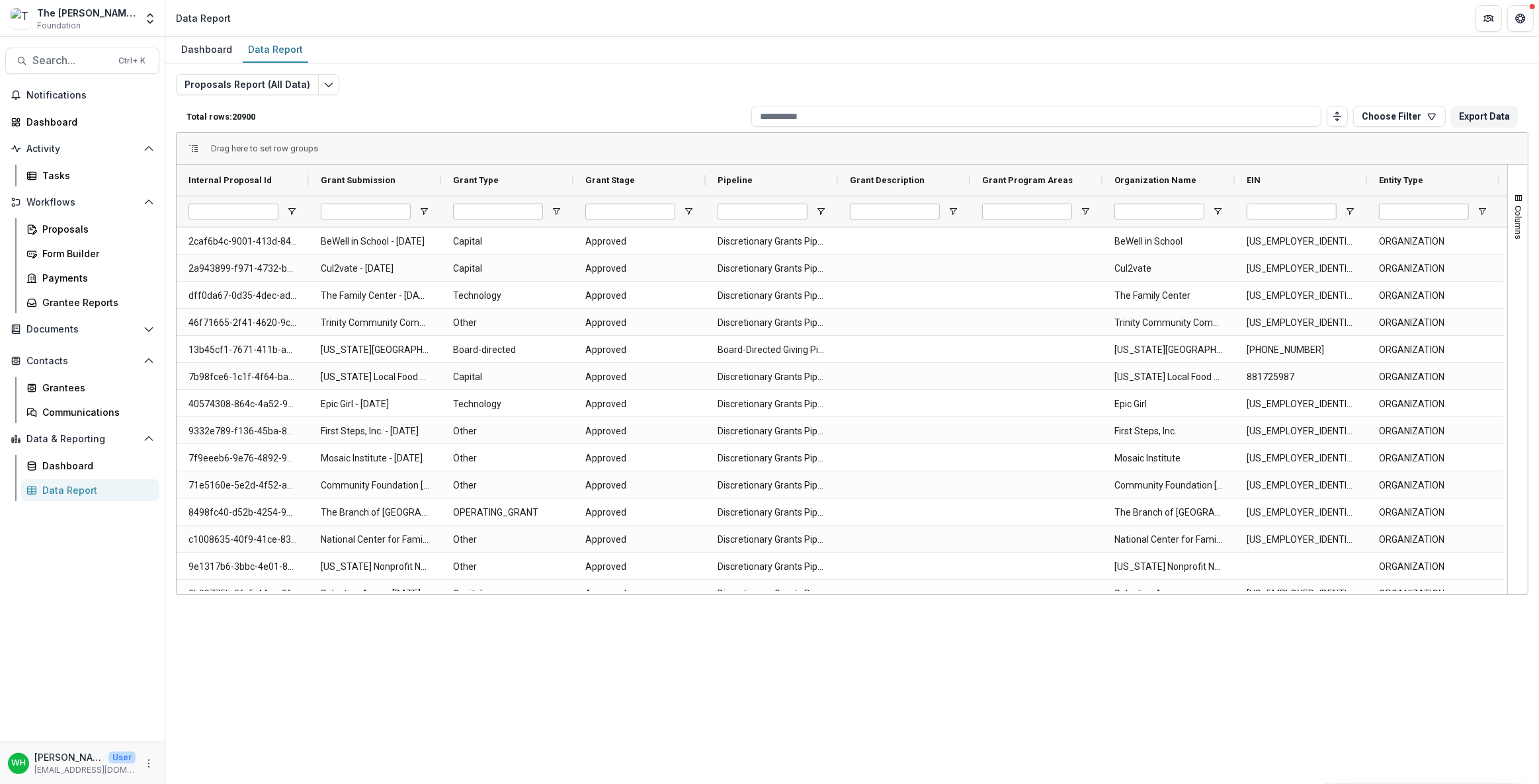
click at [1232, 774] on div "Dashboard Data Report Proposals Report (All Data) Total rows: 20900 Choose Filt…" at bounding box center [852, 411] width 1374 height 748
drag, startPoint x: 1218, startPoint y: 719, endPoint x: 1221, endPoint y: 727, distance: 8.5
click at [1221, 724] on div "Dashboard Data Report Proposals Report (All Data) Total rows: 20900 Choose Filt…" at bounding box center [852, 411] width 1374 height 748
click at [1218, 722] on div "Dashboard Data Report Proposals Report (All Data) Total rows: 20900 Choose Filt…" at bounding box center [852, 411] width 1374 height 748
drag, startPoint x: 1236, startPoint y: 689, endPoint x: 1232, endPoint y: 697, distance: 8.9
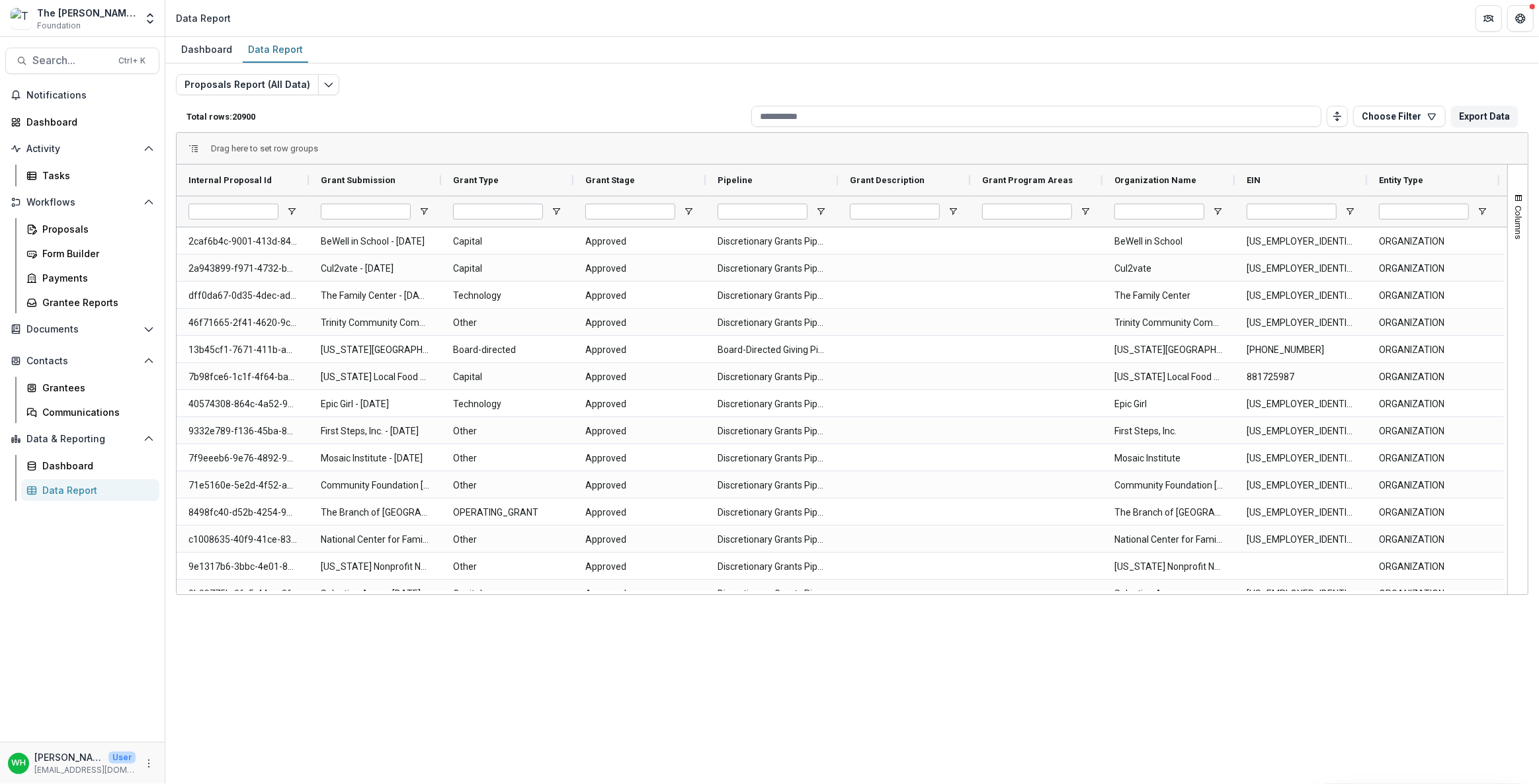
click at [1236, 692] on div "Dashboard Data Report Proposals Report (All Data) Total rows: 20900 Choose Filt…" at bounding box center [852, 411] width 1374 height 748
click at [1227, 694] on div "Dashboard Data Report Proposals Report (All Data) Total rows: 20900 Choose Filt…" at bounding box center [852, 411] width 1374 height 748
click at [954, 667] on div "Dashboard Data Report Proposals Report (All Data) Total rows: 20900 Choose Filt…" at bounding box center [852, 411] width 1374 height 748
click at [940, 643] on div "Dashboard Data Report Proposals Report (All Data) Total rows: 20900 Choose Filt…" at bounding box center [852, 411] width 1374 height 748
click at [932, 624] on div "Dashboard Data Report Proposals Report (All Data) Total rows: 20900 Choose Filt…" at bounding box center [852, 411] width 1374 height 748
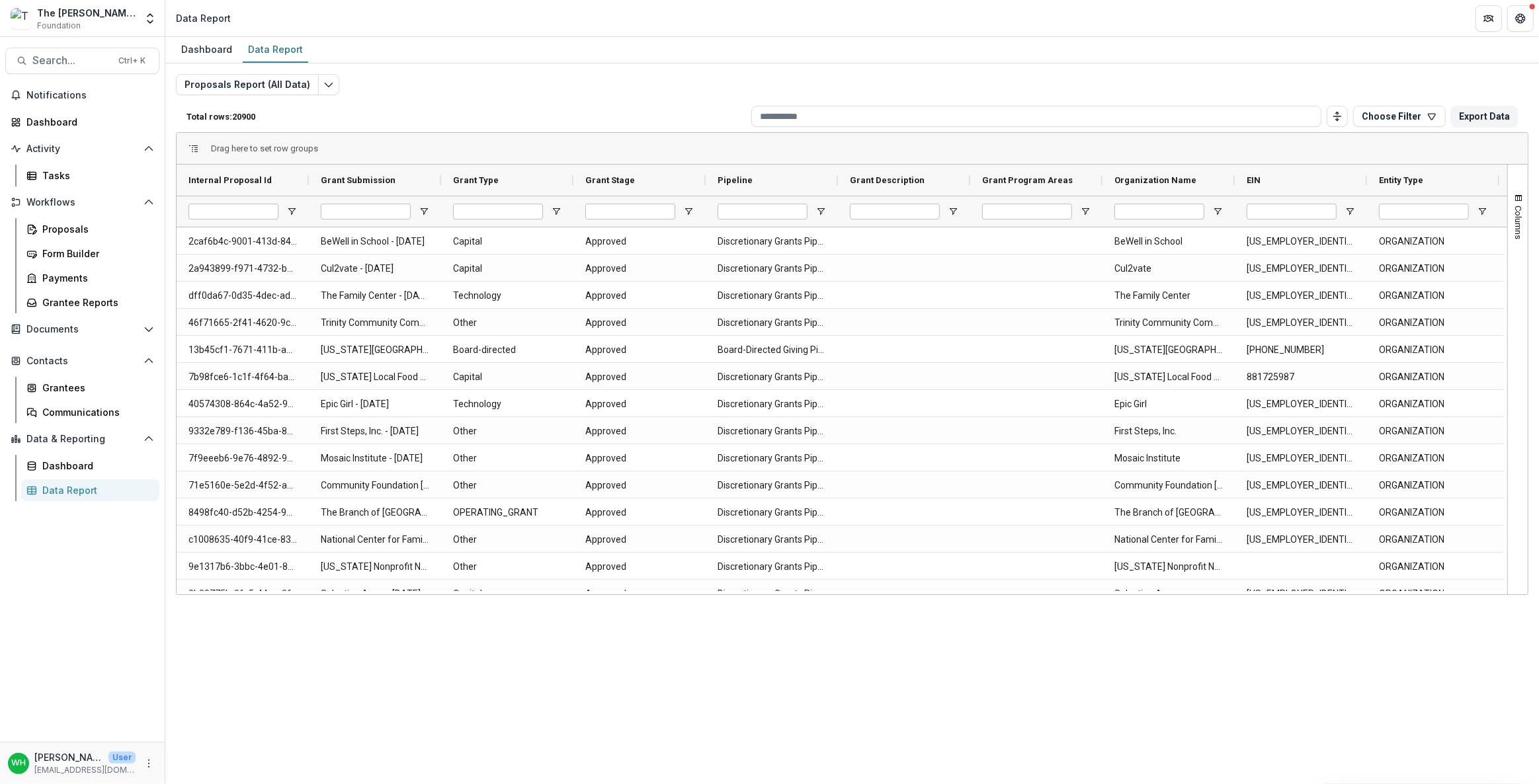
click at [932, 624] on div "Dashboard Data Report Proposals Report (All Data) Total rows: 20900 Choose Filt…" at bounding box center [852, 411] width 1374 height 748
click at [919, 630] on div "Dashboard Data Report Proposals Report (All Data) Total rows: 20900 Choose Filt…" at bounding box center [852, 411] width 1374 height 748
click at [926, 615] on div "Dashboard Data Report Proposals Report (All Data) Total rows: 20900 Choose Filt…" at bounding box center [852, 411] width 1374 height 748
click at [969, 650] on div "Dashboard Data Report Proposals Report (All Data) Total rows: 20900 Choose Filt…" at bounding box center [852, 411] width 1374 height 748
click at [1039, 663] on div "Dashboard Data Report Proposals Report (All Data) Total rows: 20900 Choose Filt…" at bounding box center [852, 411] width 1374 height 748
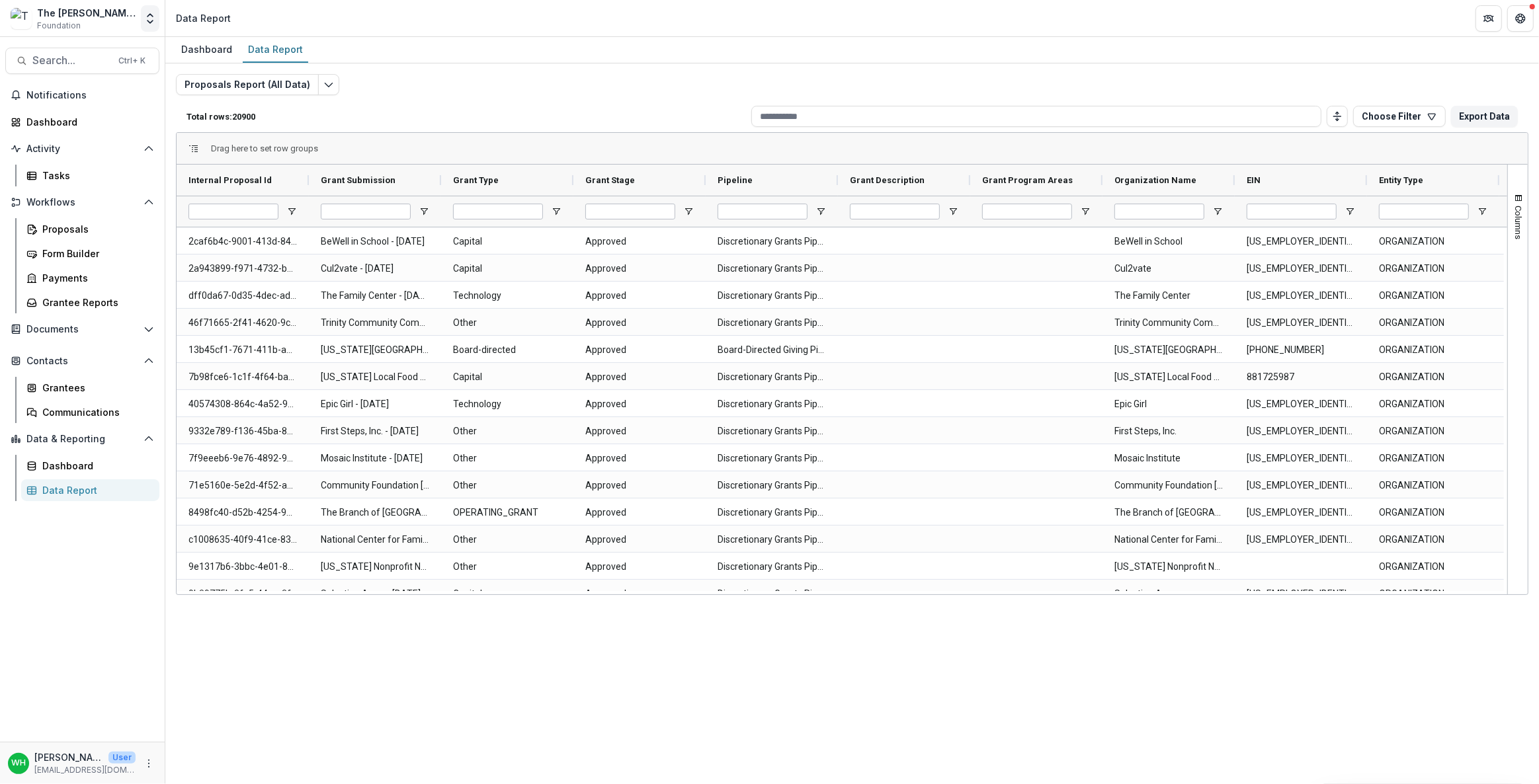
click at [147, 27] on button "Open entity switcher" at bounding box center [150, 19] width 19 height 26
click at [143, 124] on div "The [PERSON_NAME] Foundation Workflow Sandbox" at bounding box center [99, 123] width 132 height 14
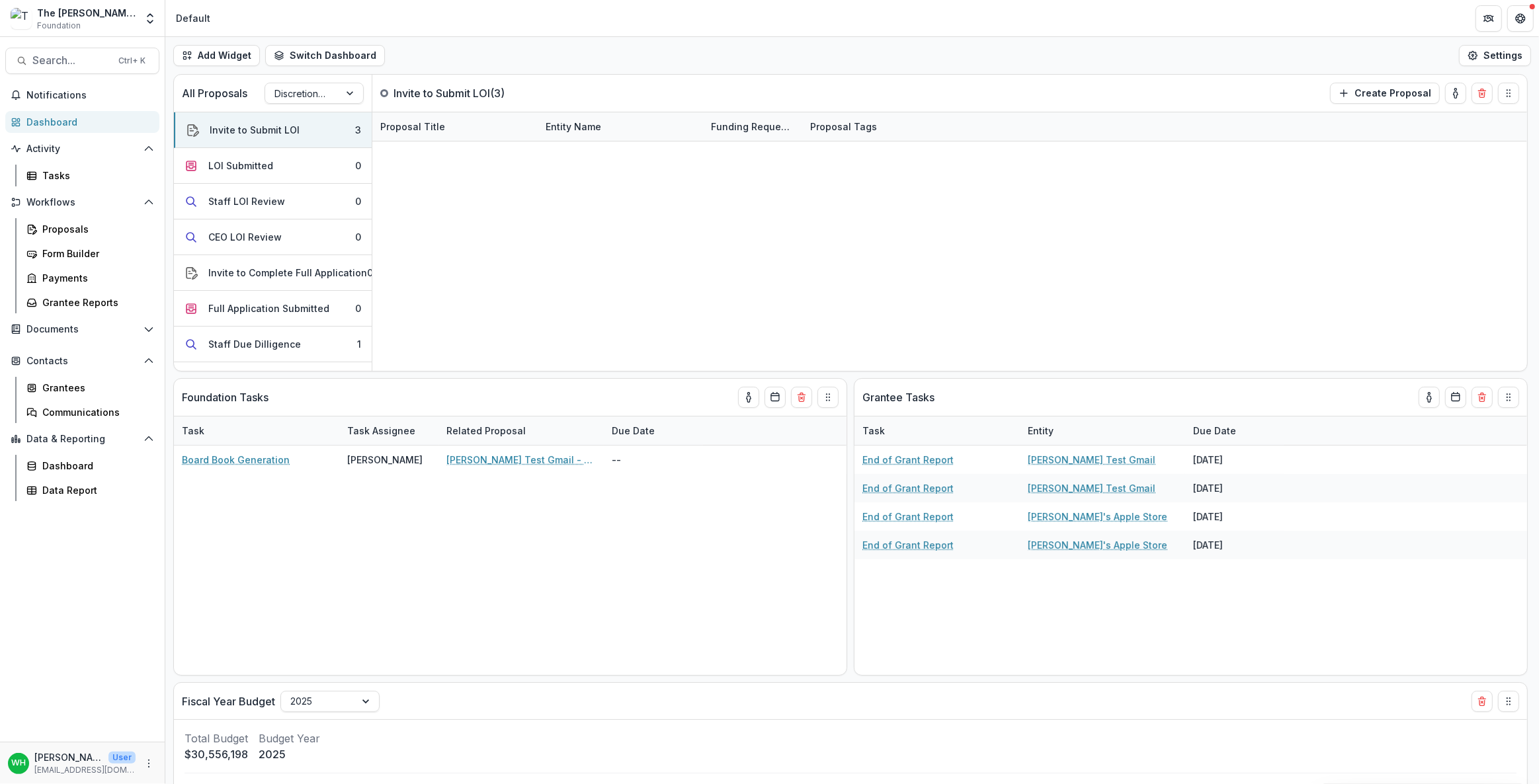
click at [1149, 36] on div "The Frist Foundation Workflow Sandbox Foundation Aggregate Analysis Foundations…" at bounding box center [769, 19] width 1539 height 37
click at [1157, 62] on div "Add Widget Switch Dashboard Default New Dashboard Settings" at bounding box center [852, 56] width 1374 height 37
click at [1157, 63] on div "Add Widget Switch Dashboard Default New Dashboard Settings" at bounding box center [852, 56] width 1374 height 37
click at [1155, 63] on div "Add Widget Switch Dashboard Default New Dashboard Settings" at bounding box center [852, 56] width 1374 height 37
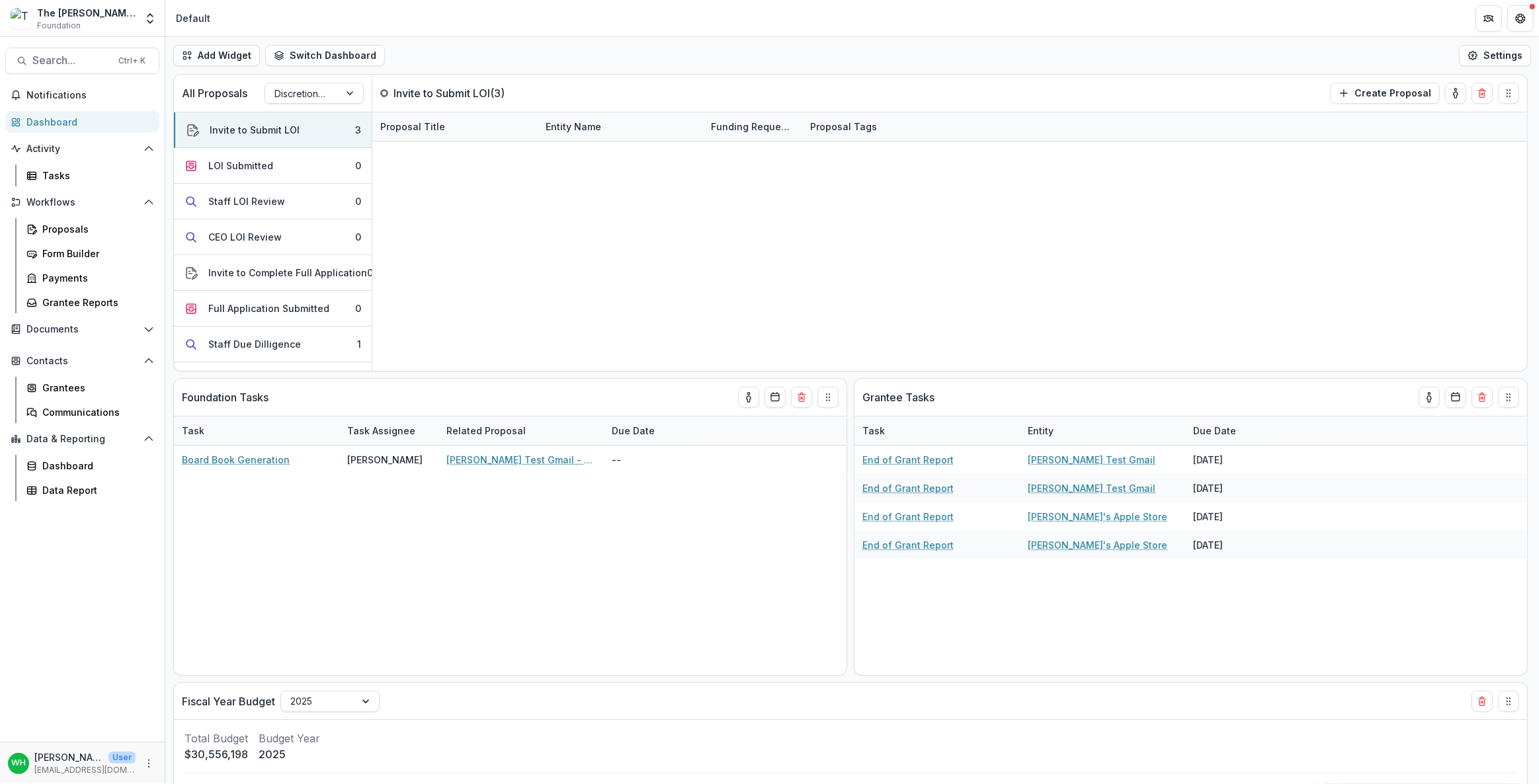
click at [1155, 62] on div "Add Widget Switch Dashboard Default New Dashboard Settings" at bounding box center [852, 56] width 1374 height 37
click at [1154, 64] on div "Add Widget Switch Dashboard Default New Dashboard Settings" at bounding box center [852, 56] width 1374 height 37
click at [1209, 73] on div "Add Widget Switch Dashboard Default New Dashboard Settings All Proposals Discre…" at bounding box center [852, 411] width 1374 height 748
click at [1226, 67] on div "Add Widget Switch Dashboard Default New Dashboard Settings" at bounding box center [852, 56] width 1374 height 37
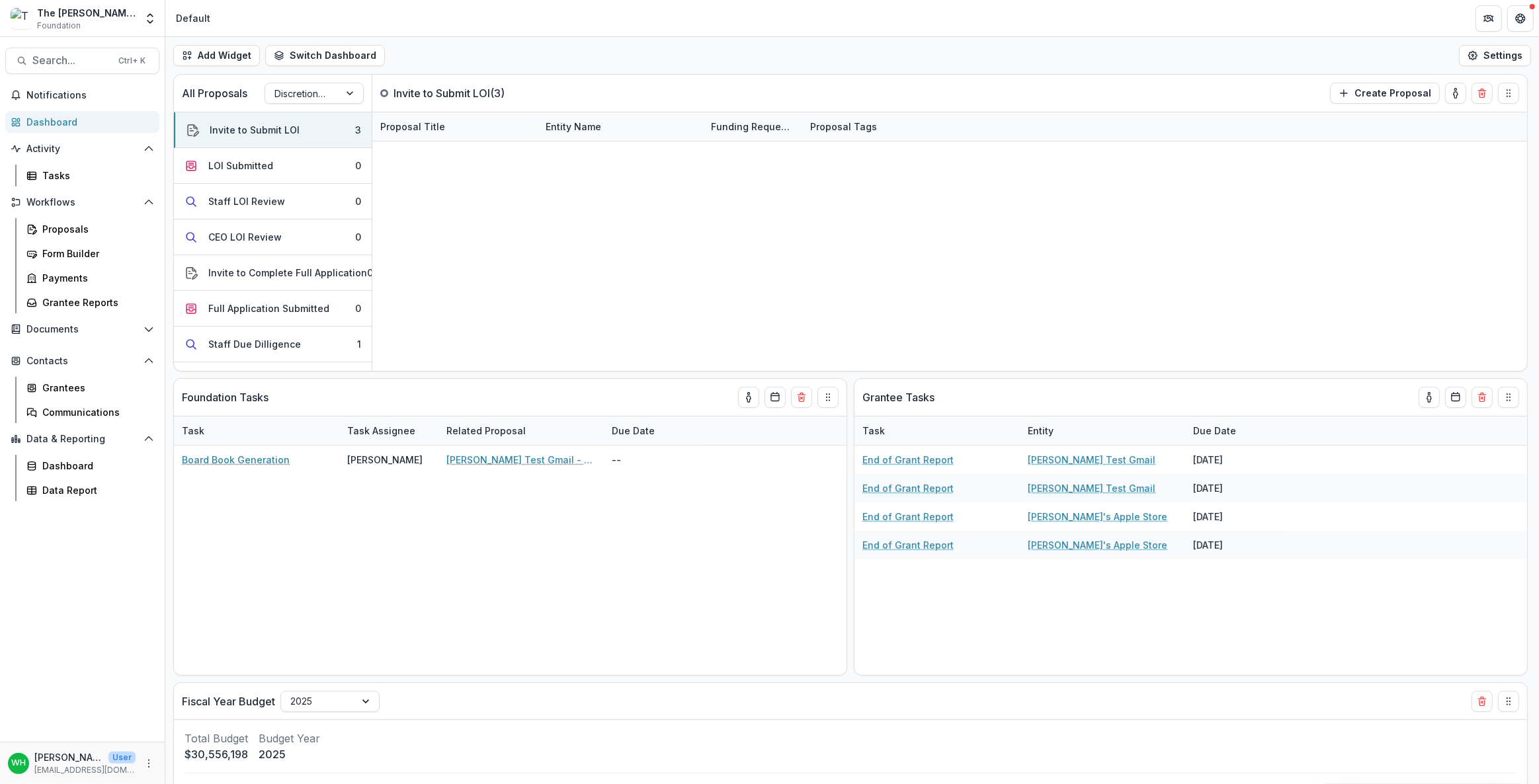
click at [1206, 62] on div "Add Widget Switch Dashboard Default New Dashboard Settings" at bounding box center [852, 56] width 1374 height 37
click at [1198, 59] on div "Add Widget Switch Dashboard Default New Dashboard Settings" at bounding box center [852, 56] width 1374 height 37
click at [1180, 63] on div "Add Widget Switch Dashboard Default New Dashboard Settings" at bounding box center [852, 56] width 1374 height 37
click at [1181, 62] on div "Add Widget Switch Dashboard Default New Dashboard Settings" at bounding box center [852, 56] width 1374 height 37
drag, startPoint x: 977, startPoint y: 75, endPoint x: 1020, endPoint y: 53, distance: 48.3
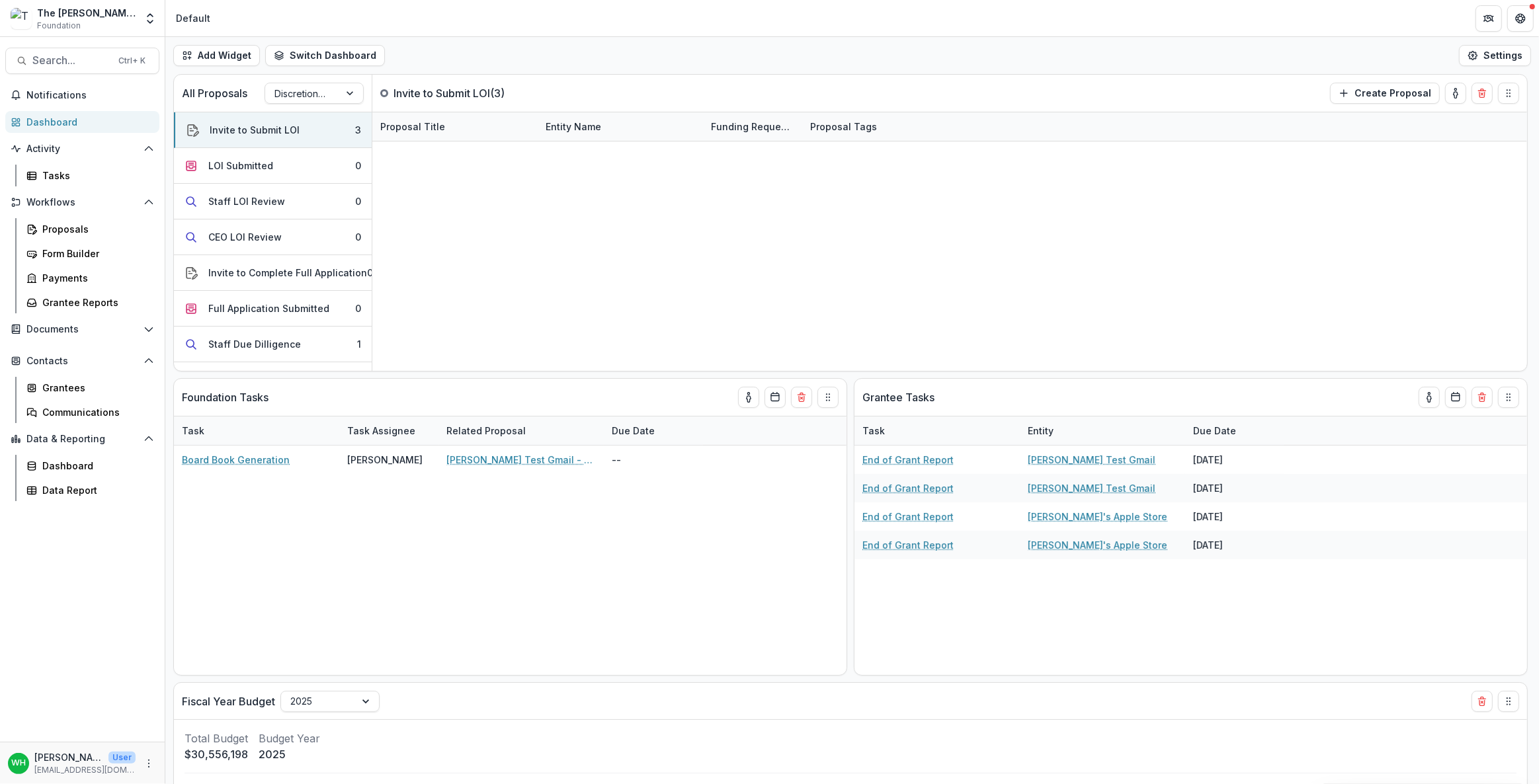
click at [977, 75] on div "All Proposals Discretionary Grants Pipeline Invite to Submit LOI ( 3 ) Create P…" at bounding box center [823, 94] width 1298 height 37
click at [1015, 46] on div "Add Widget Switch Dashboard Default New Dashboard Settings" at bounding box center [852, 56] width 1374 height 37
drag, startPoint x: 1098, startPoint y: 82, endPoint x: 1252, endPoint y: 38, distance: 160.2
click at [1098, 81] on div "All Proposals Discretionary Grants Pipeline Invite to Submit LOI ( 3 ) Create P…" at bounding box center [823, 94] width 1298 height 37
click at [81, 231] on div "Proposals" at bounding box center [95, 230] width 107 height 14
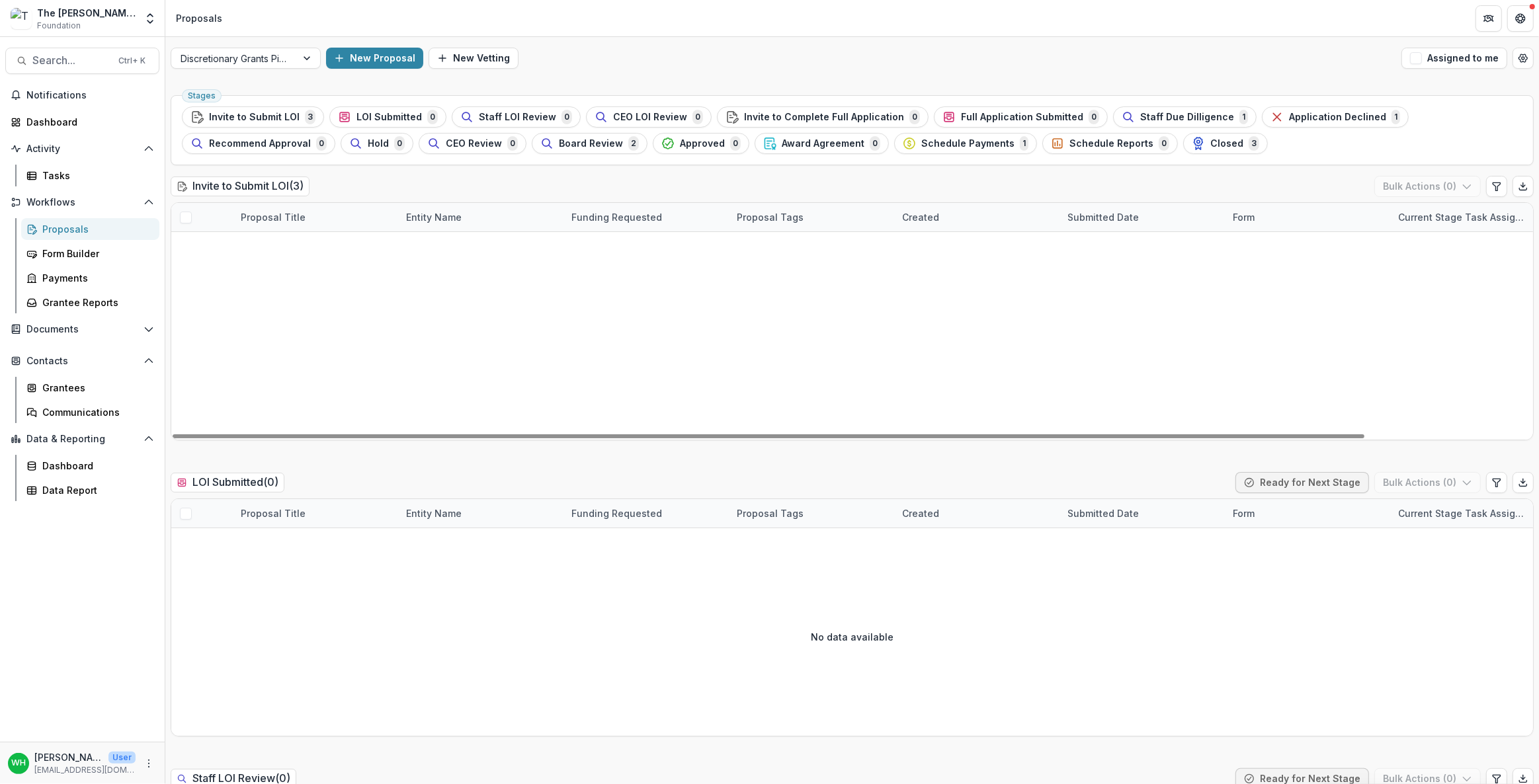
click at [307, 273] on link "Test Org - 2025 - Application questions over 25K" at bounding box center [315, 275] width 149 height 14
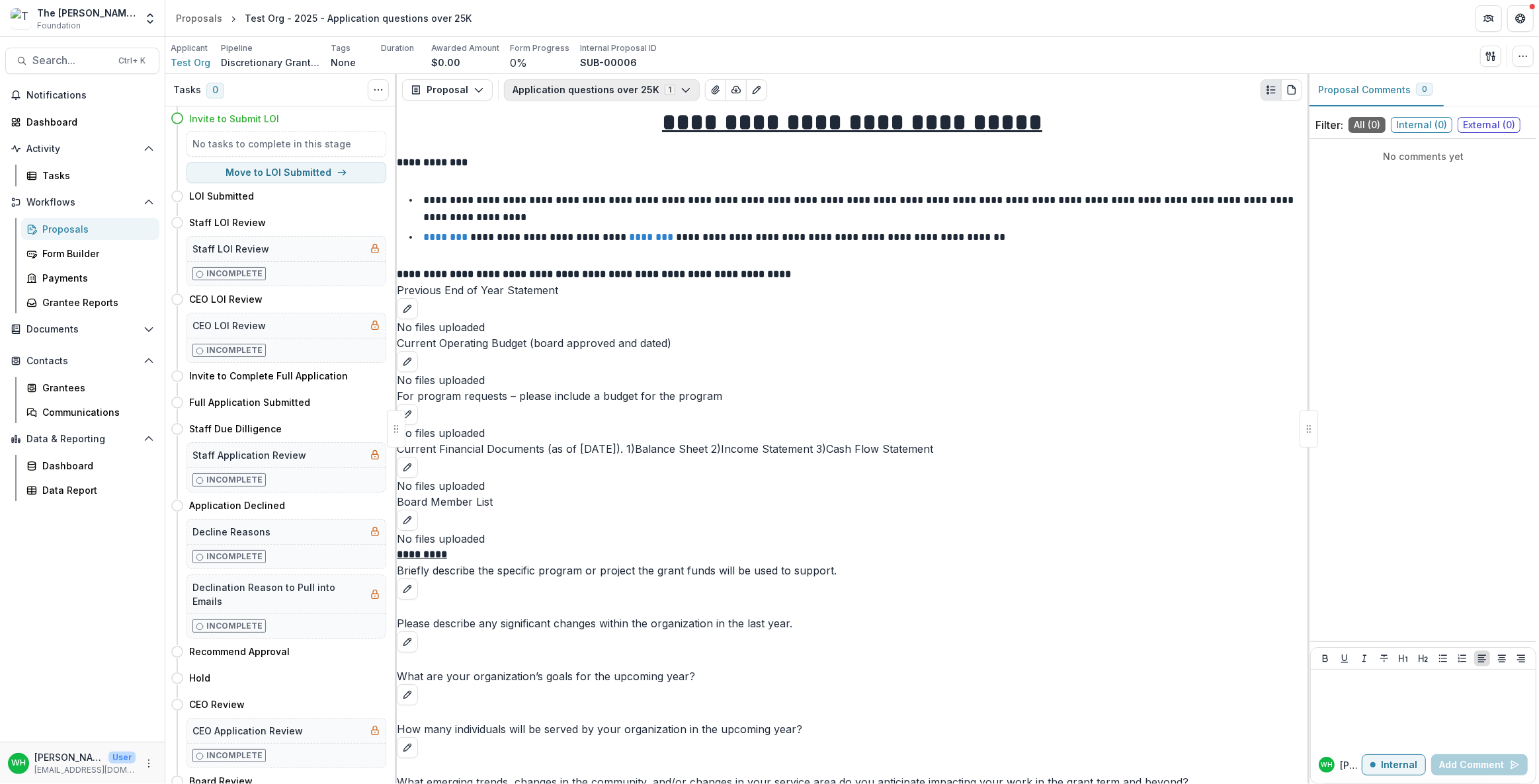
click at [658, 84] on button "Application questions over 25K 1" at bounding box center [602, 90] width 196 height 21
click at [1024, 60] on div "Applicant Test Org Pipeline Discretionary Grants Pipeline Tags None All tags Du…" at bounding box center [852, 56] width 1363 height 27
click at [145, 13] on icon "Open entity switcher" at bounding box center [150, 18] width 13 height 13
click at [136, 147] on div "The [PERSON_NAME] Foundation Data Sandbox" at bounding box center [99, 147] width 132 height 14
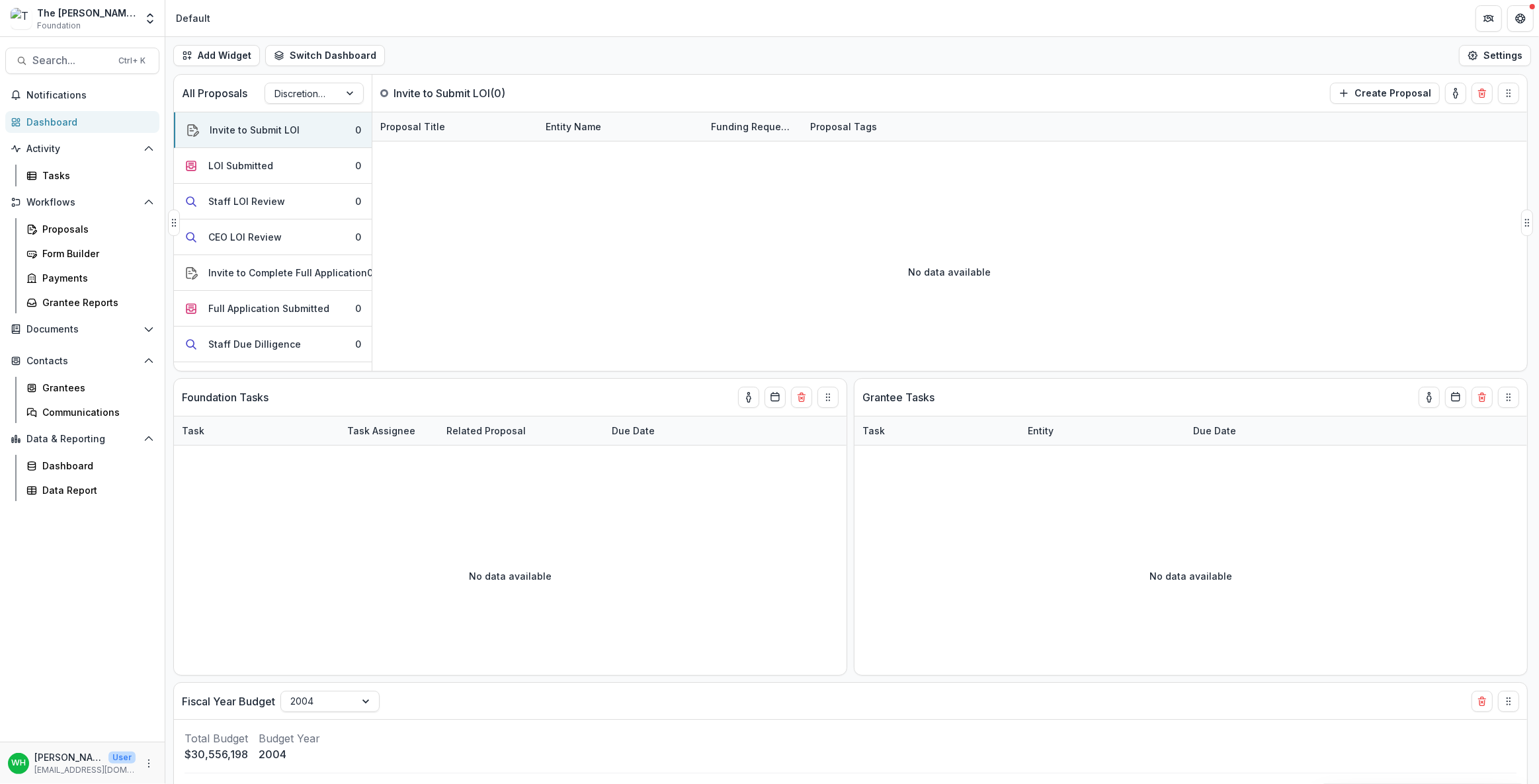
click at [358, 80] on div "All Proposals Discretionary Grants Pipeline" at bounding box center [273, 94] width 199 height 37
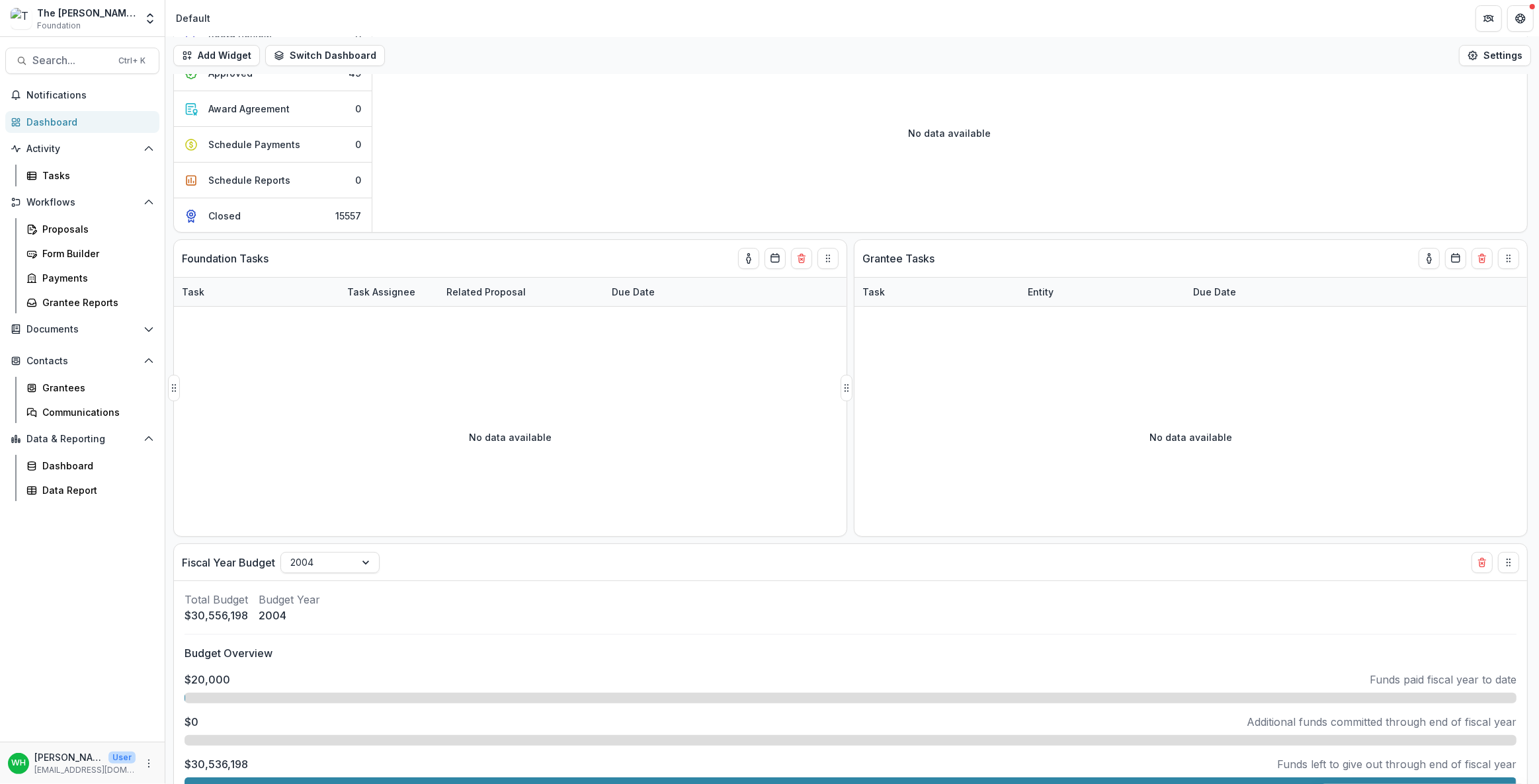
scroll to position [195, 0]
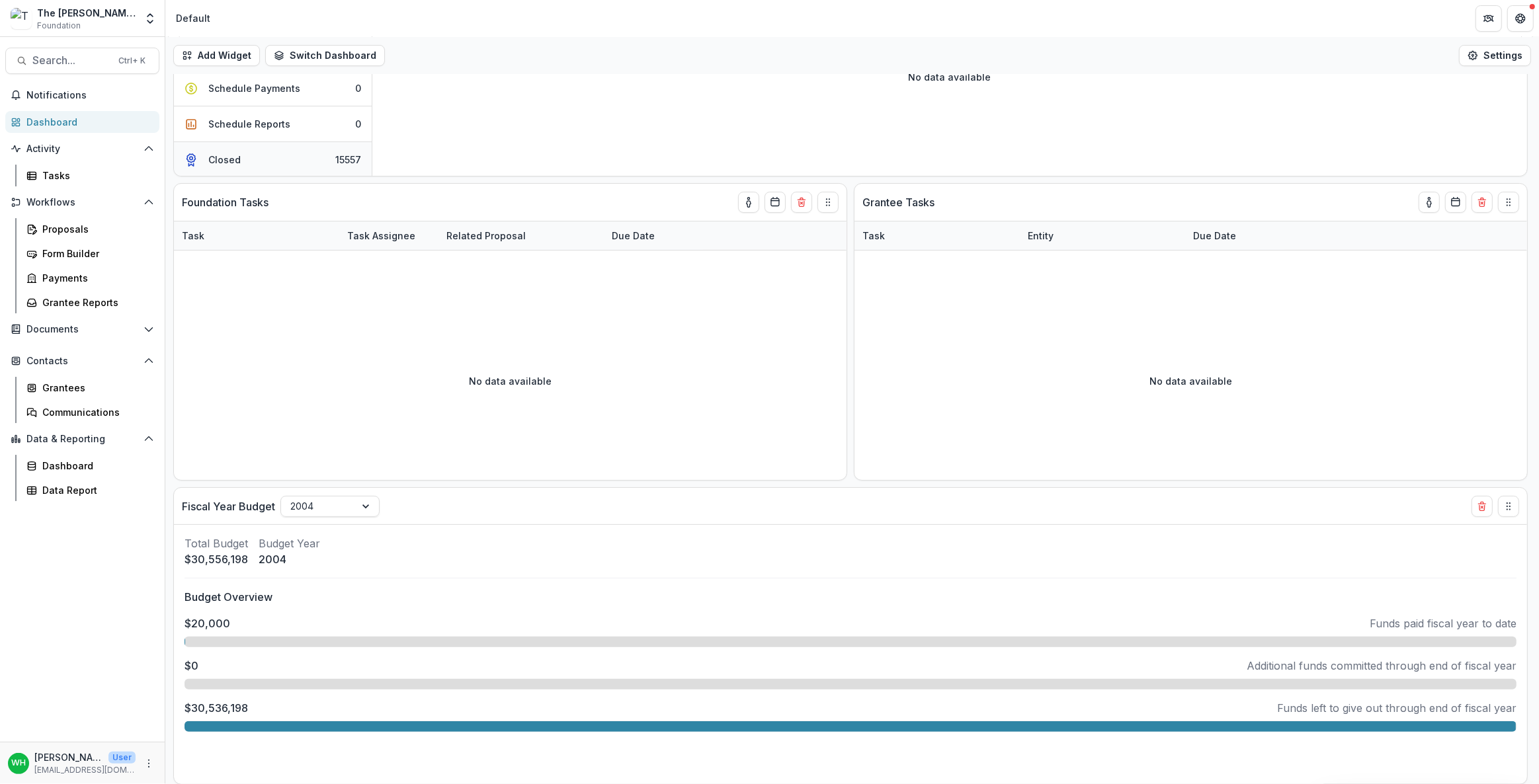
click at [253, 152] on button "Closed 15557" at bounding box center [273, 160] width 198 height 35
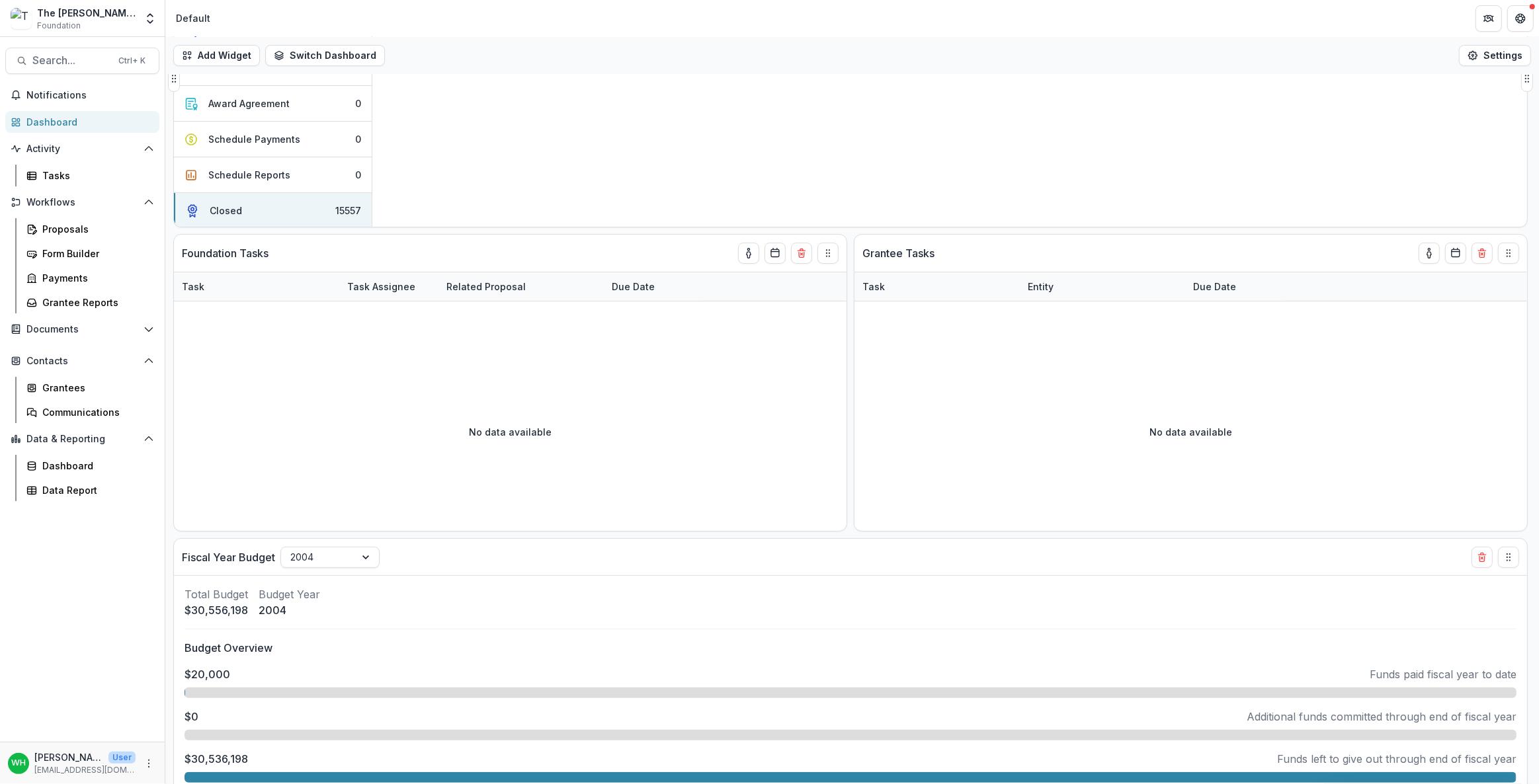
scroll to position [75, 0]
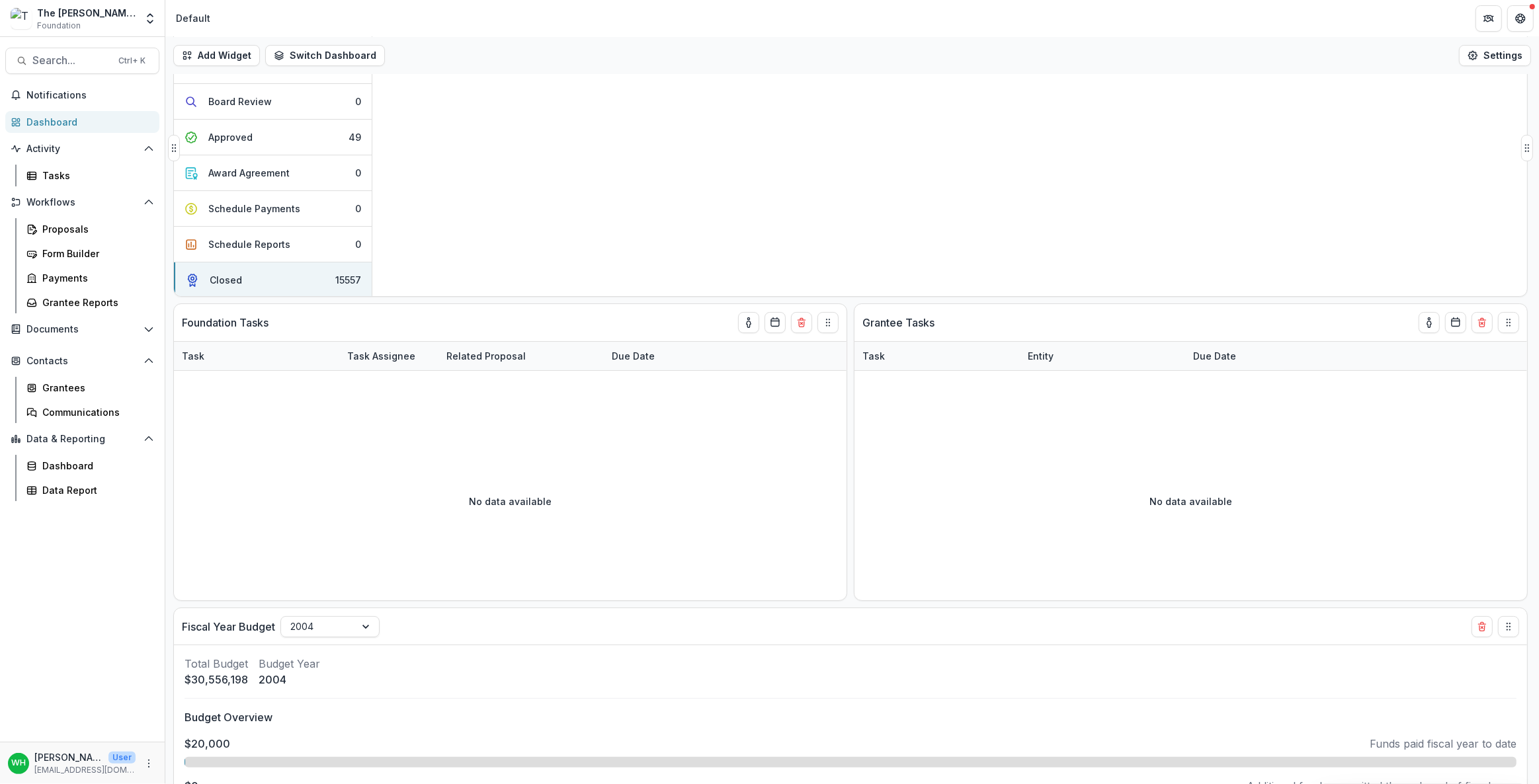
click at [436, 275] on link "Youth Encouragement Svcs - [DATE]" at bounding box center [455, 280] width 149 height 14
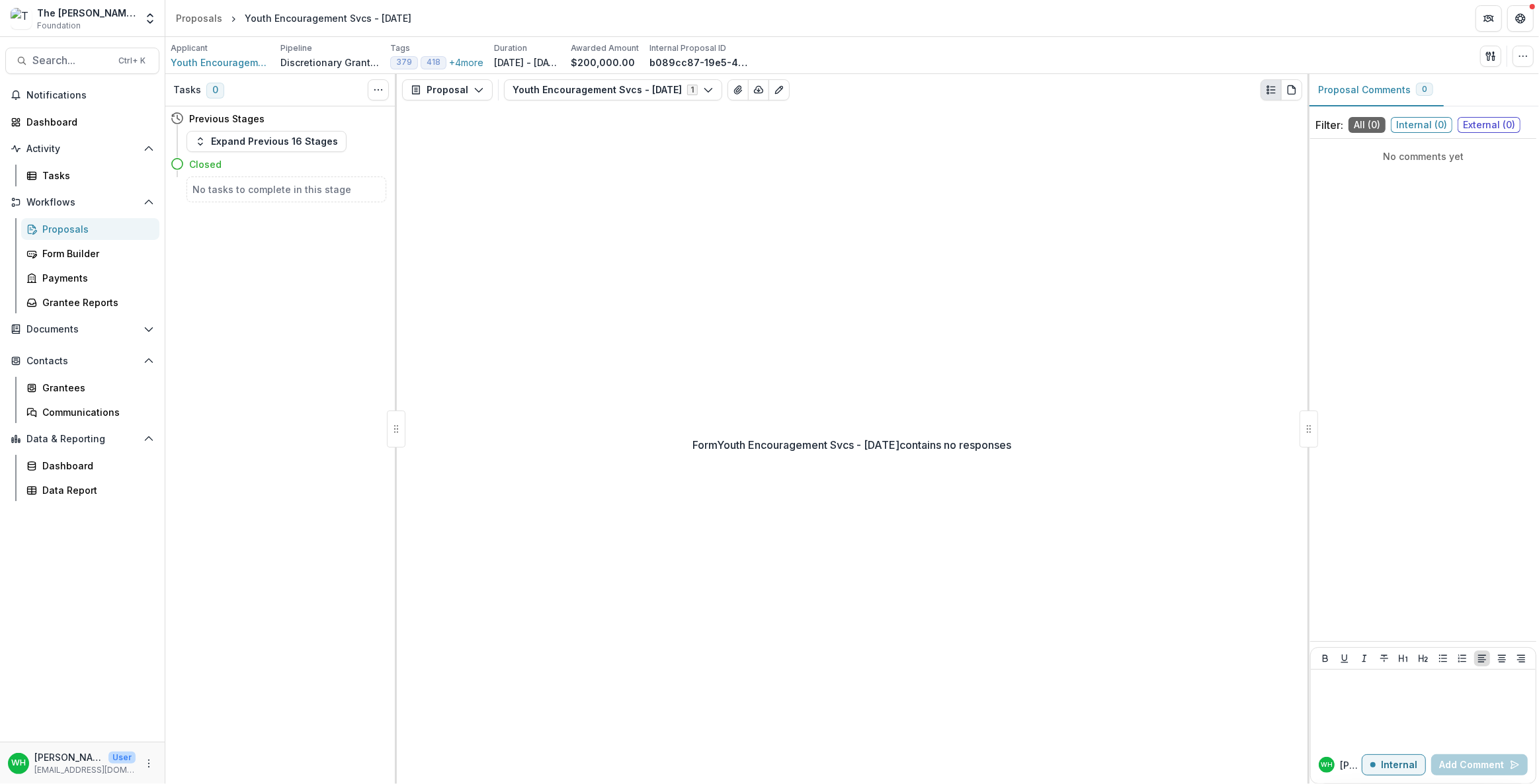
click at [969, 353] on div "Form Youth Encouragement Svcs - 2024-07-17 contains no responses" at bounding box center [852, 445] width 911 height 679
click at [854, 456] on div "Form Youth Encouragement Svcs - 2024-07-17 contains no responses" at bounding box center [852, 445] width 911 height 679
click at [1068, 438] on div "Form Youth Encouragement Svcs - 2024-07-17 contains no responses" at bounding box center [852, 445] width 911 height 679
click at [1528, 60] on button "button" at bounding box center [1523, 57] width 21 height 21
click at [1451, 87] on button "Edit Attributes" at bounding box center [1460, 86] width 141 height 22
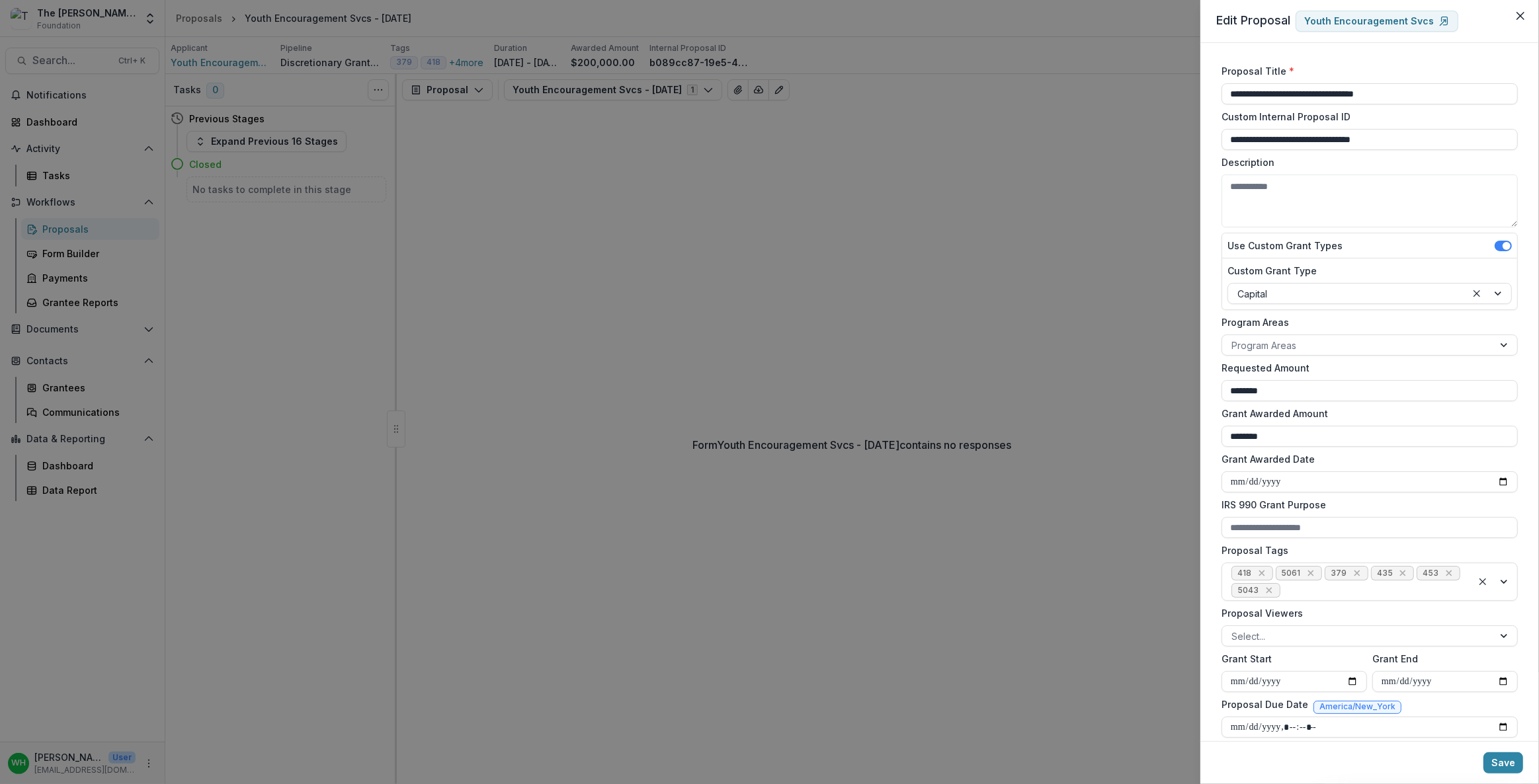
click at [803, 313] on div "**********" at bounding box center [769, 392] width 1539 height 784
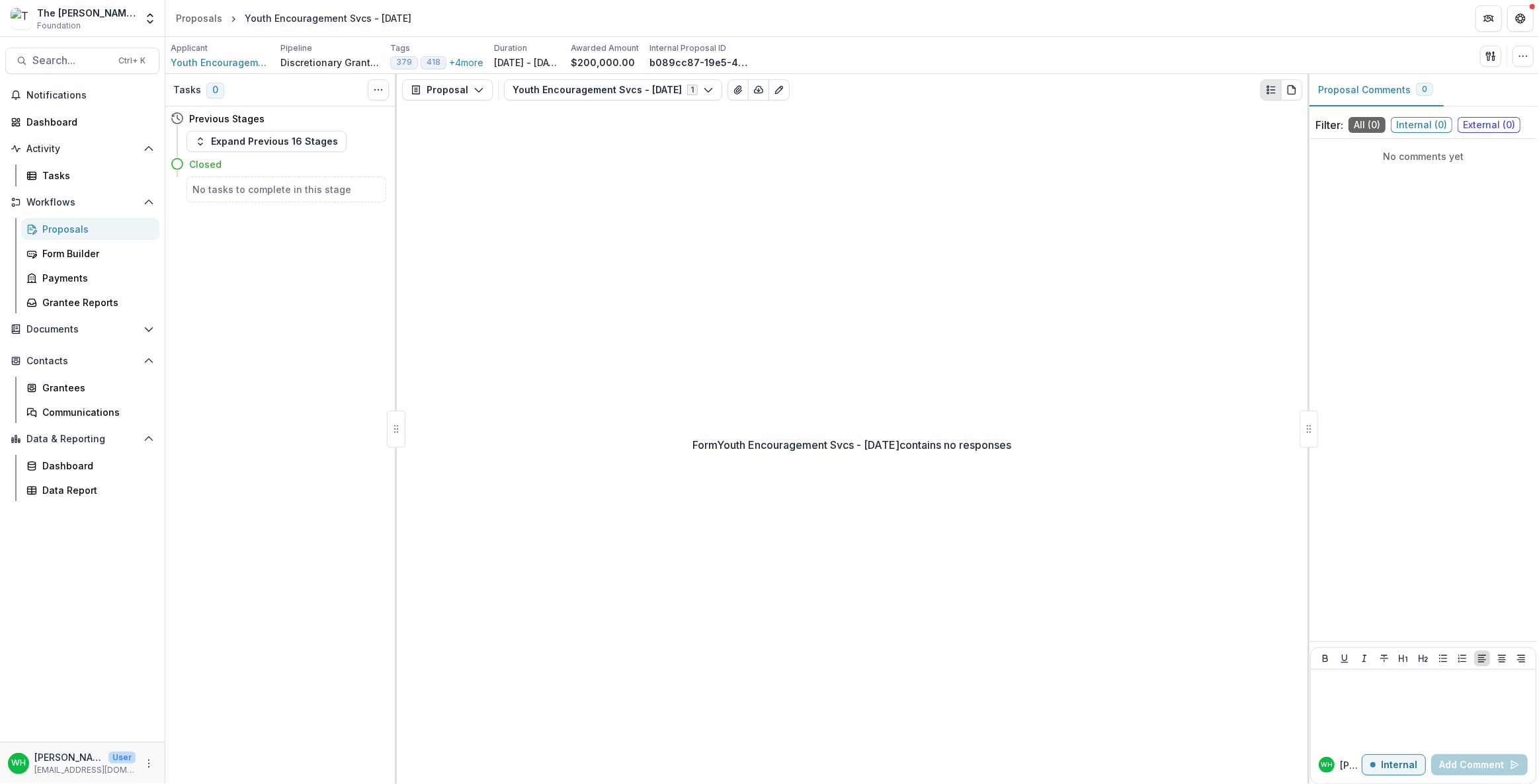
drag, startPoint x: 803, startPoint y: 310, endPoint x: 886, endPoint y: 343, distance: 89.3
click at [803, 312] on div "Form Youth Encouragement Svcs - 2024-07-17 contains no responses" at bounding box center [852, 445] width 911 height 679
click at [470, 62] on button "+ 4 more" at bounding box center [466, 63] width 34 height 14
click at [78, 487] on div "Data Report" at bounding box center [95, 491] width 107 height 14
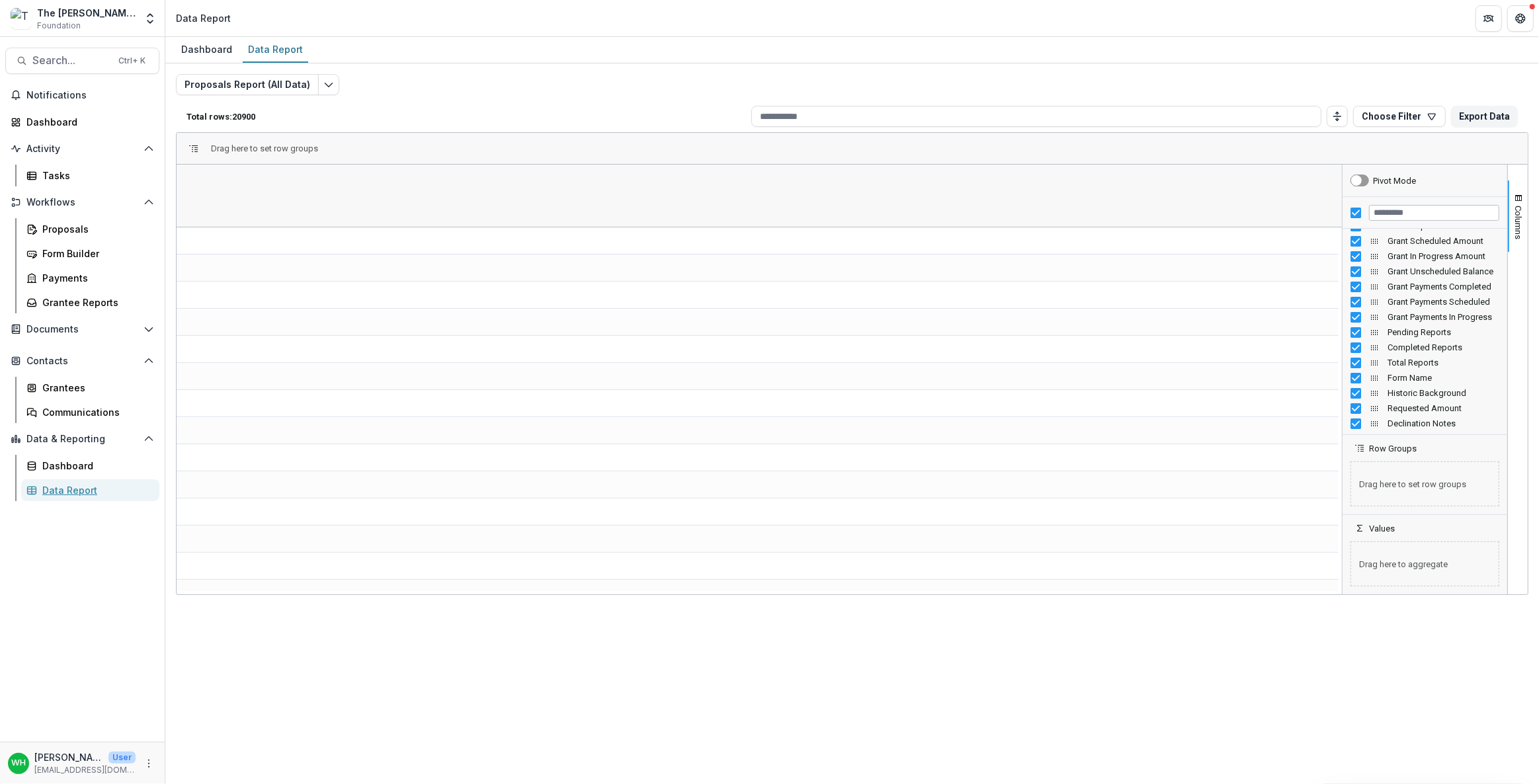
scroll to position [0, 8759]
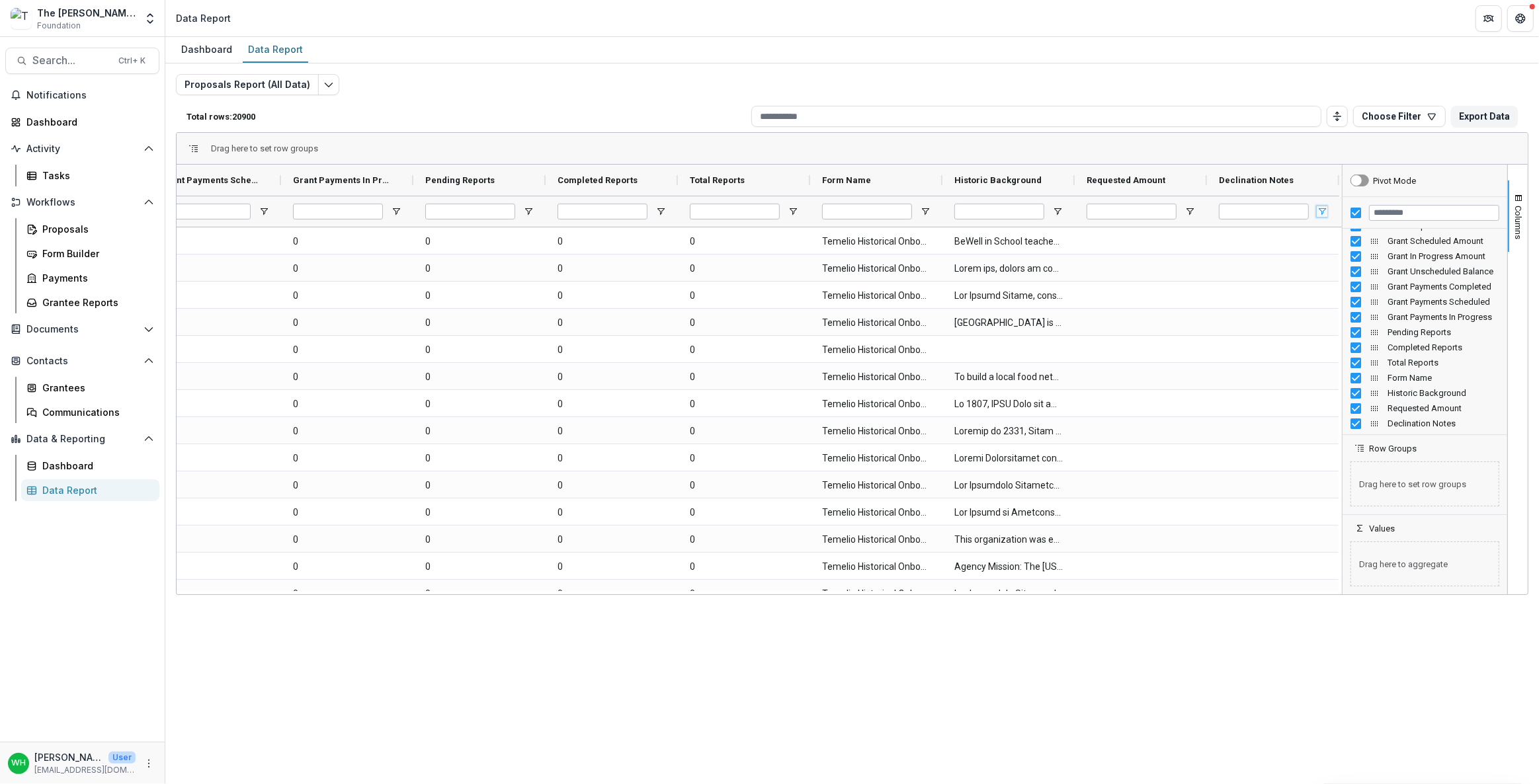
click at [1323, 209] on span "Open Filter Menu" at bounding box center [1323, 212] width 11 height 11
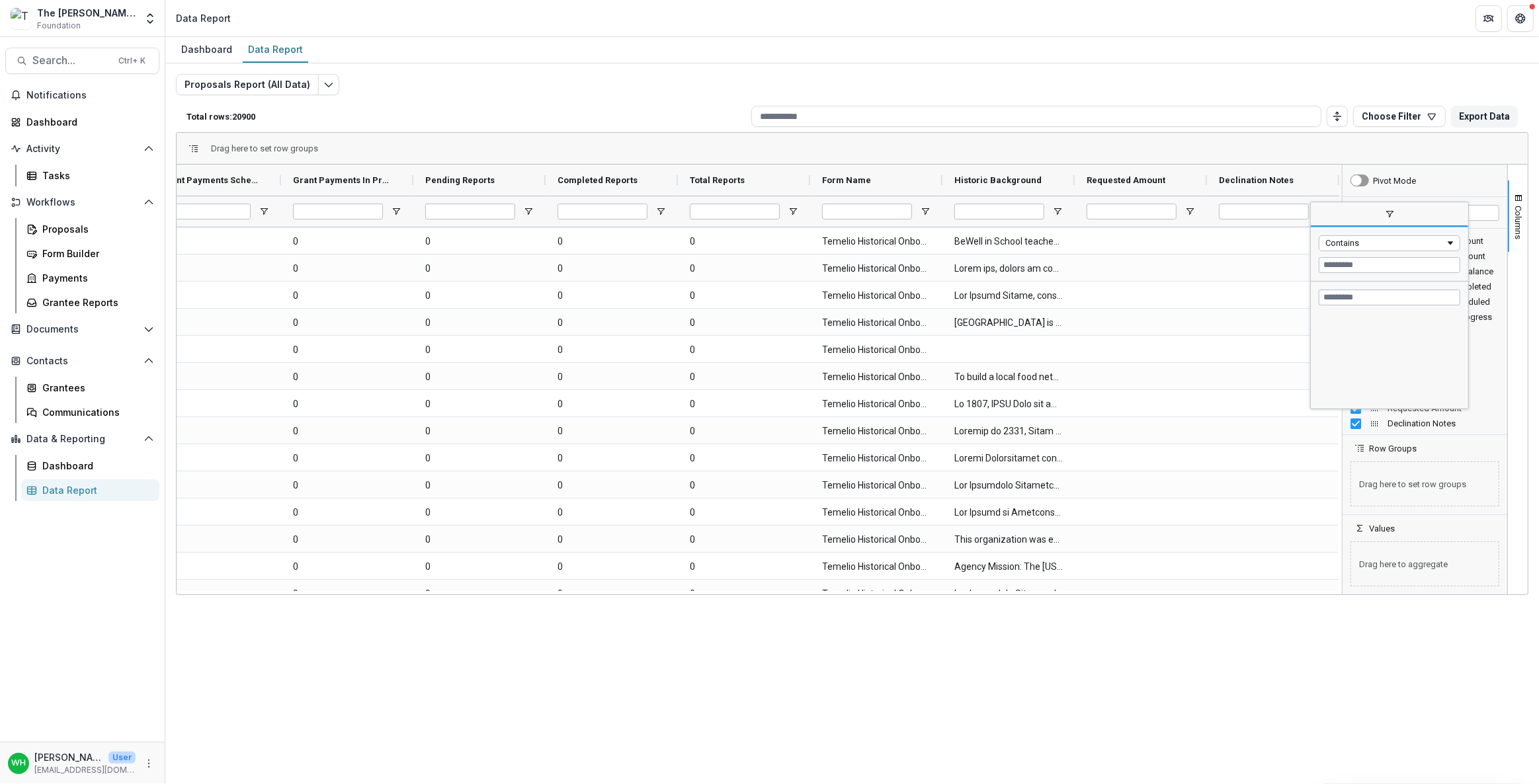
scroll to position [2044, 0]
click at [1175, 83] on div "Proposals Report (All Data) Total rows: 20900 Choose Filter Personal Filters Te…" at bounding box center [852, 319] width 1353 height 489
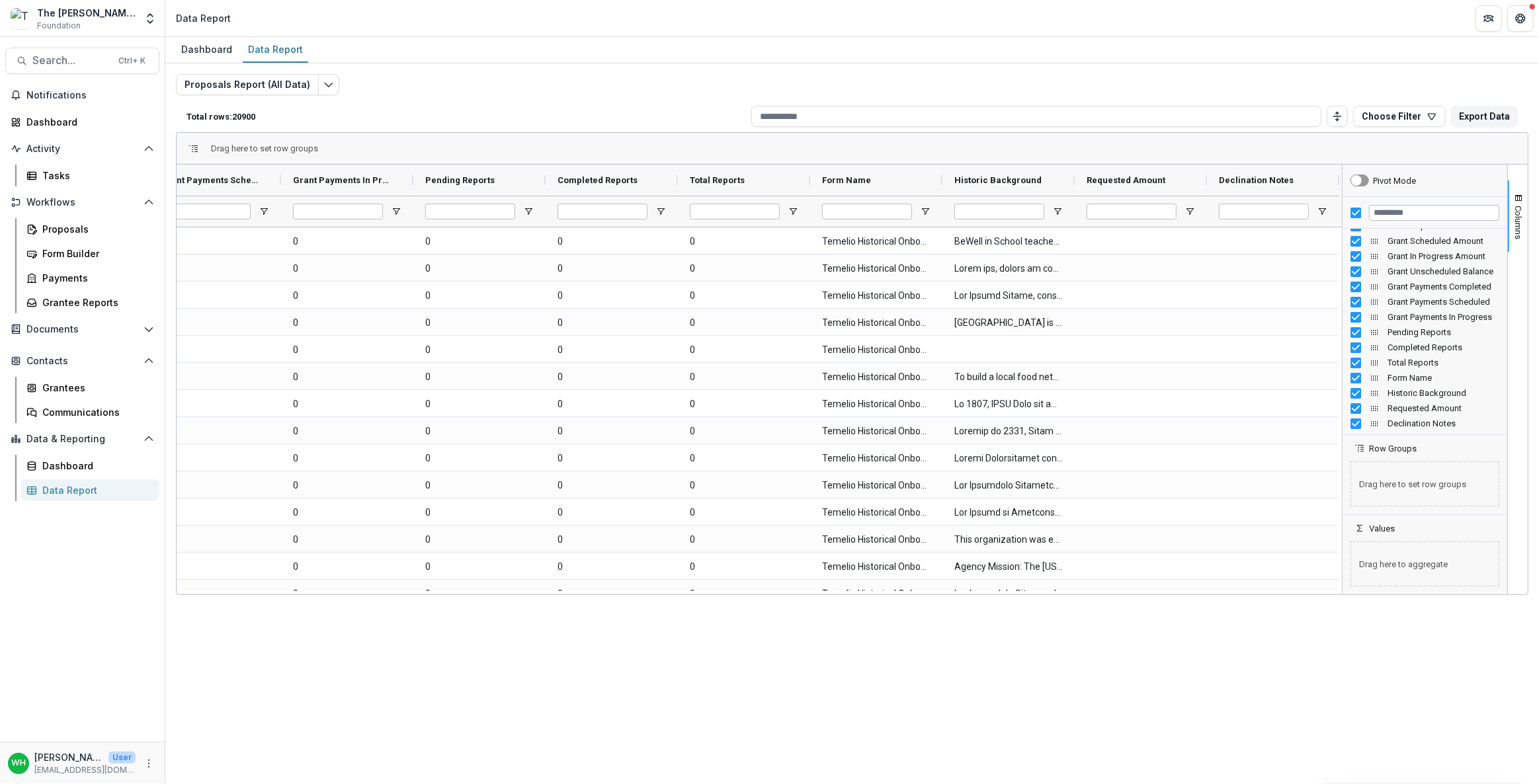
click at [1177, 80] on div "Proposals Report (All Data) Total rows: 20900 Choose Filter Personal Filters Te…" at bounding box center [852, 319] width 1353 height 489
click at [1177, 79] on div "Proposals Report (All Data) Total rows: 20900 Choose Filter Personal Filters Te…" at bounding box center [852, 319] width 1353 height 489
click at [1521, 224] on span "Columns" at bounding box center [1519, 222] width 10 height 34
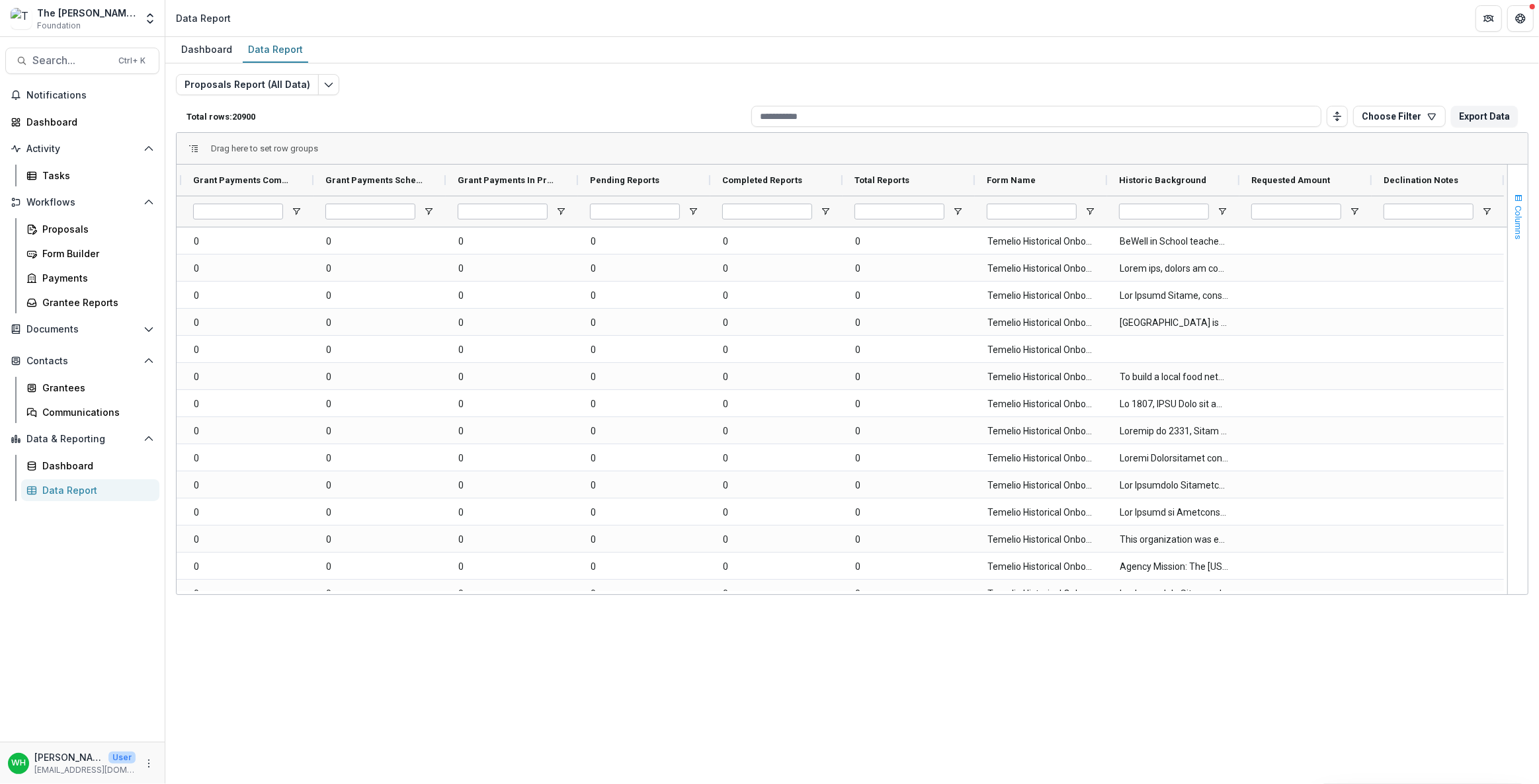
scroll to position [0, 8594]
click at [63, 123] on div "Dashboard" at bounding box center [87, 122] width 123 height 14
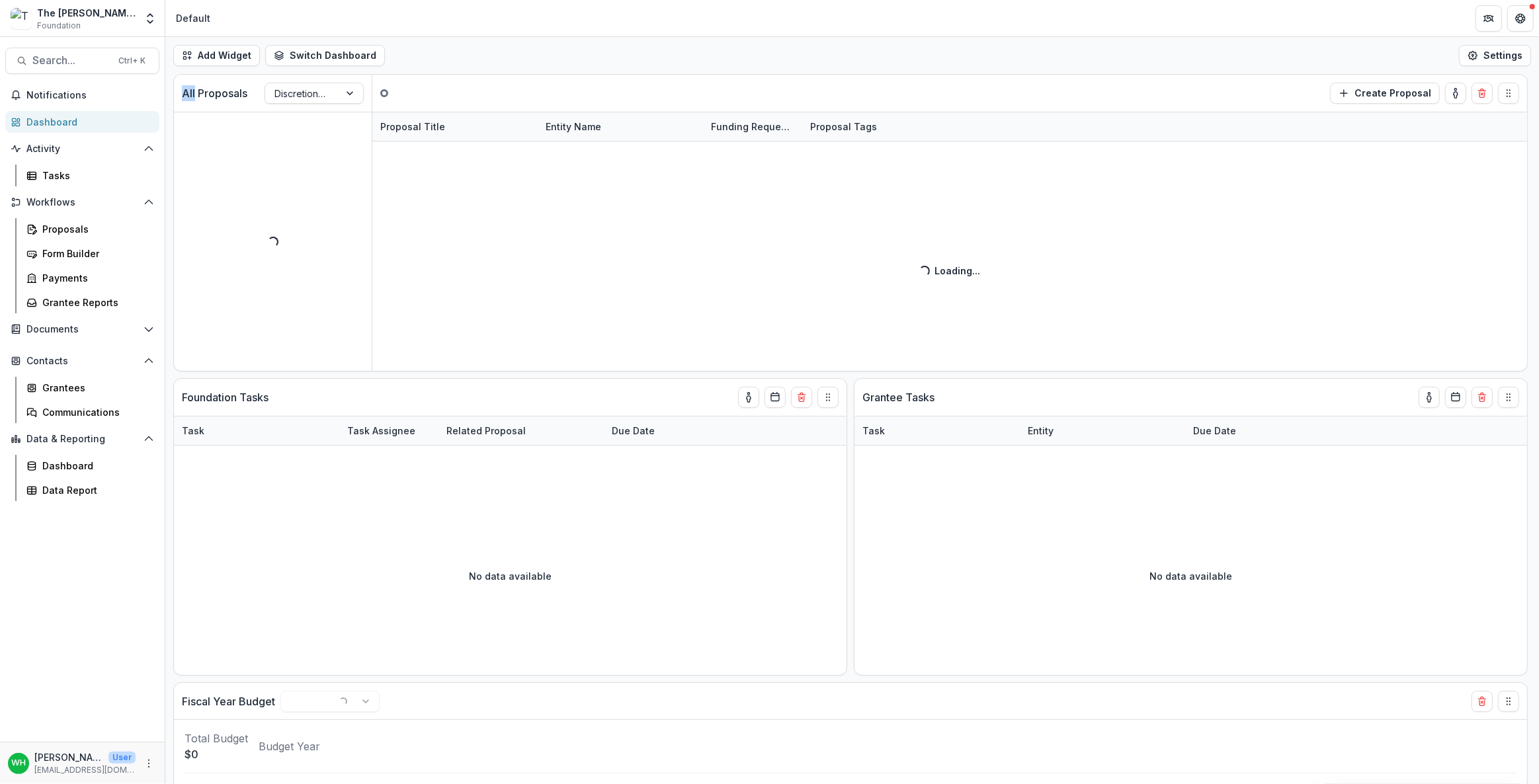
click at [747, 49] on div "Add Widget Switch Dashboard Default New Dashboard Settings" at bounding box center [852, 56] width 1374 height 37
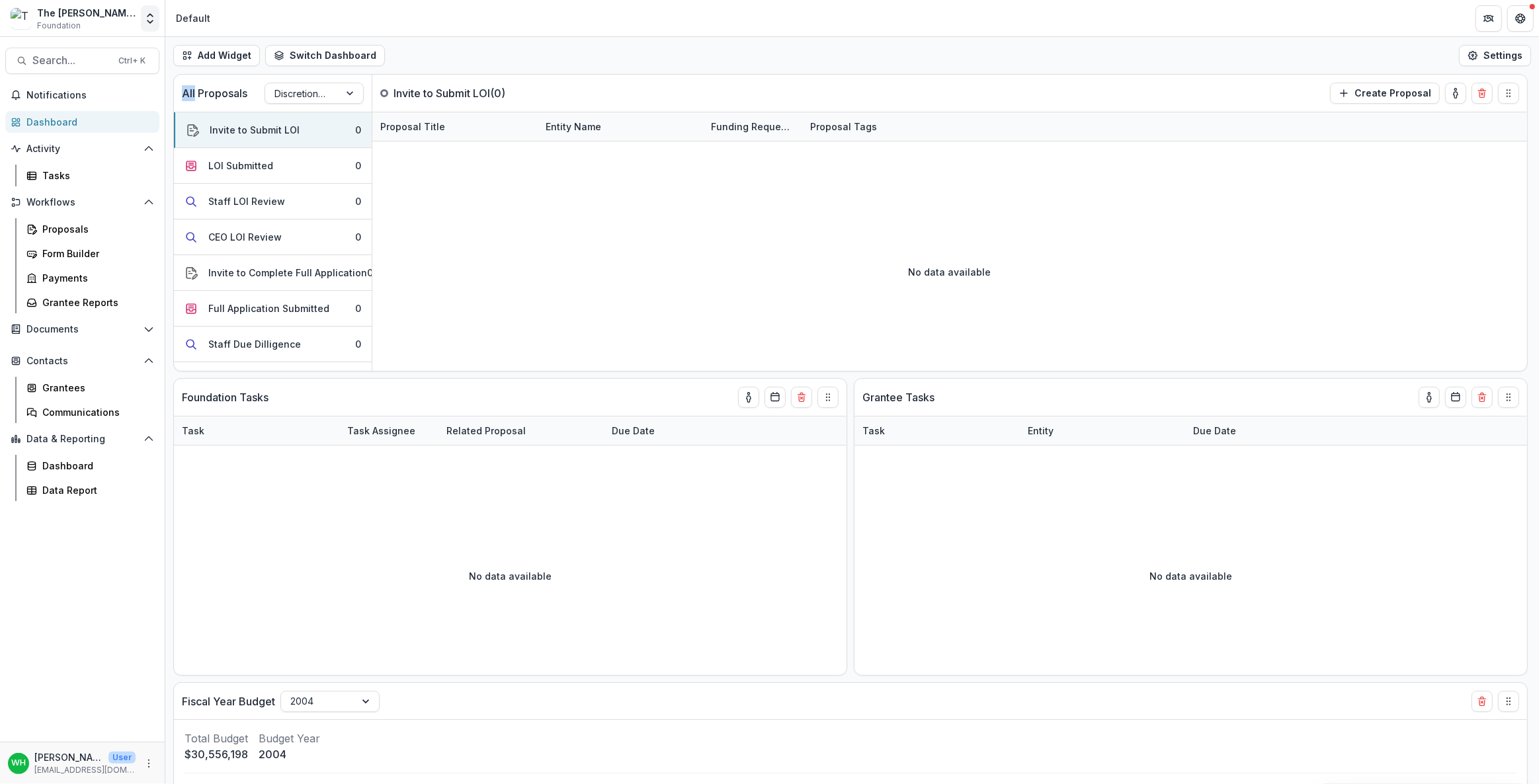
click at [148, 15] on icon "Open entity switcher" at bounding box center [150, 18] width 13 height 13
click at [806, 33] on header "Default" at bounding box center [852, 18] width 1374 height 36
click at [803, 33] on header "Default" at bounding box center [852, 18] width 1374 height 36
click at [795, 34] on header "Default" at bounding box center [852, 18] width 1374 height 36
click at [1113, 35] on div "The Frist Foundation Data Sandbox Foundation Aggregate Analysis Foundations Thr…" at bounding box center [769, 19] width 1539 height 37
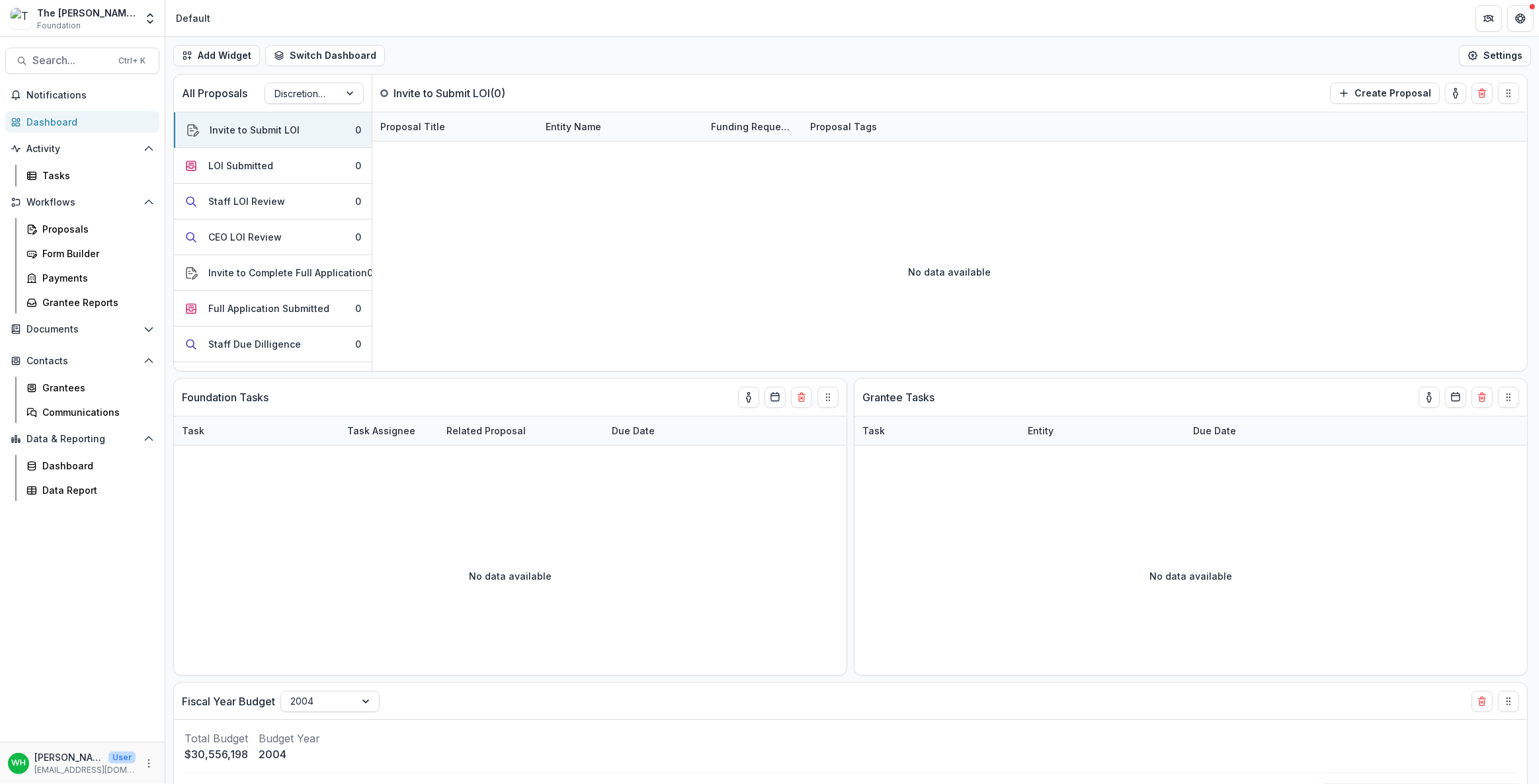
click at [1128, 43] on div "Add Widget Switch Dashboard Default New Dashboard Settings" at bounding box center [852, 56] width 1374 height 37
